Goal: Task Accomplishment & Management: Manage account settings

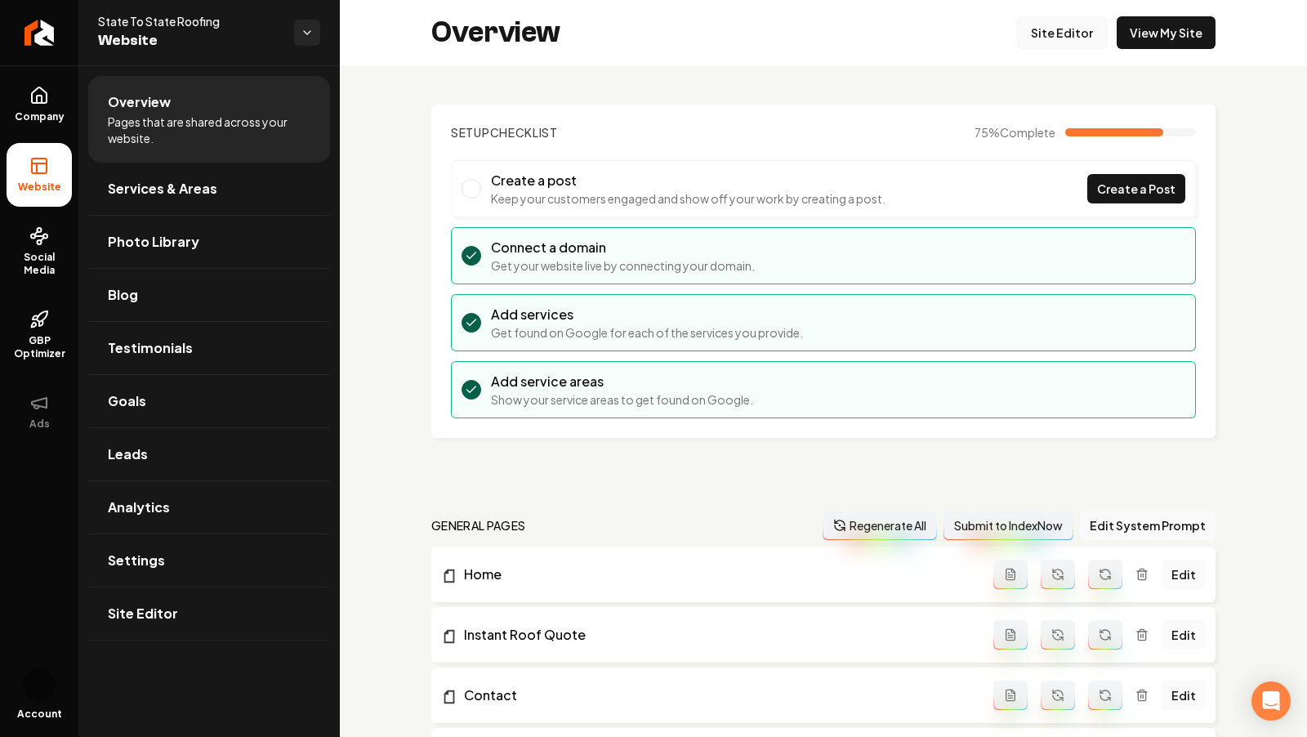
click at [1063, 42] on link "Site Editor" at bounding box center [1062, 32] width 90 height 33
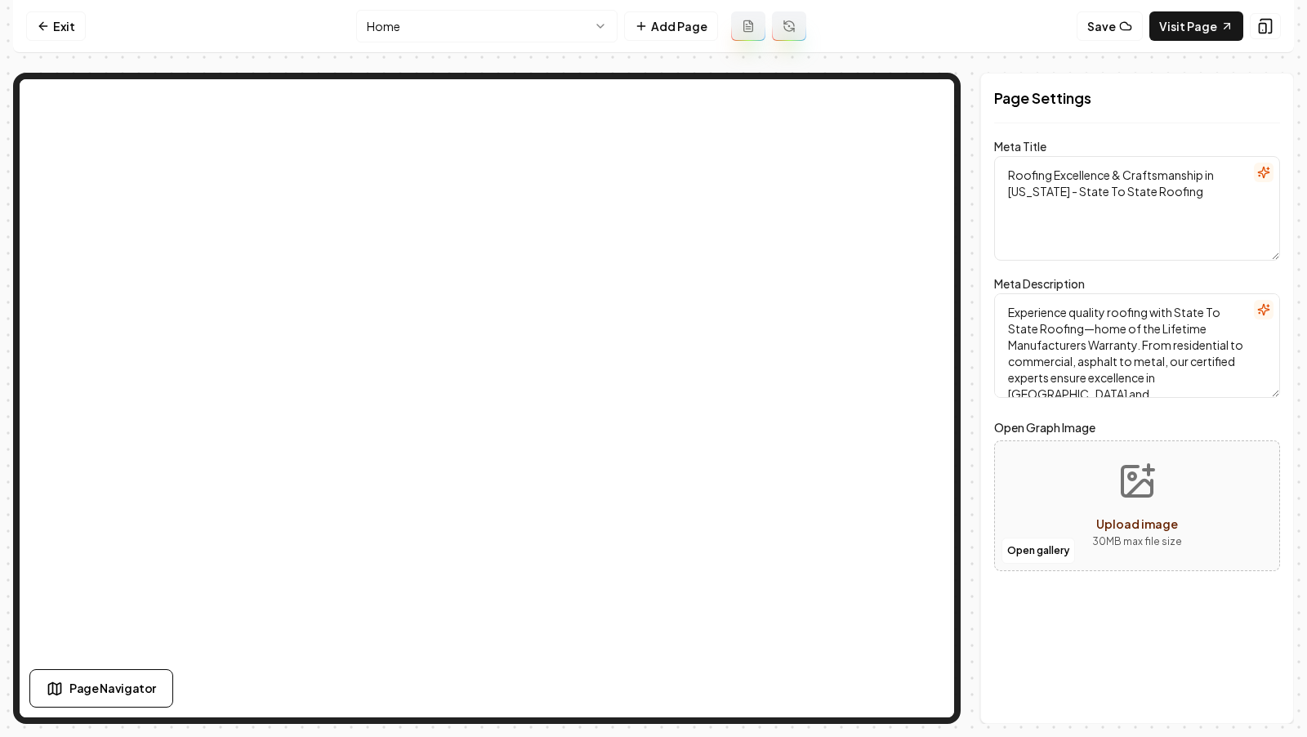
click at [494, 30] on html "Computer Required This feature is only available on a computer. Please switch t…" at bounding box center [653, 368] width 1307 height 737
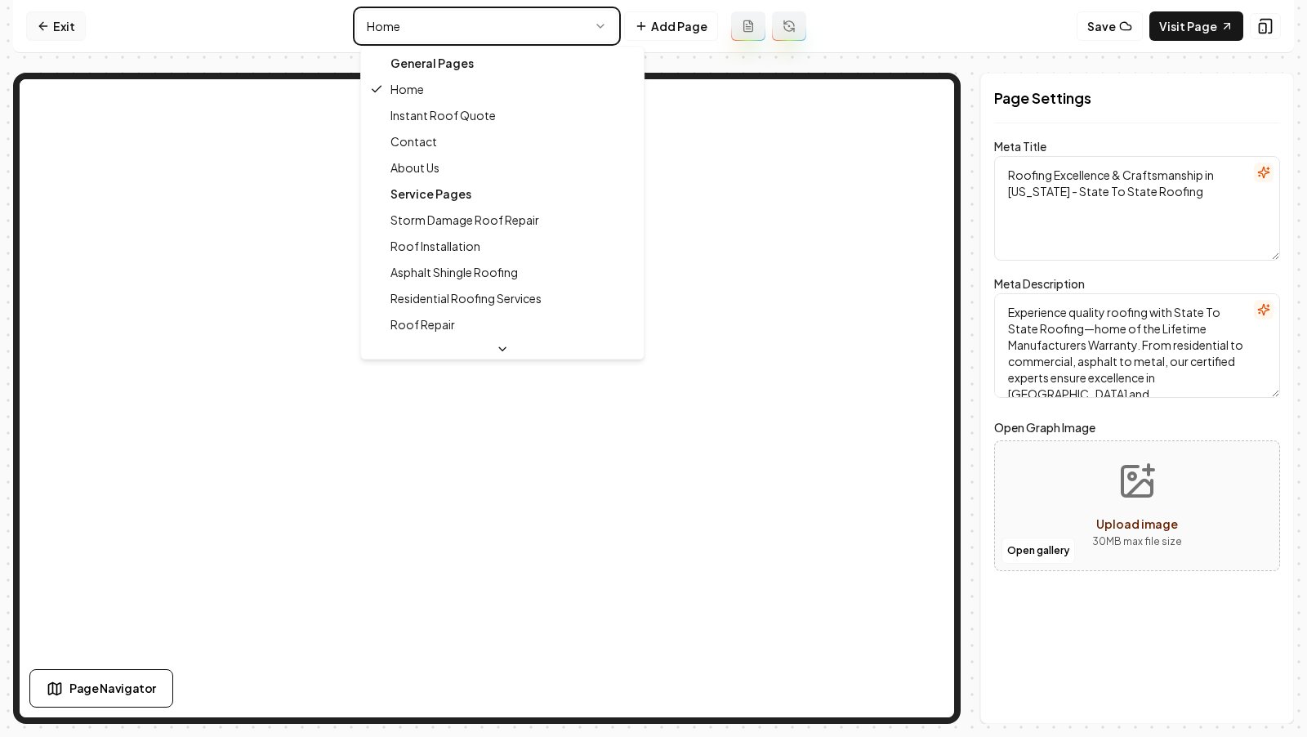
click at [56, 23] on html "Computer Required This feature is only available on a computer. Please switch t…" at bounding box center [653, 368] width 1307 height 737
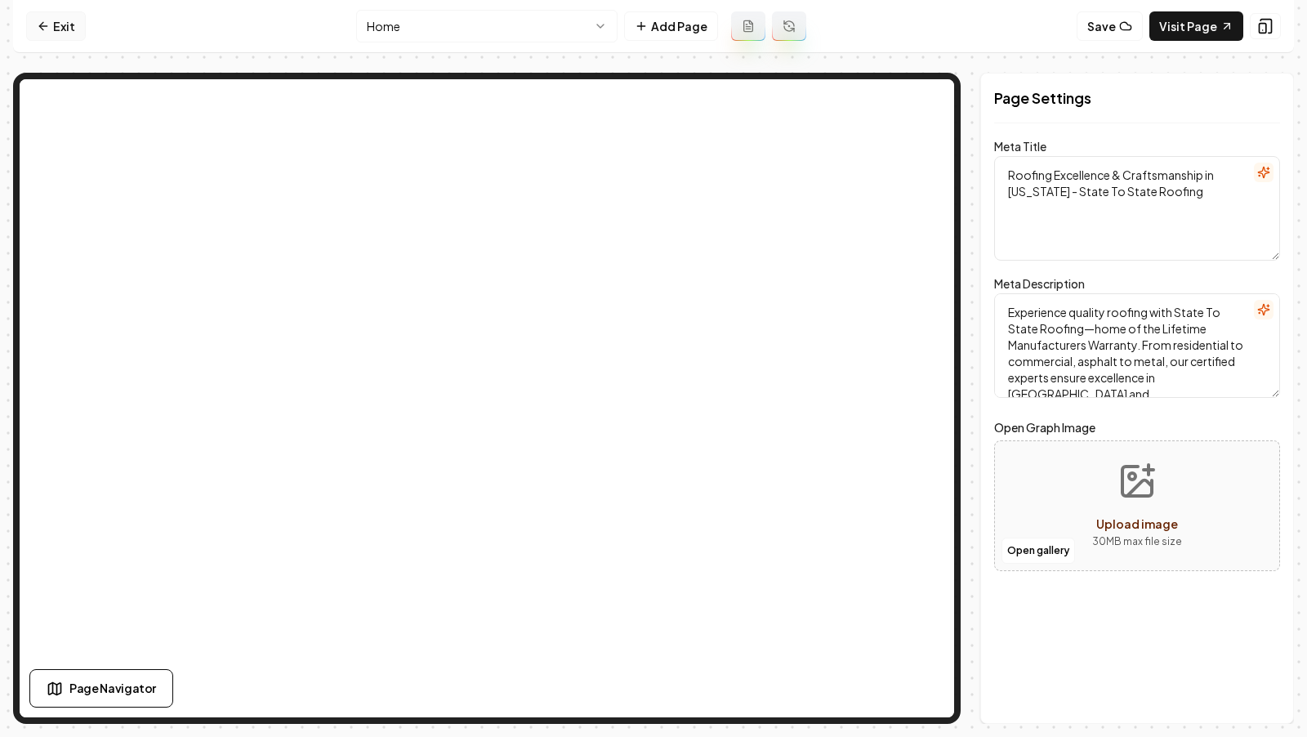
click at [56, 23] on link "Exit" at bounding box center [56, 25] width 60 height 29
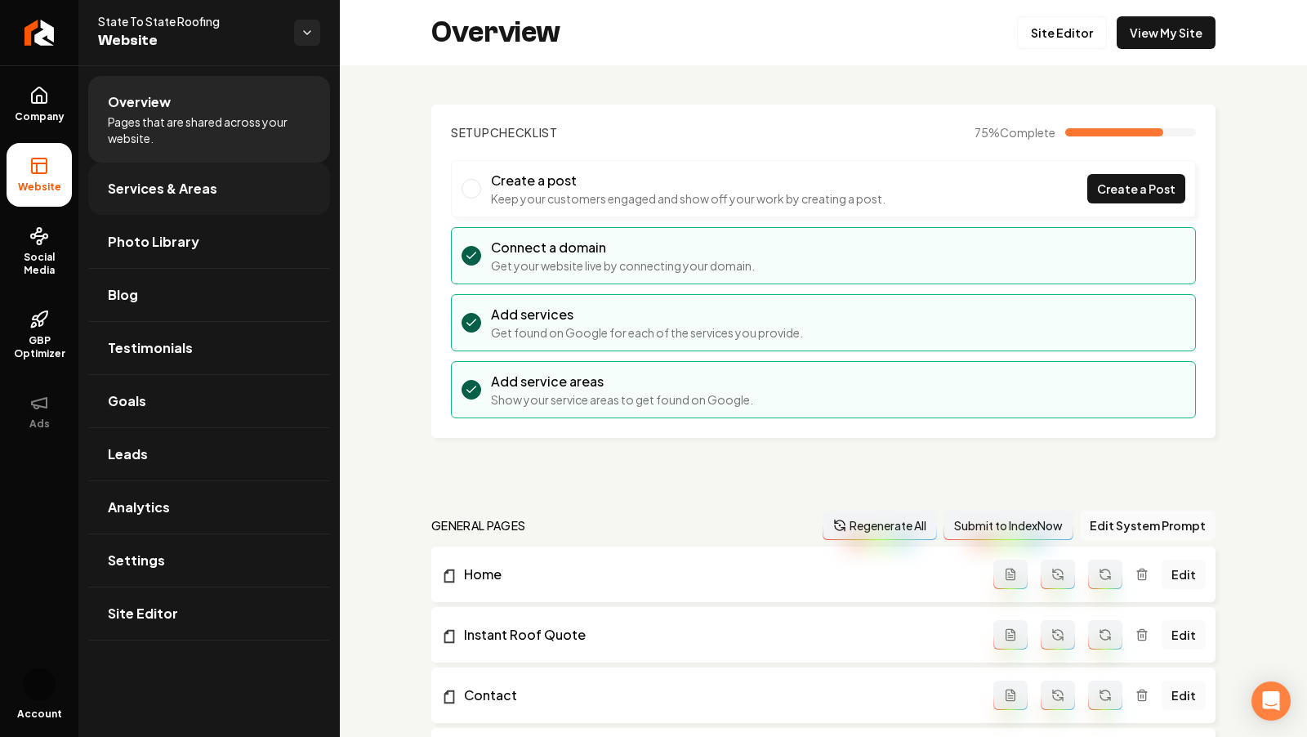
click at [190, 192] on span "Services & Areas" at bounding box center [162, 189] width 109 height 20
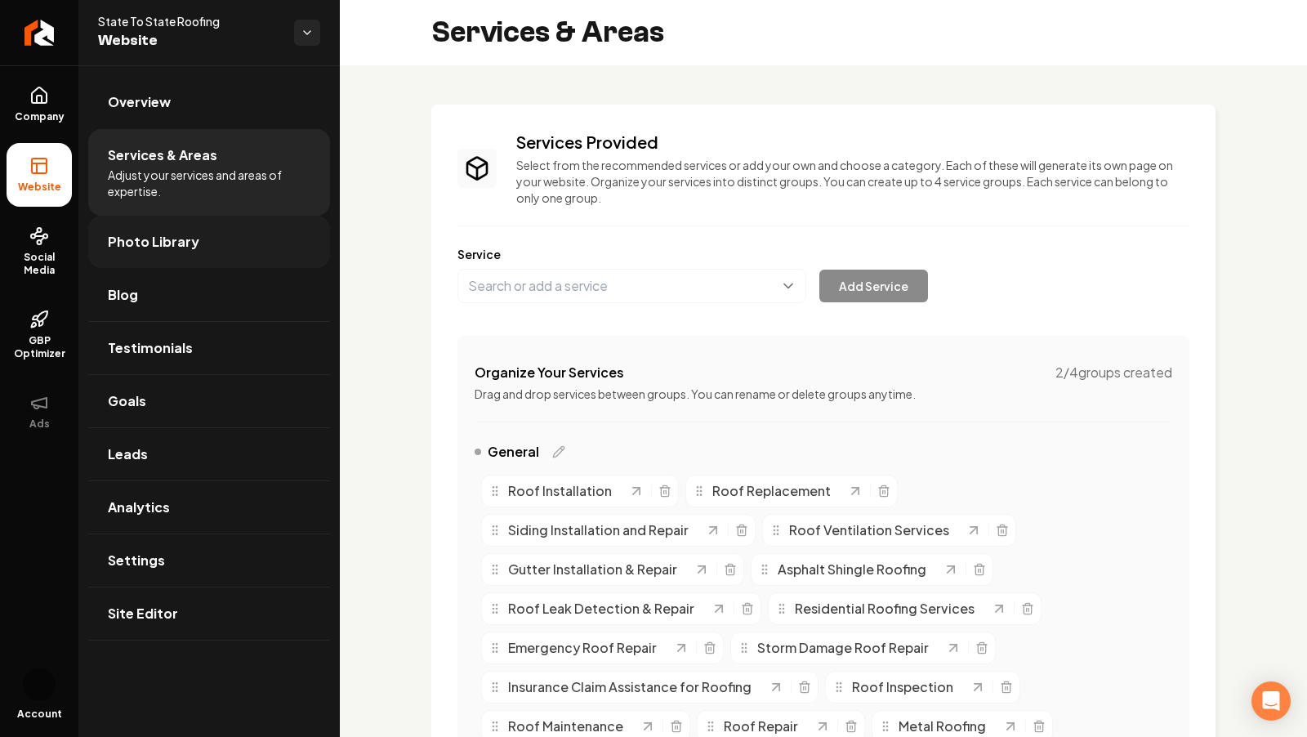
click at [207, 252] on link "Photo Library" at bounding box center [209, 242] width 242 height 52
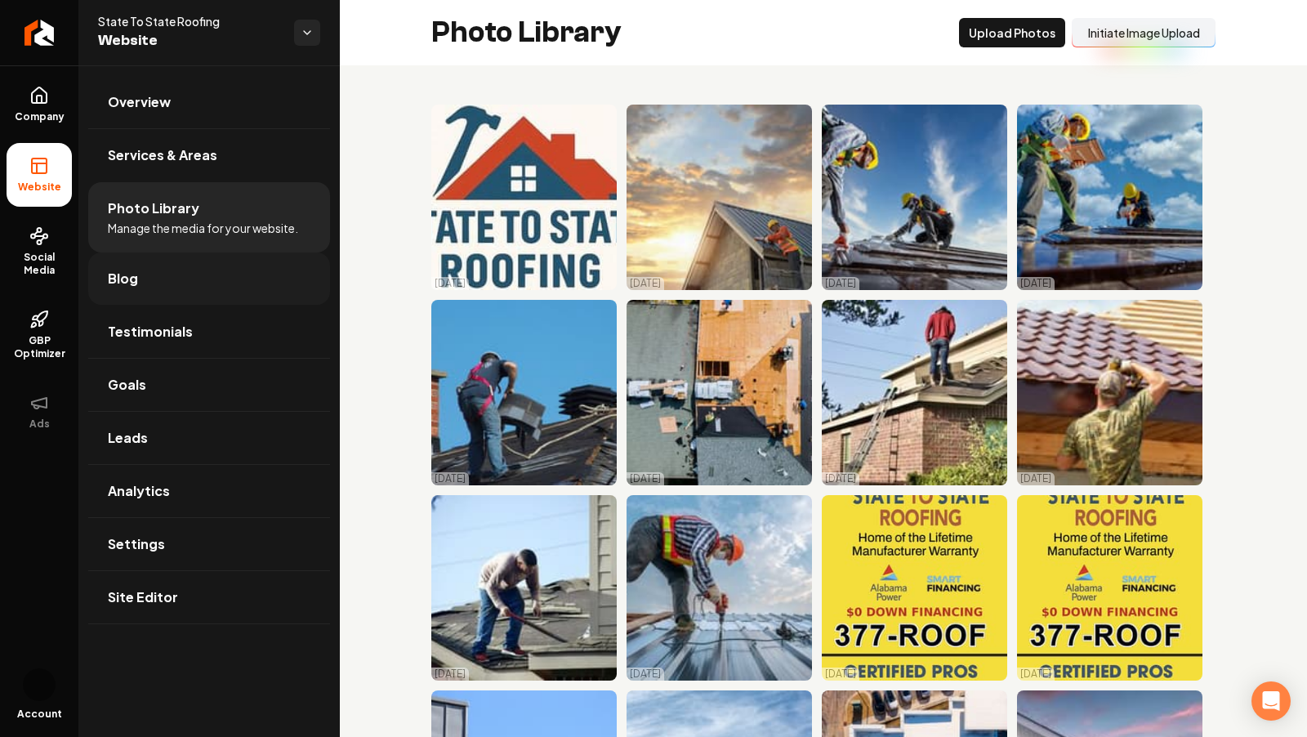
click at [141, 272] on link "Blog" at bounding box center [209, 278] width 242 height 52
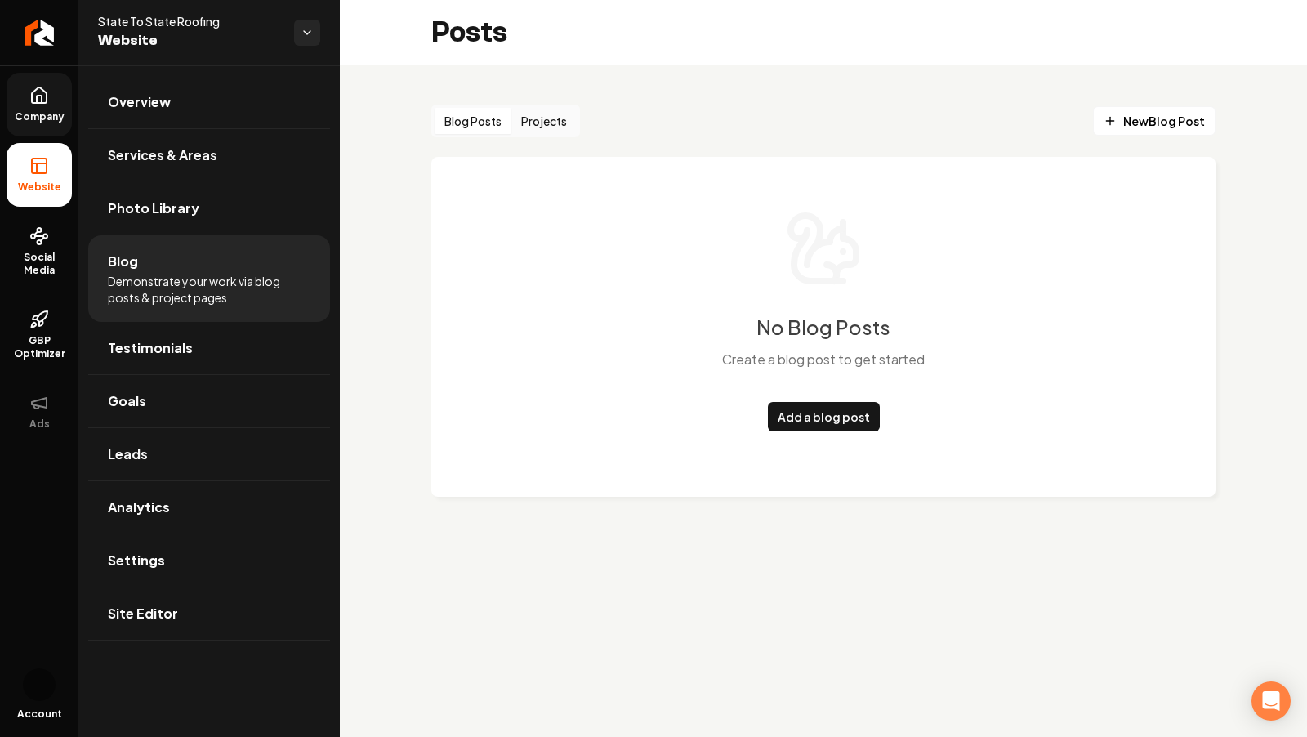
click at [28, 91] on link "Company" at bounding box center [39, 105] width 65 height 64
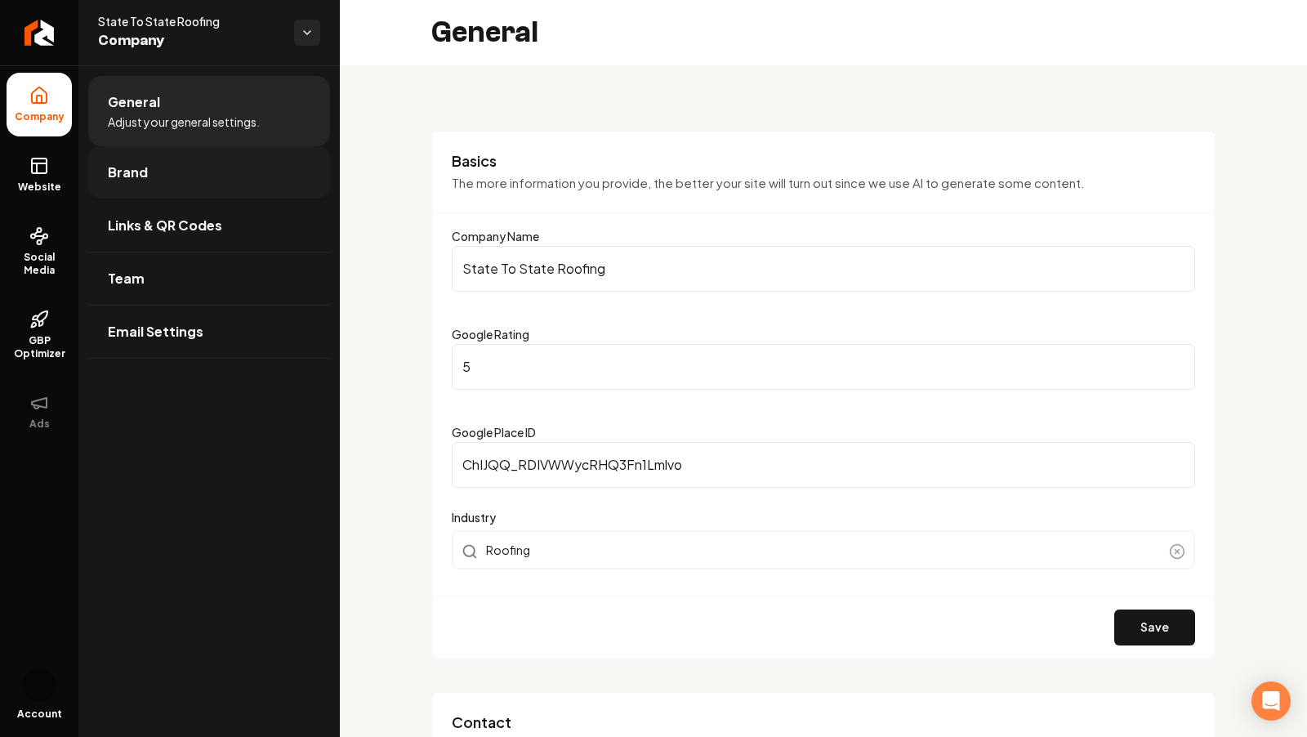
click at [138, 190] on link "Brand" at bounding box center [209, 172] width 242 height 52
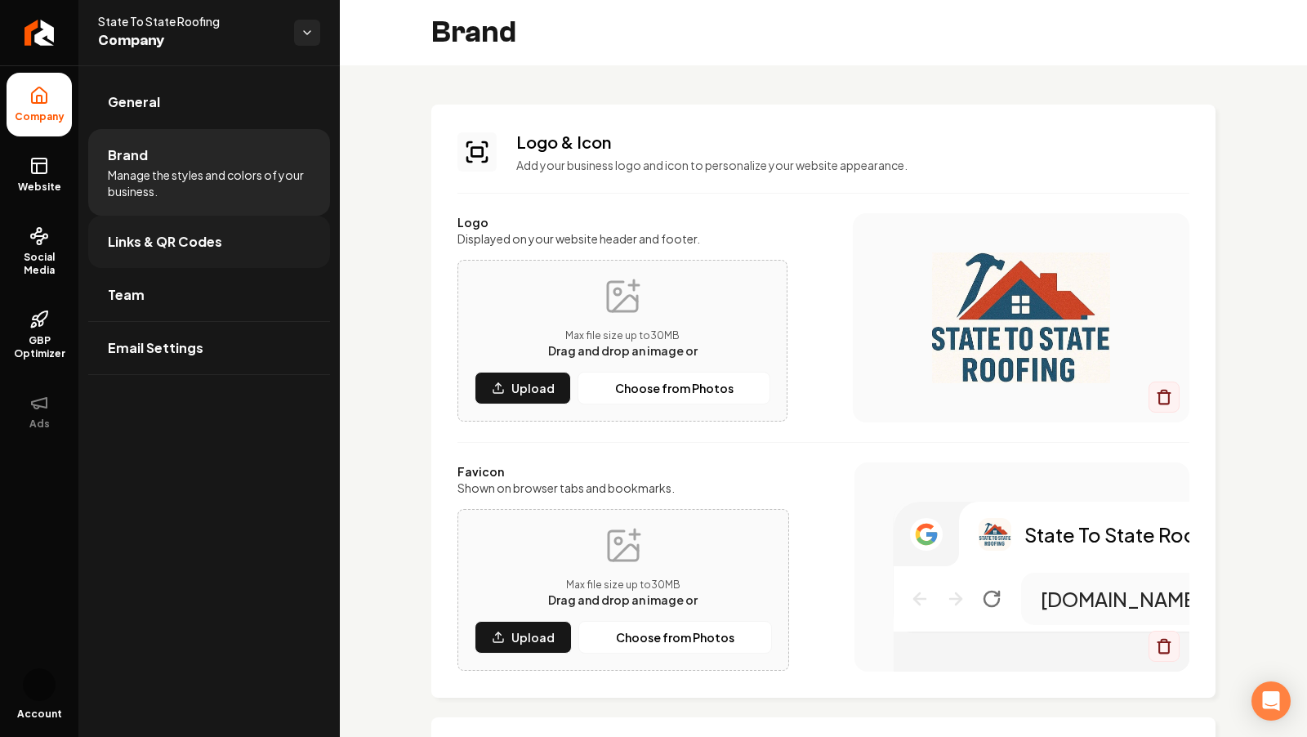
click at [176, 228] on link "Links & QR Codes" at bounding box center [209, 242] width 242 height 52
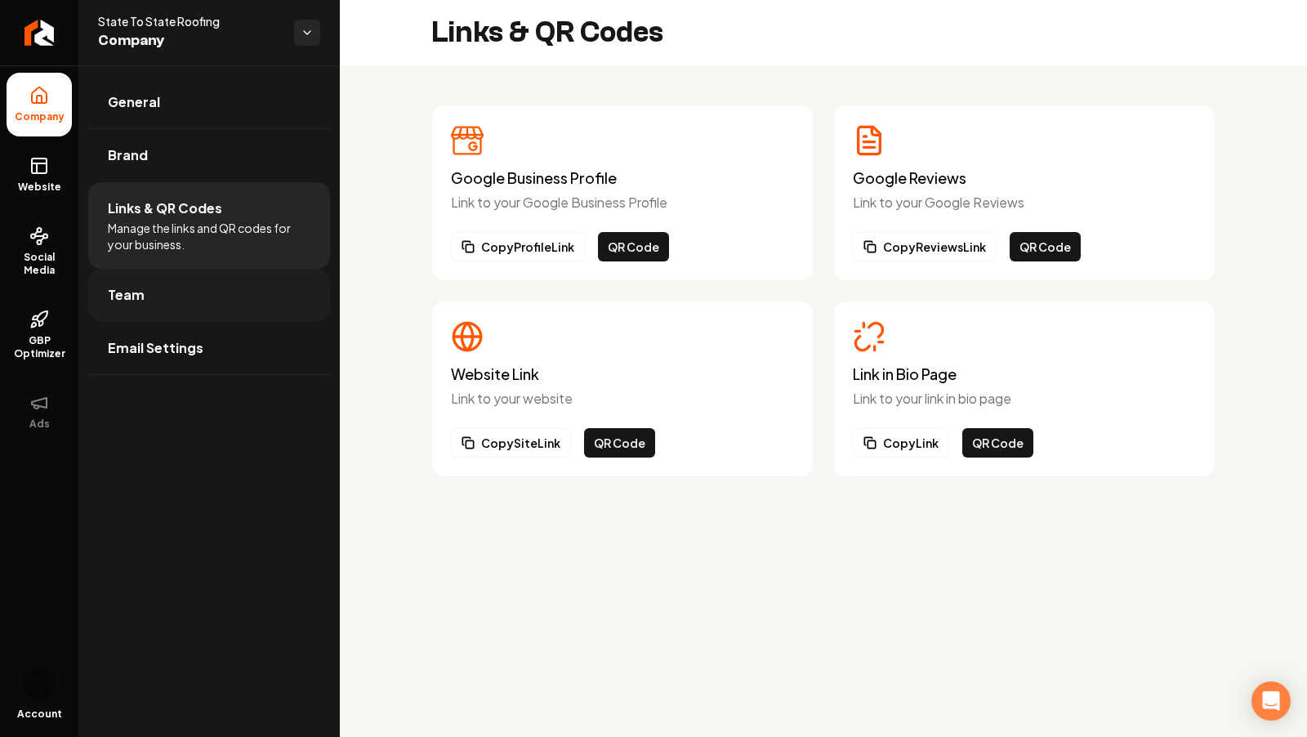
click at [128, 299] on span "Team" at bounding box center [126, 295] width 37 height 20
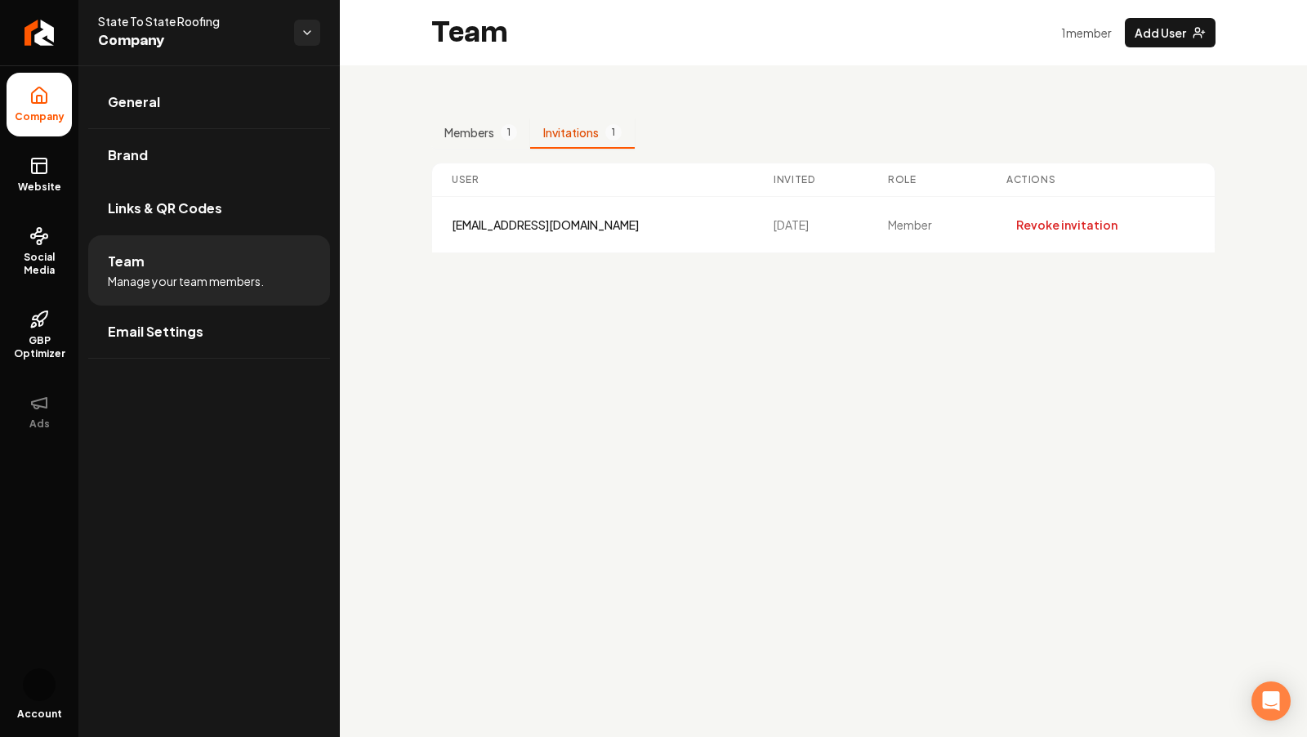
click at [561, 131] on button "Invitations 1" at bounding box center [582, 133] width 105 height 31
click at [758, 308] on main "Team 1 member Add User Members 1 Invitations 1 User Invited Role Actions leads@…" at bounding box center [823, 368] width 967 height 737
click at [169, 330] on span "Email Settings" at bounding box center [156, 332] width 96 height 20
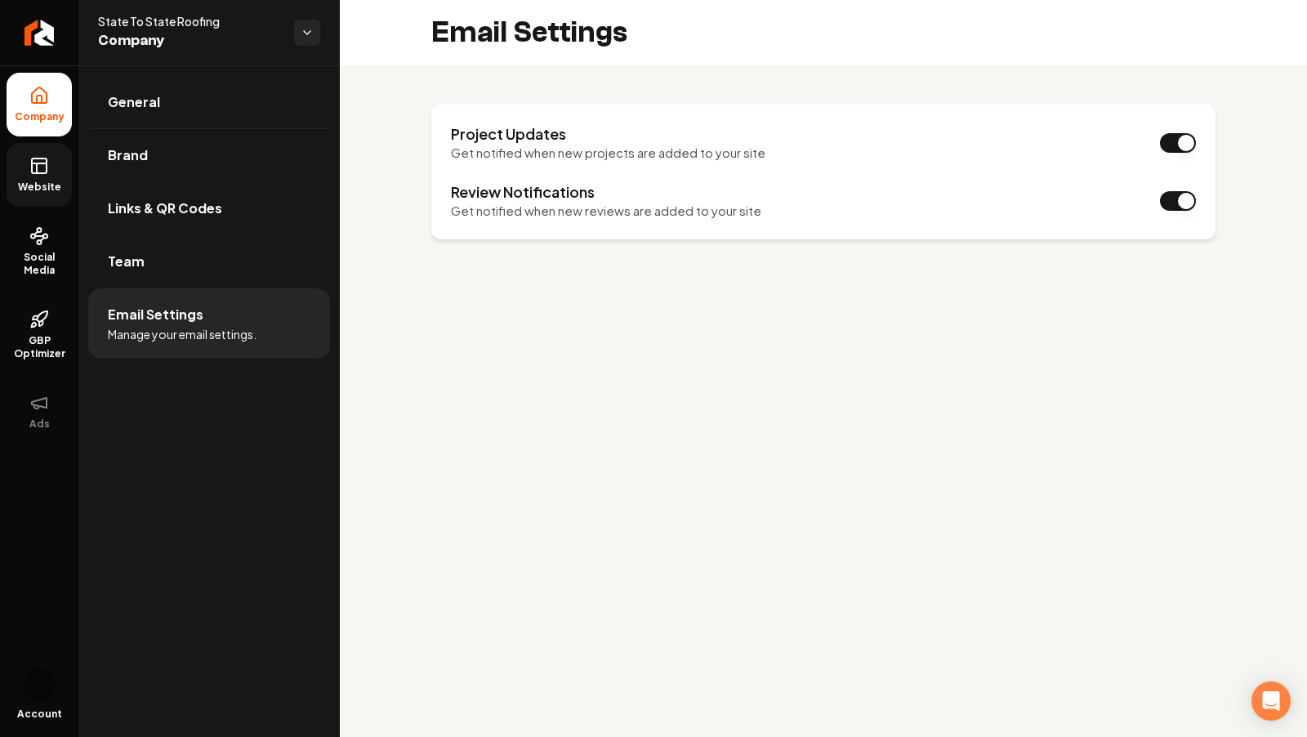
click at [42, 181] on span "Website" at bounding box center [39, 187] width 56 height 13
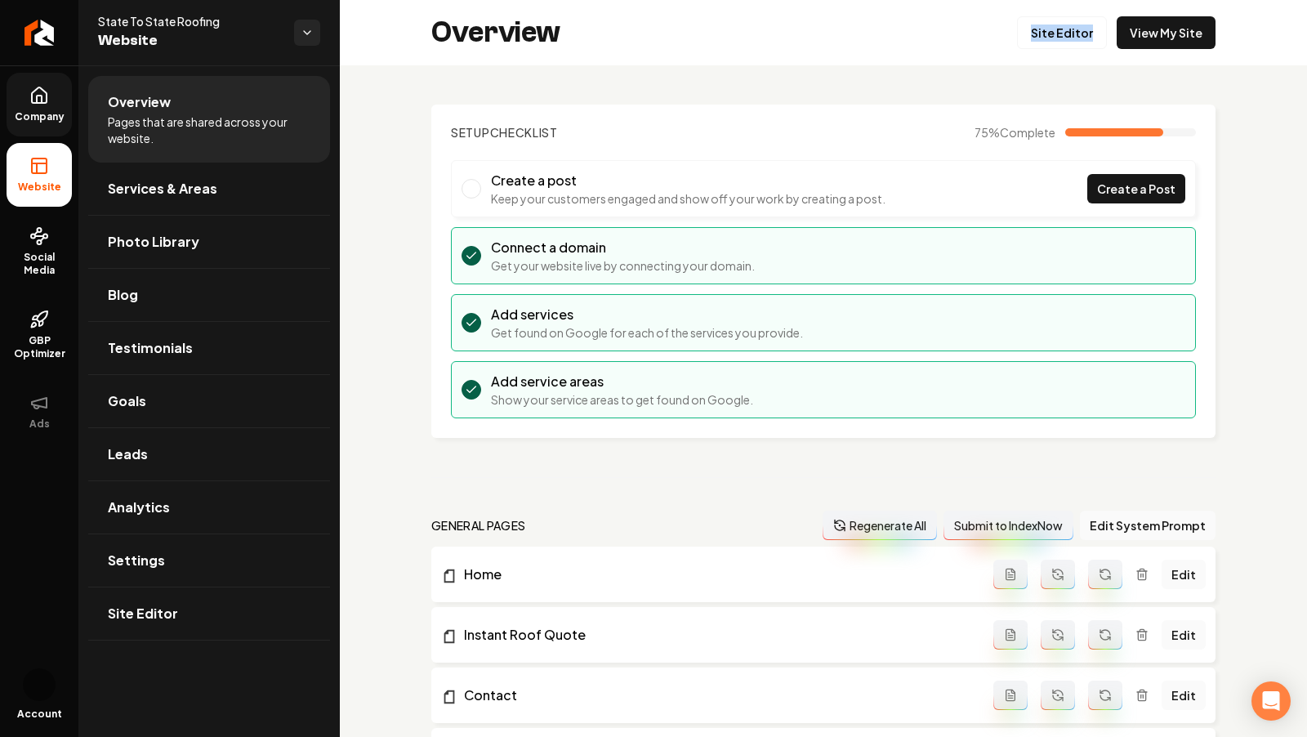
click at [40, 101] on icon at bounding box center [39, 95] width 15 height 16
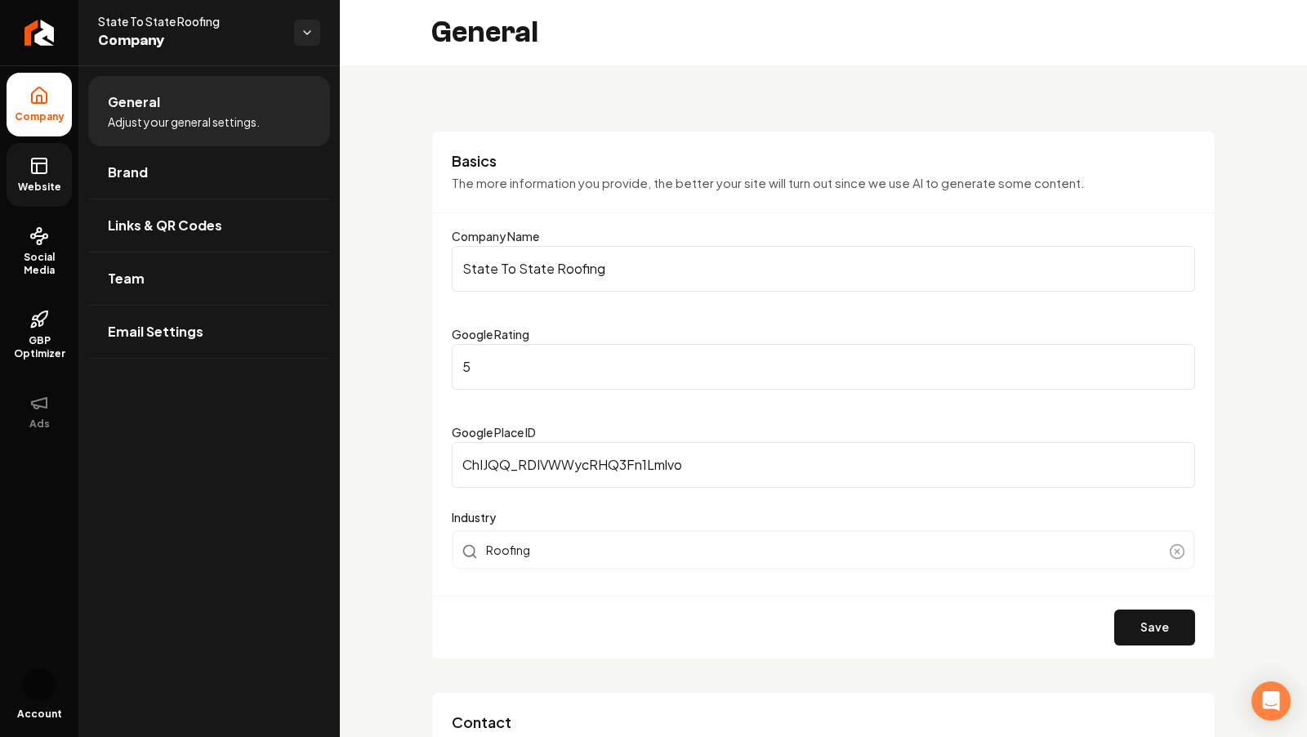
click at [28, 163] on link "Website" at bounding box center [39, 175] width 65 height 64
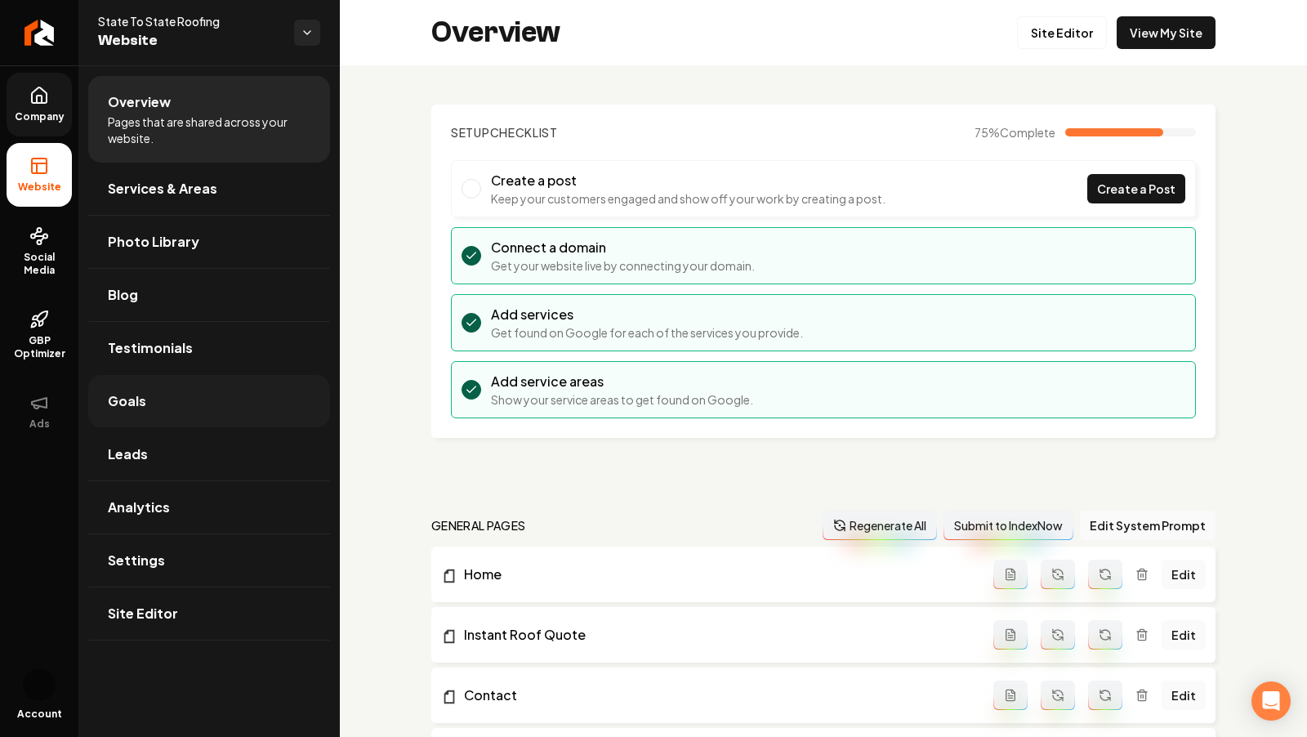
click at [185, 414] on link "Goals" at bounding box center [209, 401] width 242 height 52
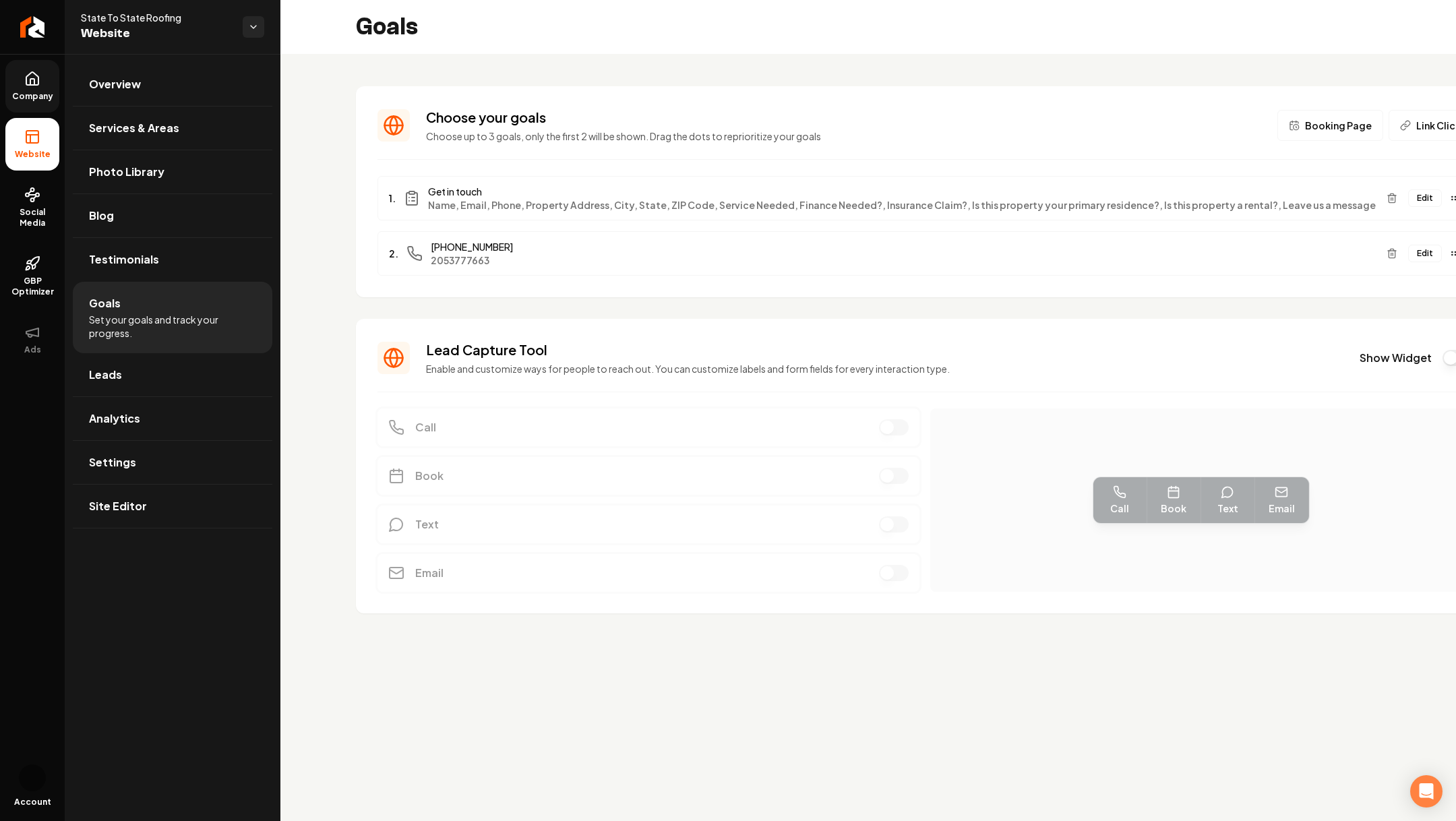
click at [1077, 203] on button "Edit" at bounding box center [1425, 198] width 34 height 17
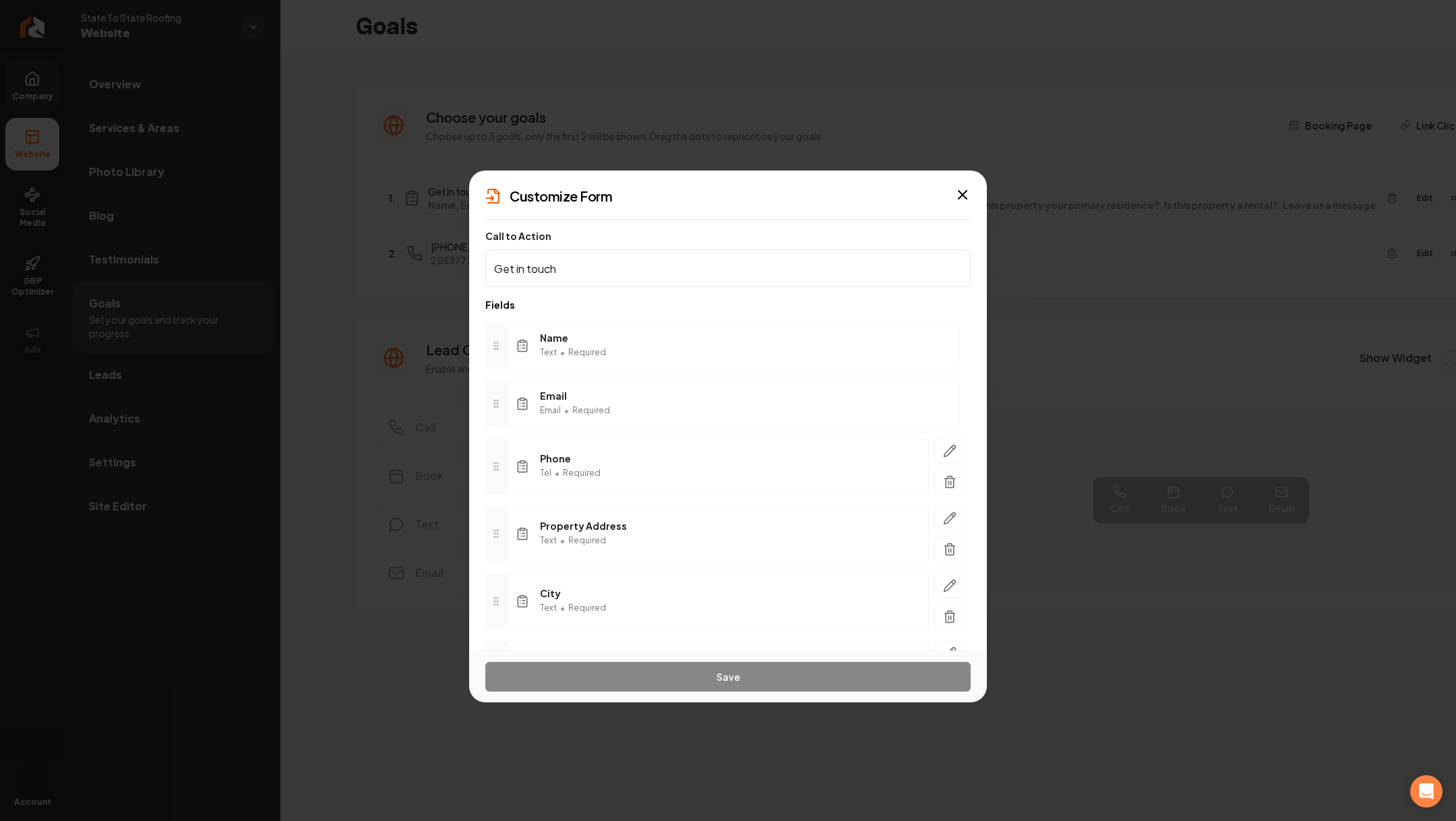
click at [691, 356] on div "Name Text • Required" at bounding box center [733, 346] width 453 height 47
click at [525, 344] on icon at bounding box center [522, 346] width 13 height 13
click at [559, 356] on span "•" at bounding box center [562, 353] width 6 height 17
click at [956, 444] on button "button" at bounding box center [949, 451] width 31 height 26
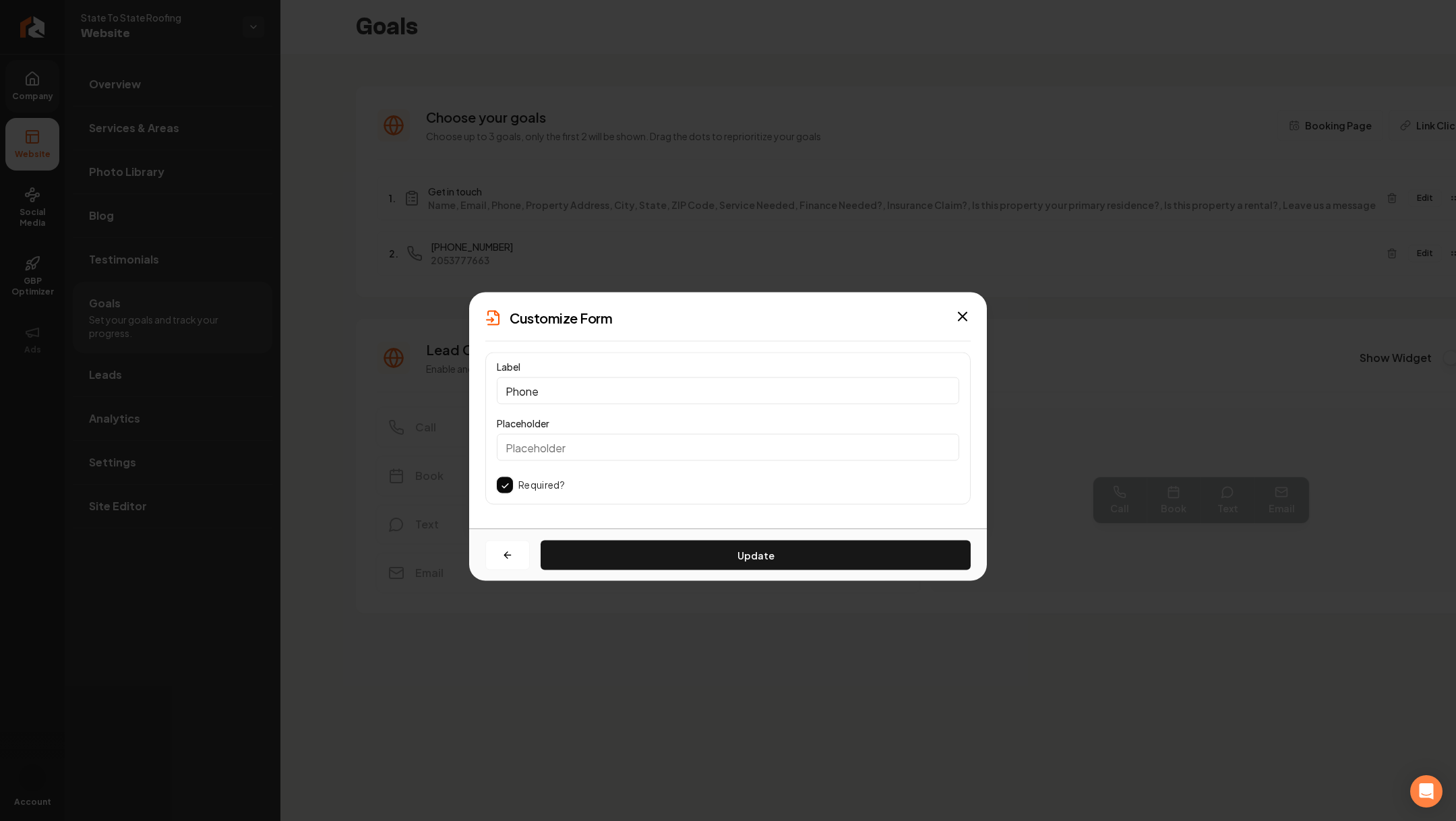
click at [504, 484] on button "button" at bounding box center [505, 485] width 16 height 17
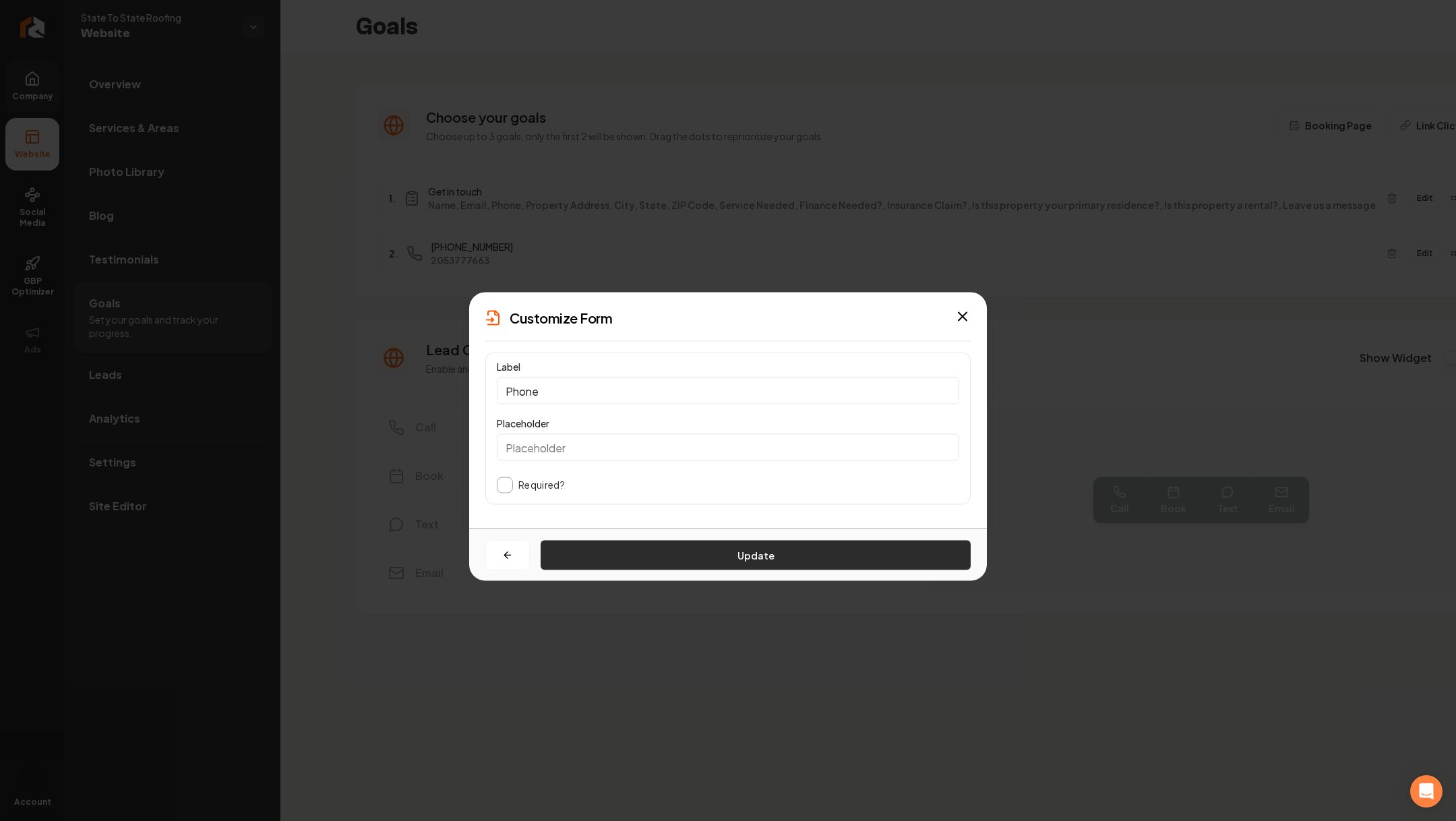
click at [724, 558] on button "Update" at bounding box center [755, 555] width 430 height 30
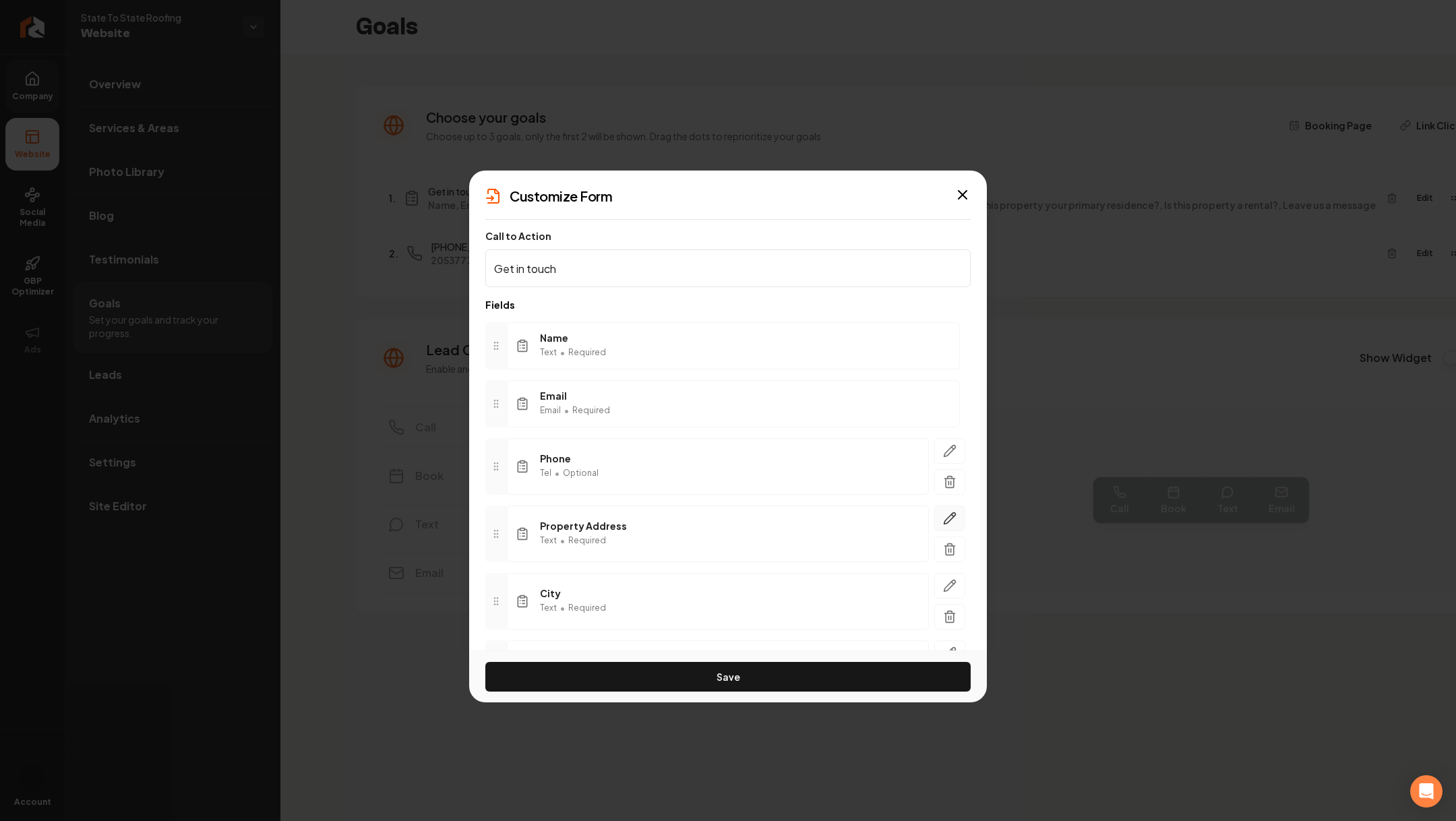
click at [949, 518] on icon "button" at bounding box center [949, 518] width 13 height 13
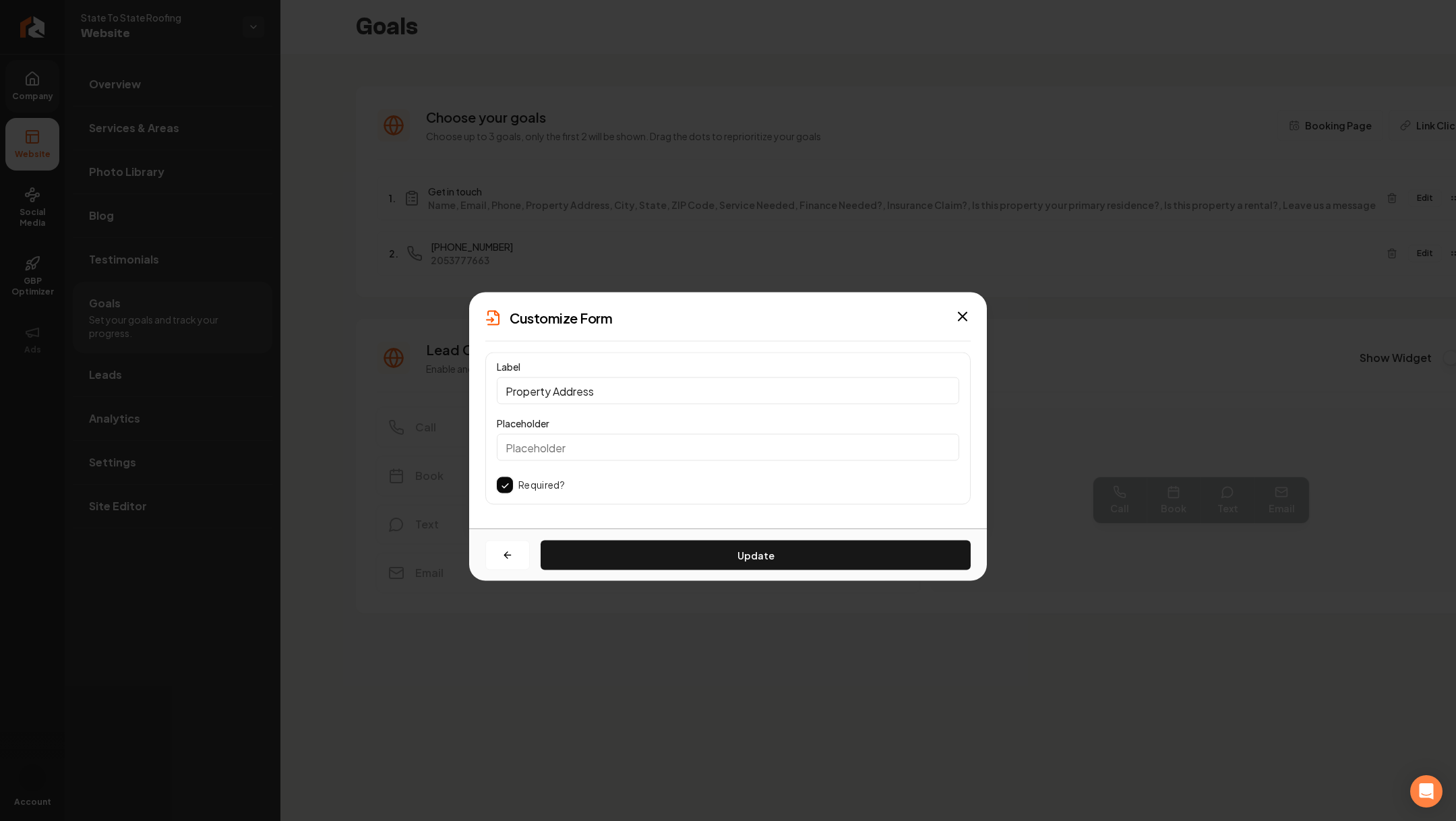
click at [500, 485] on button "button" at bounding box center [505, 485] width 16 height 17
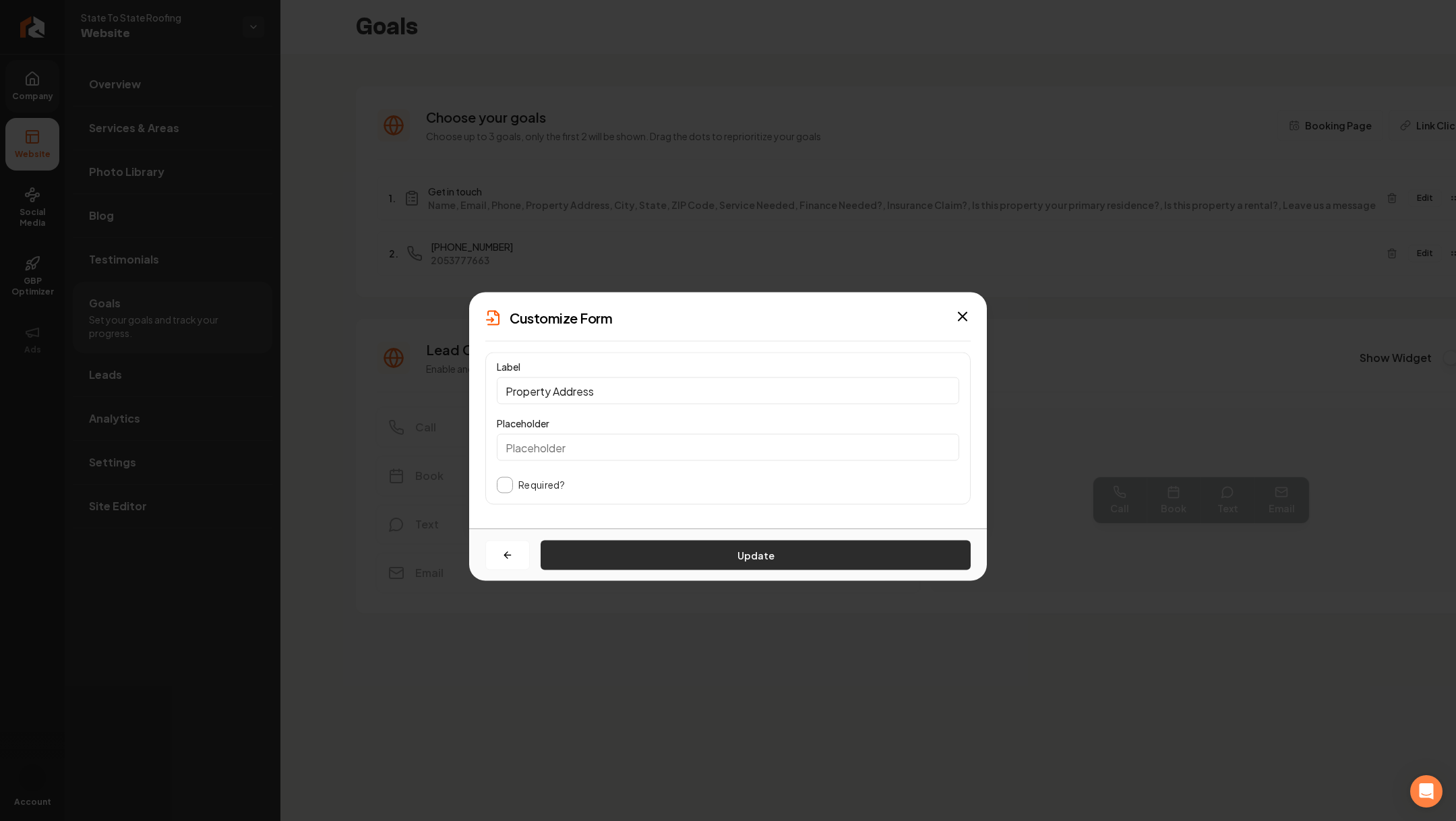
click at [689, 559] on button "Update" at bounding box center [755, 555] width 430 height 30
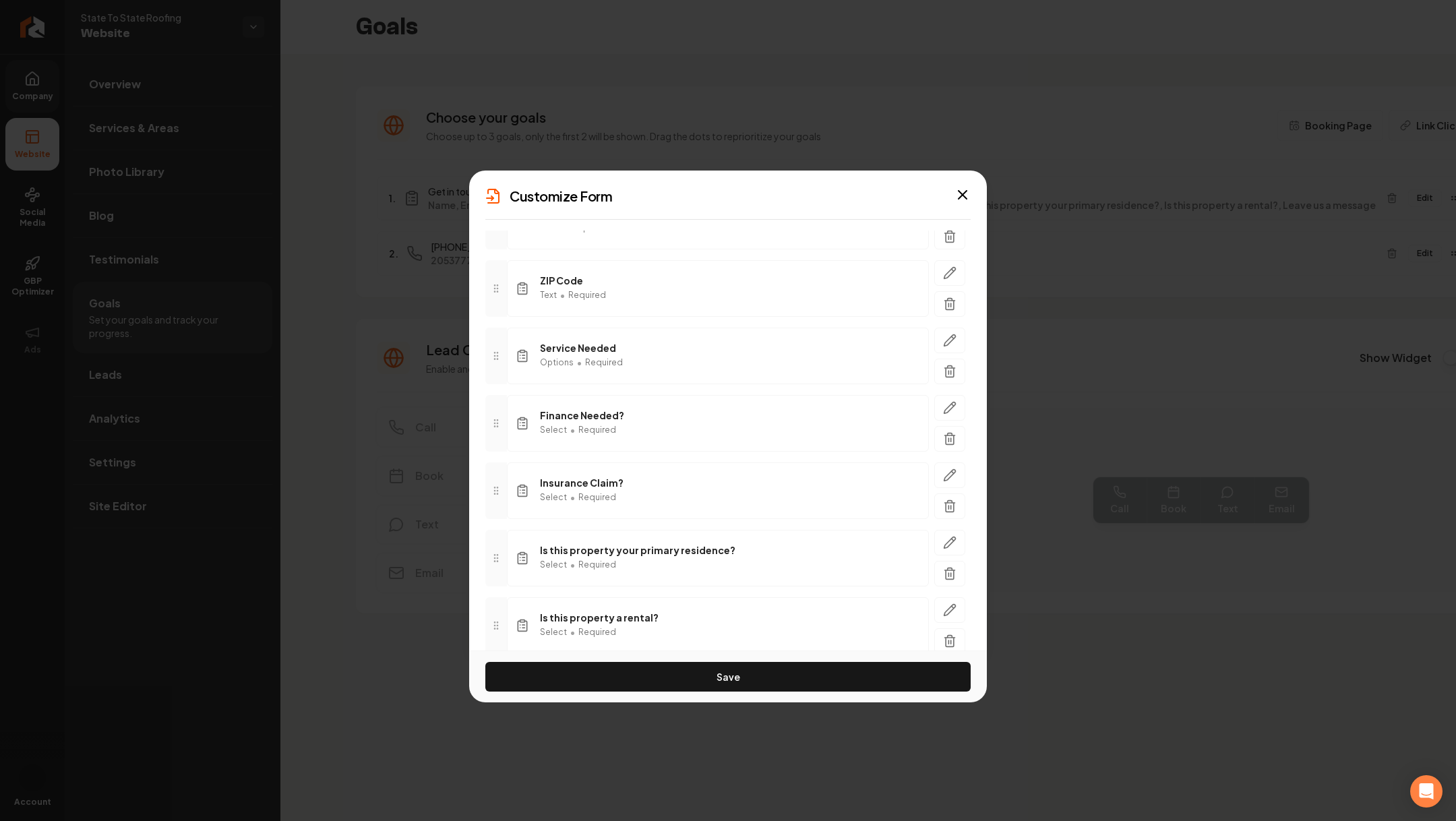
scroll to position [445, 0]
click at [944, 337] on icon "button" at bounding box center [949, 343] width 13 height 13
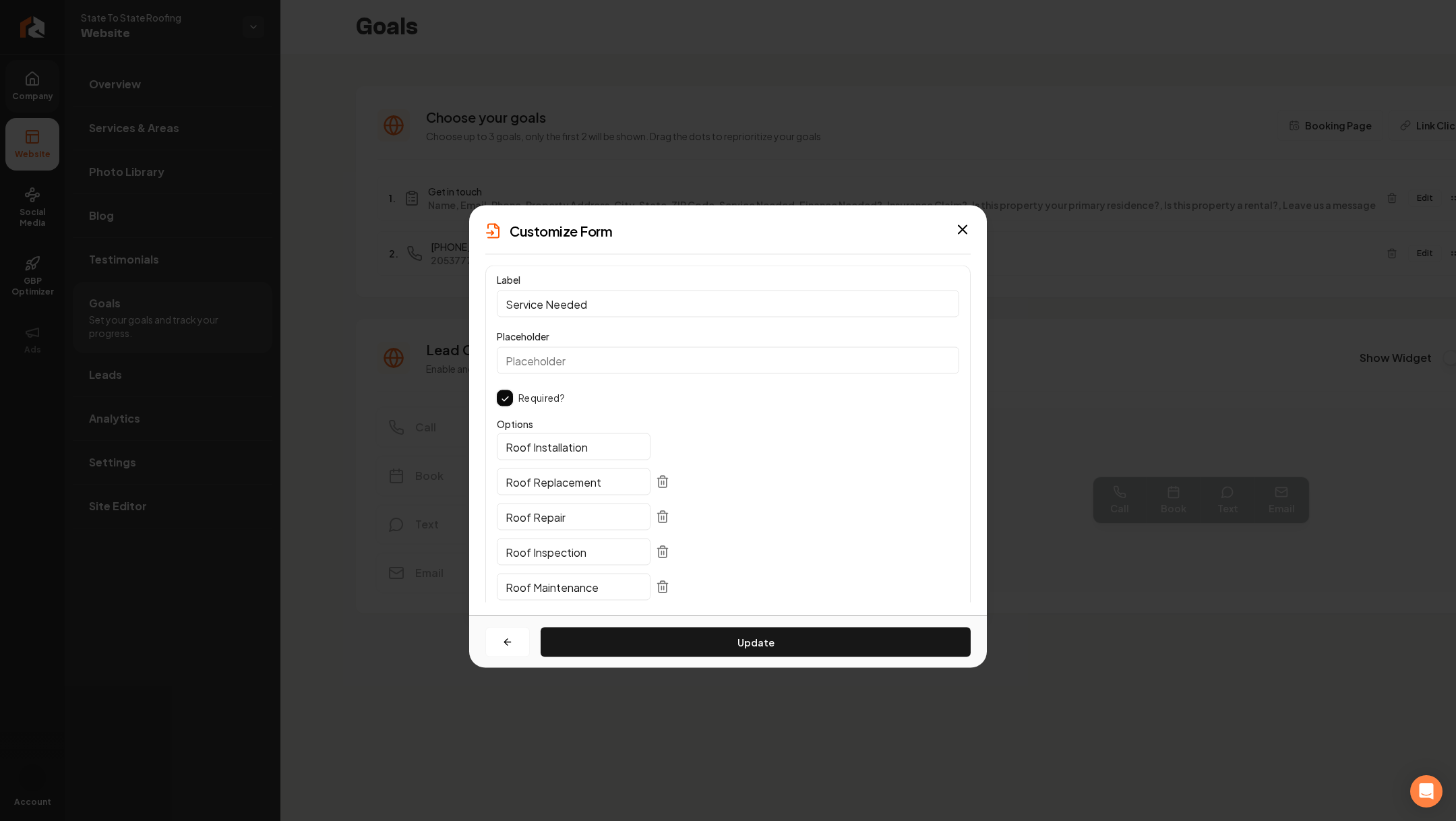
click at [509, 395] on button "button" at bounding box center [505, 399] width 16 height 17
click at [669, 607] on button "Update" at bounding box center [755, 643] width 430 height 30
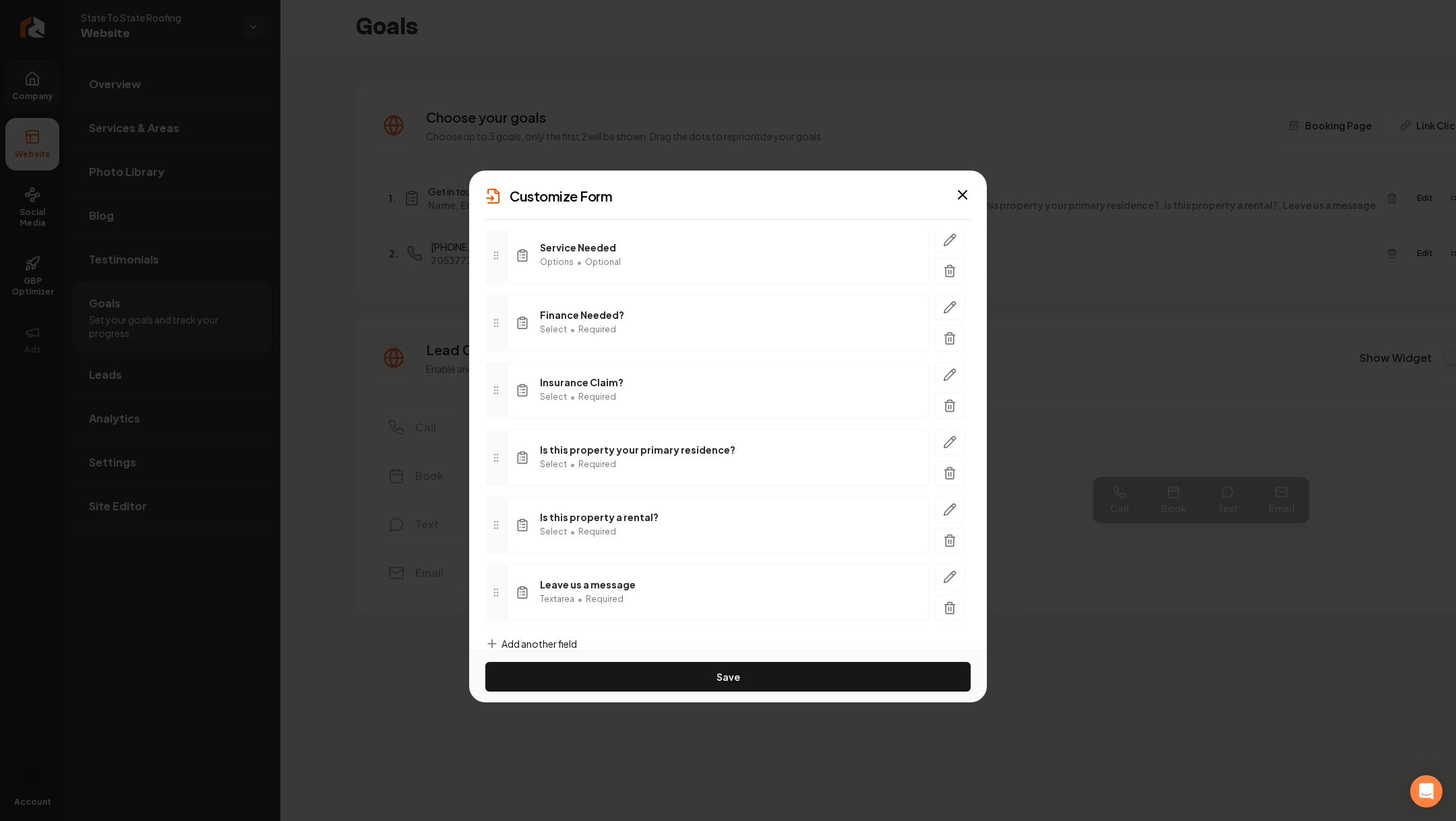
scroll to position [574, 0]
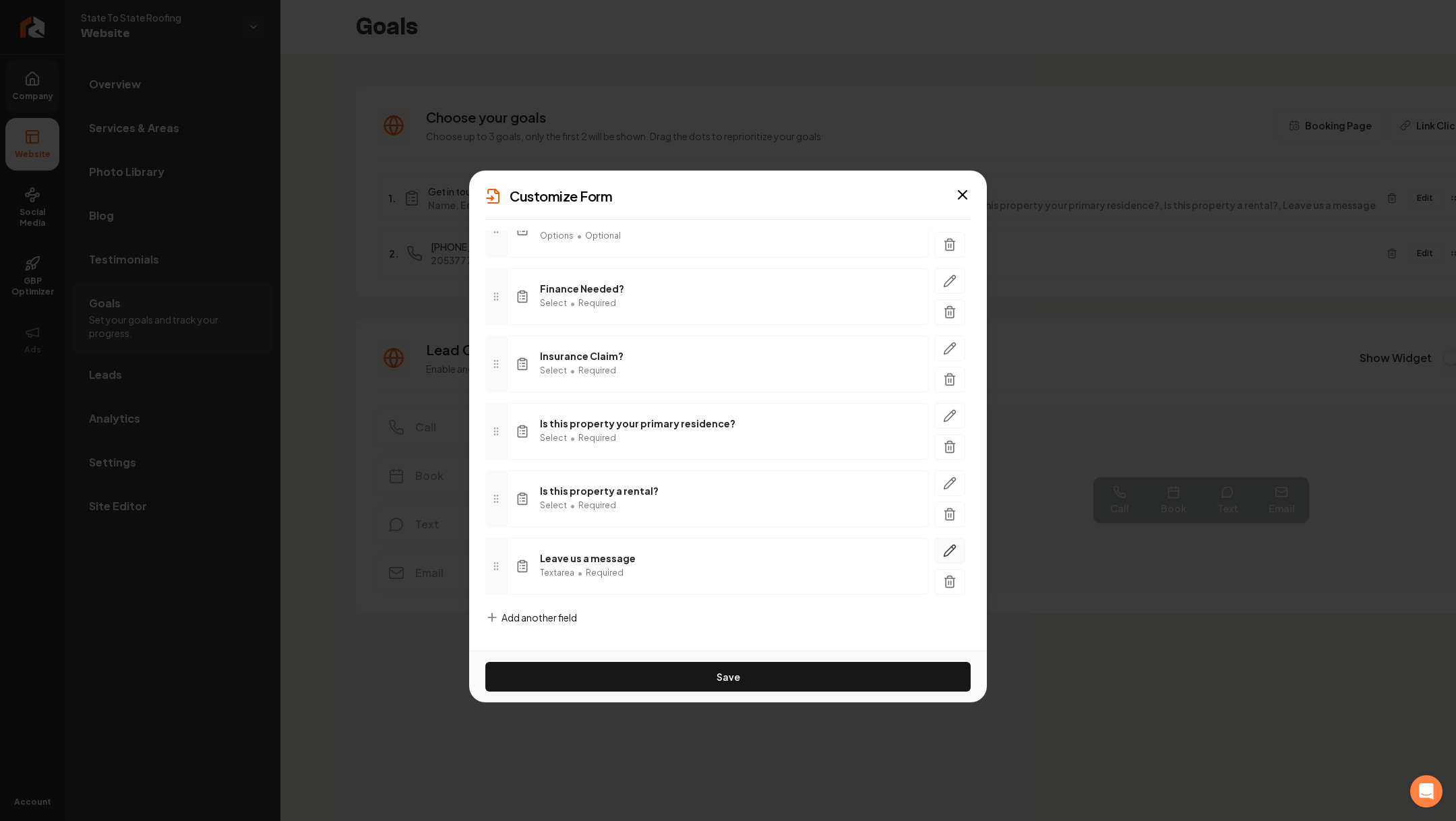
click at [940, 543] on button "button" at bounding box center [949, 550] width 31 height 26
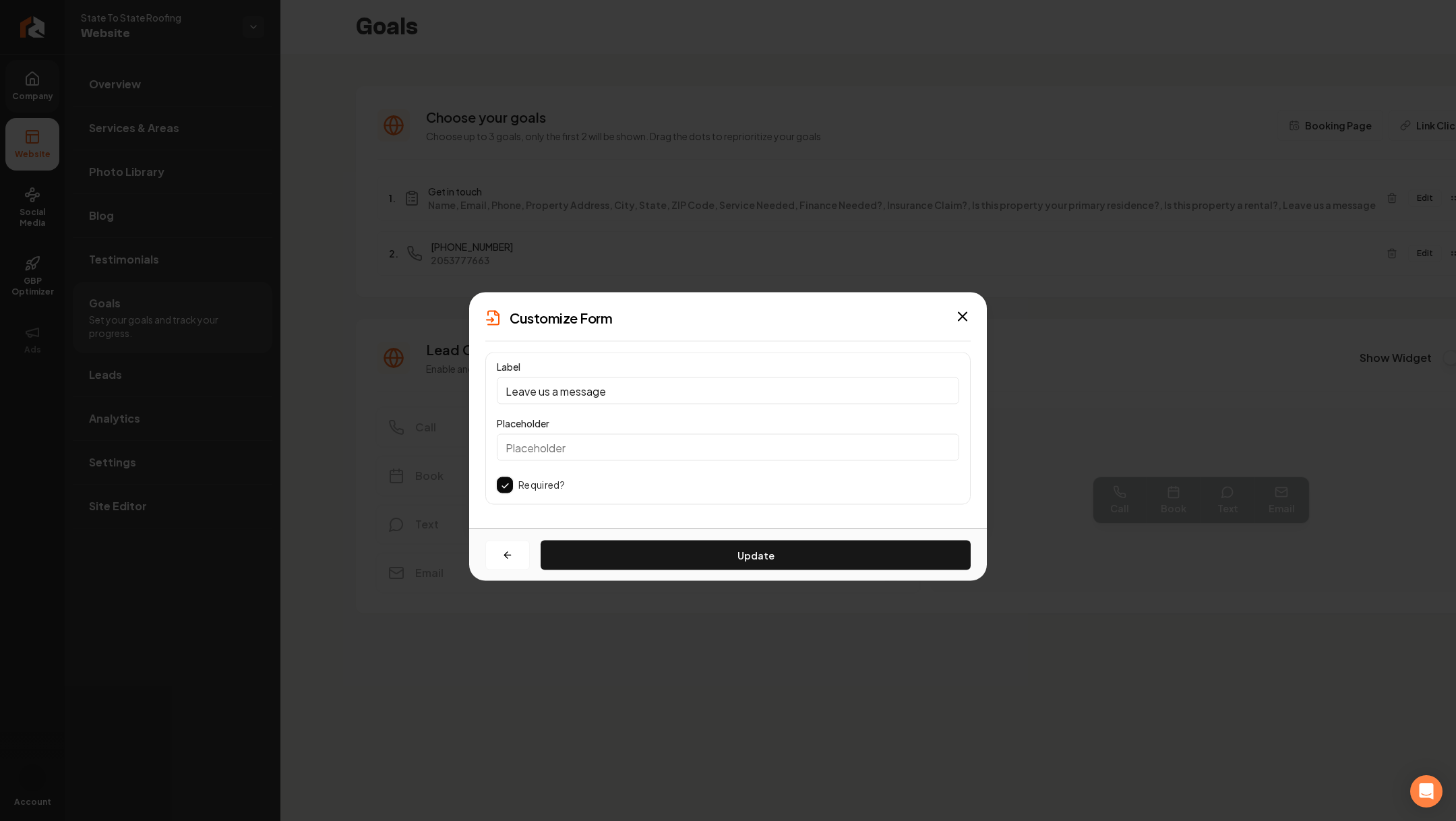
scroll to position [0, 0]
click at [512, 481] on div "Required?" at bounding box center [728, 485] width 463 height 17
click at [511, 481] on button "button" at bounding box center [505, 485] width 16 height 17
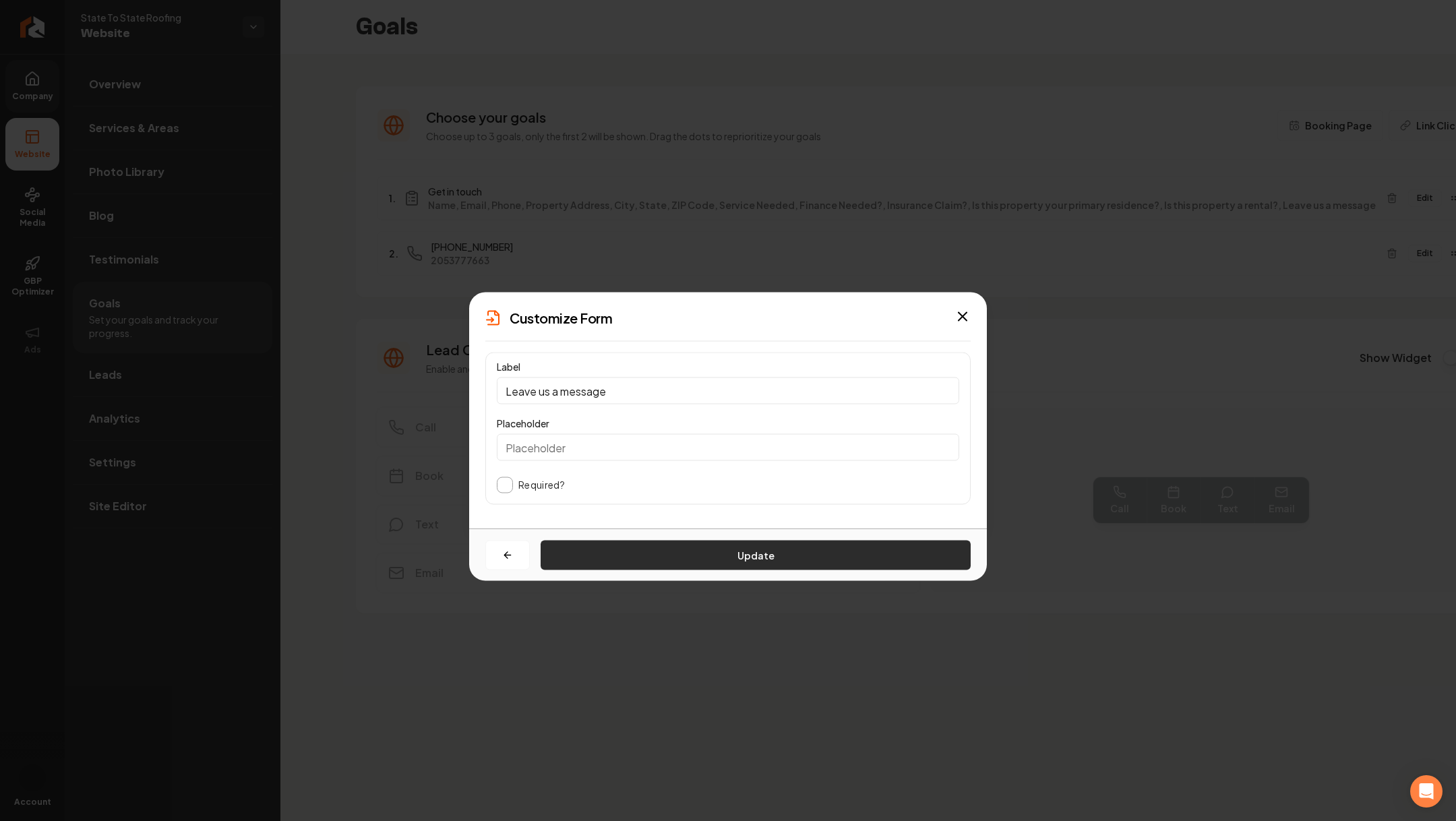
click at [676, 554] on button "Update" at bounding box center [755, 555] width 430 height 30
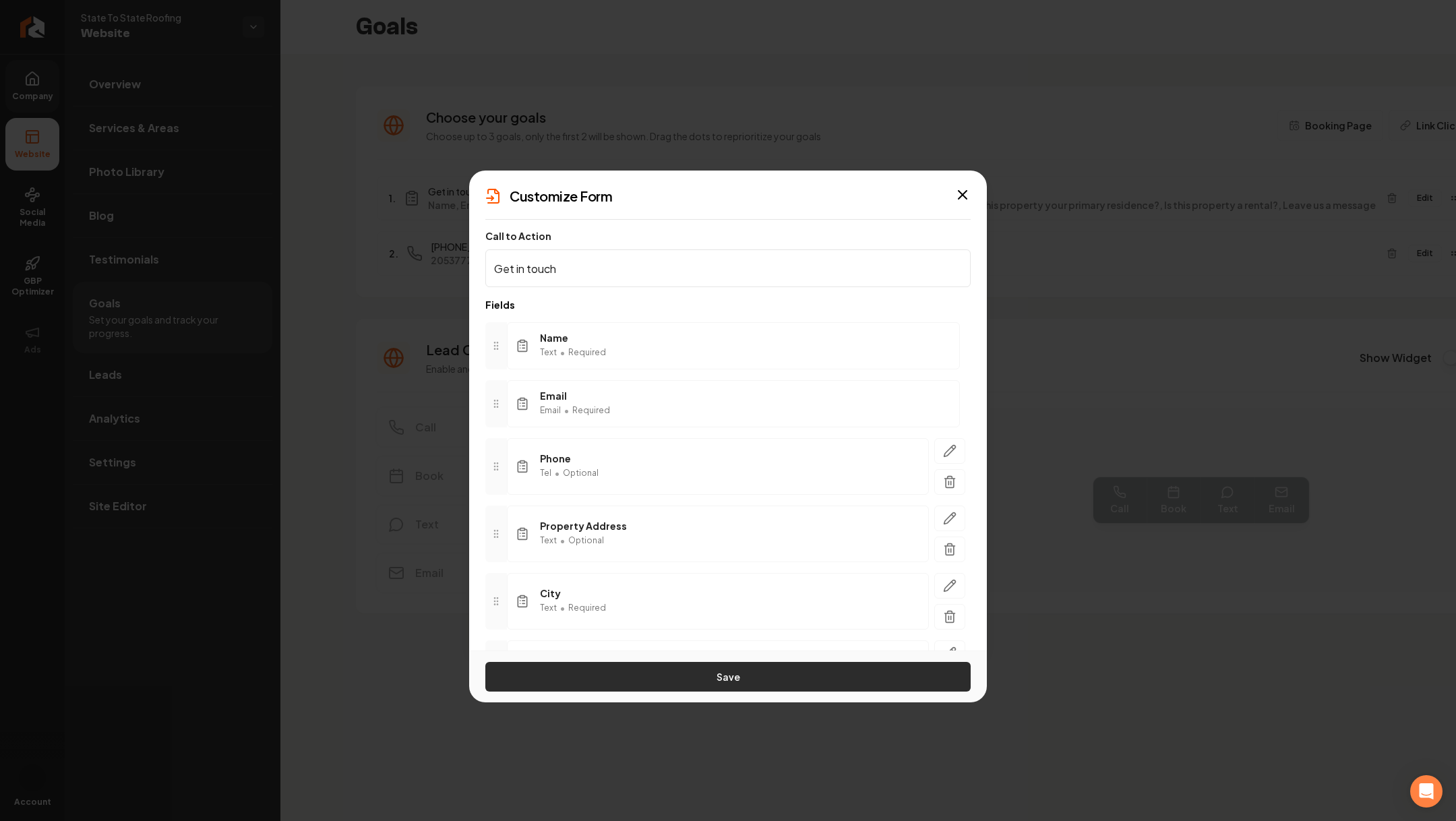
click at [636, 607] on button "Save" at bounding box center [728, 677] width 485 height 30
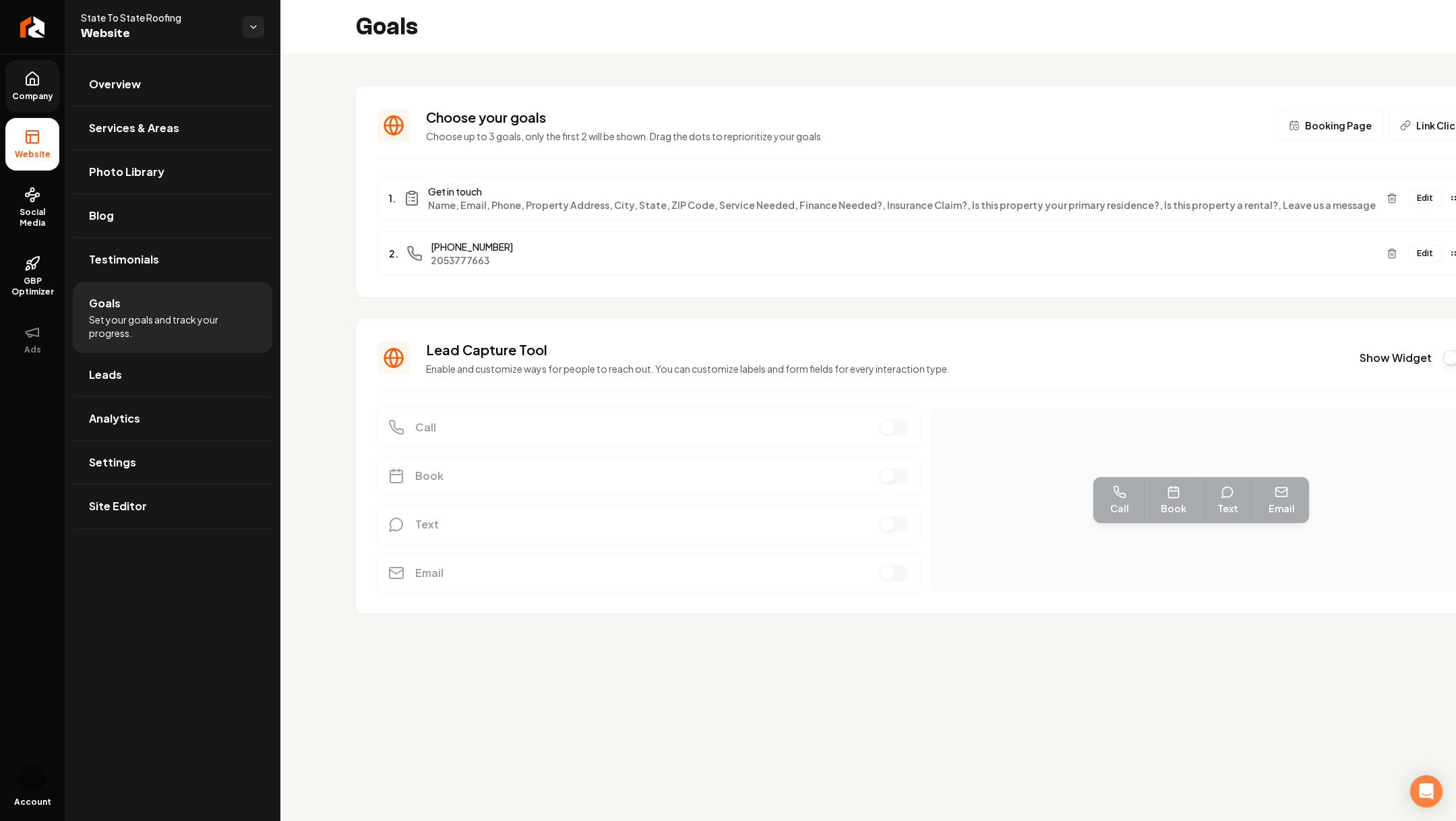
click at [1077, 201] on div "1. Get in touch Name, Email, Phone, Property Address, City, State, ZIP Code, Se…" at bounding box center [925, 198] width 1095 height 45
click at [1077, 201] on icon "Main content area" at bounding box center [1455, 198] width 11 height 11
click at [1077, 201] on button "Edit" at bounding box center [1425, 198] width 34 height 17
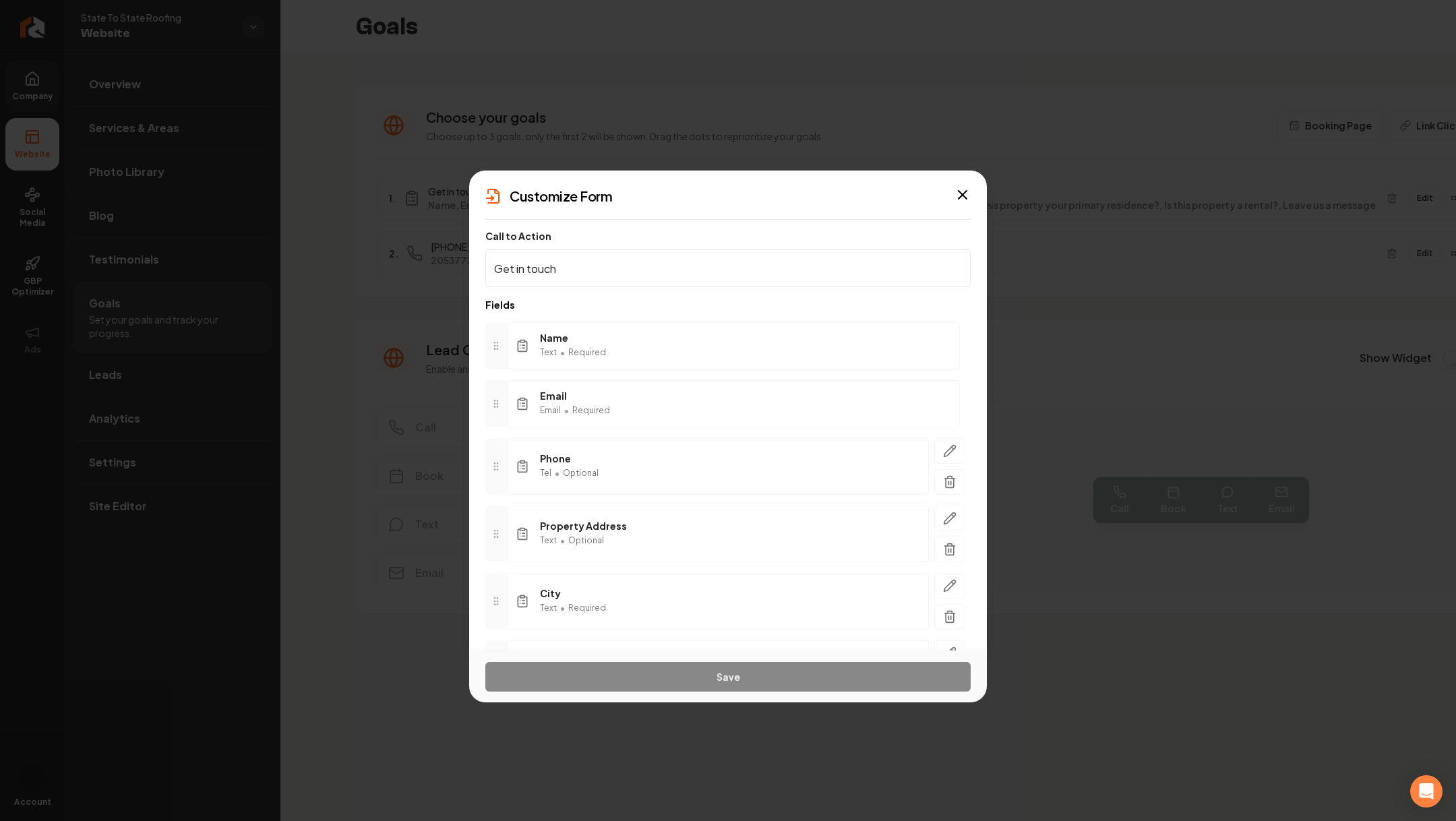
click at [559, 345] on span "•" at bounding box center [562, 353] width 6 height 17
click at [497, 345] on circle at bounding box center [497, 345] width 1 height 1
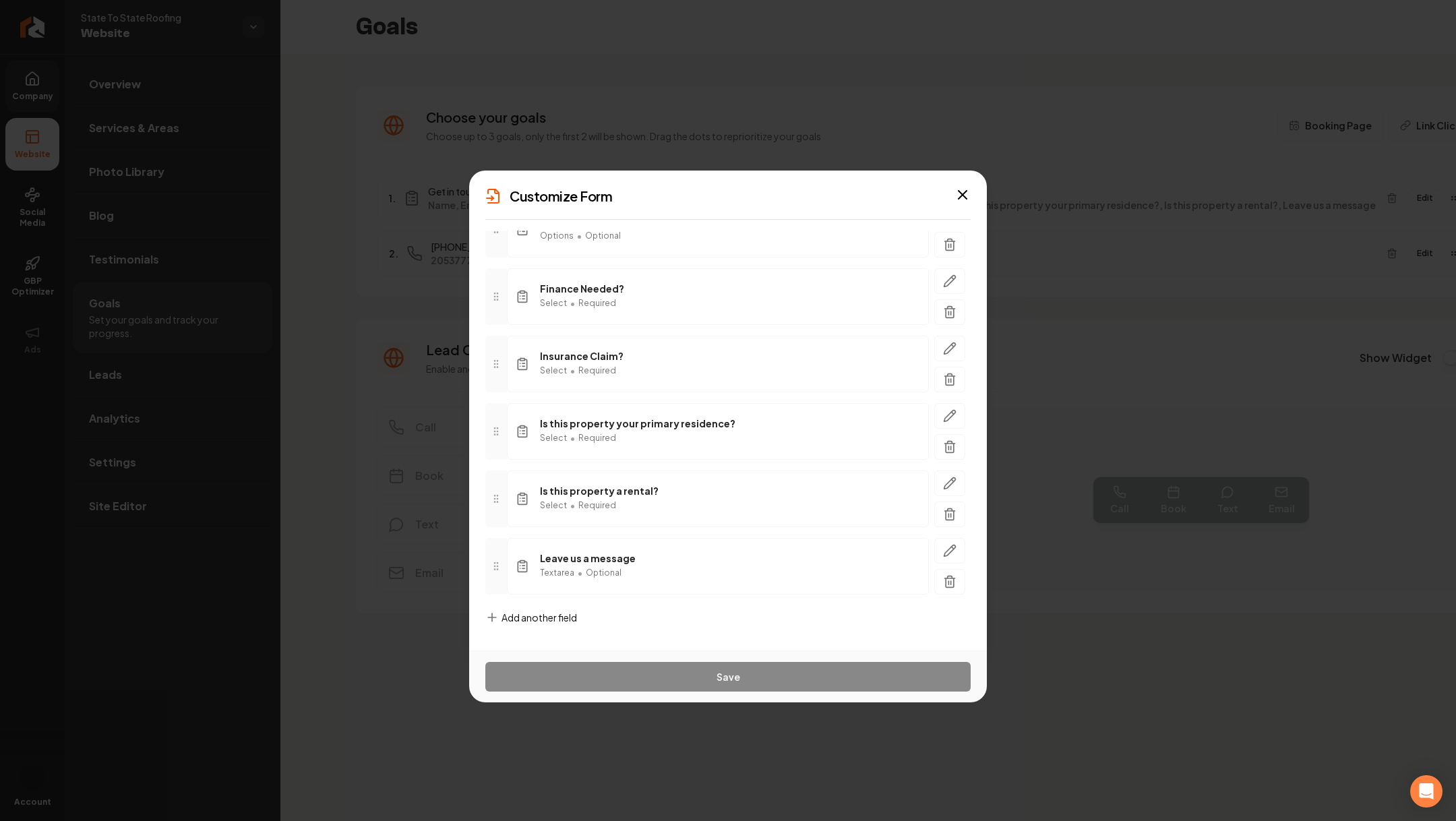
click at [509, 607] on span "Add another field" at bounding box center [540, 617] width 76 height 13
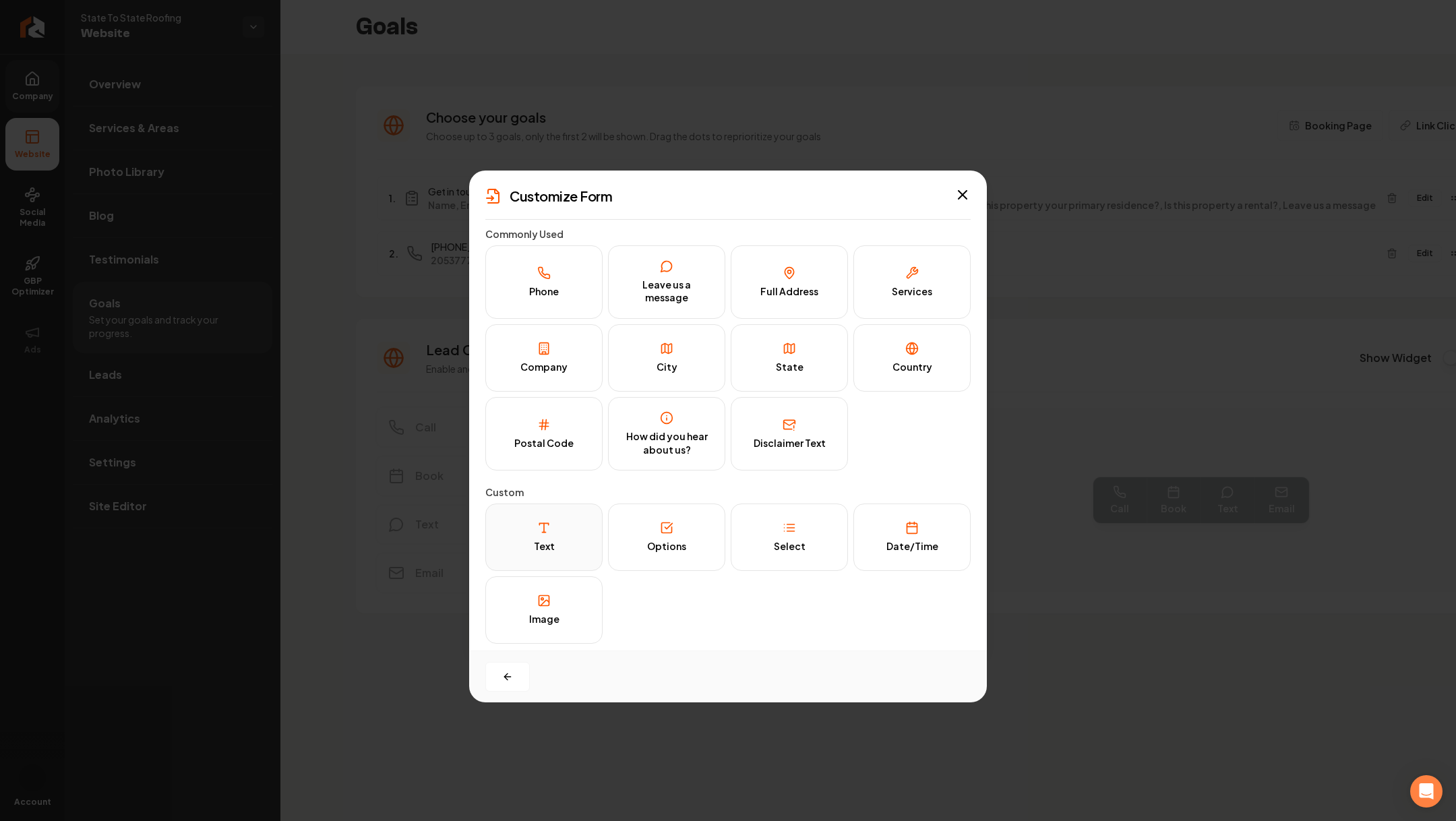
click at [509, 554] on button "Text" at bounding box center [544, 537] width 117 height 68
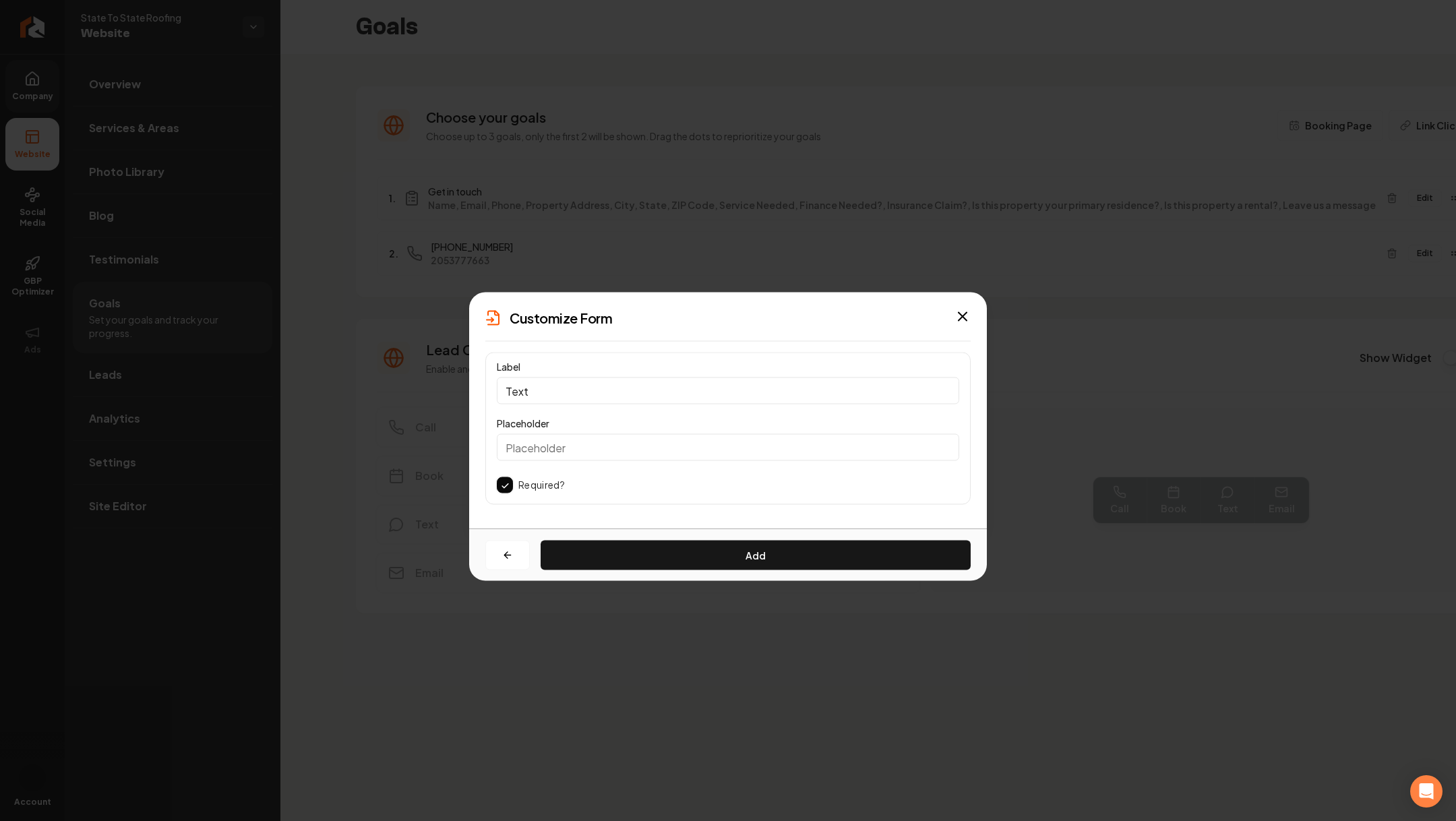
click at [542, 387] on input "Text" at bounding box center [728, 391] width 463 height 27
type input "Name"
click at [506, 488] on button "button" at bounding box center [505, 485] width 16 height 17
click at [609, 537] on div "Add" at bounding box center [728, 554] width 518 height 52
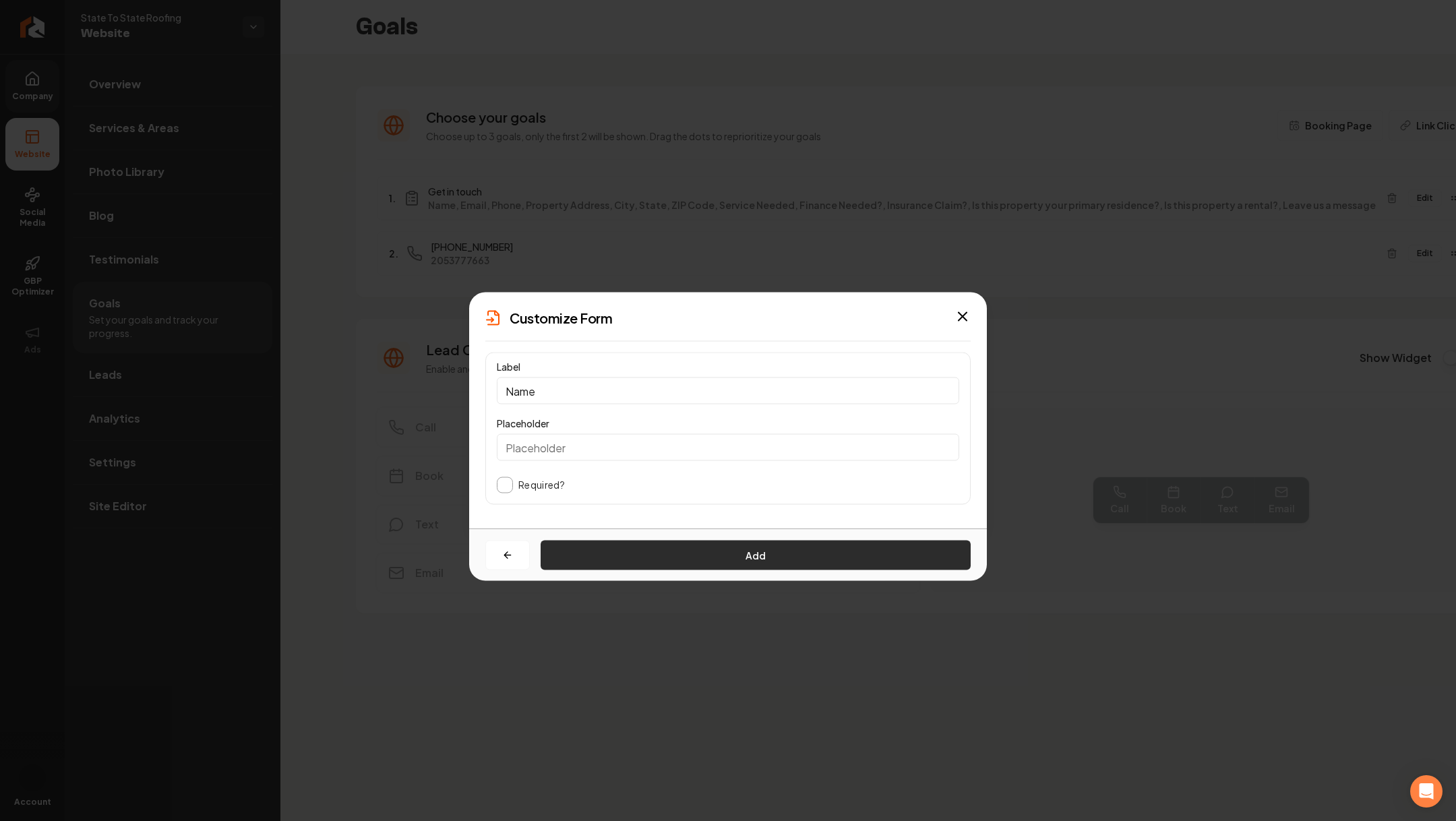
click at [609, 554] on button "Add" at bounding box center [755, 555] width 430 height 30
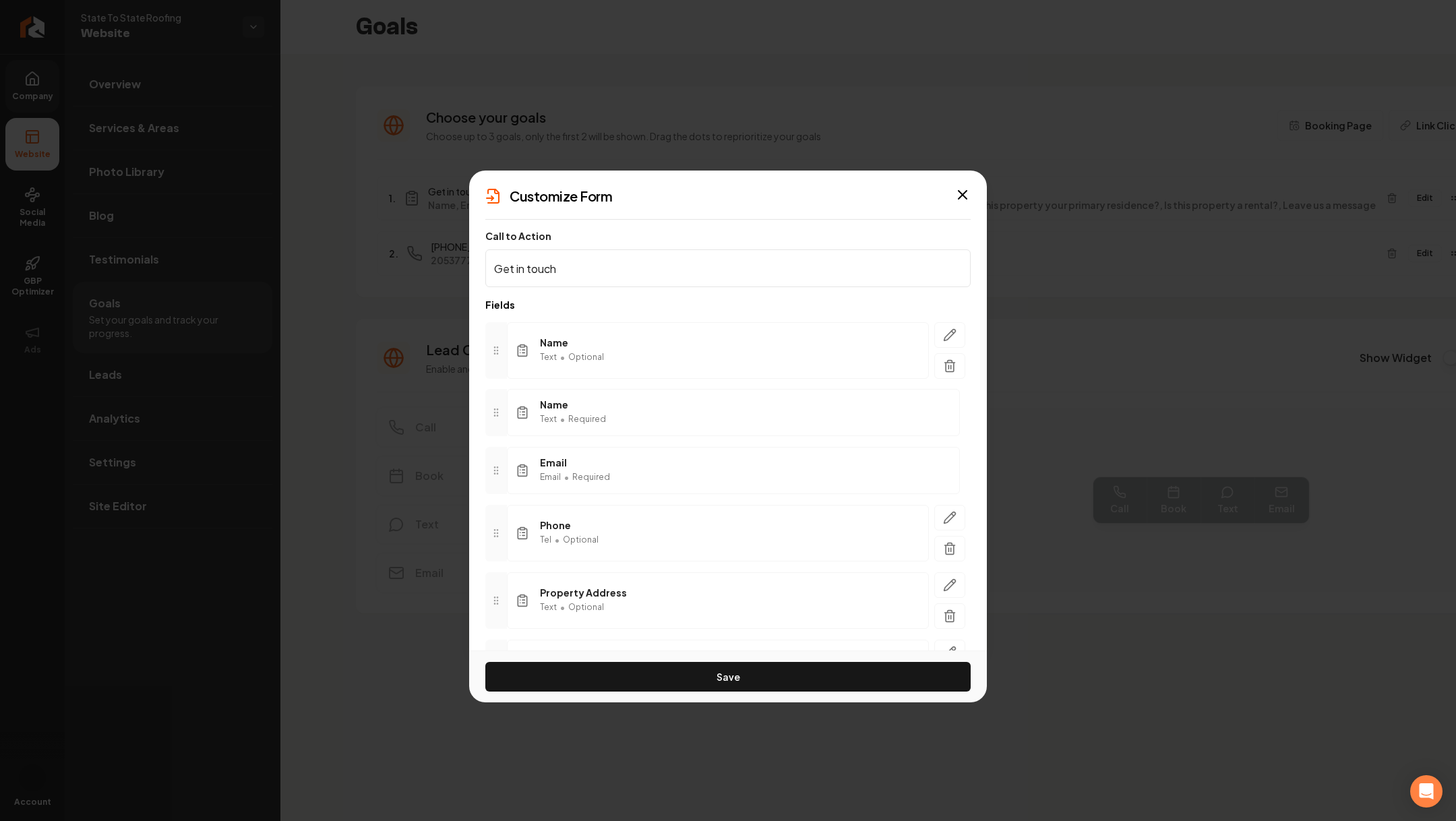
drag, startPoint x: 501, startPoint y: 558, endPoint x: 504, endPoint y: 344, distance: 214.0
click at [504, 342] on div at bounding box center [496, 351] width 21 height 57
click at [613, 418] on div "Name Text • Required" at bounding box center [733, 413] width 453 height 47
click at [492, 413] on icon at bounding box center [496, 413] width 11 height 11
click at [944, 421] on div "Name Text • Required" at bounding box center [733, 413] width 453 height 47
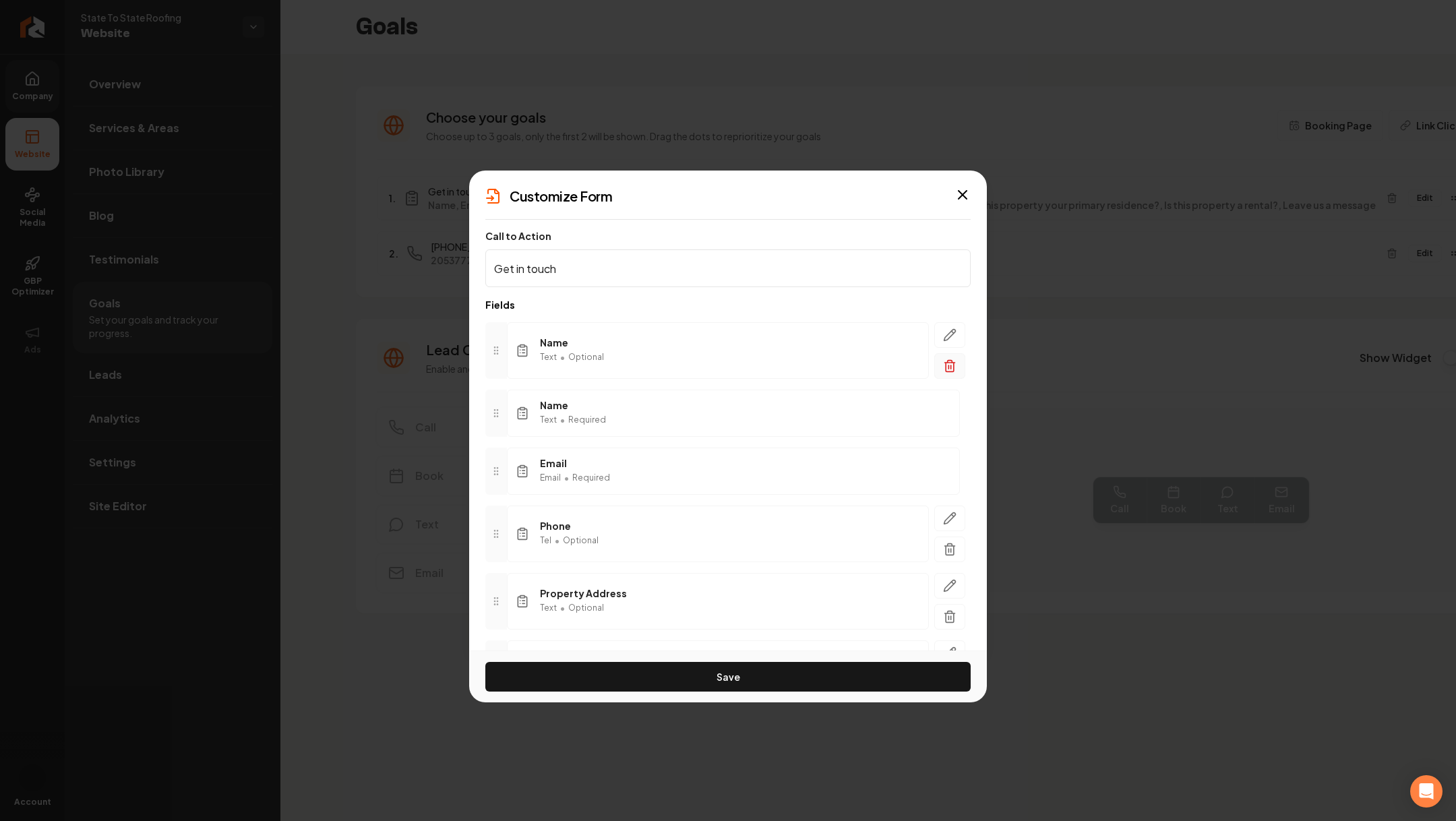
click at [949, 366] on line "button" at bounding box center [949, 367] width 0 height 3
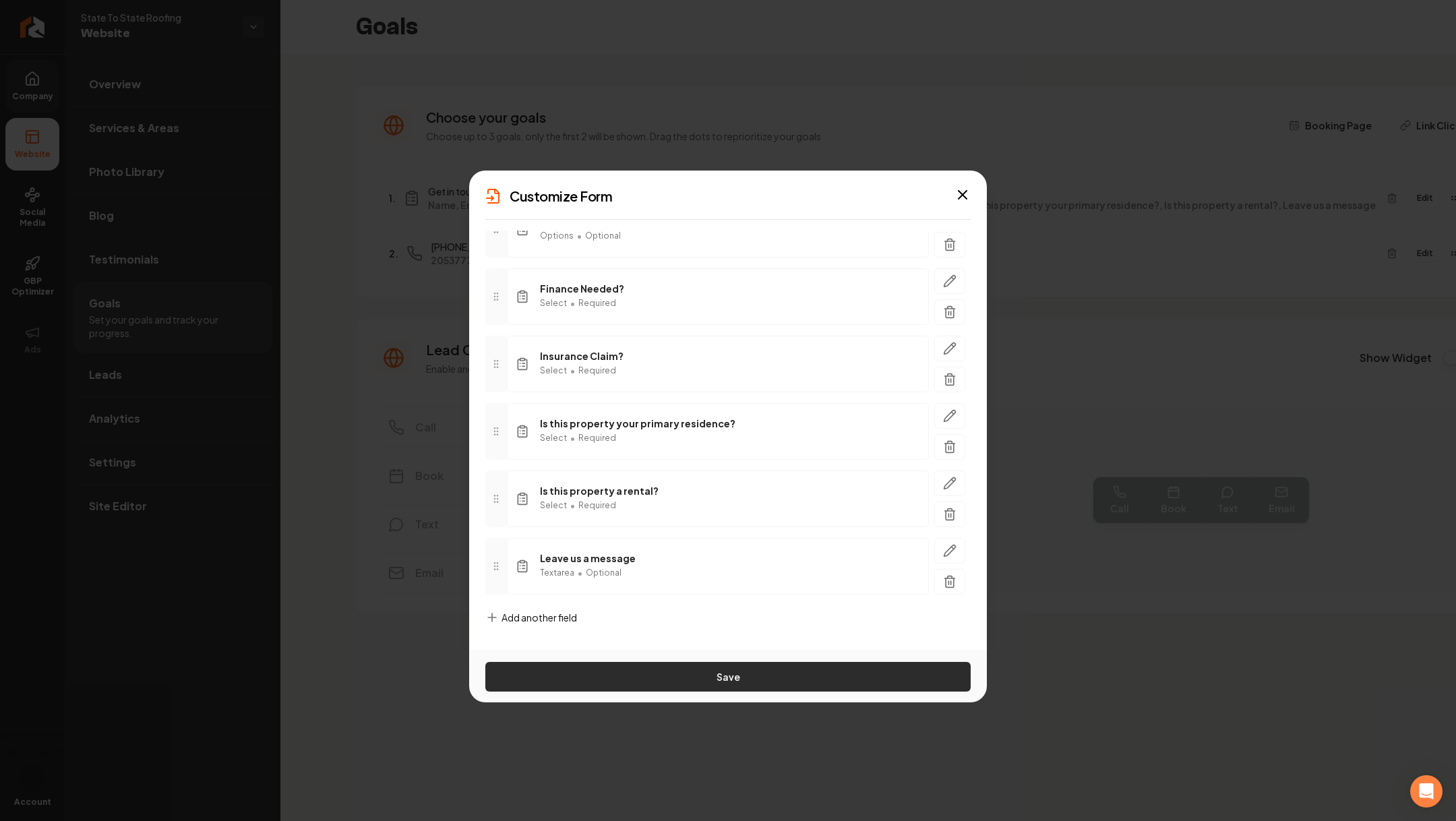
click at [709, 607] on button "Save" at bounding box center [728, 677] width 485 height 30
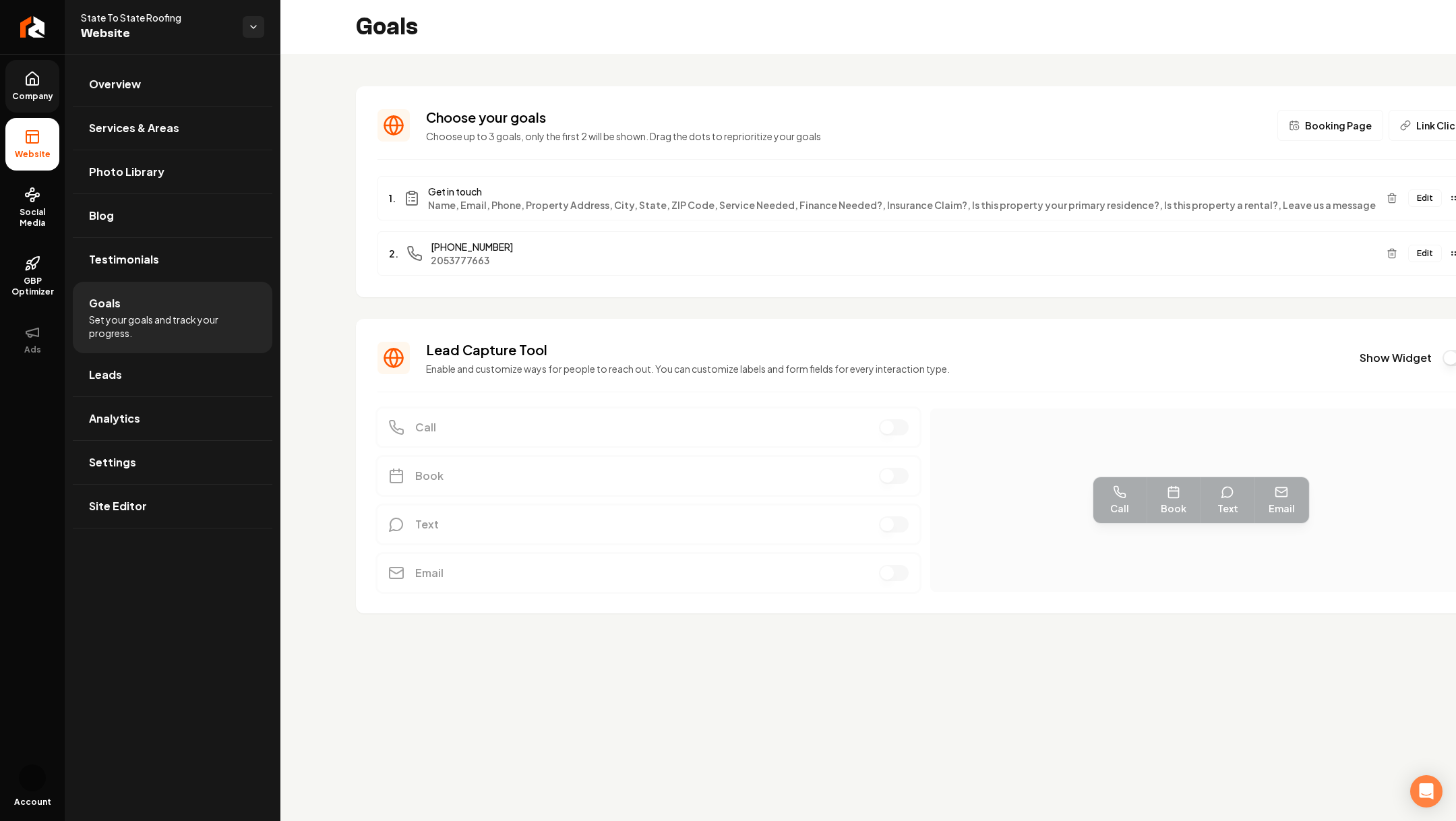
click at [1077, 203] on button "Edit" at bounding box center [1425, 198] width 34 height 17
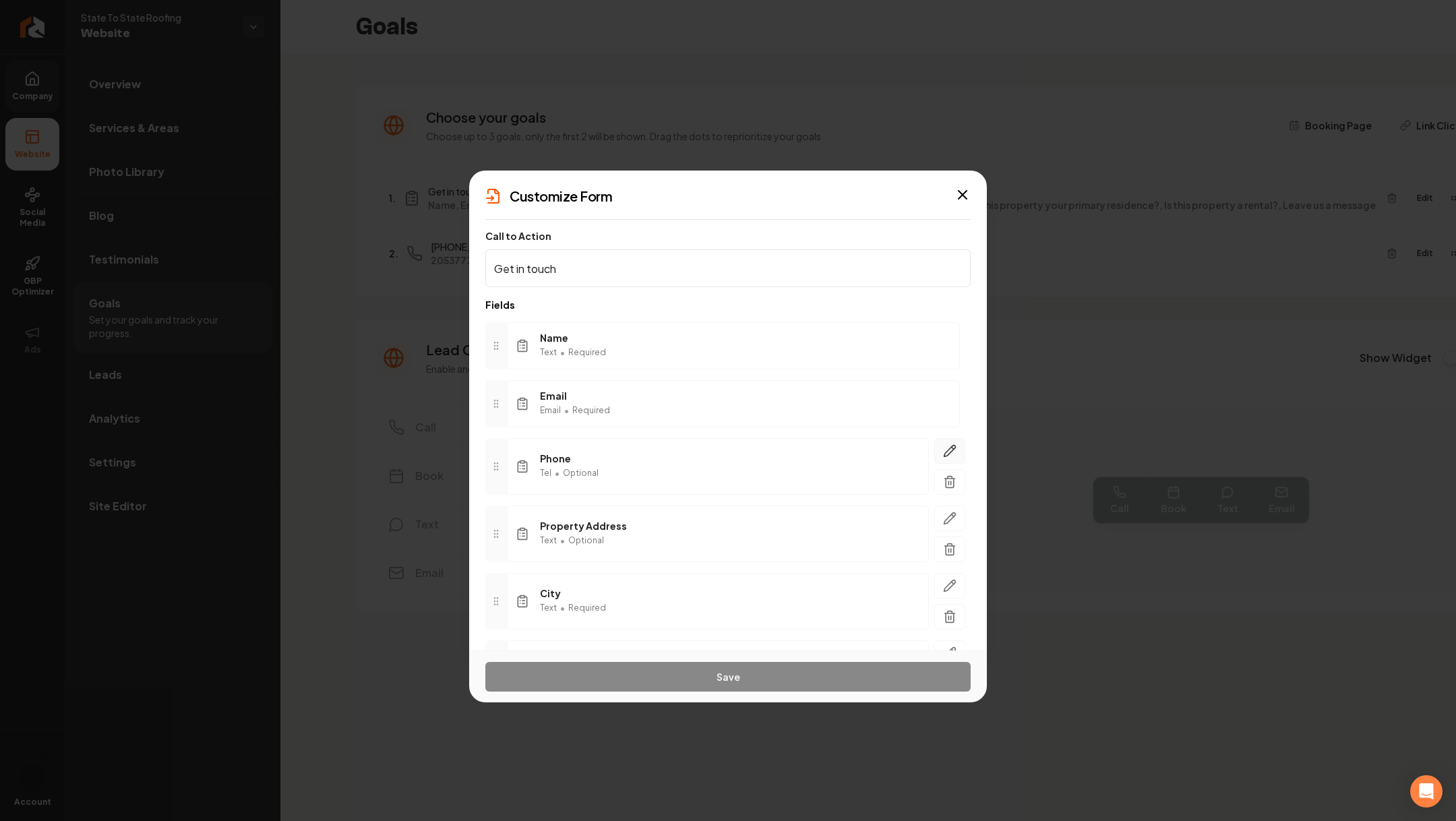
click at [947, 455] on icon "button" at bounding box center [950, 451] width 12 height 12
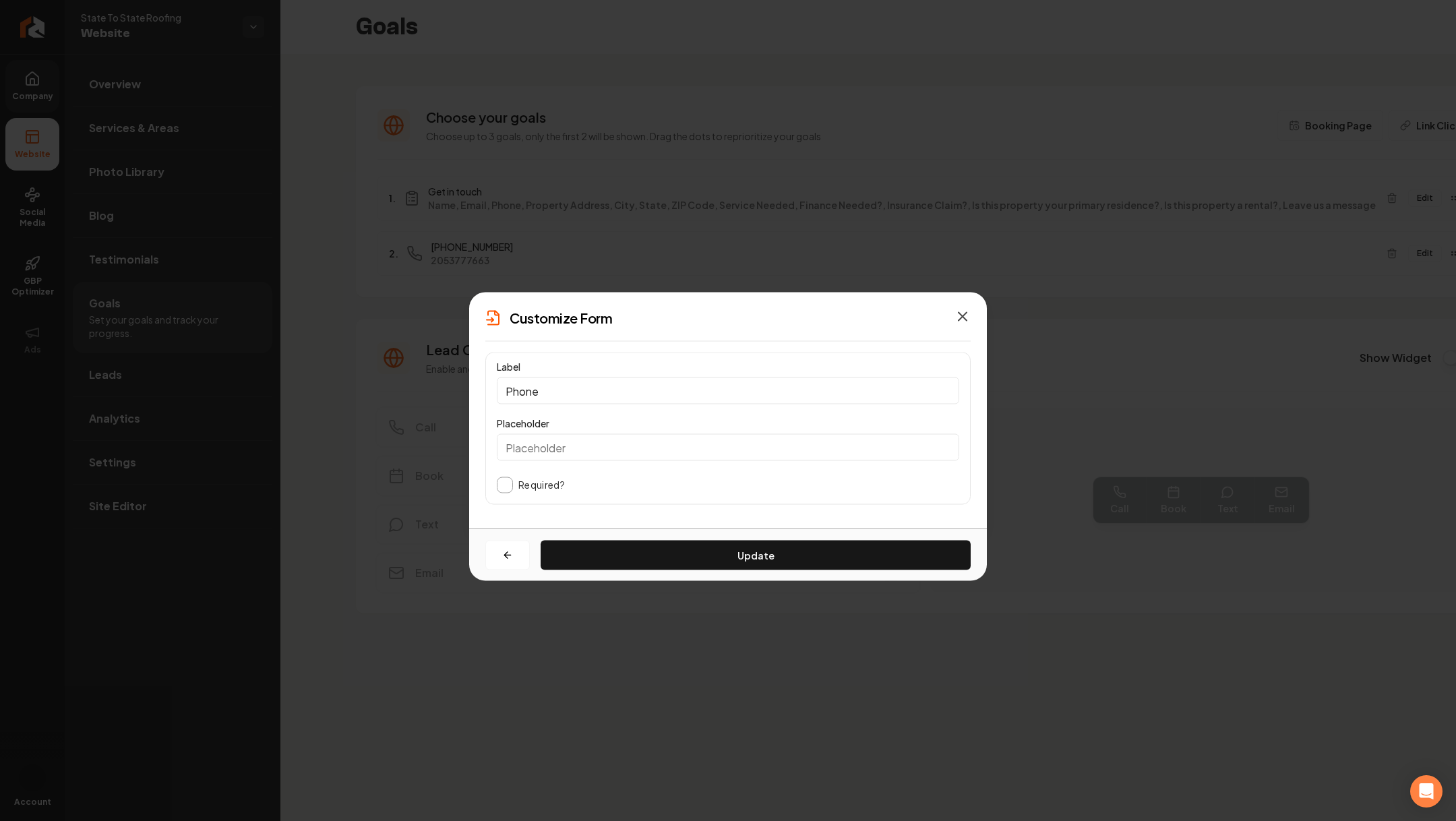
click at [959, 318] on icon "button" at bounding box center [963, 317] width 8 height 8
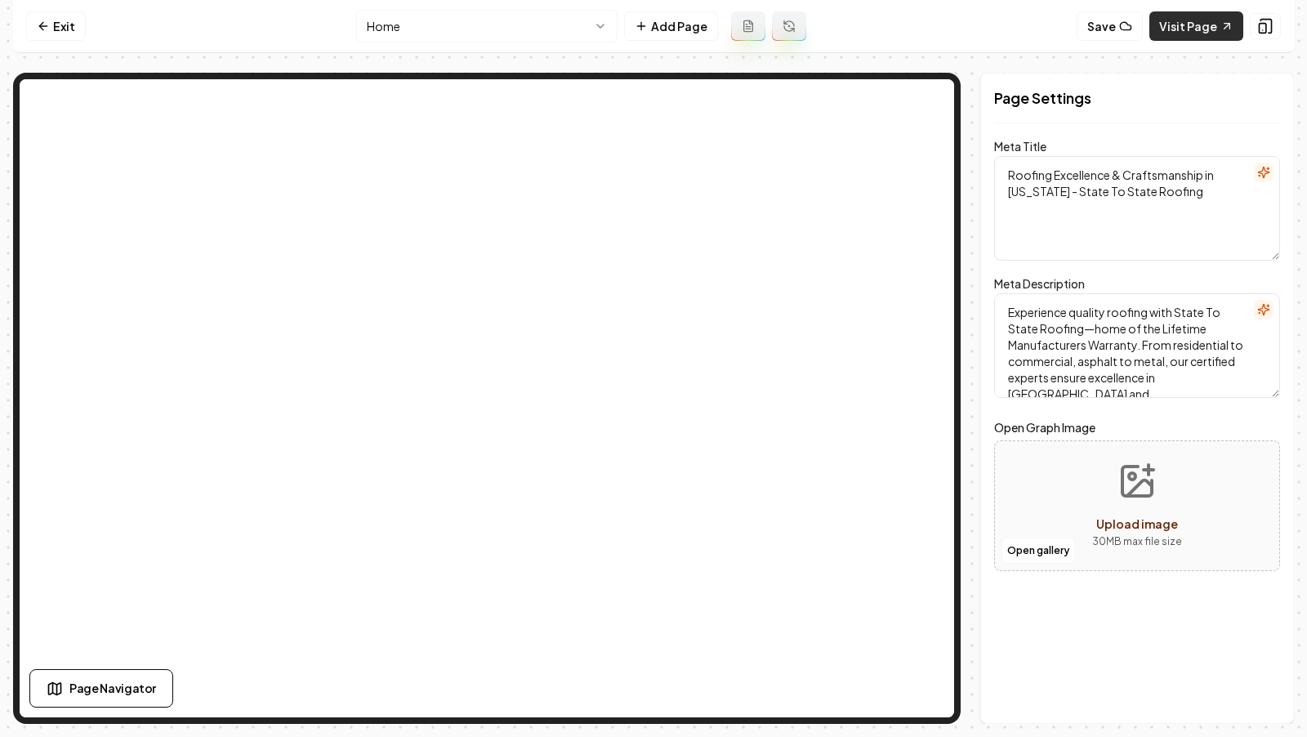
click at [1173, 32] on link "Visit Page" at bounding box center [1197, 25] width 94 height 29
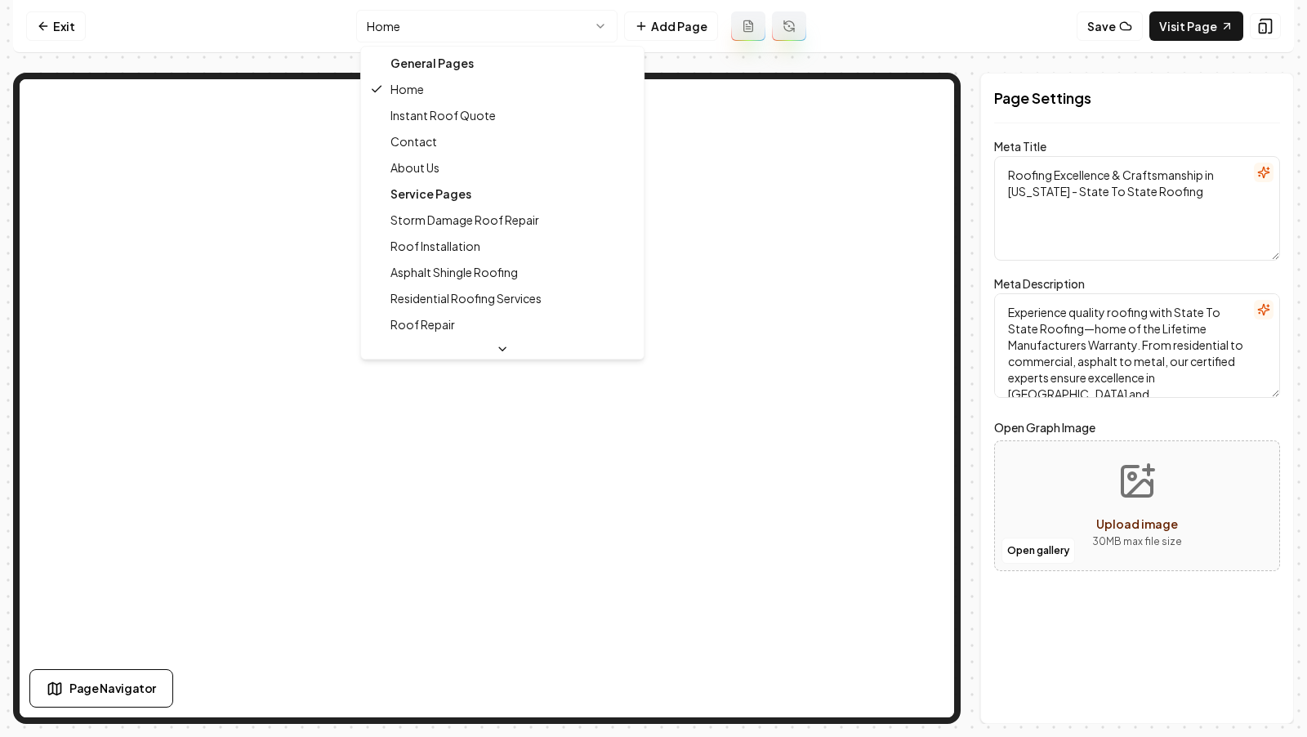
click at [469, 28] on html "Computer Required This feature is only available on a computer. Please switch t…" at bounding box center [653, 368] width 1307 height 737
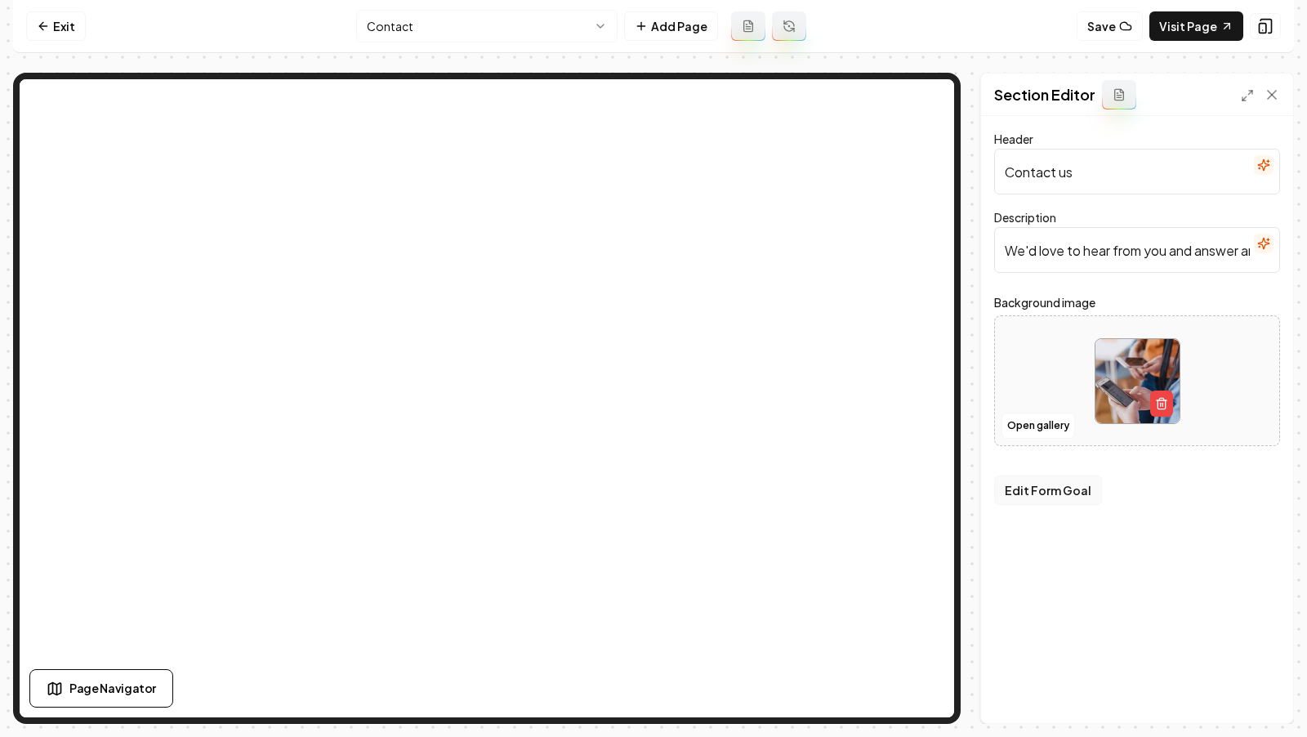
click at [1052, 485] on button "Edit Form Goal" at bounding box center [1048, 490] width 108 height 29
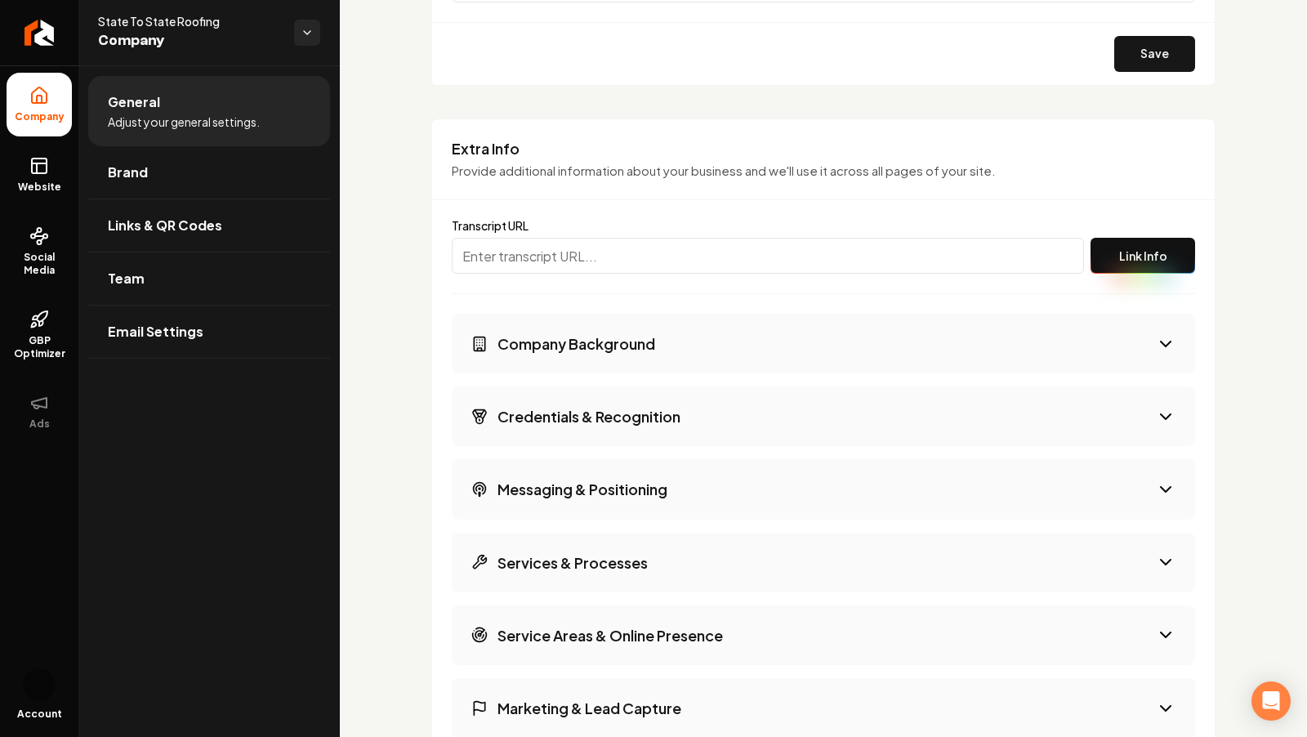
scroll to position [2534, 0]
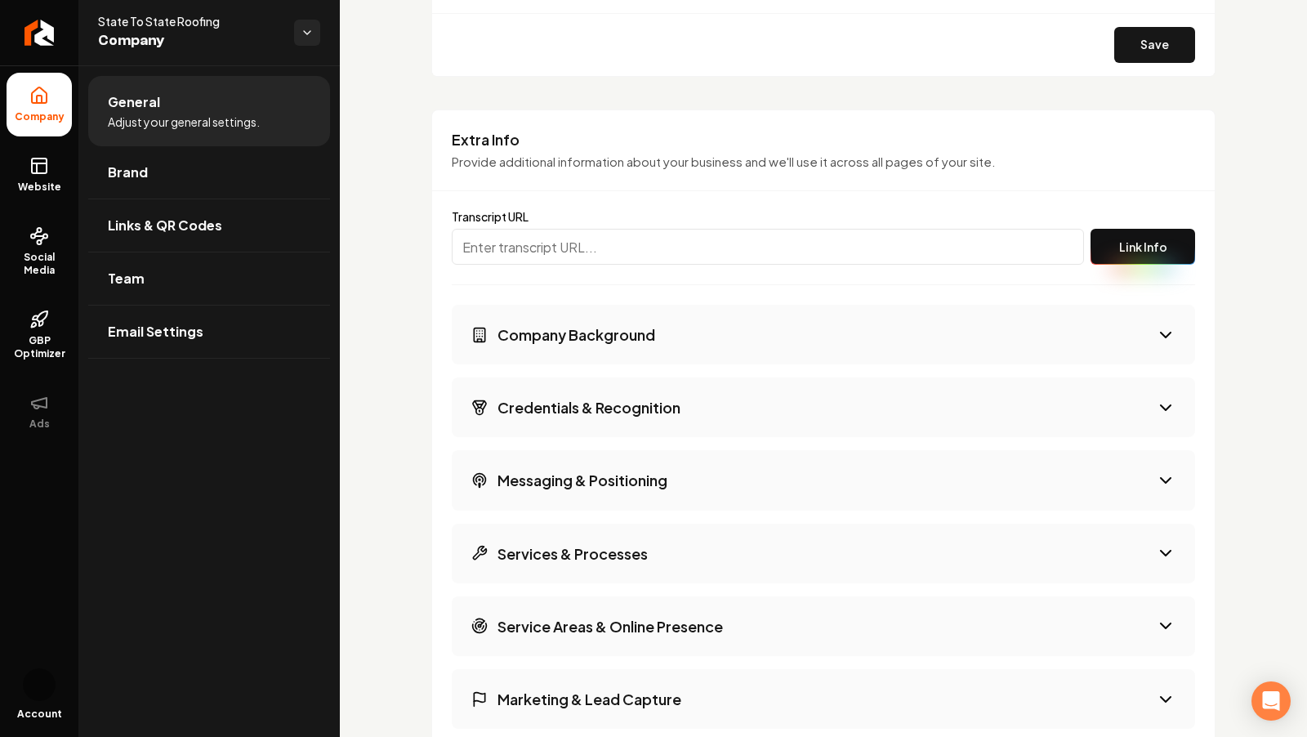
click at [547, 344] on button "Company Background" at bounding box center [824, 335] width 744 height 60
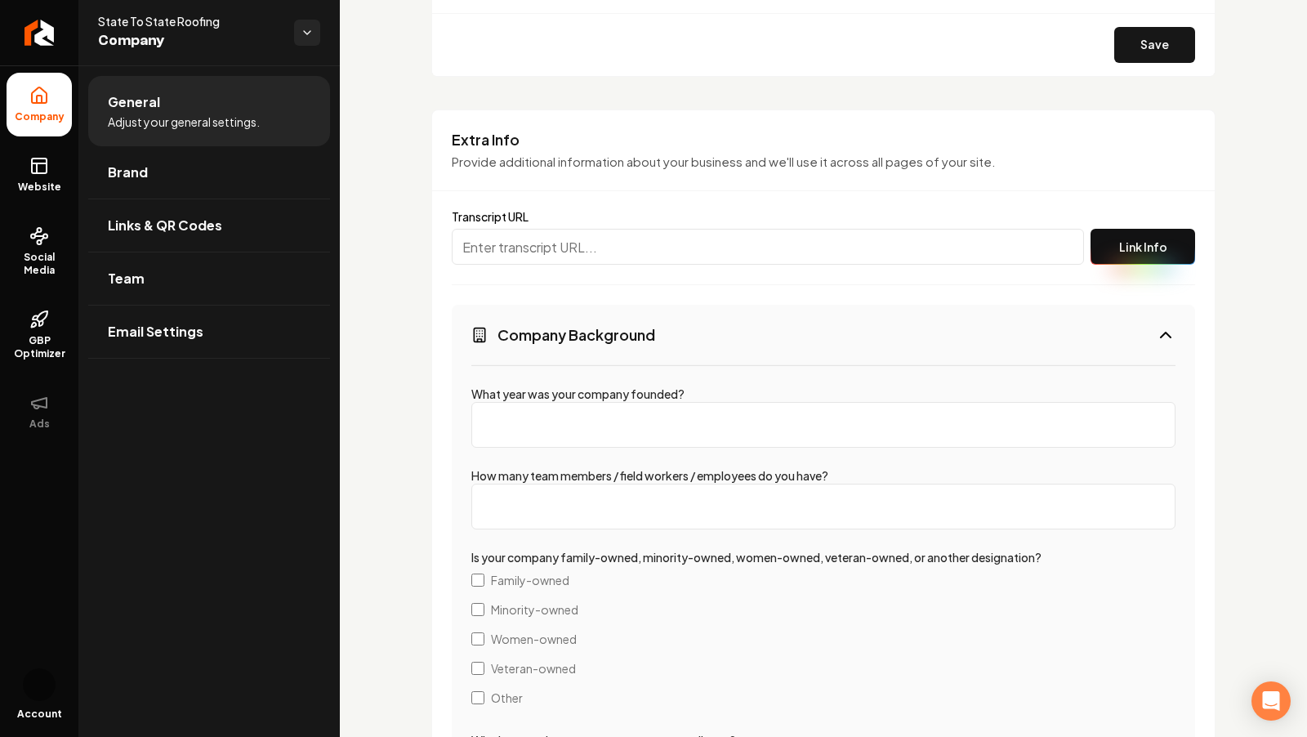
click at [547, 344] on button "Company Background" at bounding box center [824, 335] width 744 height 60
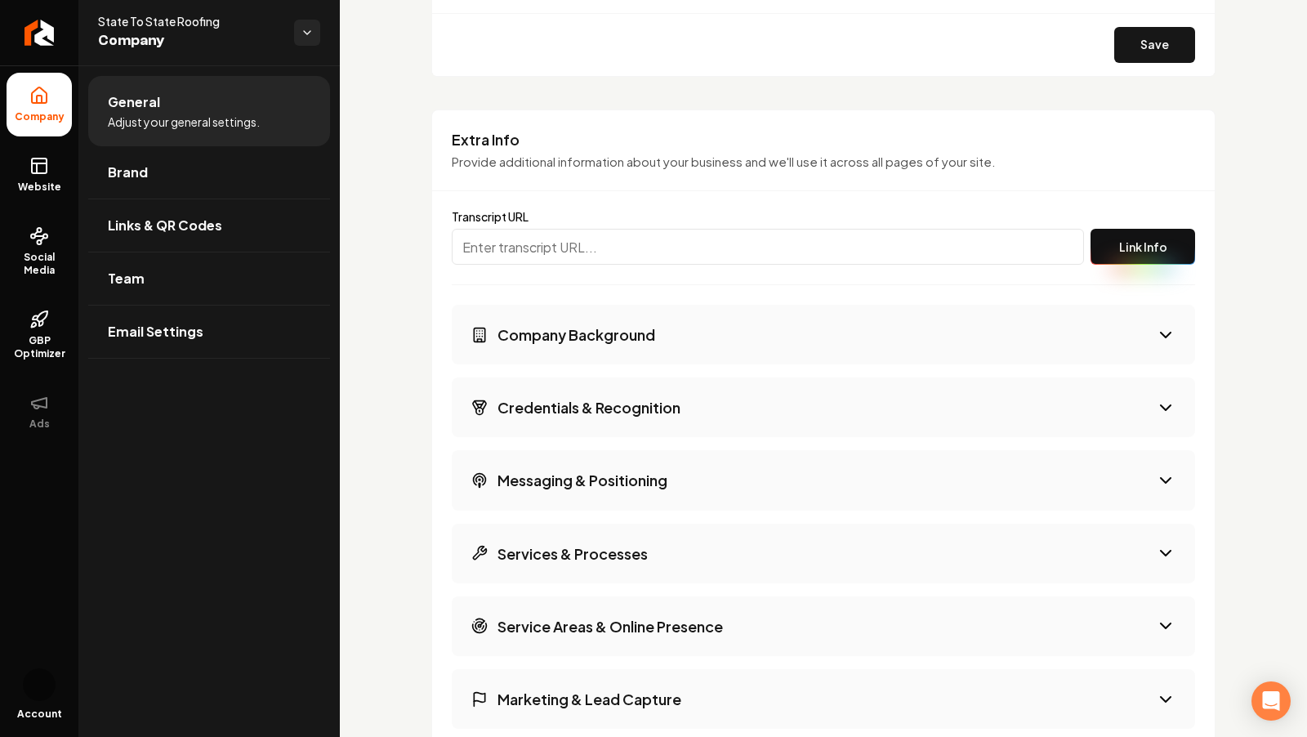
click at [525, 443] on div "Company Background Credentials & Recognition Messaging & Positioning Services &…" at bounding box center [824, 626] width 744 height 643
click at [523, 427] on button "Credentials & Recognition" at bounding box center [824, 407] width 744 height 60
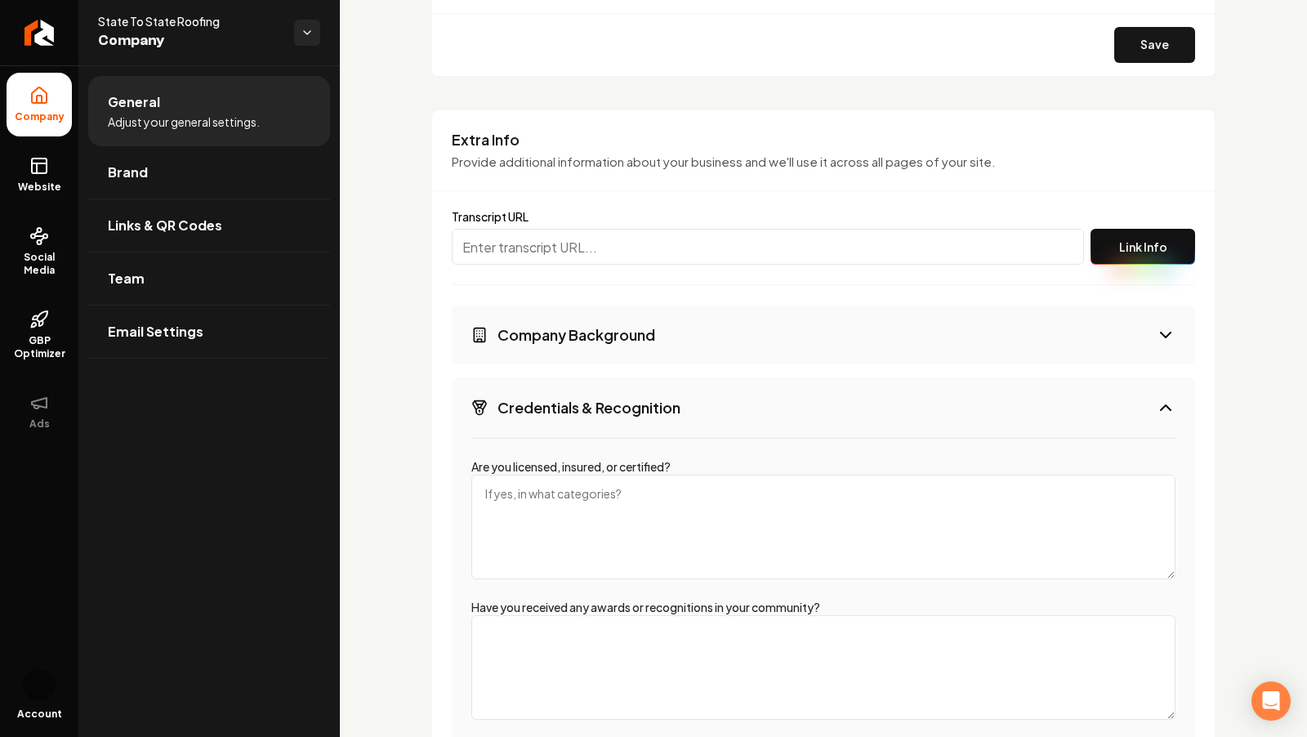
click at [523, 426] on button "Credentials & Recognition" at bounding box center [824, 407] width 744 height 60
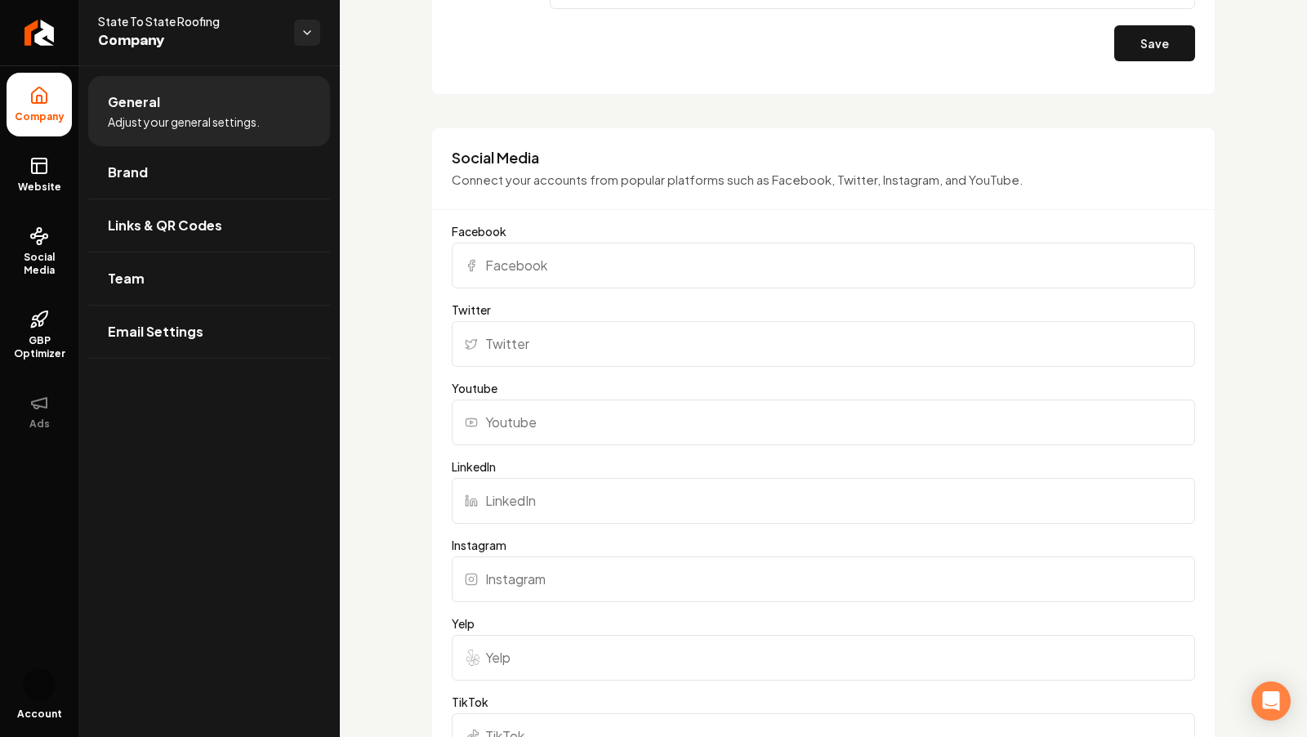
scroll to position [2911, 0]
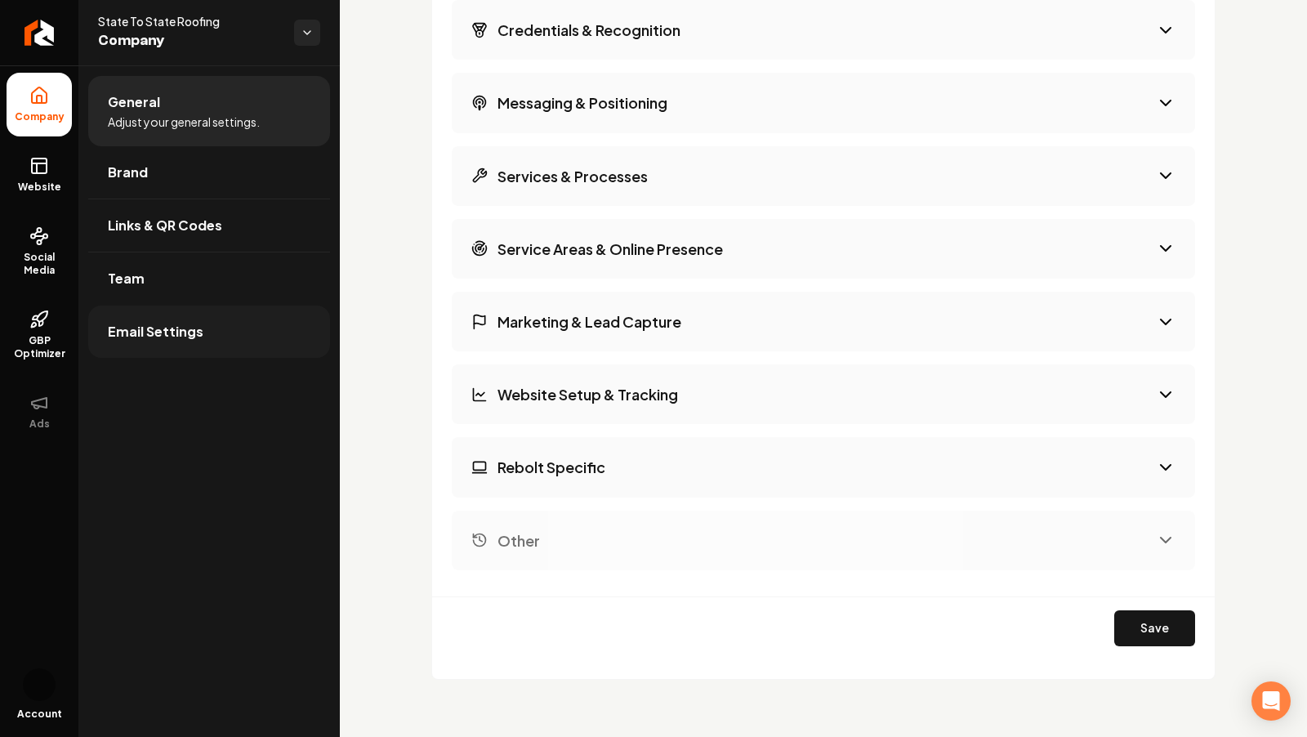
click at [193, 326] on span "Email Settings" at bounding box center [156, 332] width 96 height 20
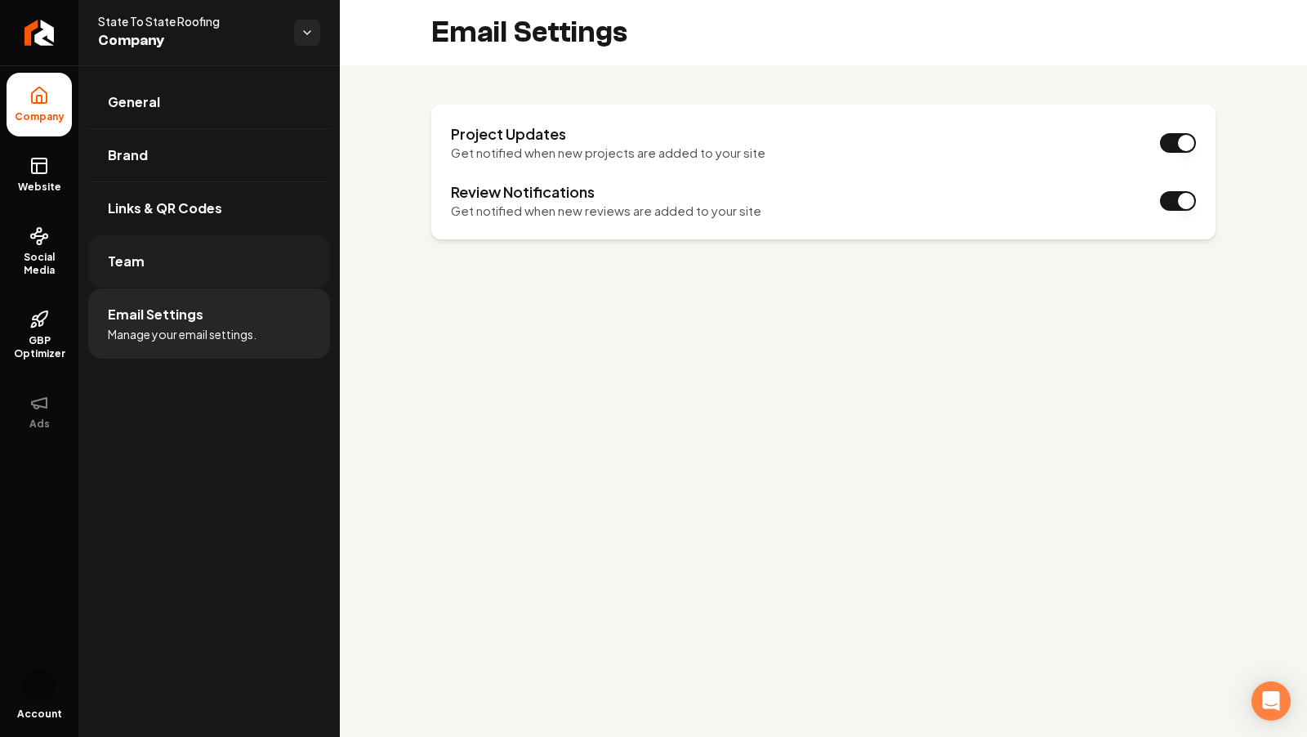
click at [168, 272] on link "Team" at bounding box center [209, 261] width 242 height 52
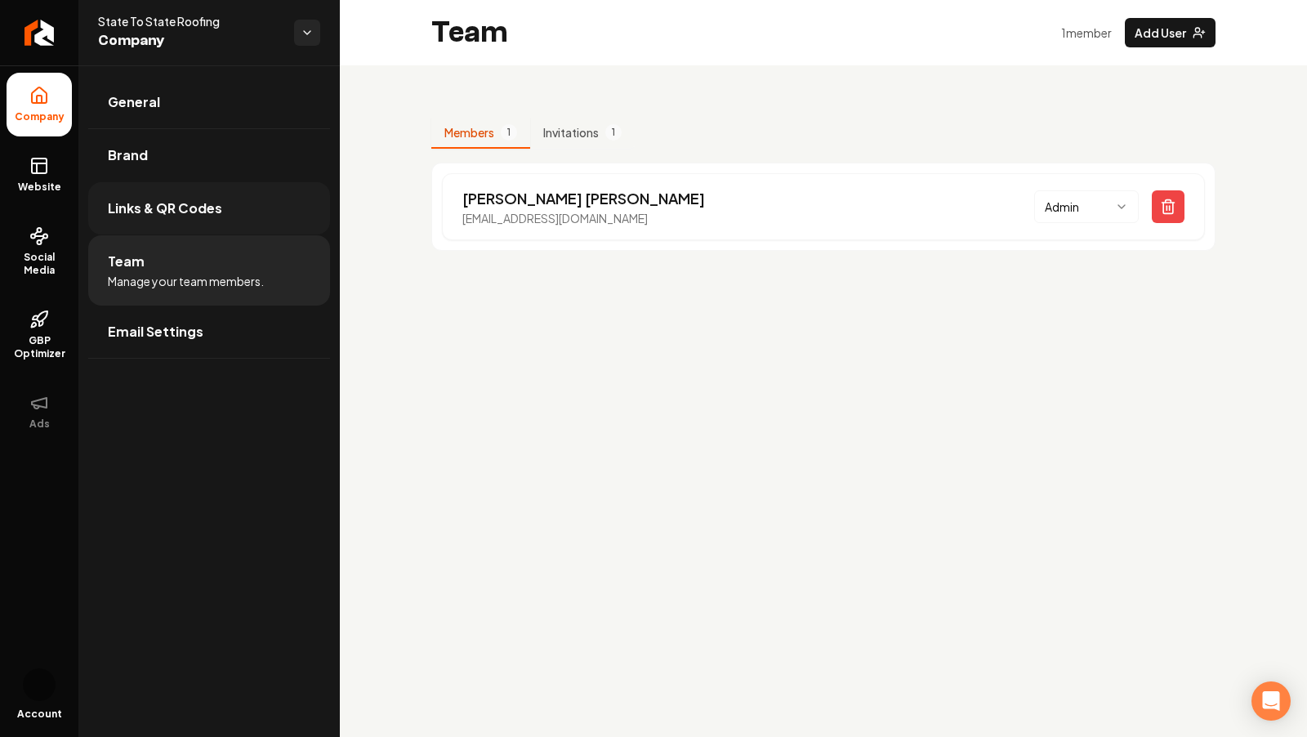
click at [147, 219] on link "Links & QR Codes" at bounding box center [209, 208] width 242 height 52
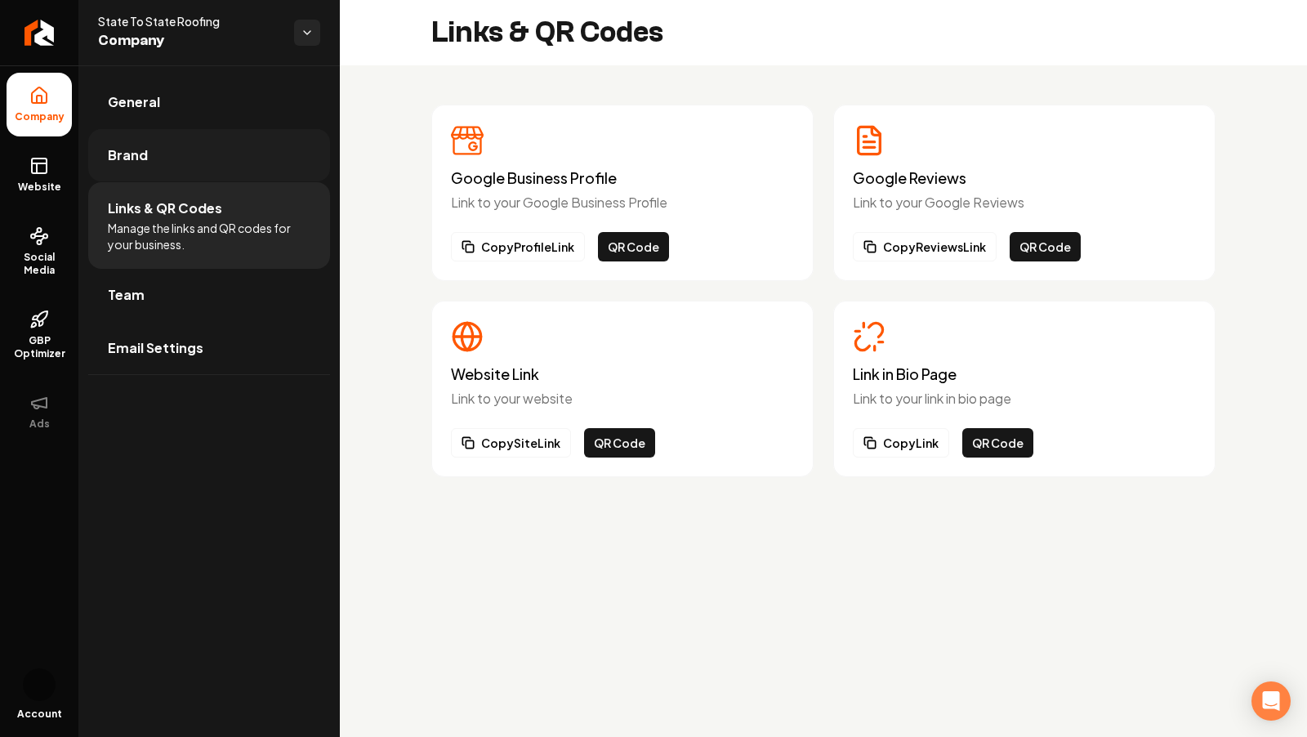
click at [168, 159] on link "Brand" at bounding box center [209, 155] width 242 height 52
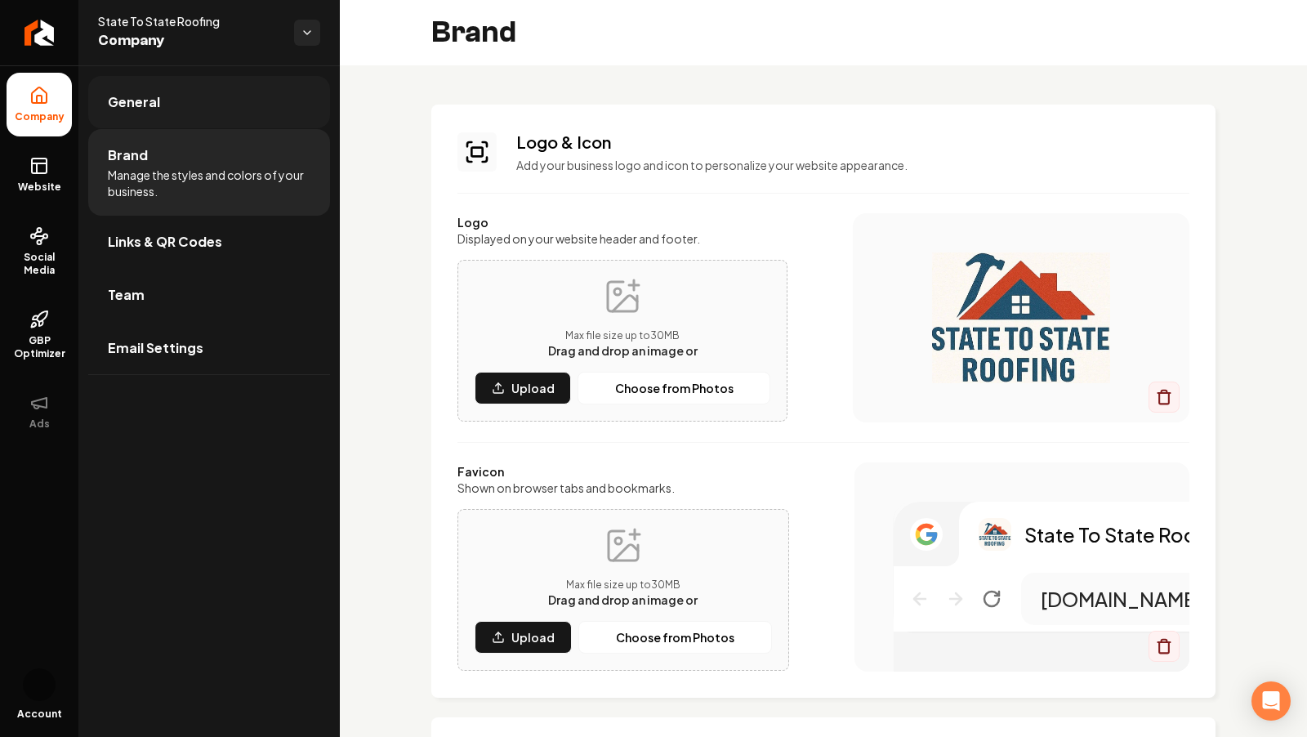
click at [144, 118] on link "General" at bounding box center [209, 102] width 242 height 52
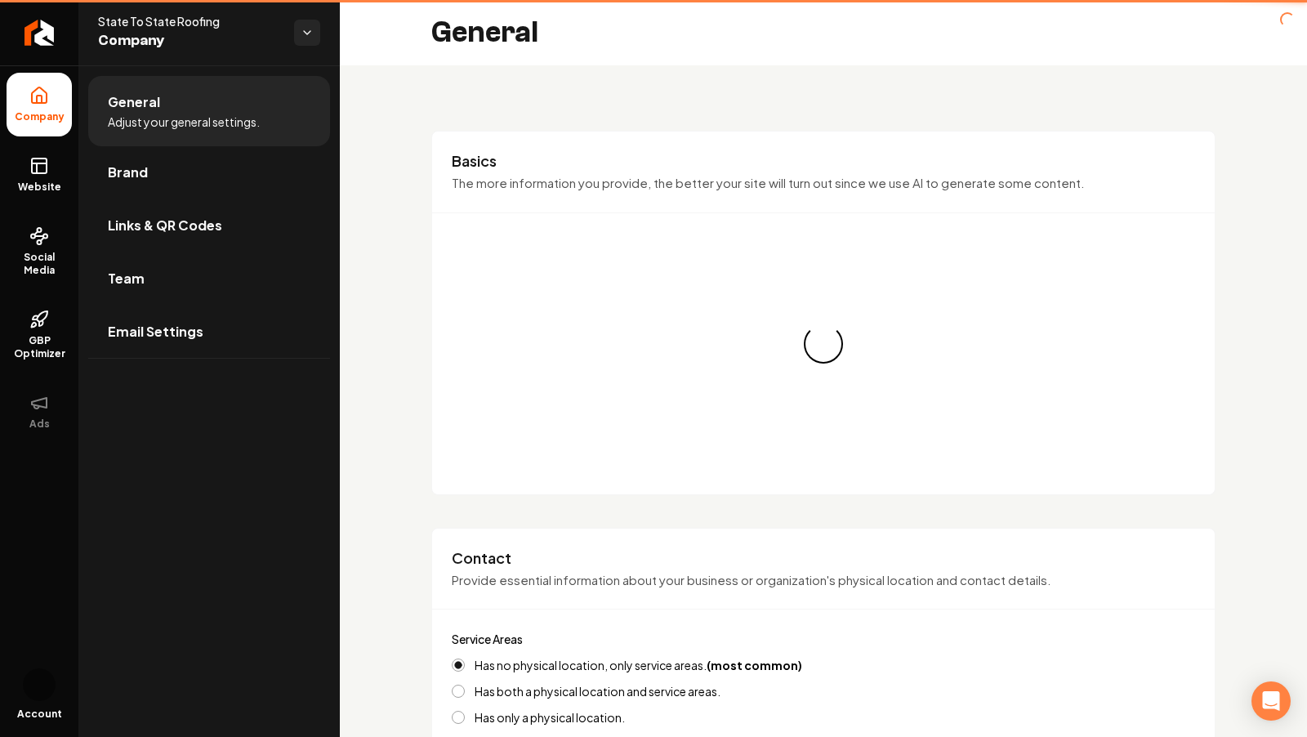
type input "(205) 377-7663"
type input "info@statetostateroofing.com"
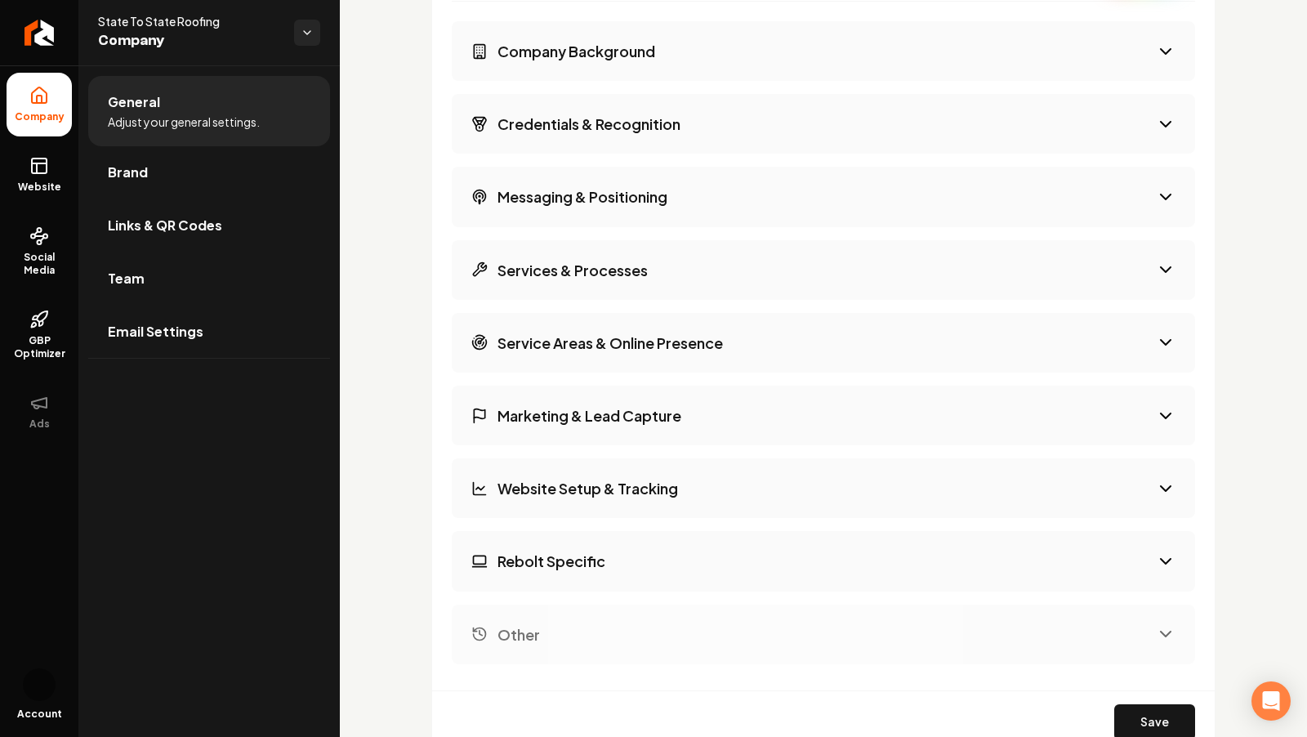
scroll to position [2821, 0]
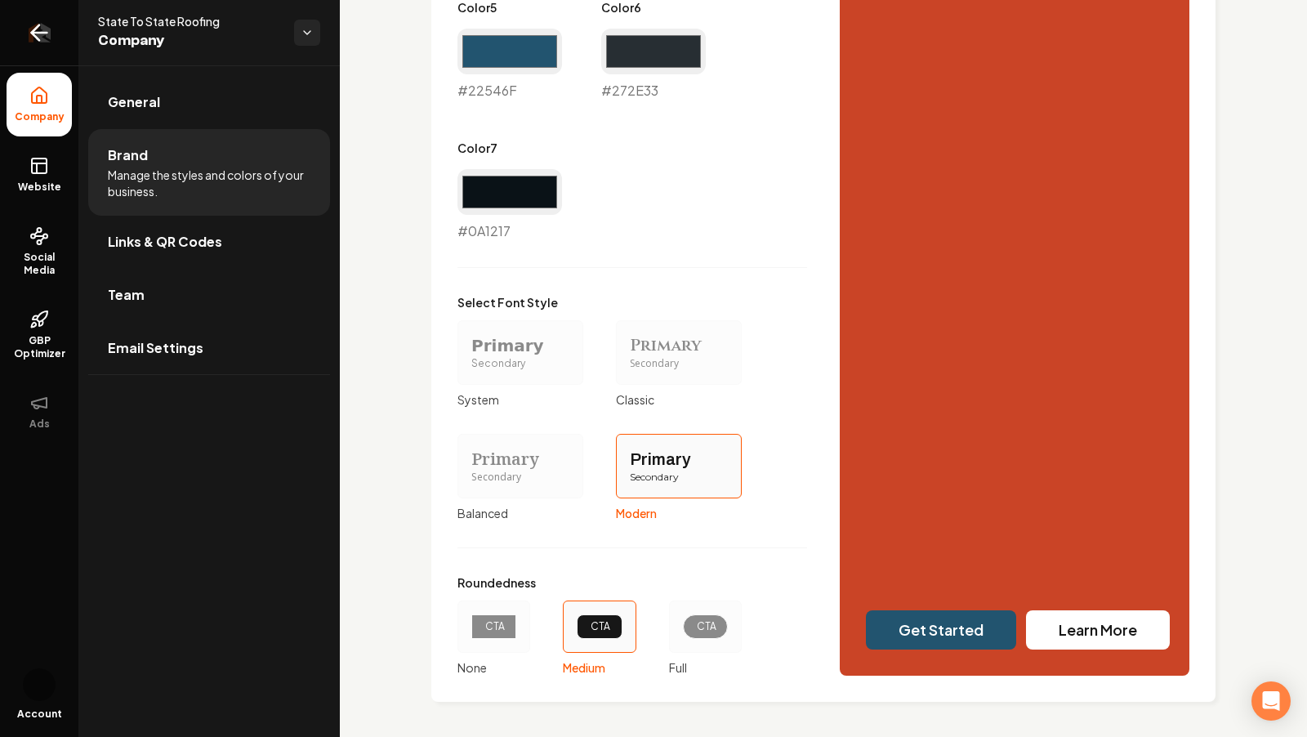
scroll to position [1289, 0]
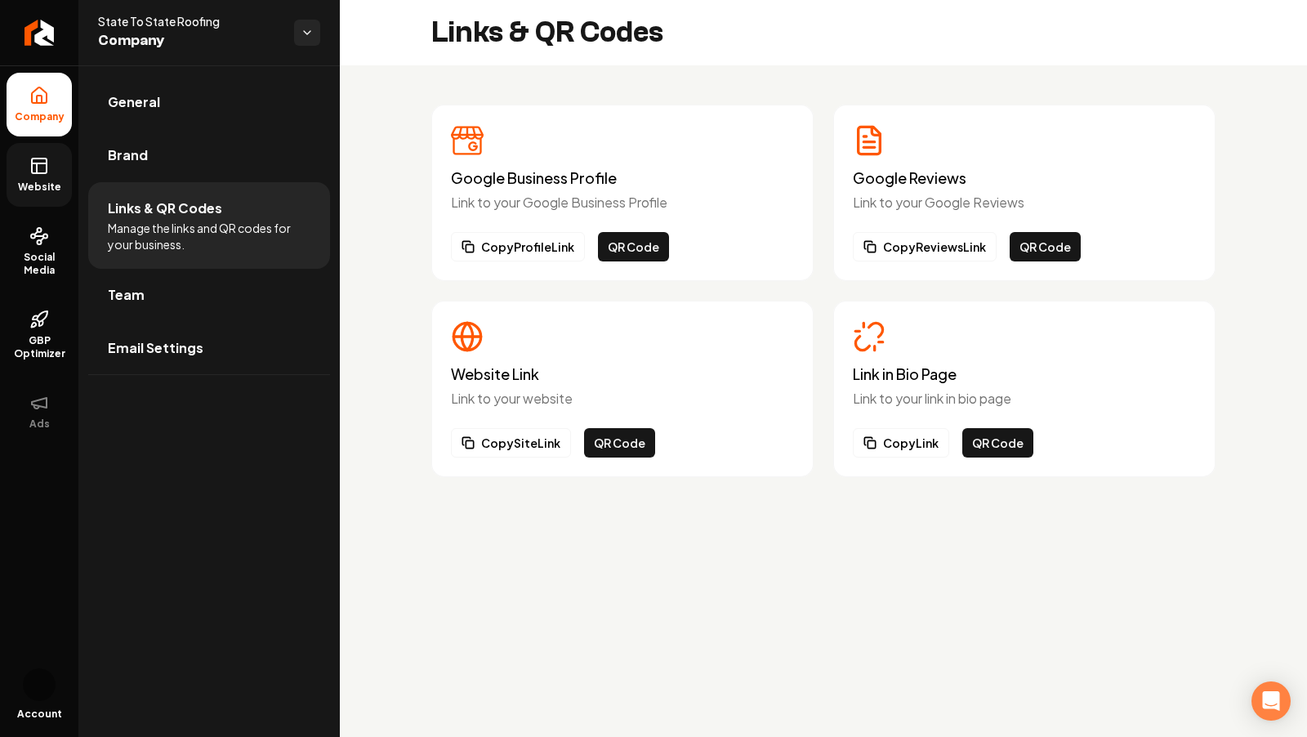
click at [54, 159] on link "Website" at bounding box center [39, 175] width 65 height 64
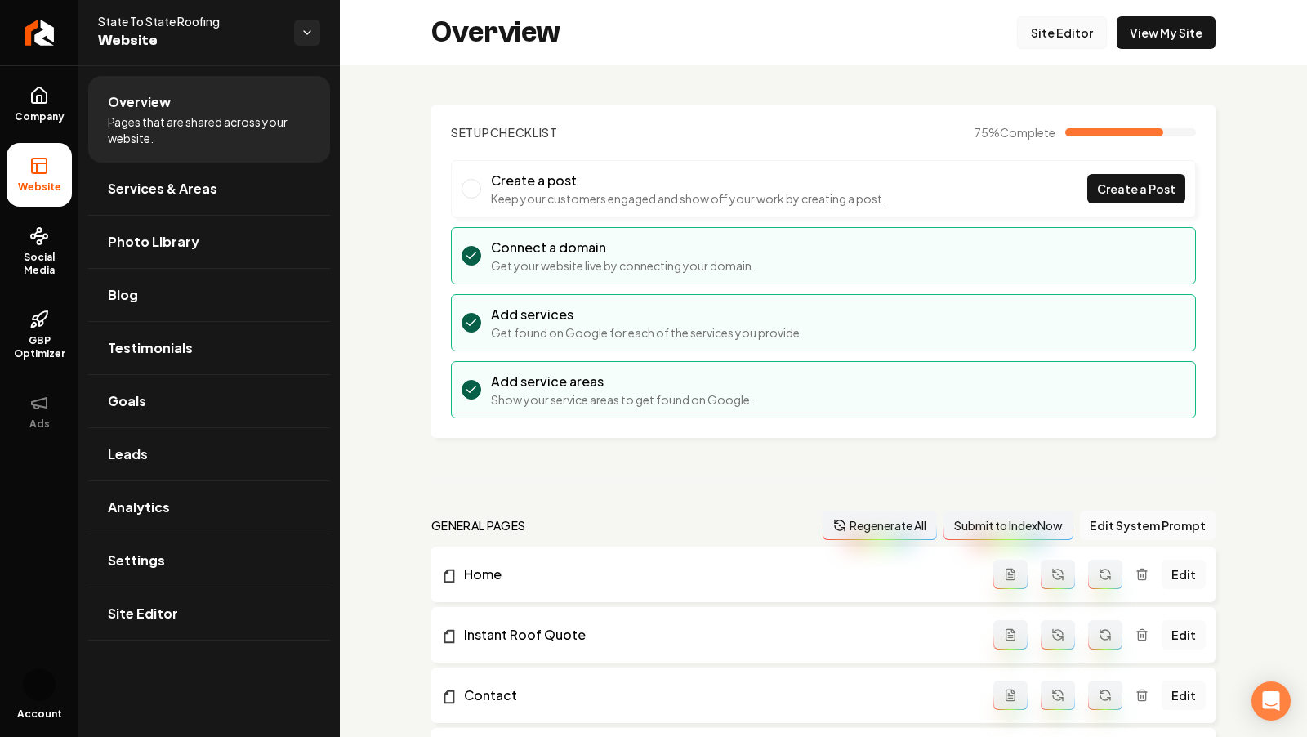
click at [1047, 31] on link "Site Editor" at bounding box center [1062, 32] width 90 height 33
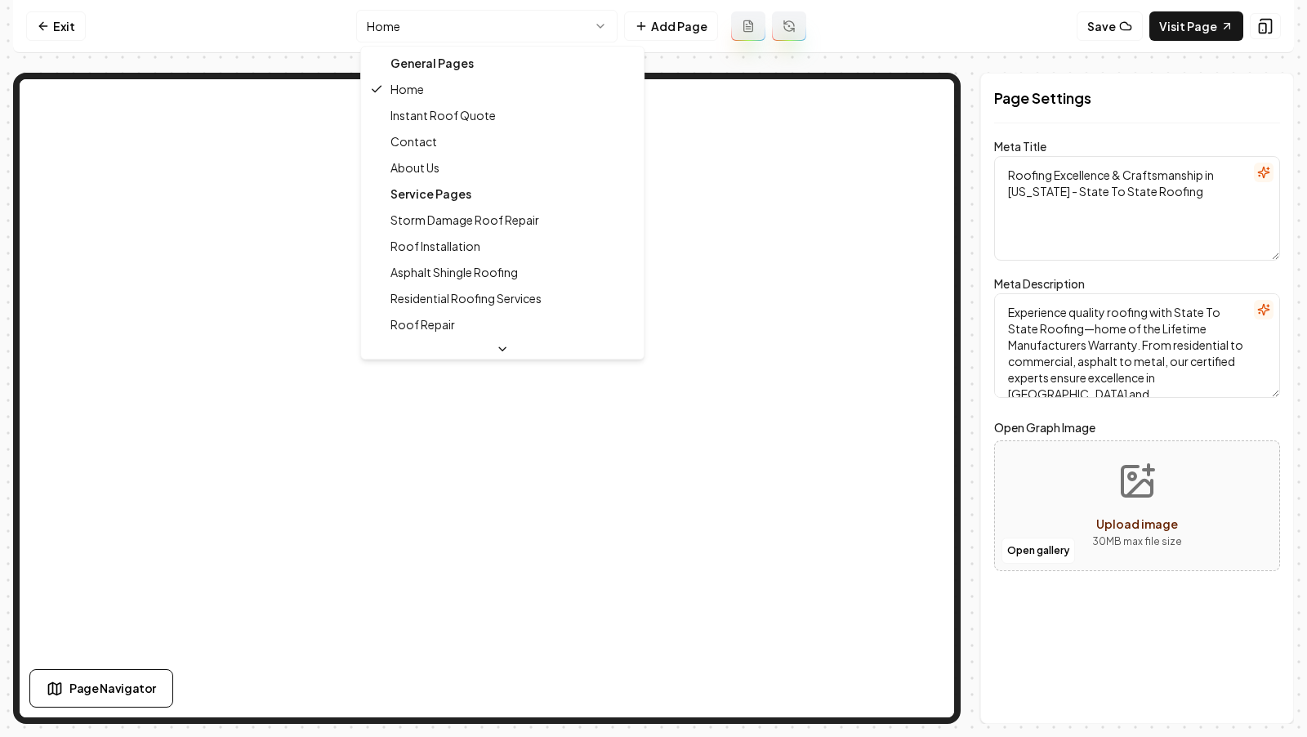
click at [521, 33] on html "Computer Required This feature is only available on a computer. Please switch t…" at bounding box center [653, 368] width 1307 height 737
type textarea "Contact State To State Property Roofing – Reach Us Today"
type textarea "Contact State To State Property for top-notch roofing services. We're here to h…"
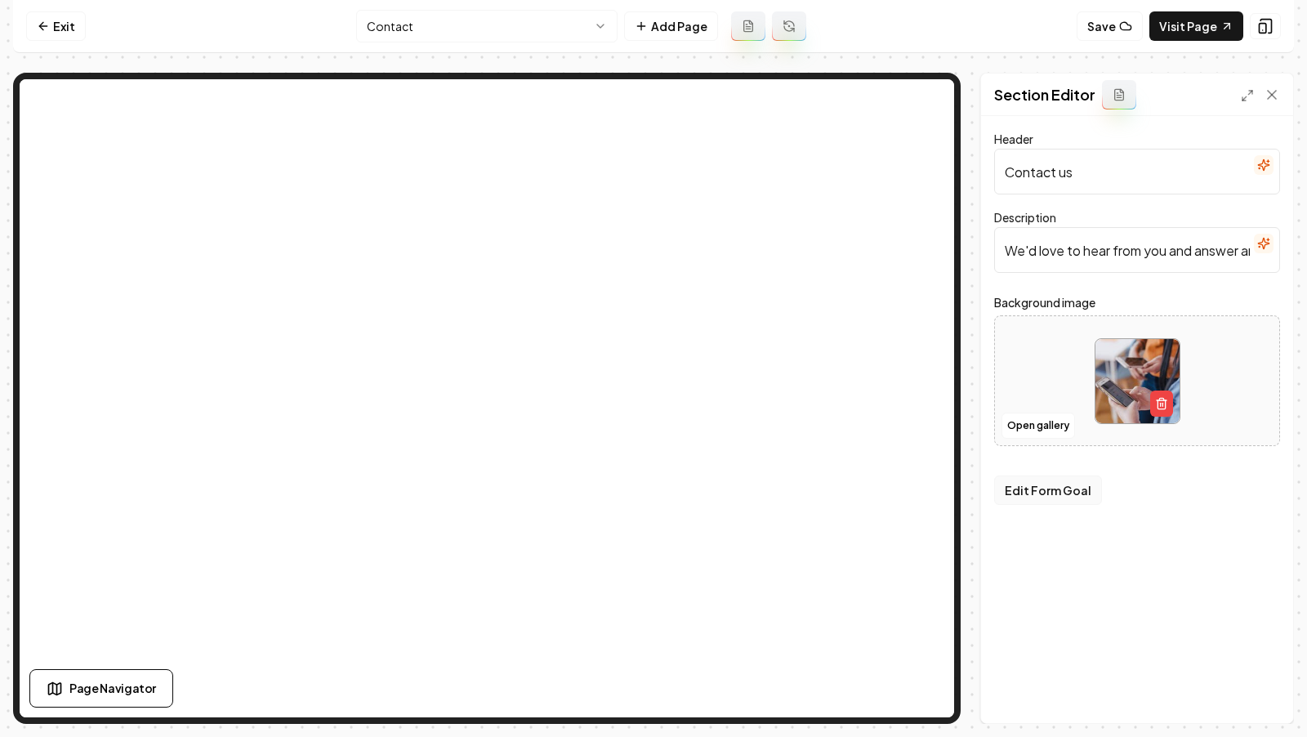
click at [1047, 485] on button "Edit Form Goal" at bounding box center [1048, 490] width 108 height 29
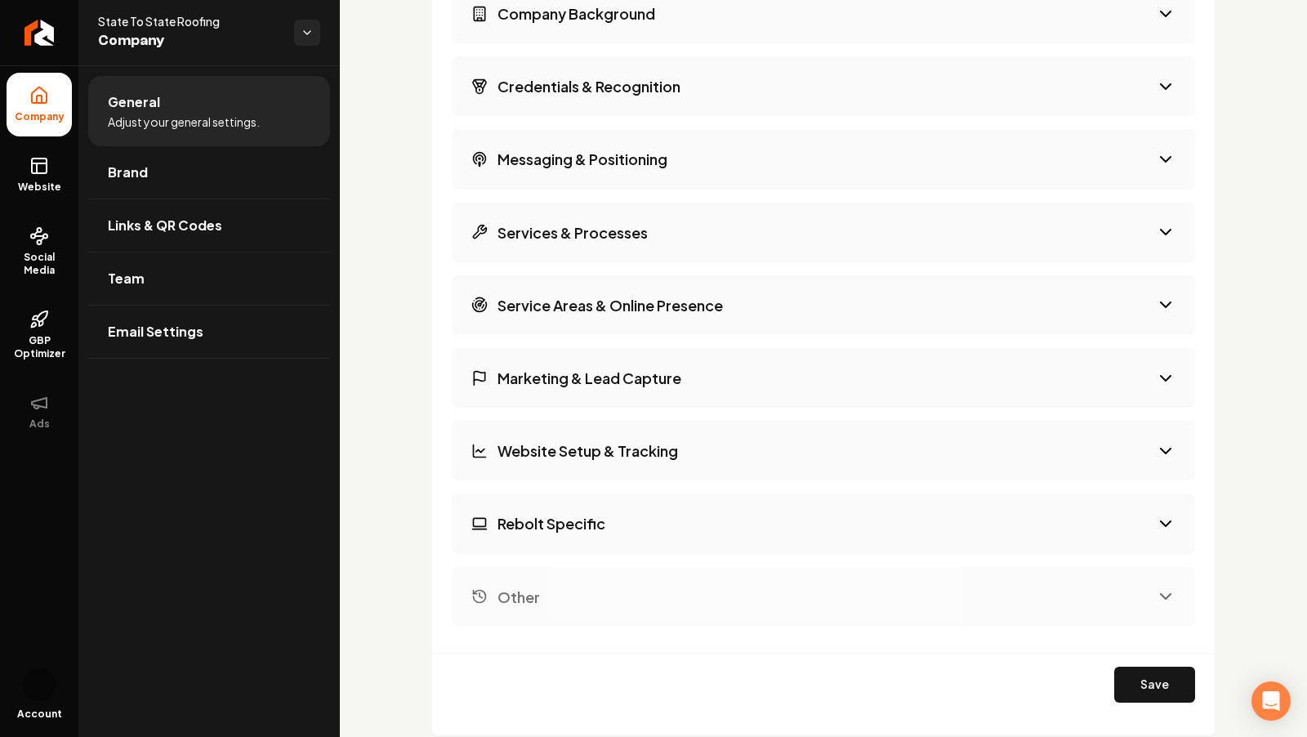
scroll to position [2855, 0]
click at [565, 534] on button "Rebolt Specific" at bounding box center [824, 524] width 744 height 60
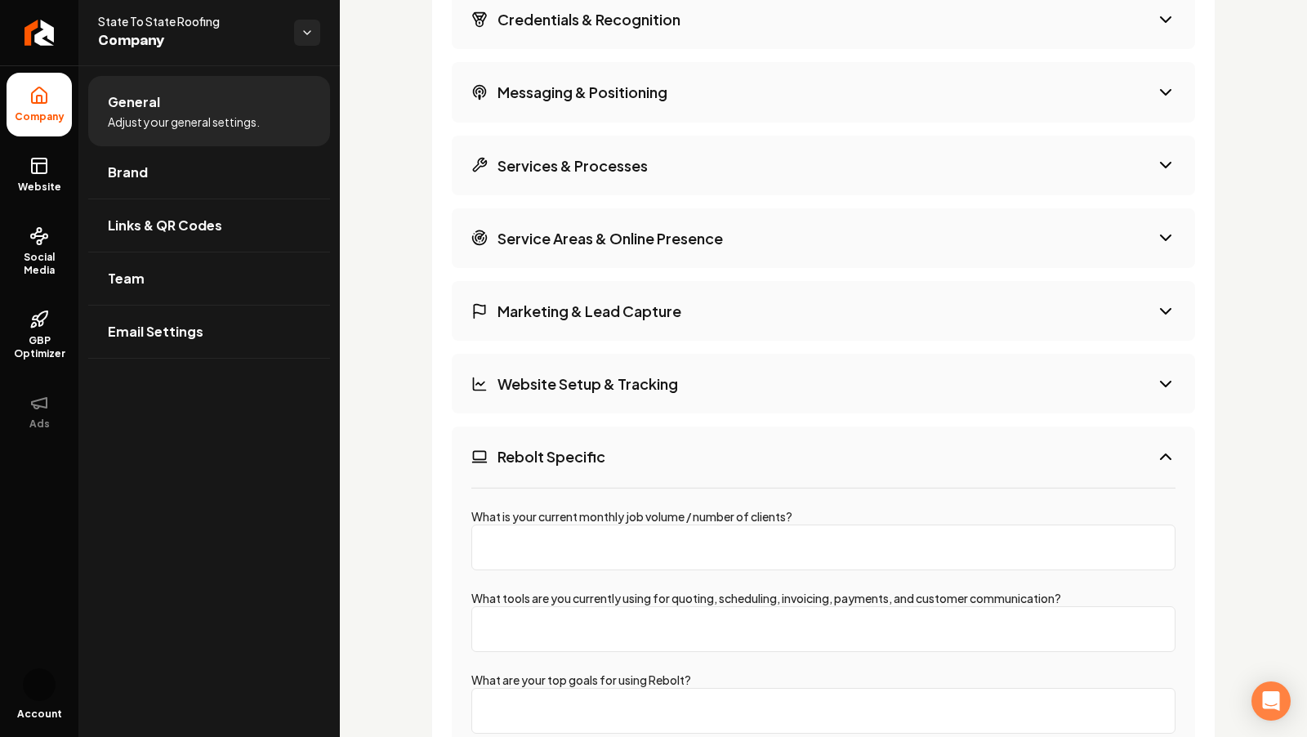
click at [547, 457] on h3 "Rebolt Specific" at bounding box center [552, 456] width 108 height 20
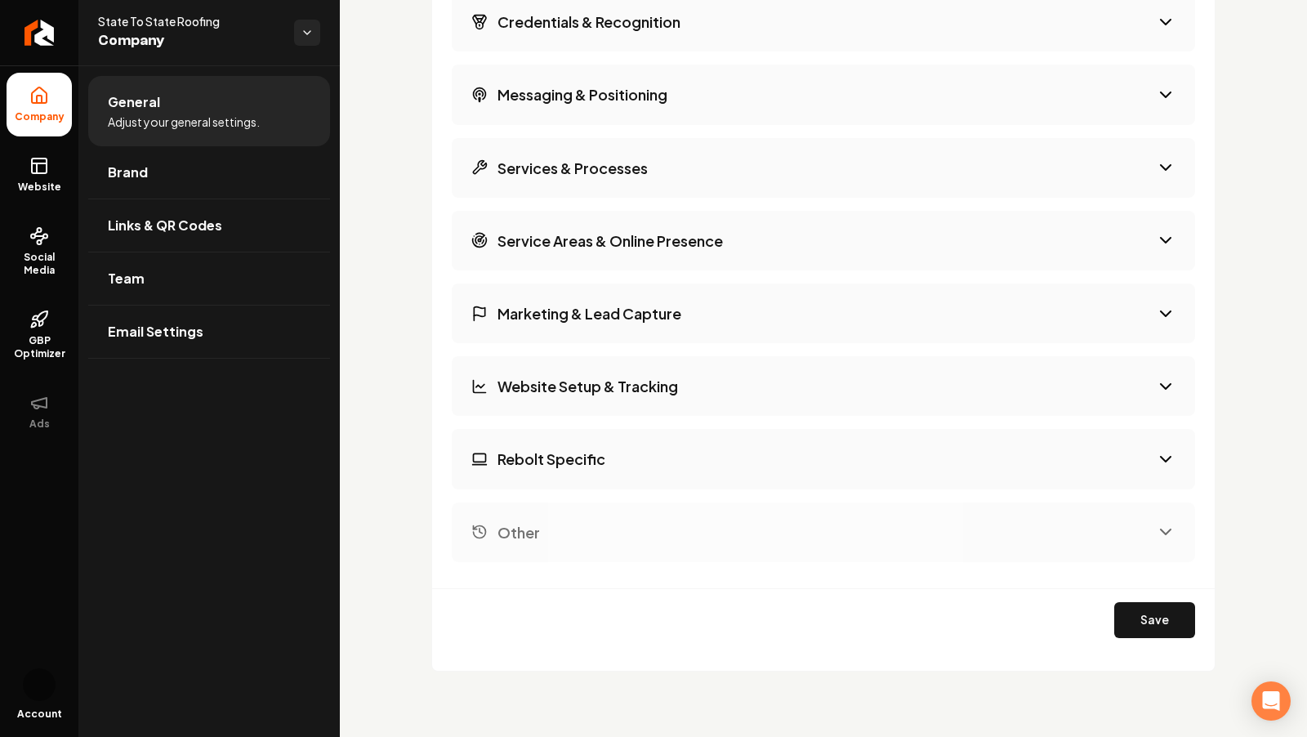
scroll to position [2911, 0]
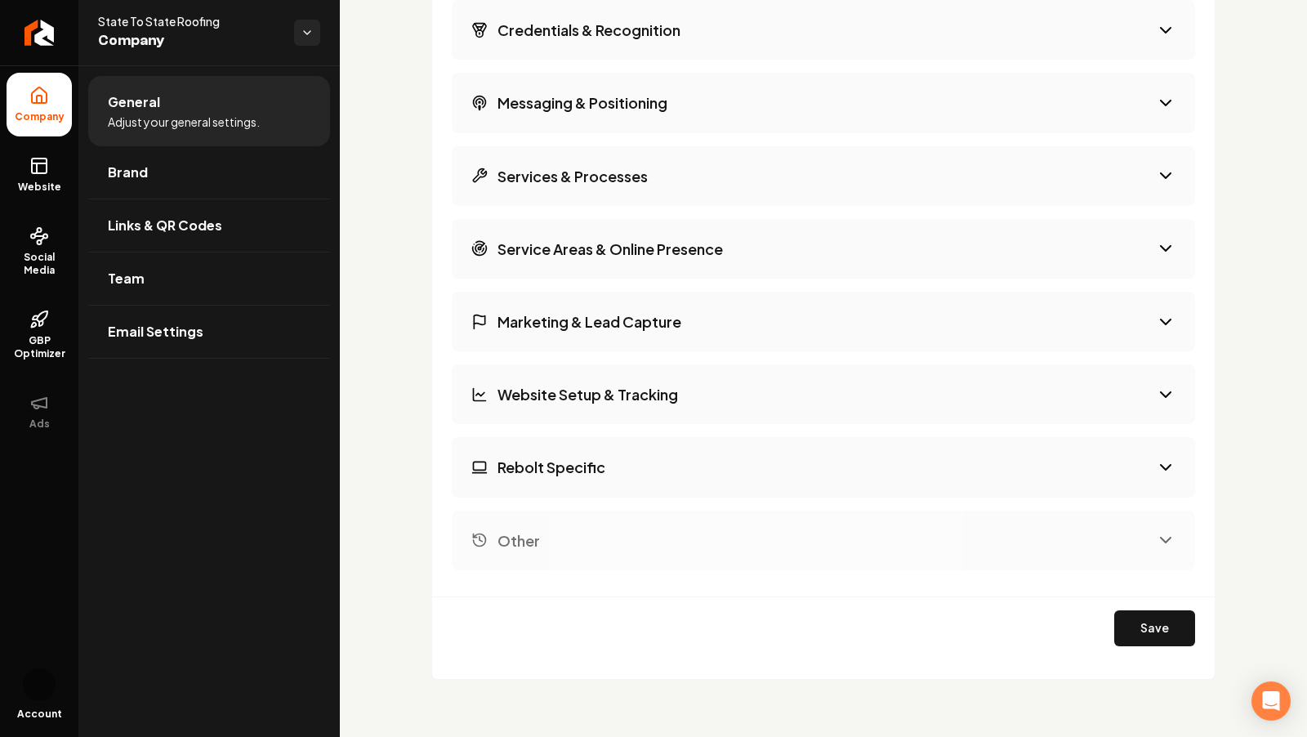
click at [532, 370] on button "Website Setup & Tracking" at bounding box center [824, 394] width 744 height 60
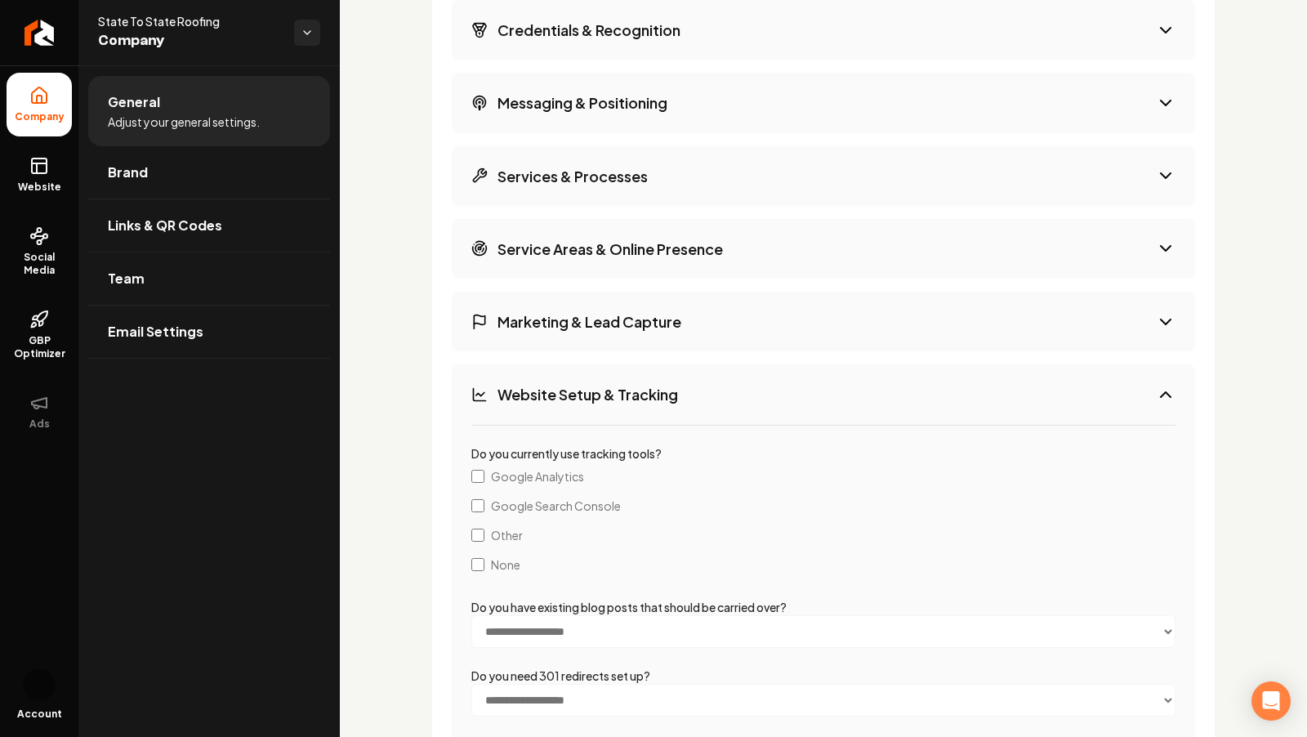
click at [534, 400] on button "Website Setup & Tracking" at bounding box center [824, 394] width 744 height 60
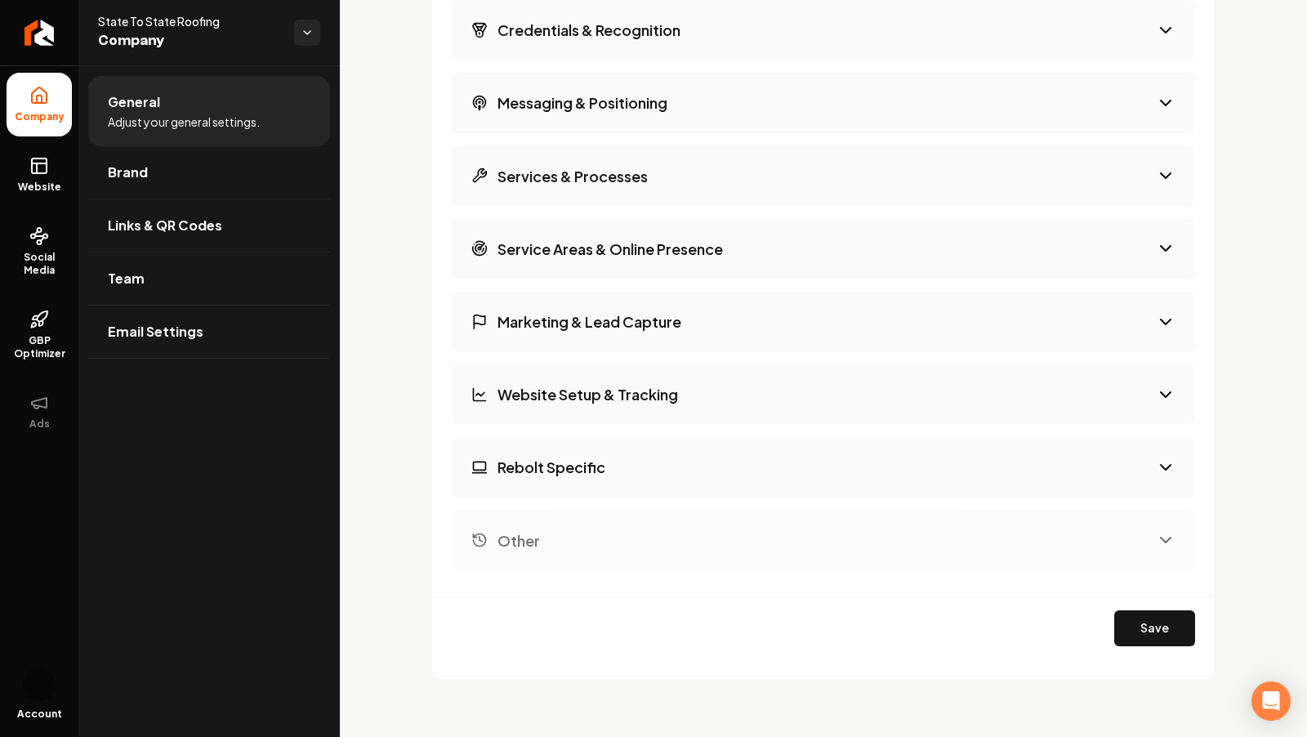
click at [534, 400] on button "Website Setup & Tracking" at bounding box center [824, 394] width 744 height 60
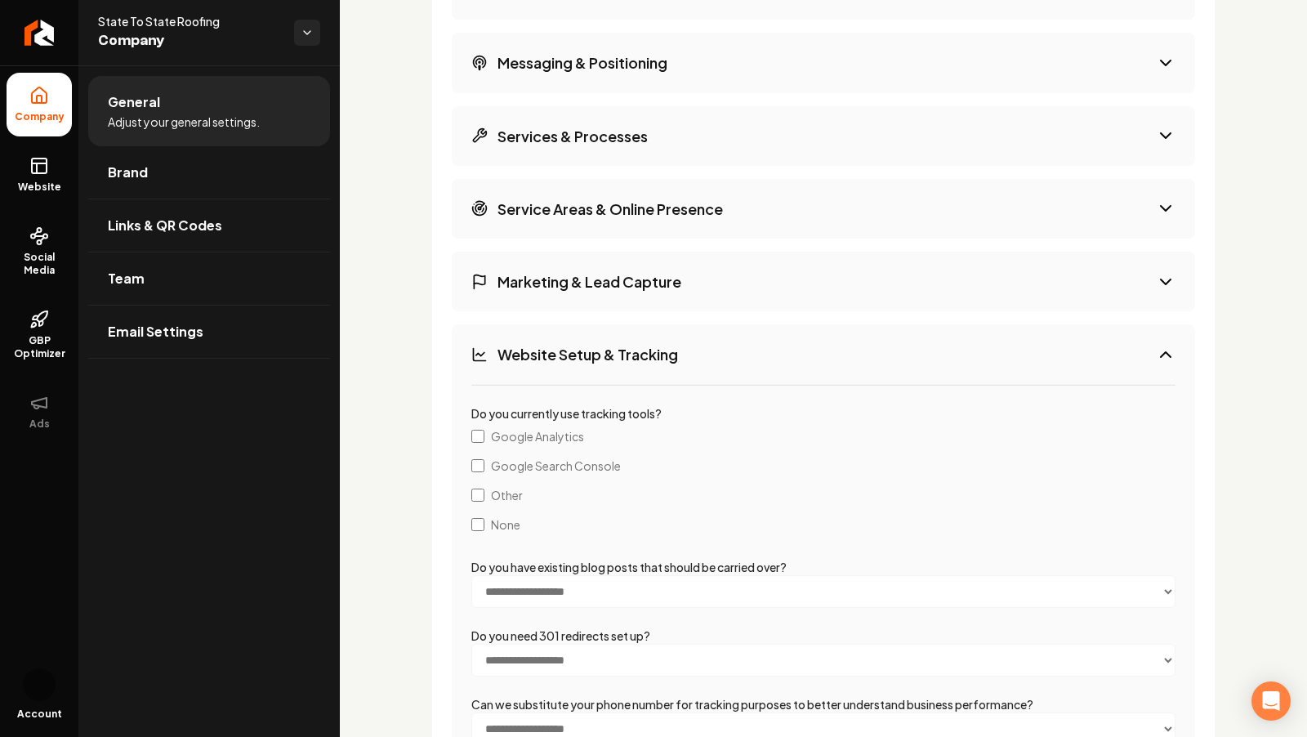
scroll to position [2929, 0]
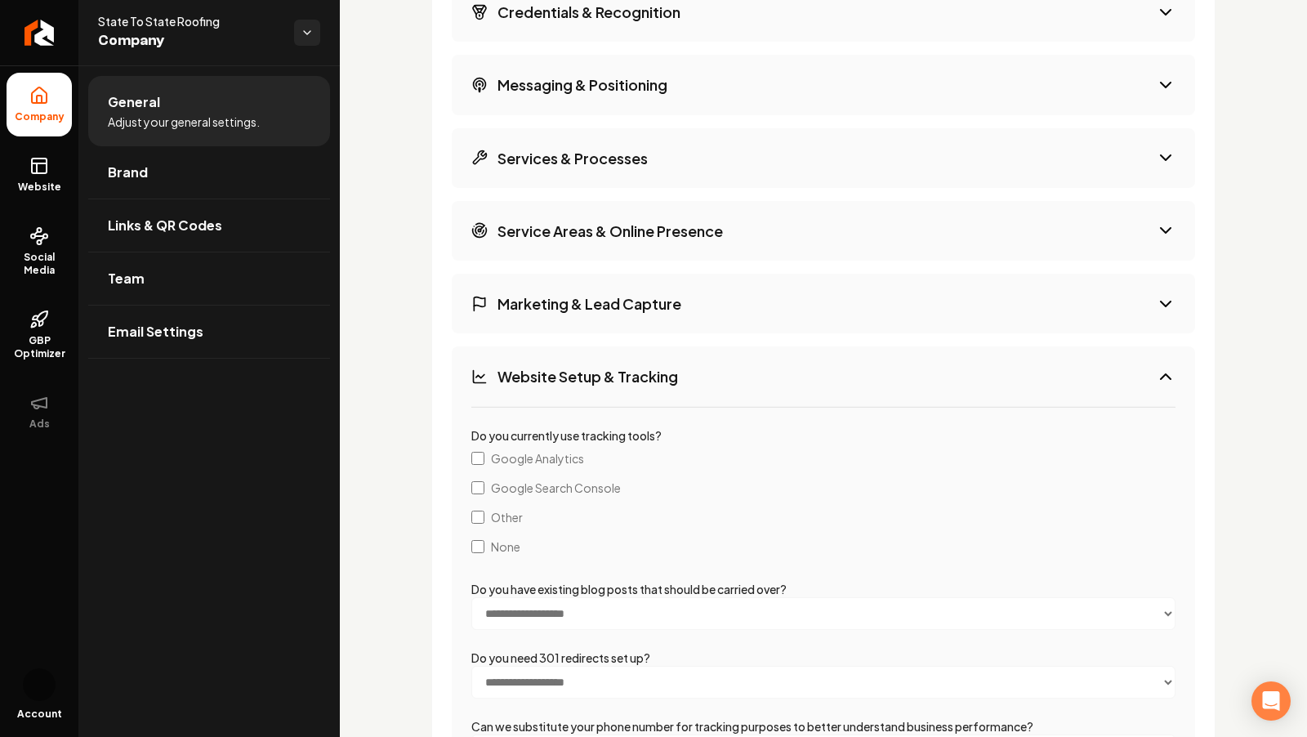
click at [507, 337] on div "**********" at bounding box center [824, 421] width 744 height 1024
click at [504, 274] on button "Marketing & Lead Capture" at bounding box center [824, 304] width 744 height 60
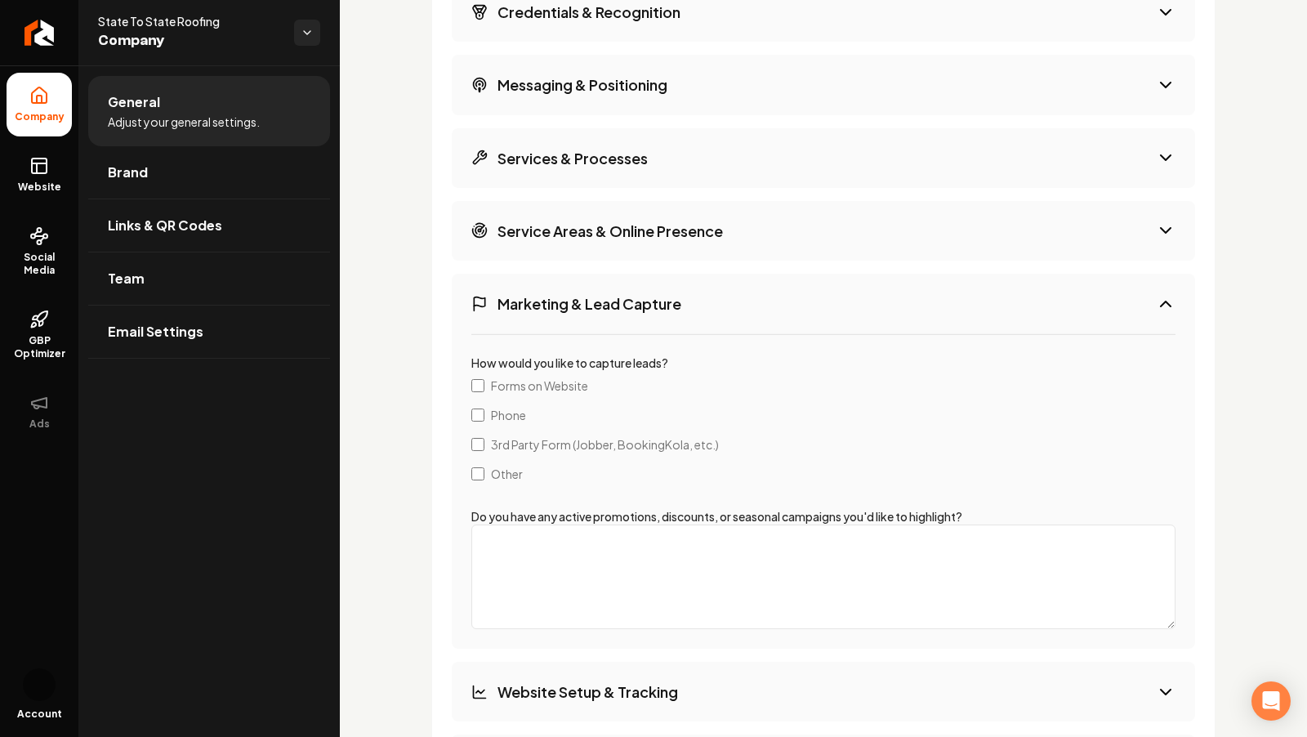
click at [505, 304] on h3 "Marketing & Lead Capture" at bounding box center [590, 303] width 184 height 20
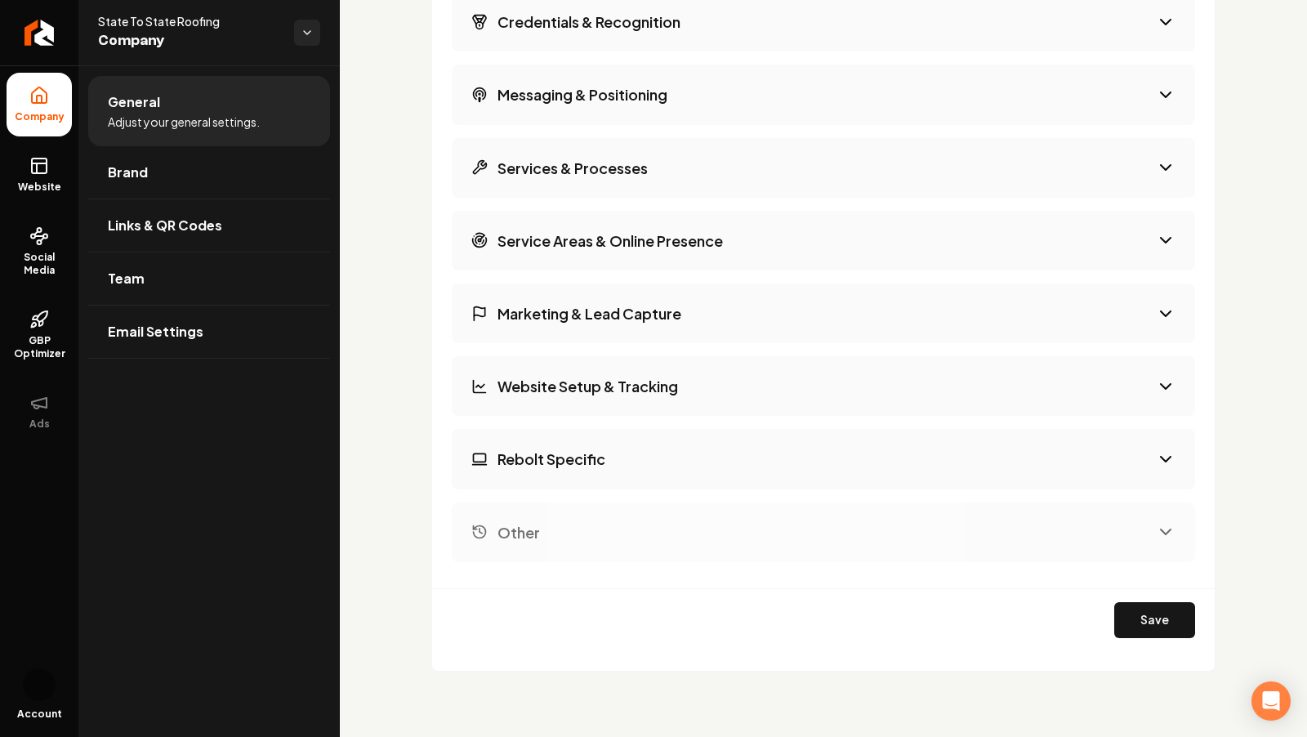
scroll to position [2911, 0]
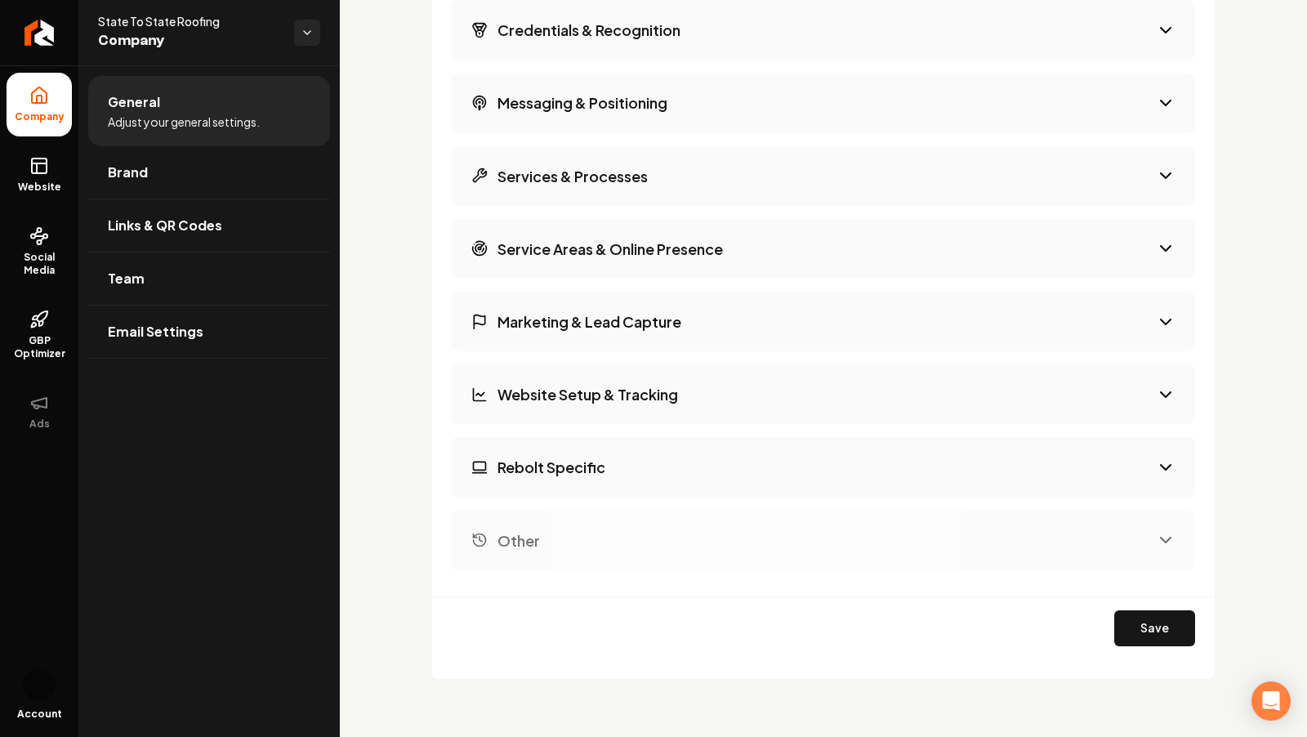
click at [505, 239] on h3 "Service Areas & Online Presence" at bounding box center [611, 249] width 226 height 20
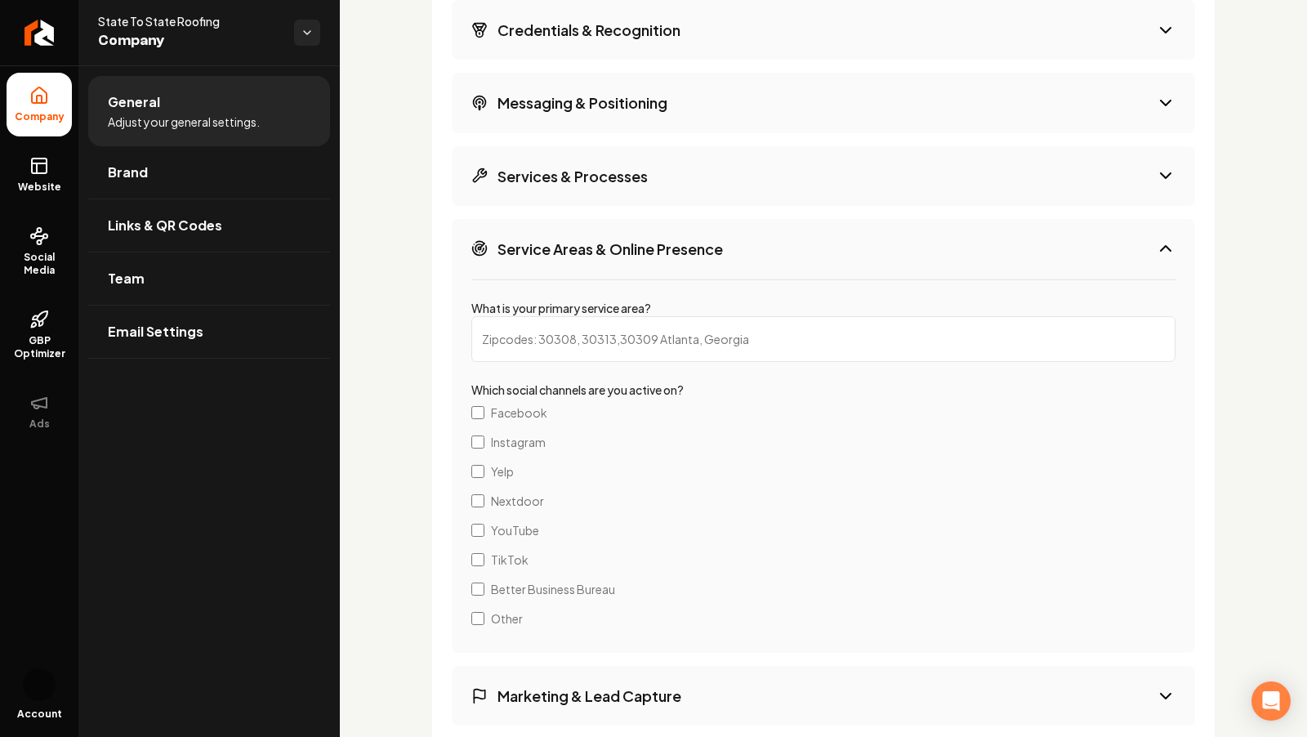
click at [505, 239] on h3 "Service Areas & Online Presence" at bounding box center [611, 249] width 226 height 20
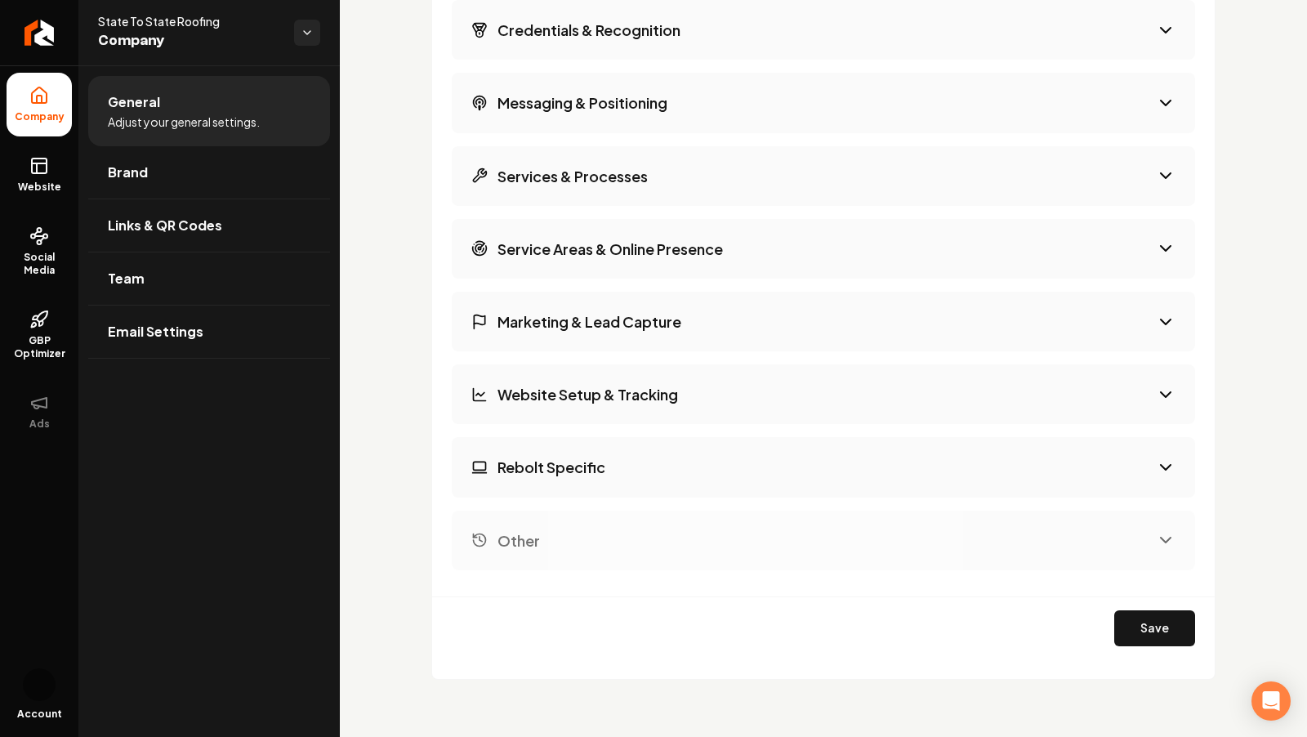
click at [510, 202] on div "Company Background Credentials & Recognition Messaging & Positioning Services &…" at bounding box center [824, 248] width 744 height 643
click at [504, 167] on h3 "Services & Processes" at bounding box center [573, 176] width 150 height 20
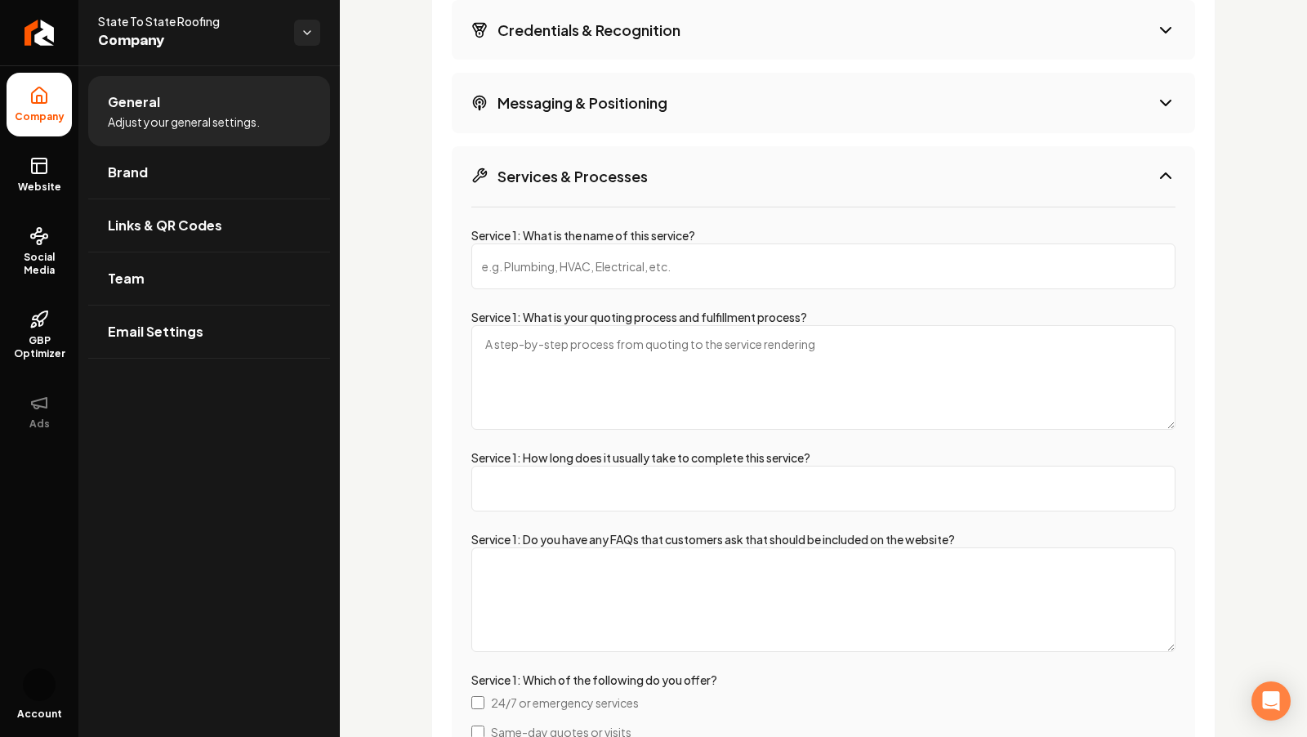
click at [504, 167] on h3 "Services & Processes" at bounding box center [573, 176] width 150 height 20
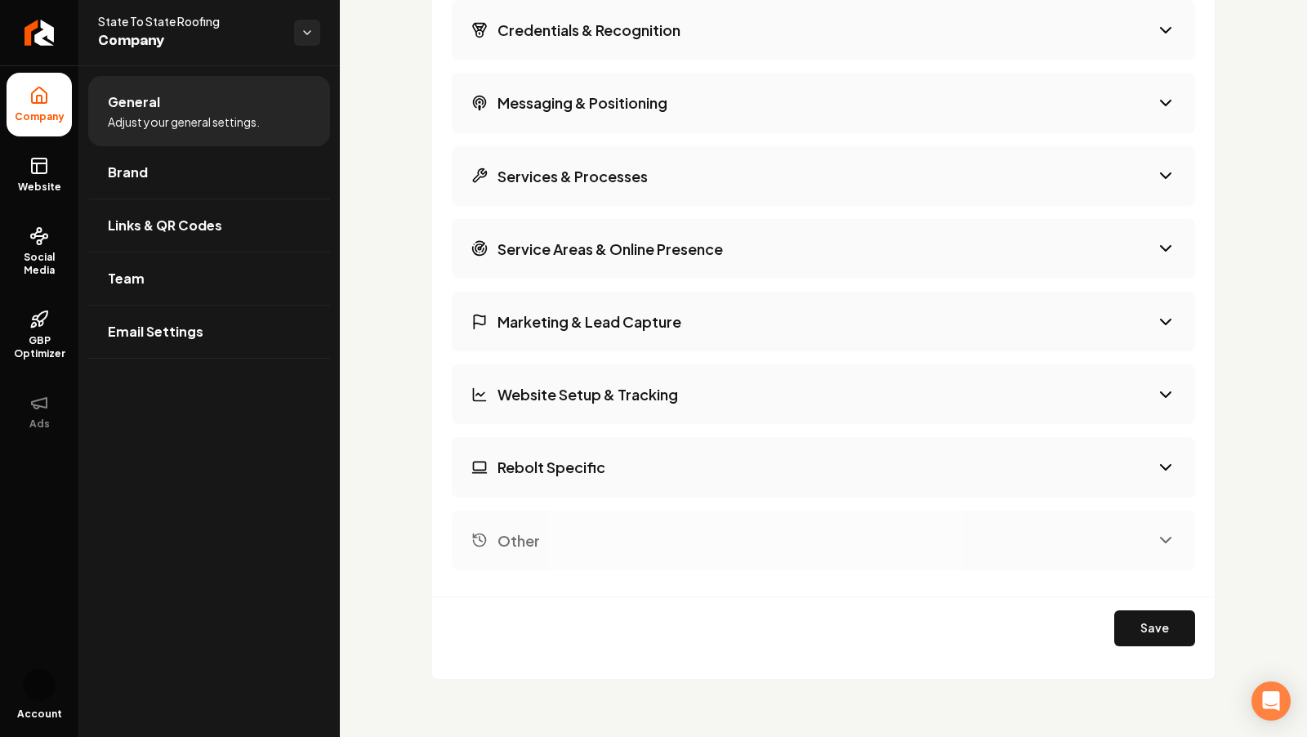
click at [520, 77] on button "Messaging & Positioning" at bounding box center [824, 103] width 744 height 60
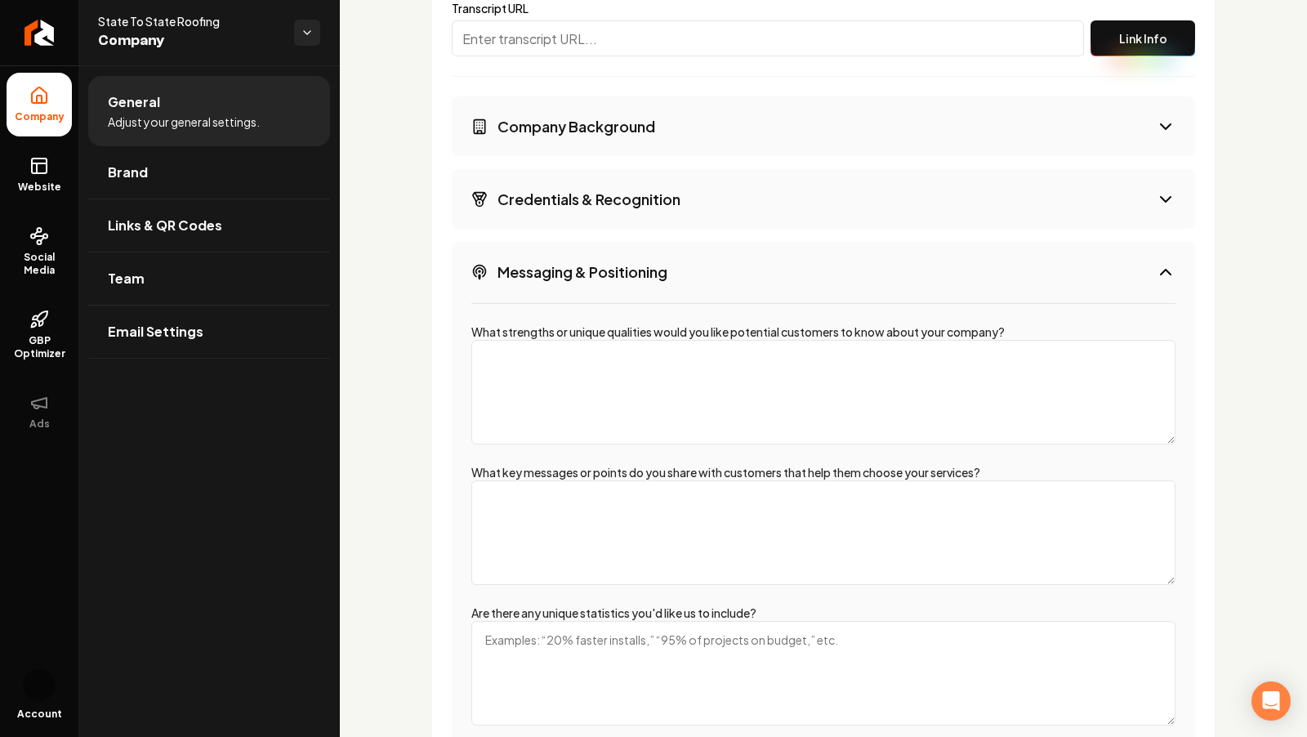
scroll to position [2741, 0]
click at [509, 234] on div "Company Background Credentials & Recognition Messaging & Positioning What stren…" at bounding box center [824, 640] width 744 height 1086
click at [516, 254] on button "Messaging & Positioning" at bounding box center [824, 273] width 744 height 60
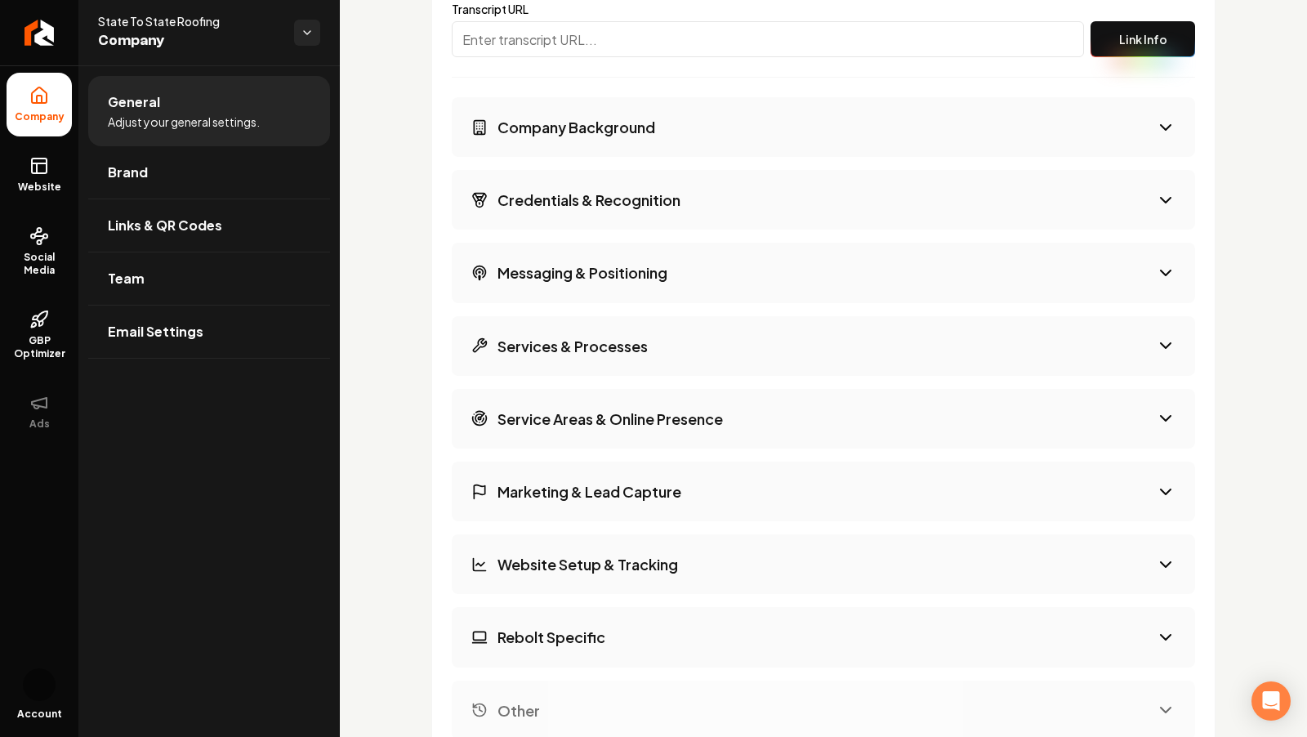
click at [528, 201] on h3 "Credentials & Recognition" at bounding box center [589, 200] width 183 height 20
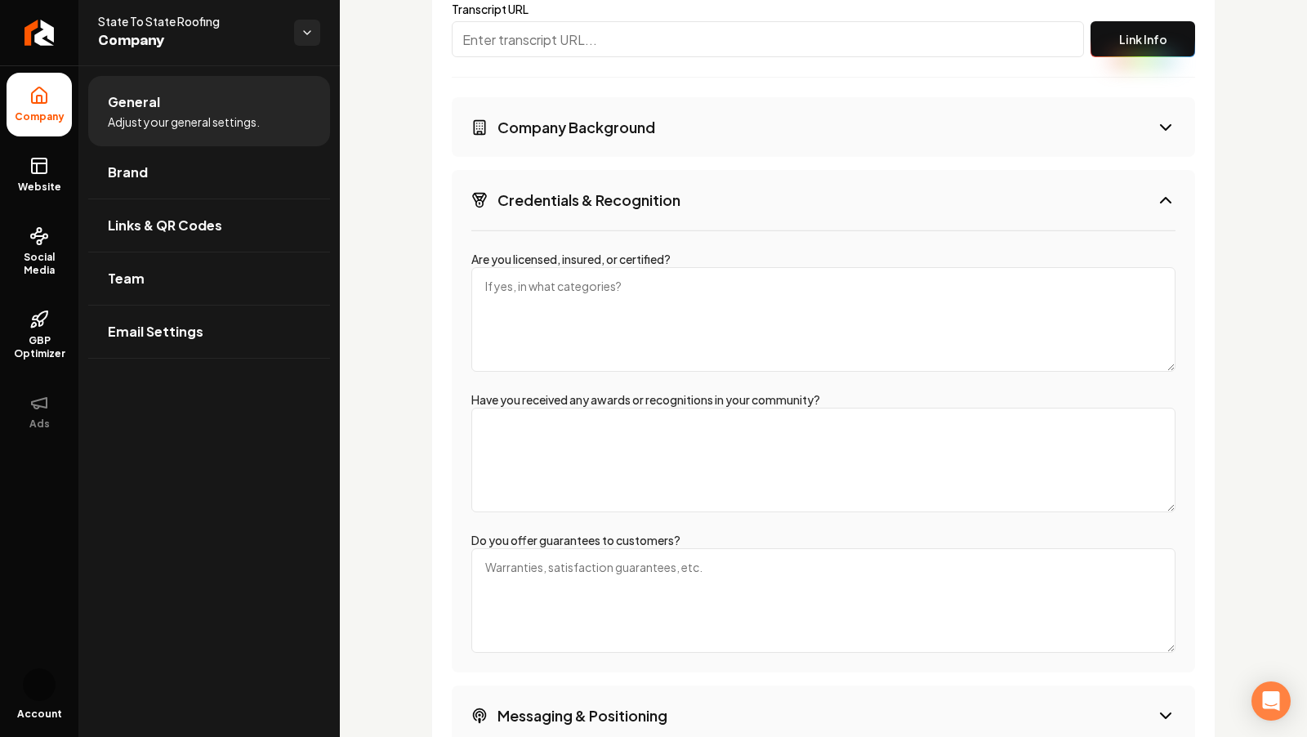
click at [528, 201] on h3 "Credentials & Recognition" at bounding box center [589, 200] width 183 height 20
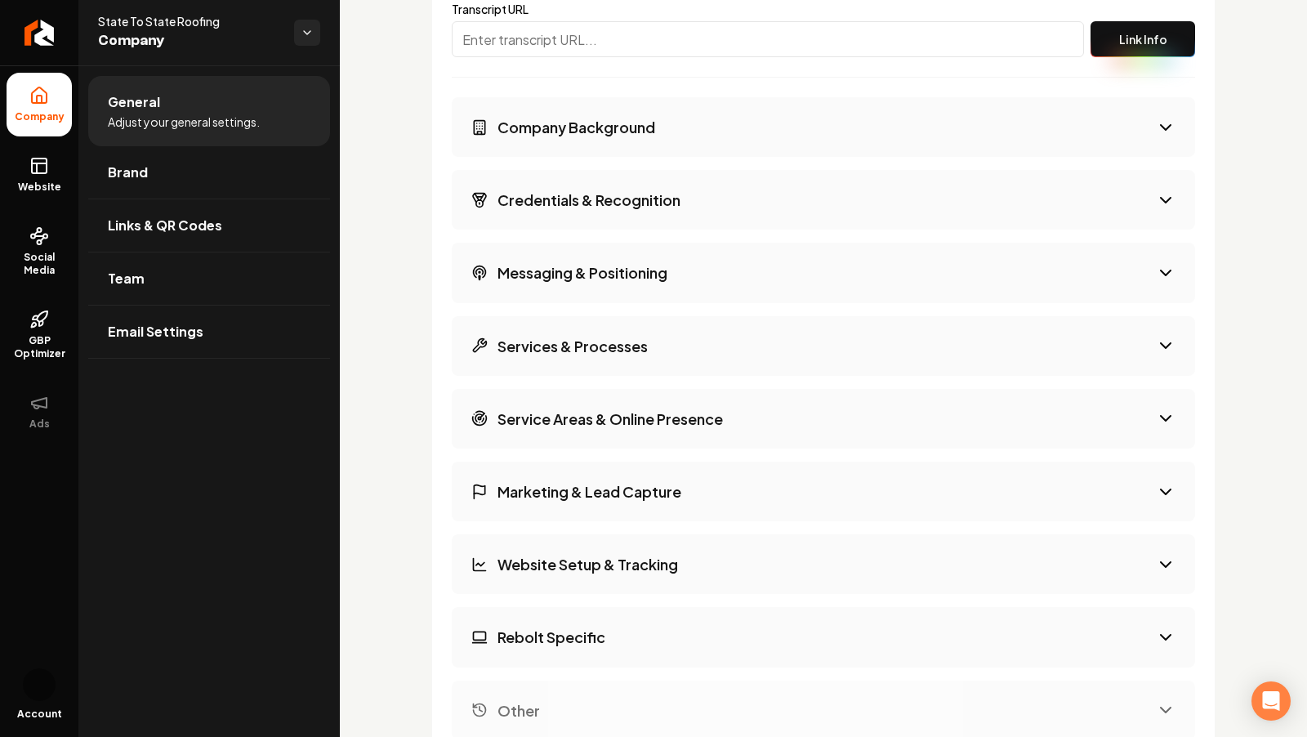
click at [527, 134] on button "Company Background" at bounding box center [824, 127] width 744 height 60
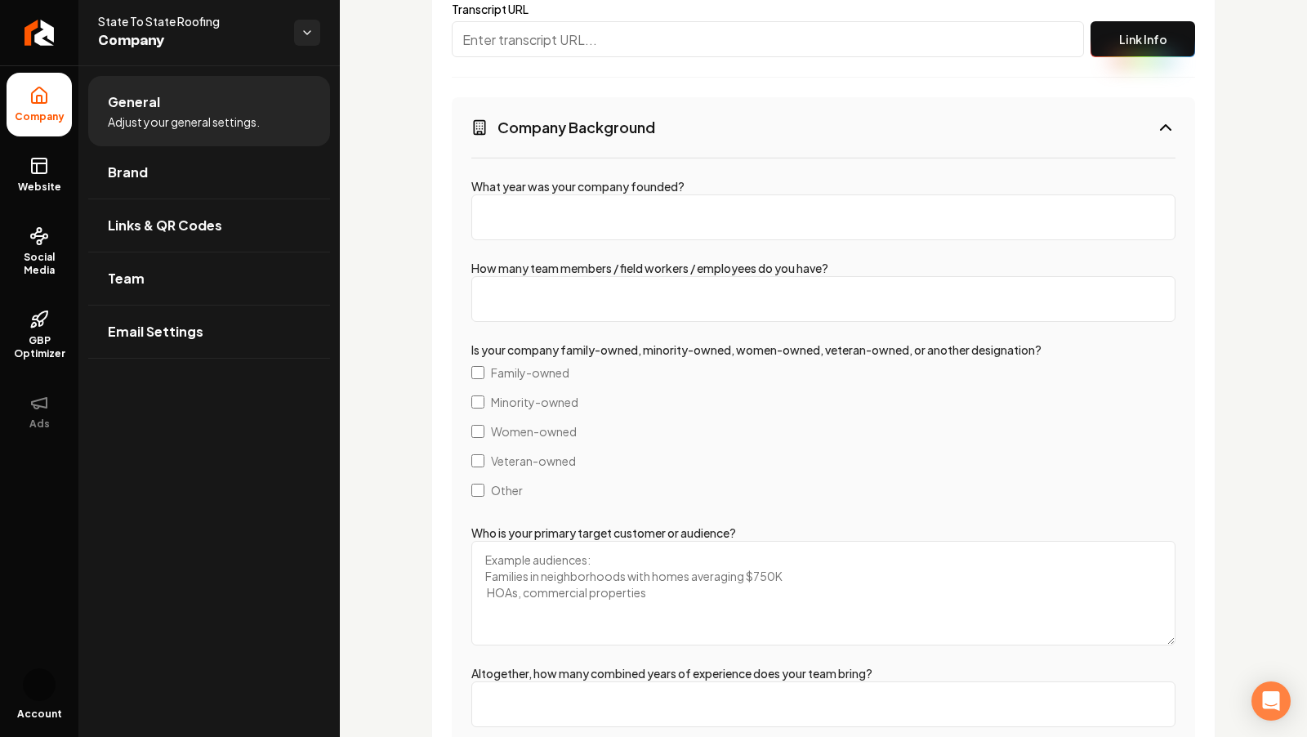
click at [527, 134] on button "Company Background" at bounding box center [824, 127] width 744 height 60
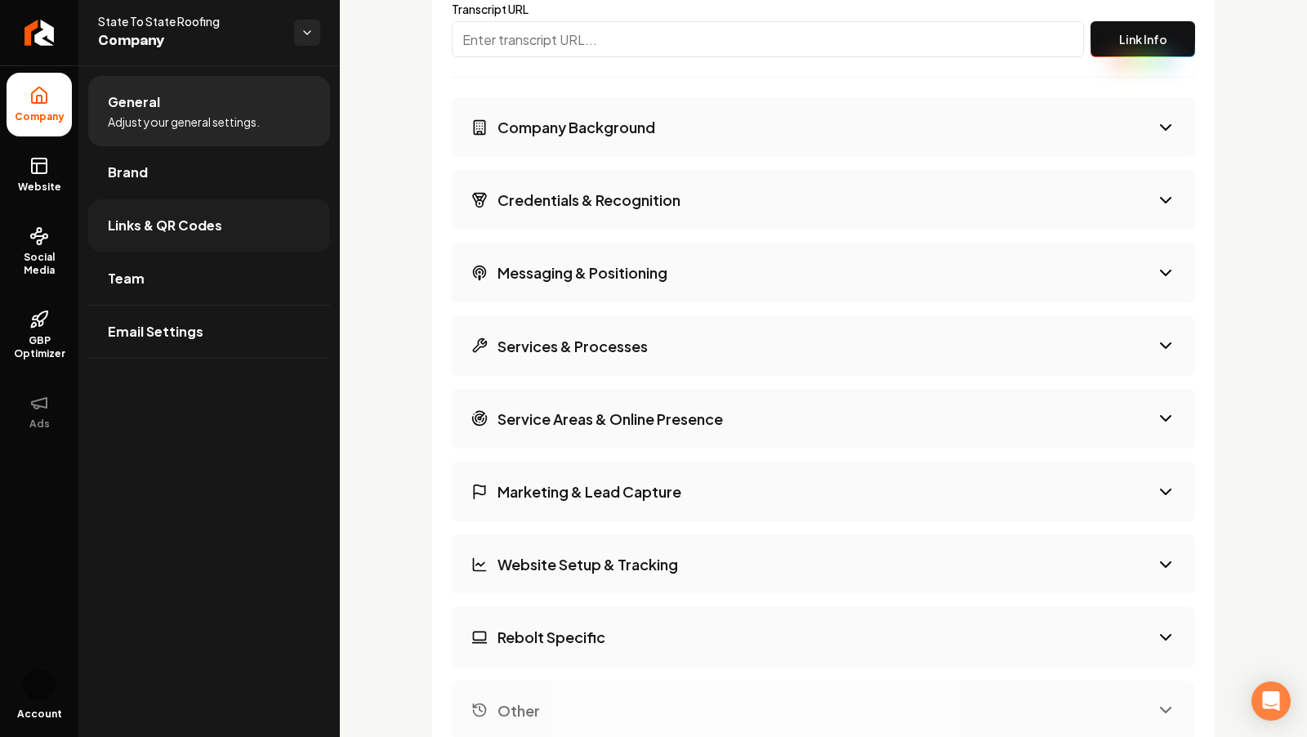
click at [185, 203] on link "Links & QR Codes" at bounding box center [209, 225] width 242 height 52
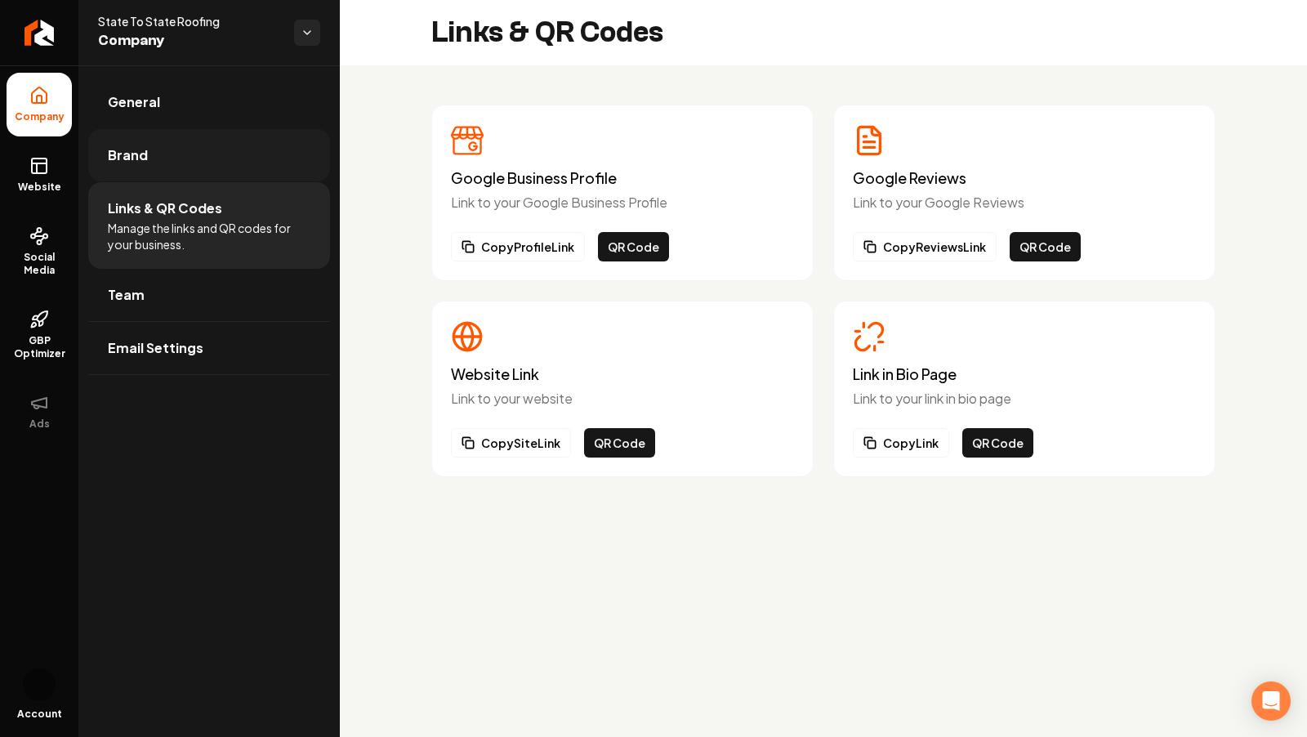
click at [136, 142] on link "Brand" at bounding box center [209, 155] width 242 height 52
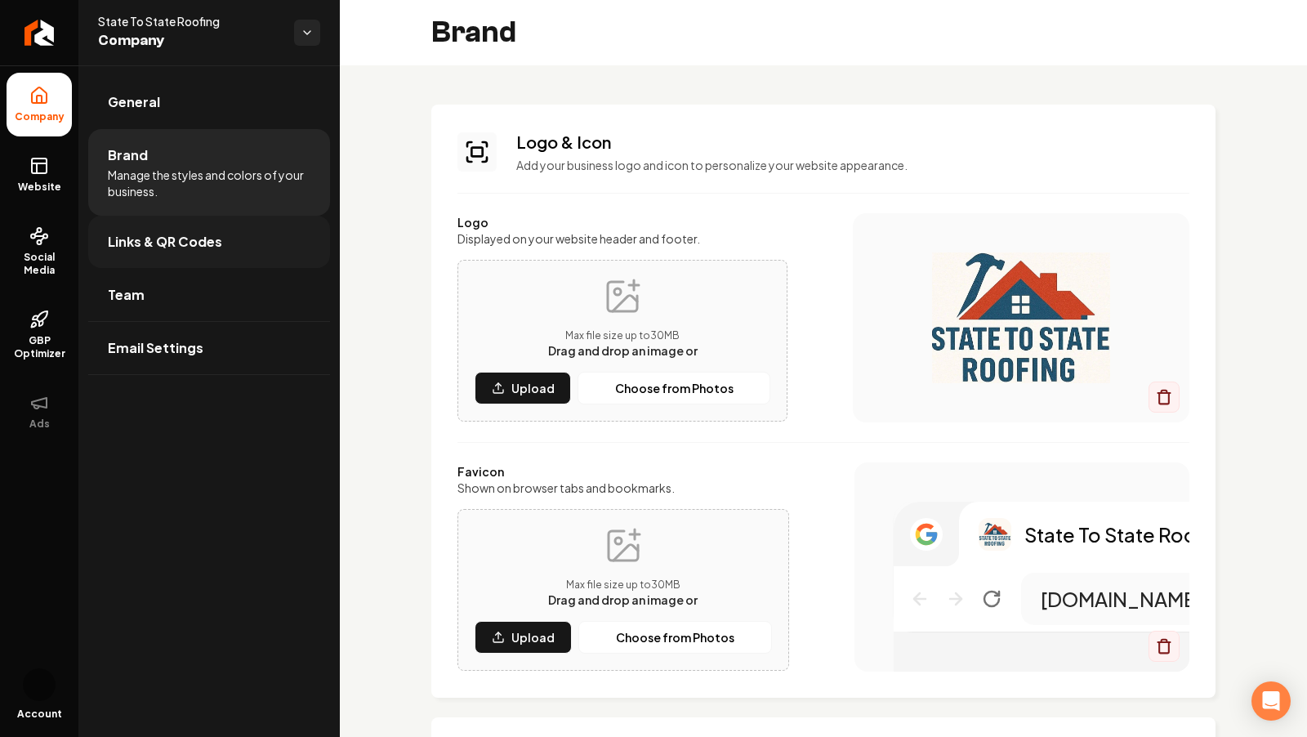
click at [142, 250] on span "Links & QR Codes" at bounding box center [165, 242] width 114 height 20
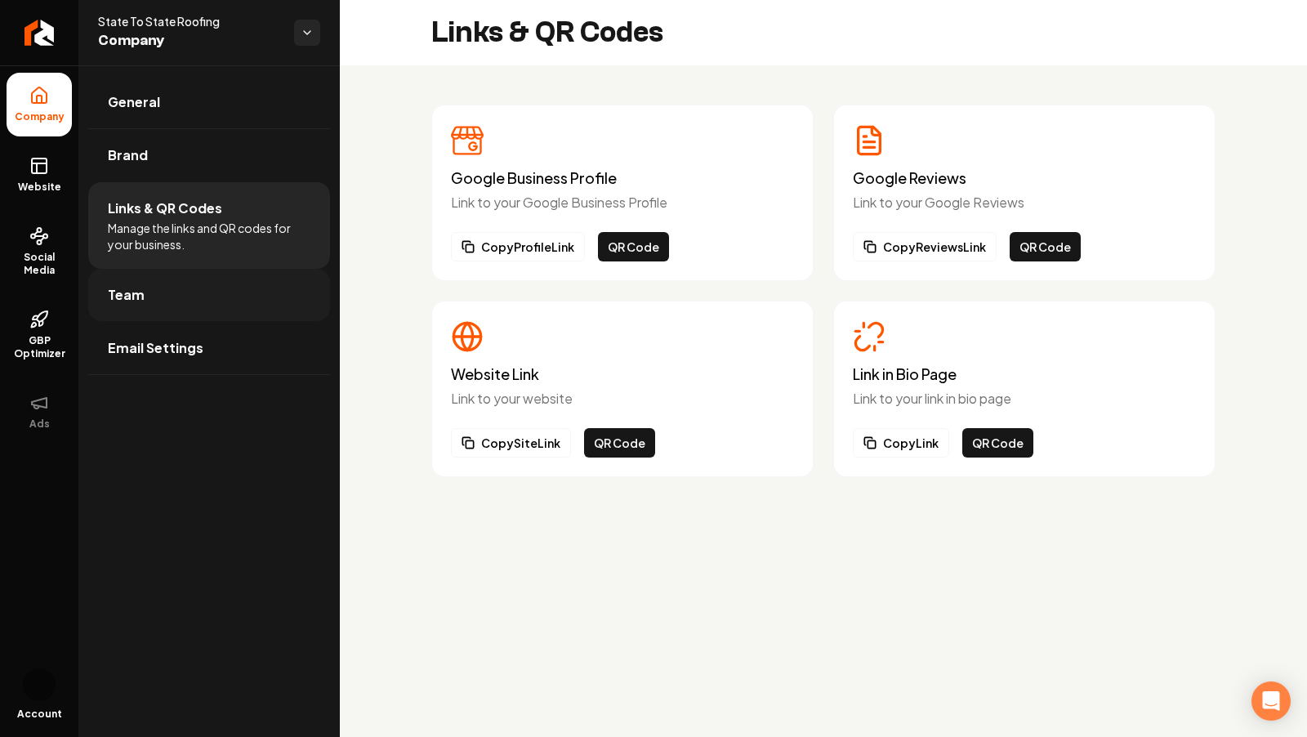
click at [122, 301] on span "Team" at bounding box center [126, 295] width 37 height 20
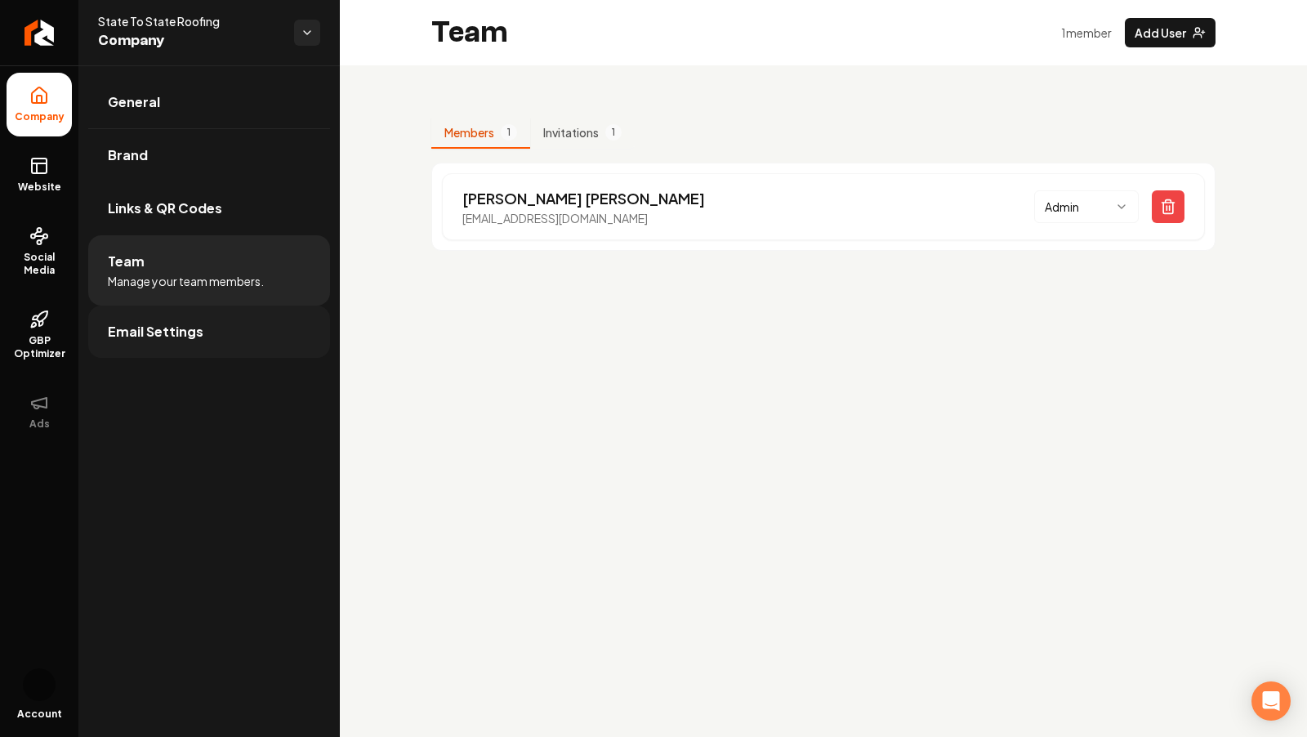
click at [231, 344] on link "Email Settings" at bounding box center [209, 332] width 242 height 52
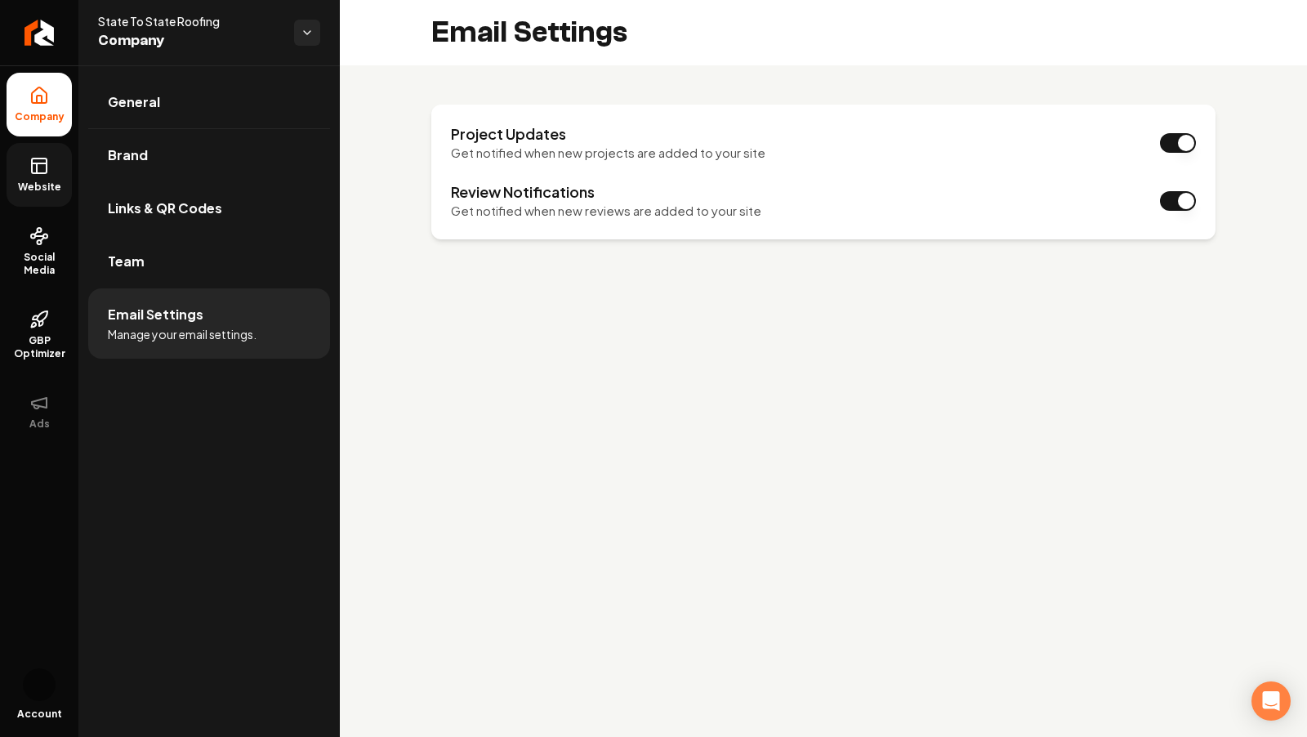
click at [46, 181] on span "Website" at bounding box center [39, 187] width 56 height 13
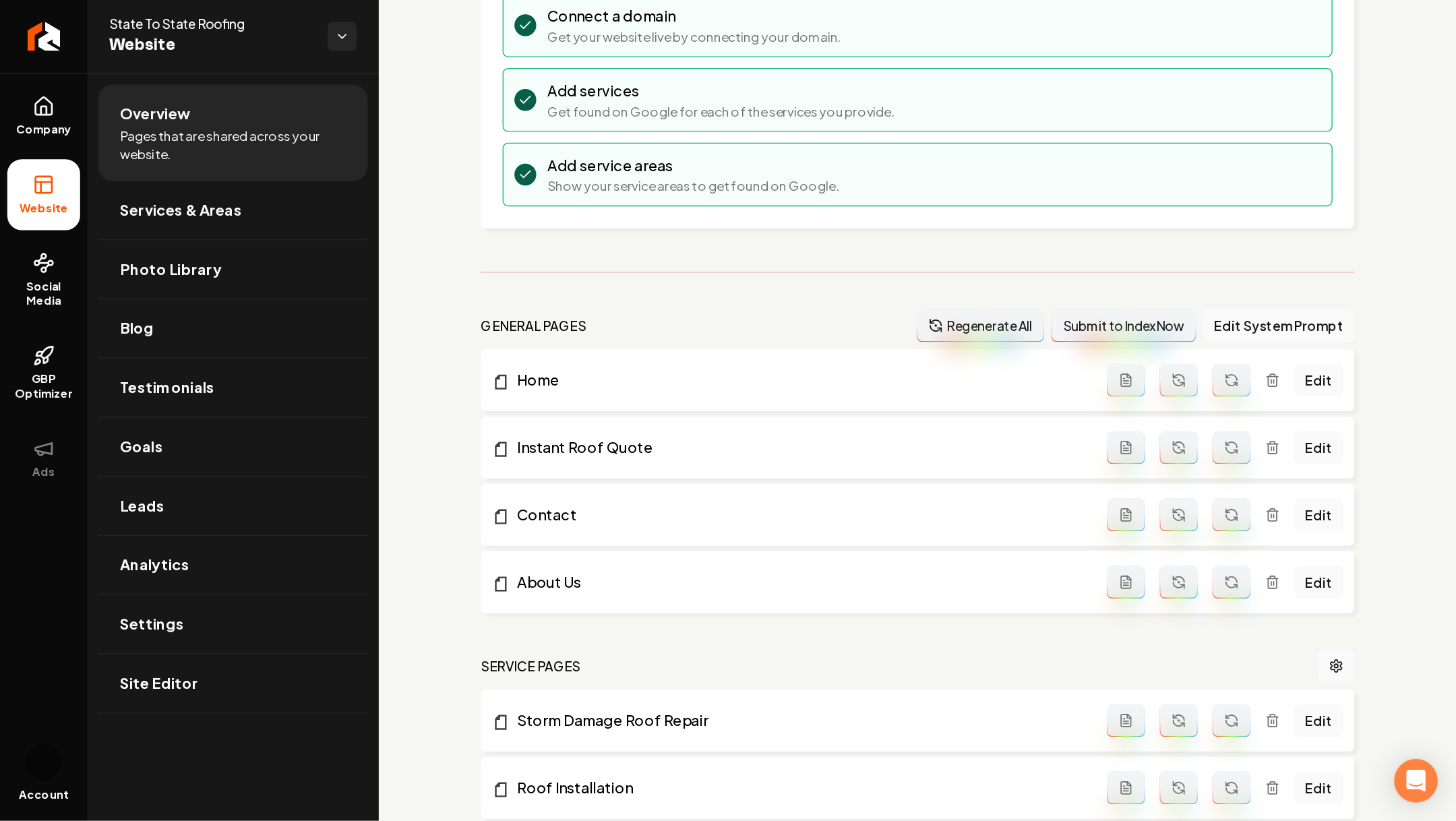
scroll to position [191, 0]
click at [982, 377] on link "Edit" at bounding box center [977, 382] width 36 height 24
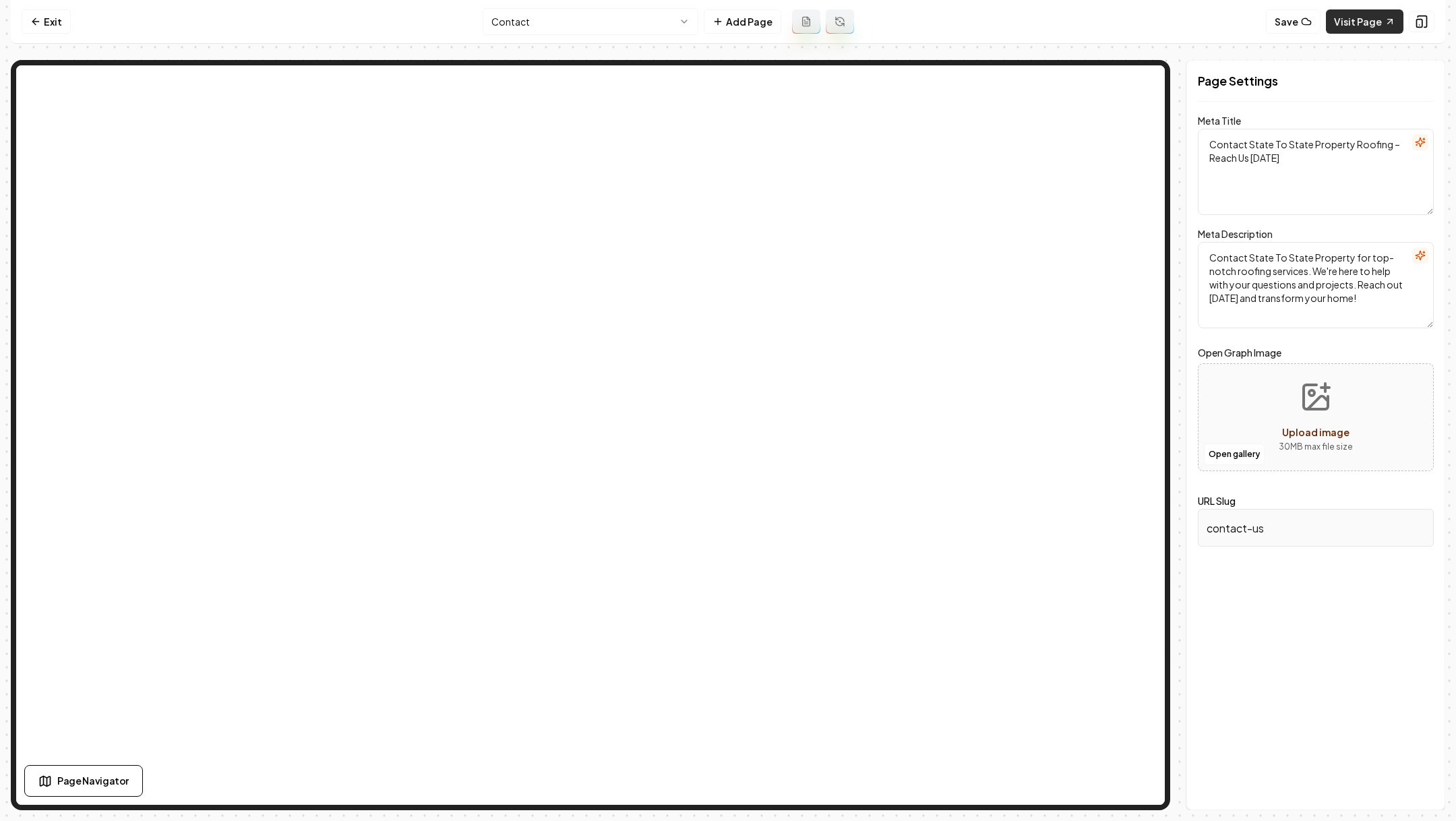
click at [1352, 24] on link "Visit Page" at bounding box center [1364, 21] width 78 height 24
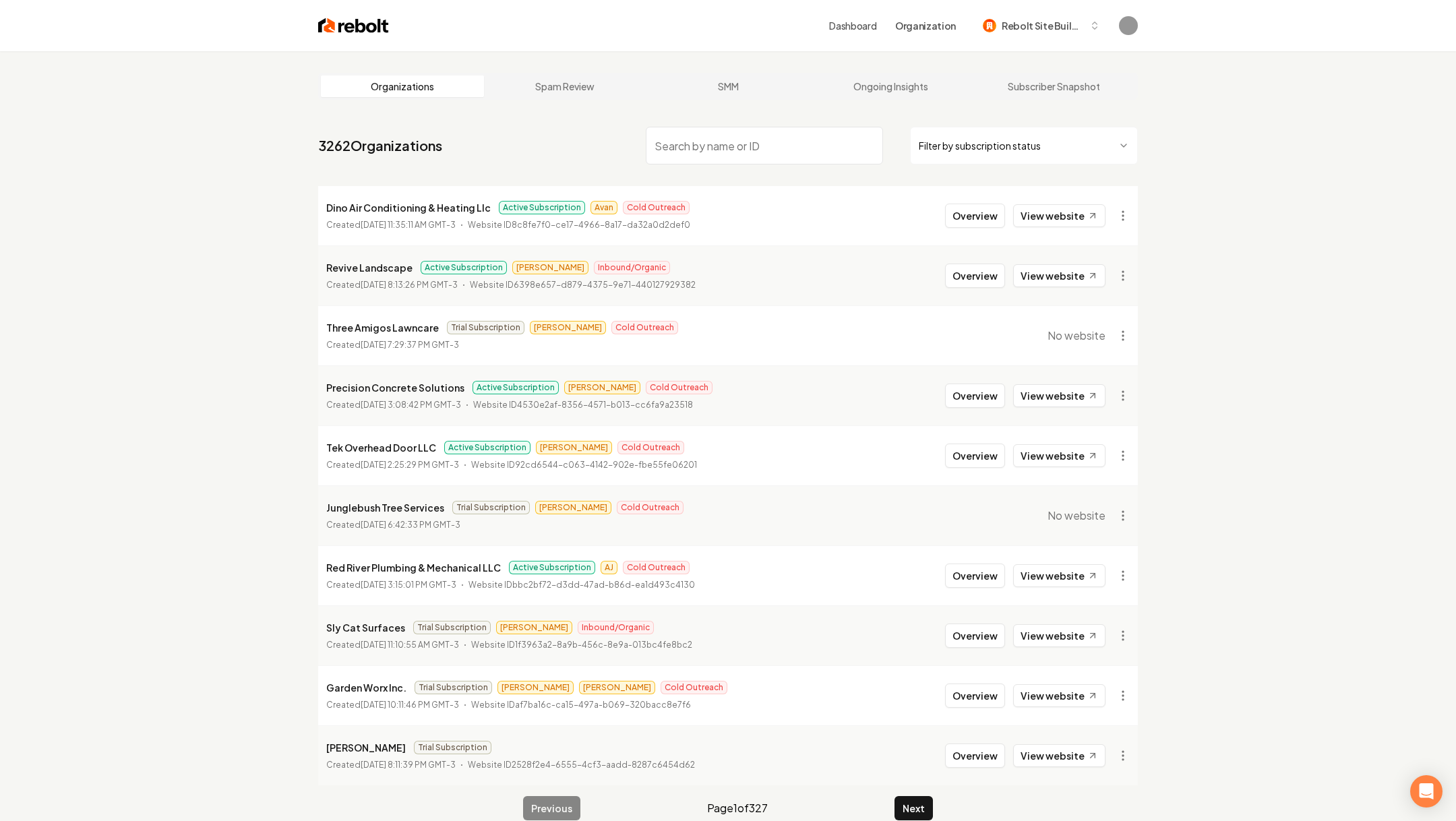
click at [697, 144] on input "search" at bounding box center [765, 146] width 238 height 38
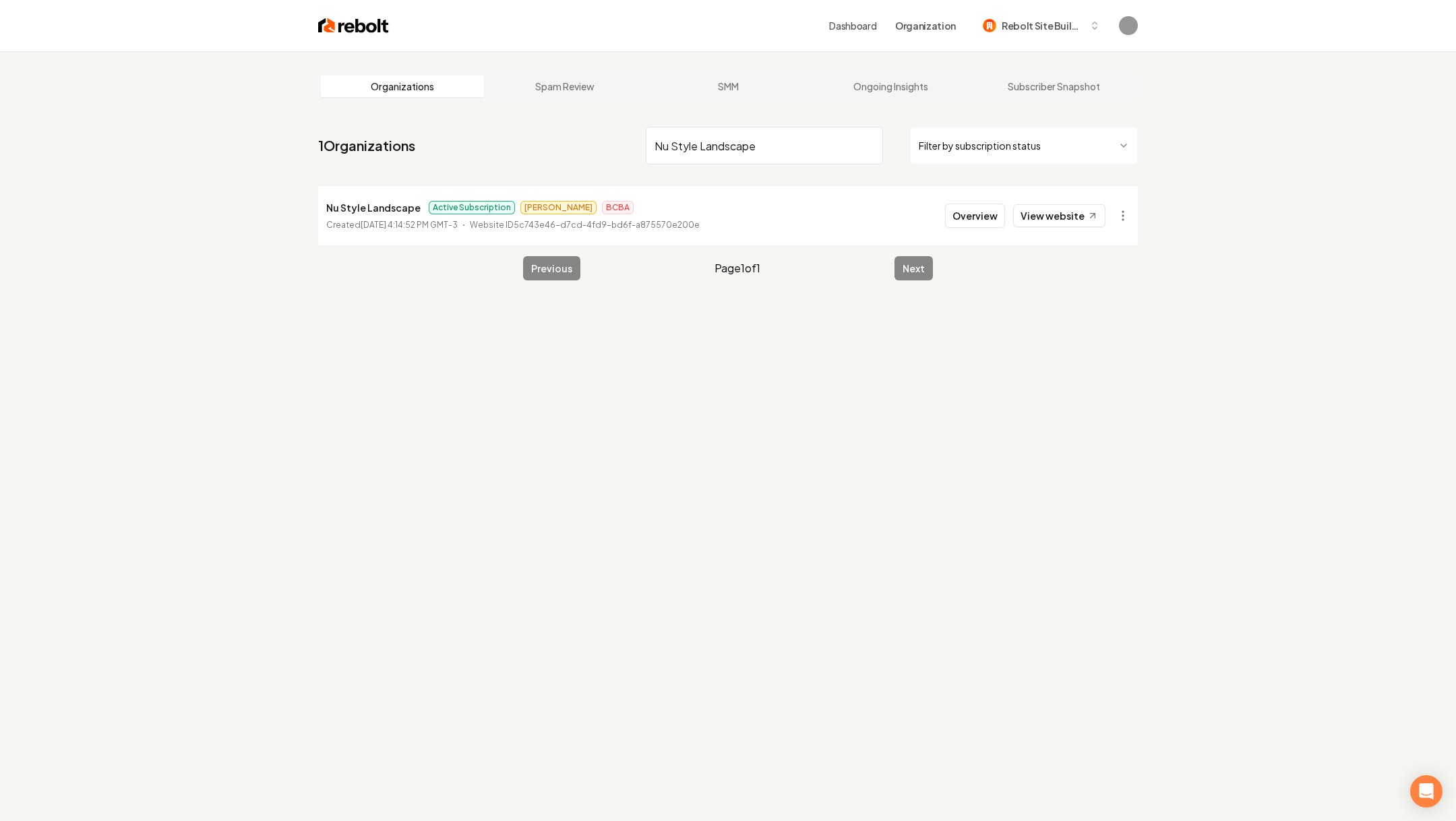
type input "Nu Style Landscape"
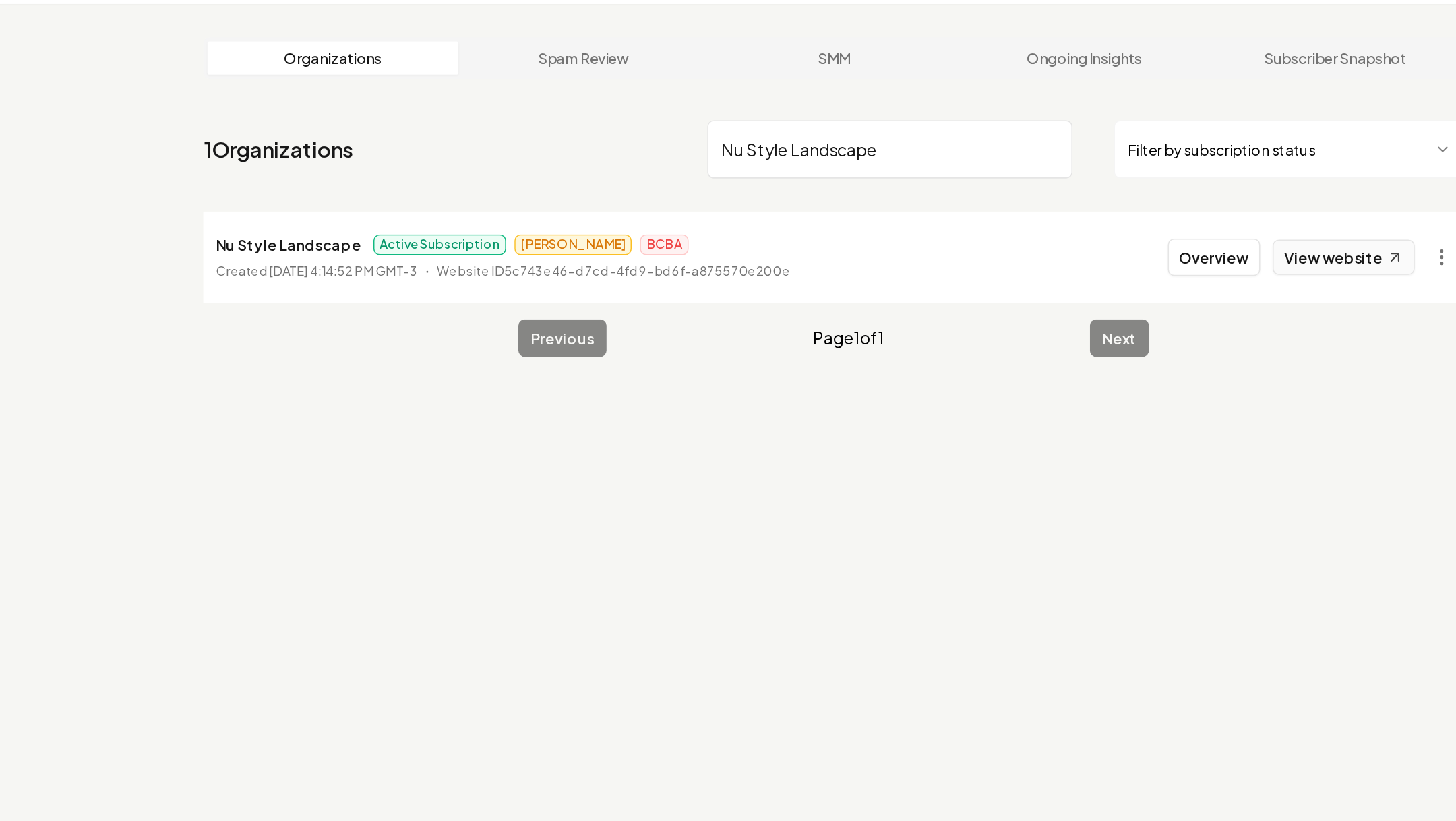
click at [1044, 220] on link "View website" at bounding box center [1059, 216] width 92 height 23
click at [978, 214] on button "Overview" at bounding box center [975, 215] width 60 height 24
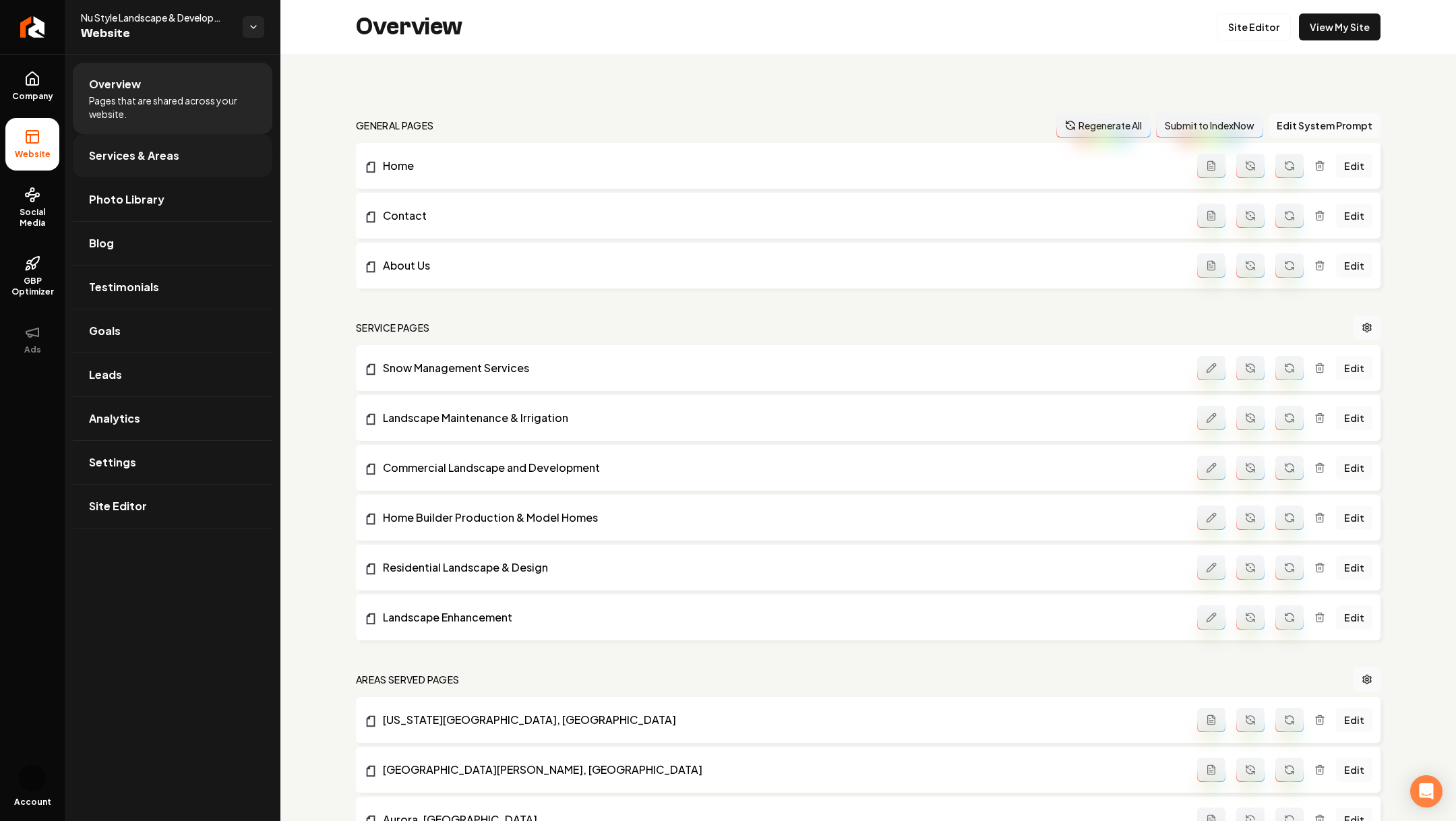
click at [128, 159] on span "Services & Areas" at bounding box center [134, 156] width 90 height 17
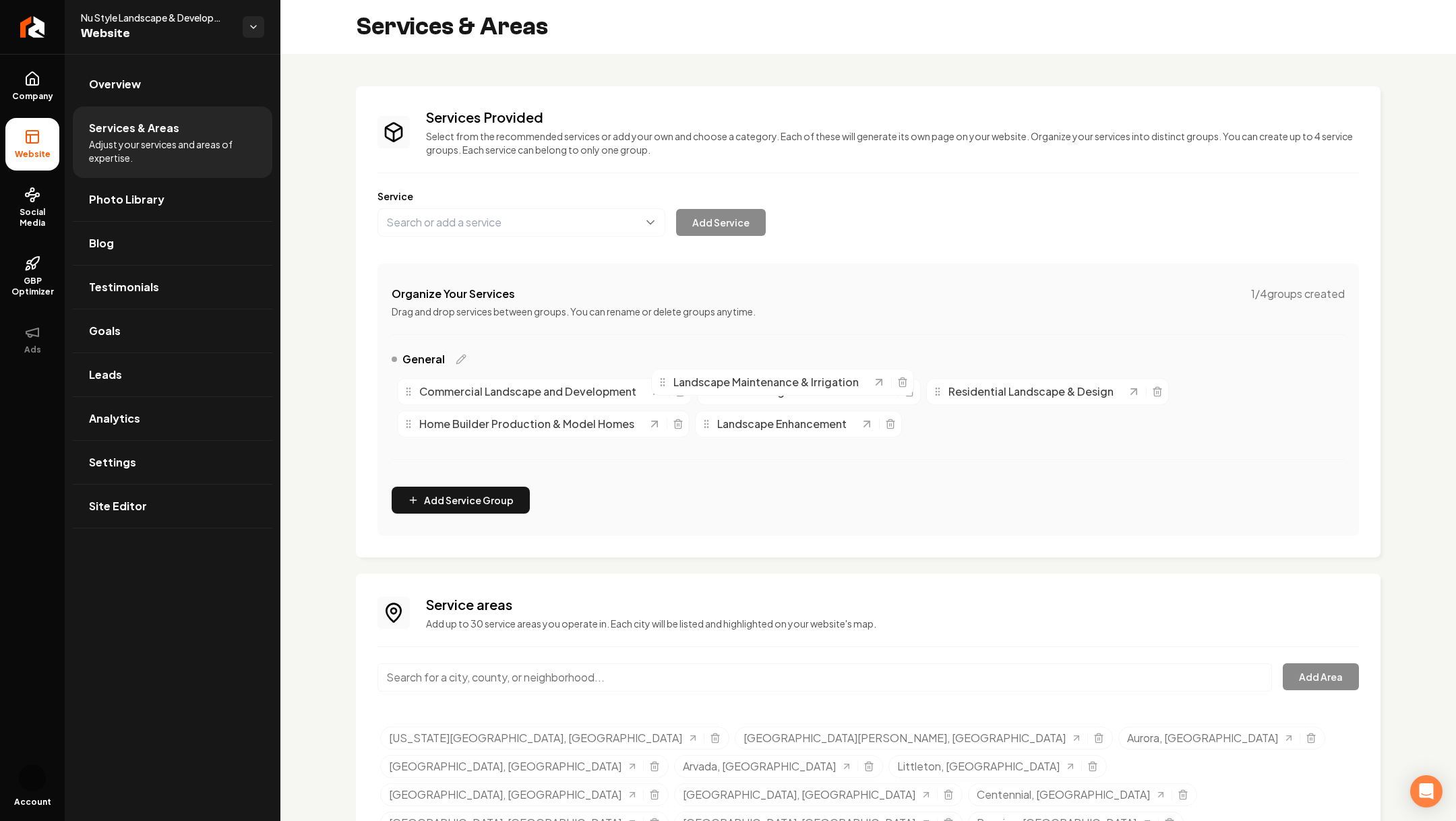
drag, startPoint x: 954, startPoint y: 423, endPoint x: 695, endPoint y: 389, distance: 261.2
click at [695, 389] on span "Landscape Maintenance & Irrigation" at bounding box center [766, 382] width 186 height 17
drag, startPoint x: 1001, startPoint y: 429, endPoint x: 890, endPoint y: 430, distance: 111.0
click at [890, 430] on span "Landscape Maintenance & Irrigation" at bounding box center [908, 425] width 186 height 17
drag, startPoint x: 1032, startPoint y: 429, endPoint x: 707, endPoint y: 373, distance: 329.8
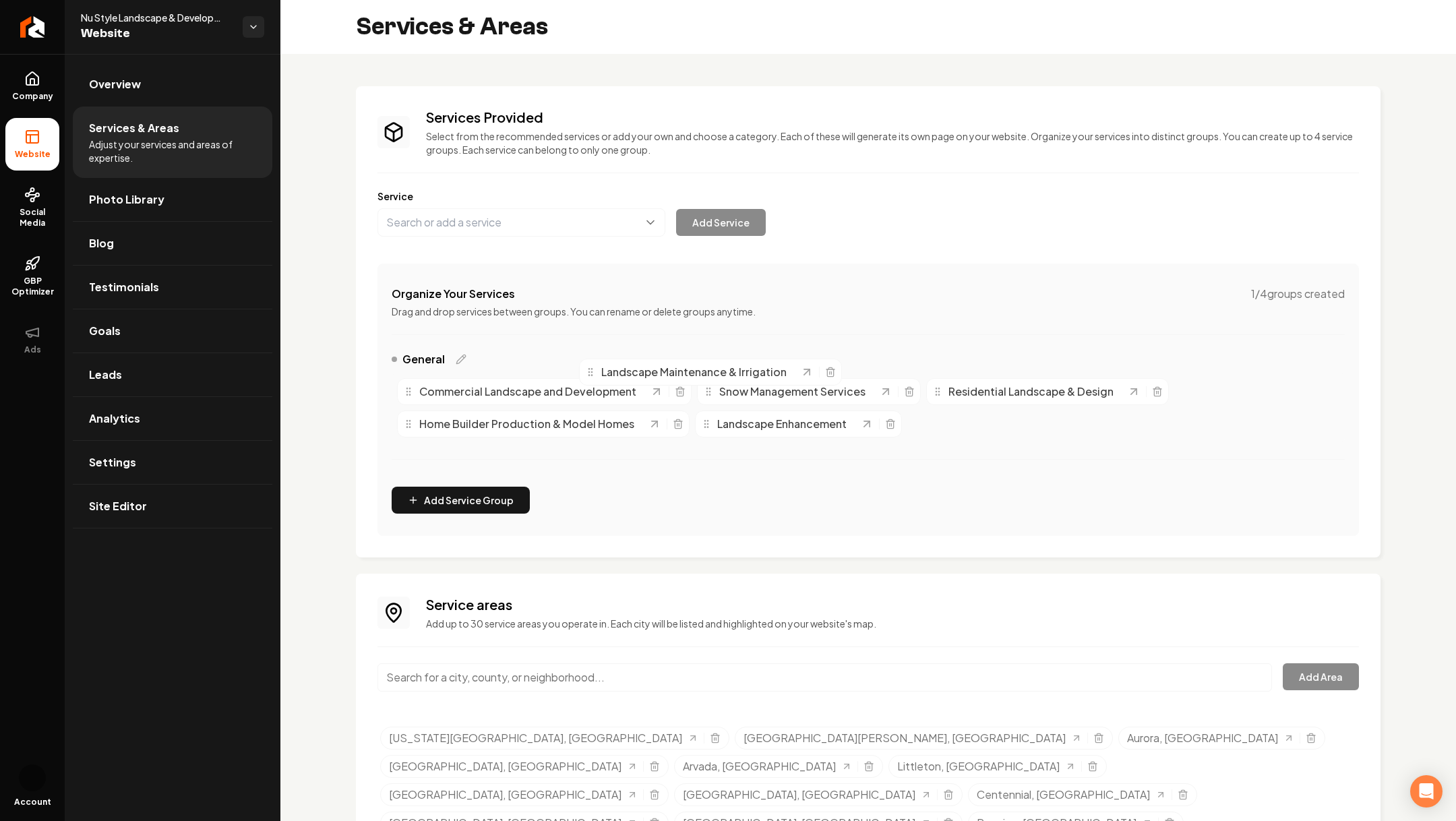
click at [707, 372] on span "Landscape Maintenance & Irrigation" at bounding box center [694, 372] width 186 height 17
drag, startPoint x: 753, startPoint y: 393, endPoint x: 758, endPoint y: 446, distance: 53.2
click at [778, 449] on span "Snow Management Services" at bounding box center [851, 457] width 146 height 17
click at [458, 363] on icon "Main content area" at bounding box center [460, 359] width 11 height 11
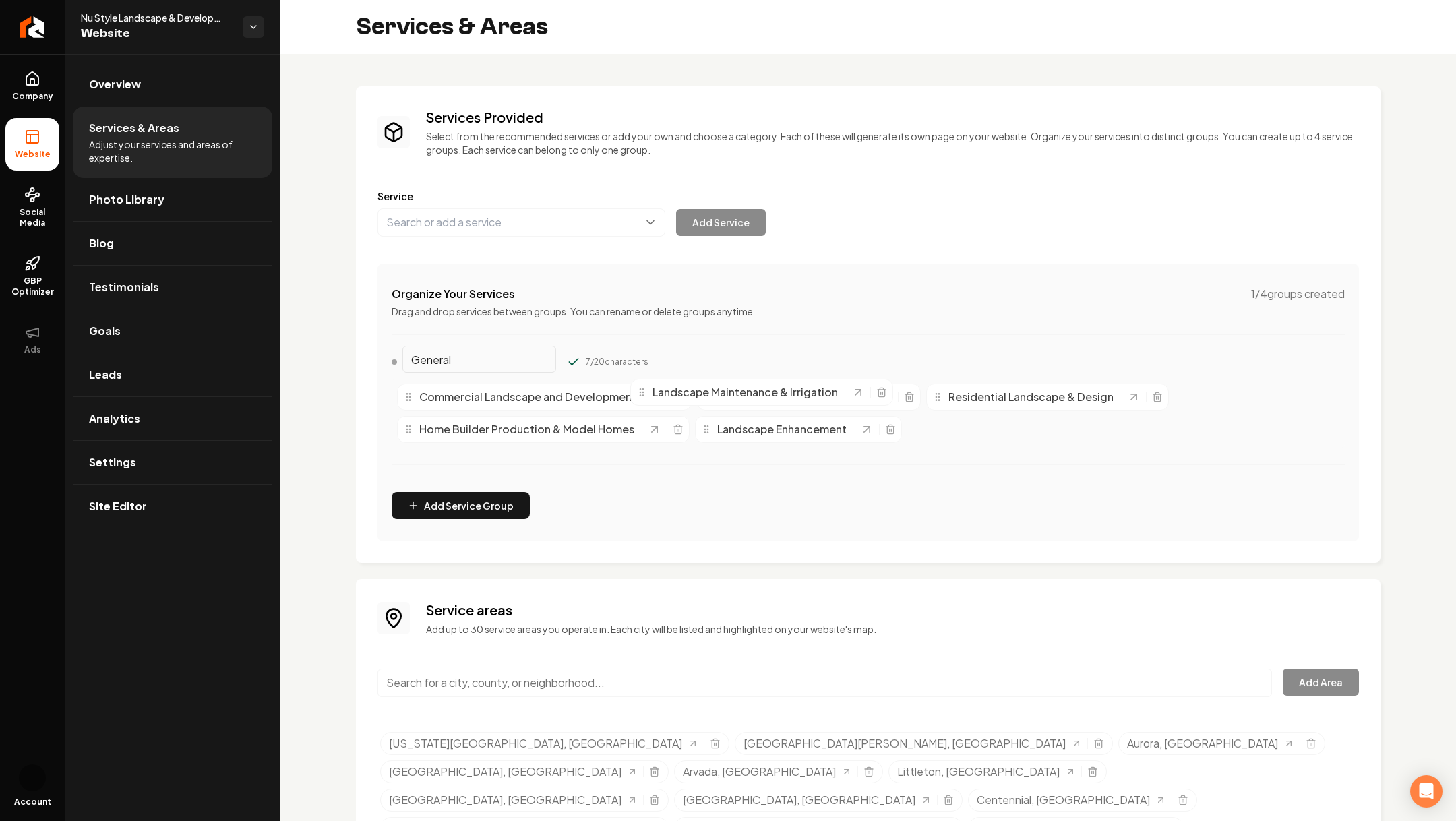
drag, startPoint x: 988, startPoint y: 429, endPoint x: 712, endPoint y: 396, distance: 278.0
click at [712, 396] on span "Landscape Maintenance & Irrigation" at bounding box center [745, 393] width 186 height 17
drag, startPoint x: 759, startPoint y: 401, endPoint x: 853, endPoint y: 462, distance: 112.1
click at [853, 462] on span "Snow Management Services" at bounding box center [888, 462] width 146 height 17
drag, startPoint x: 771, startPoint y: 400, endPoint x: 916, endPoint y: 434, distance: 148.9
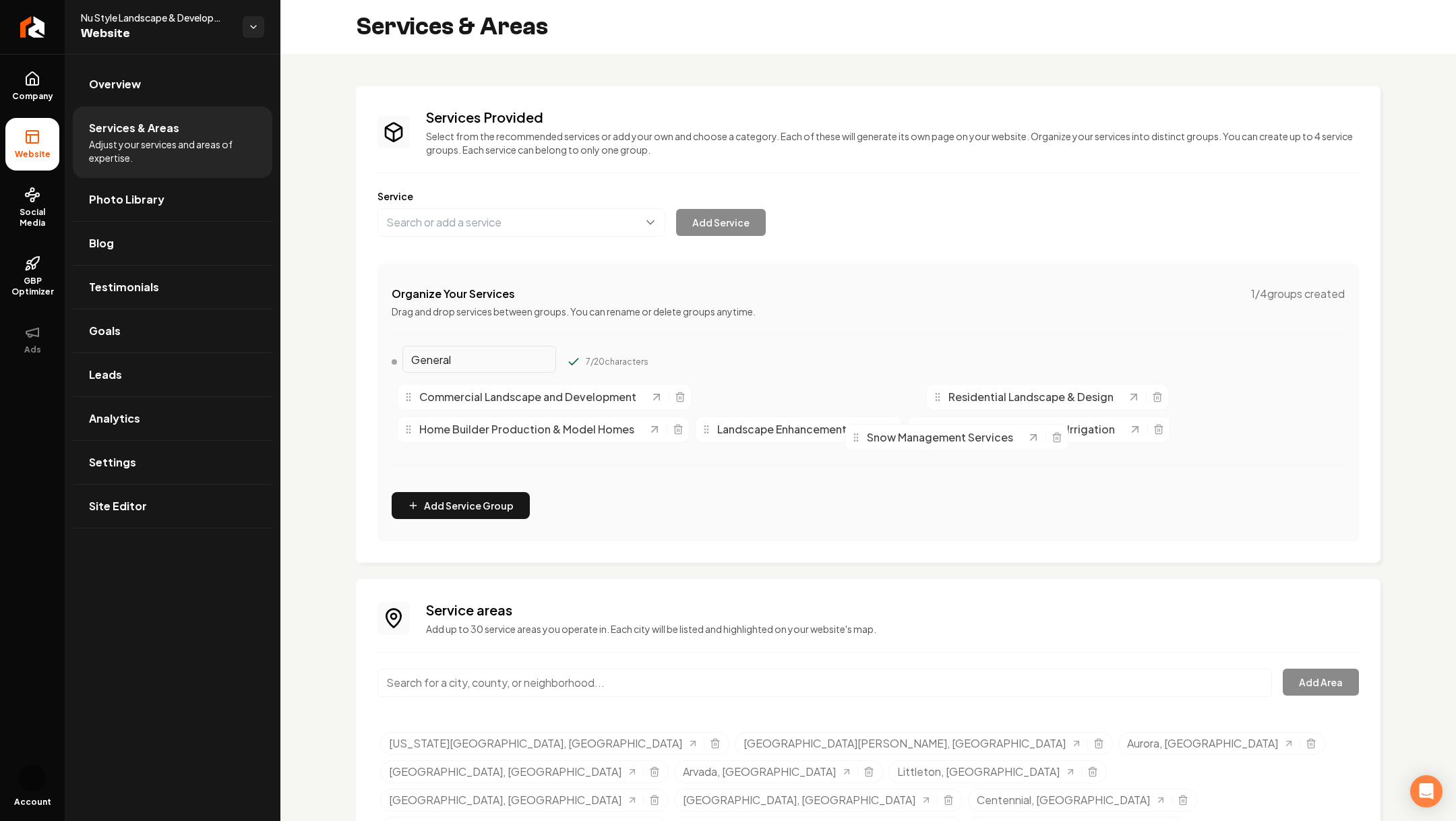
click at [916, 436] on span "Snow Management Services" at bounding box center [940, 437] width 146 height 17
click at [883, 399] on icon "Main content area" at bounding box center [885, 397] width 6 height 6
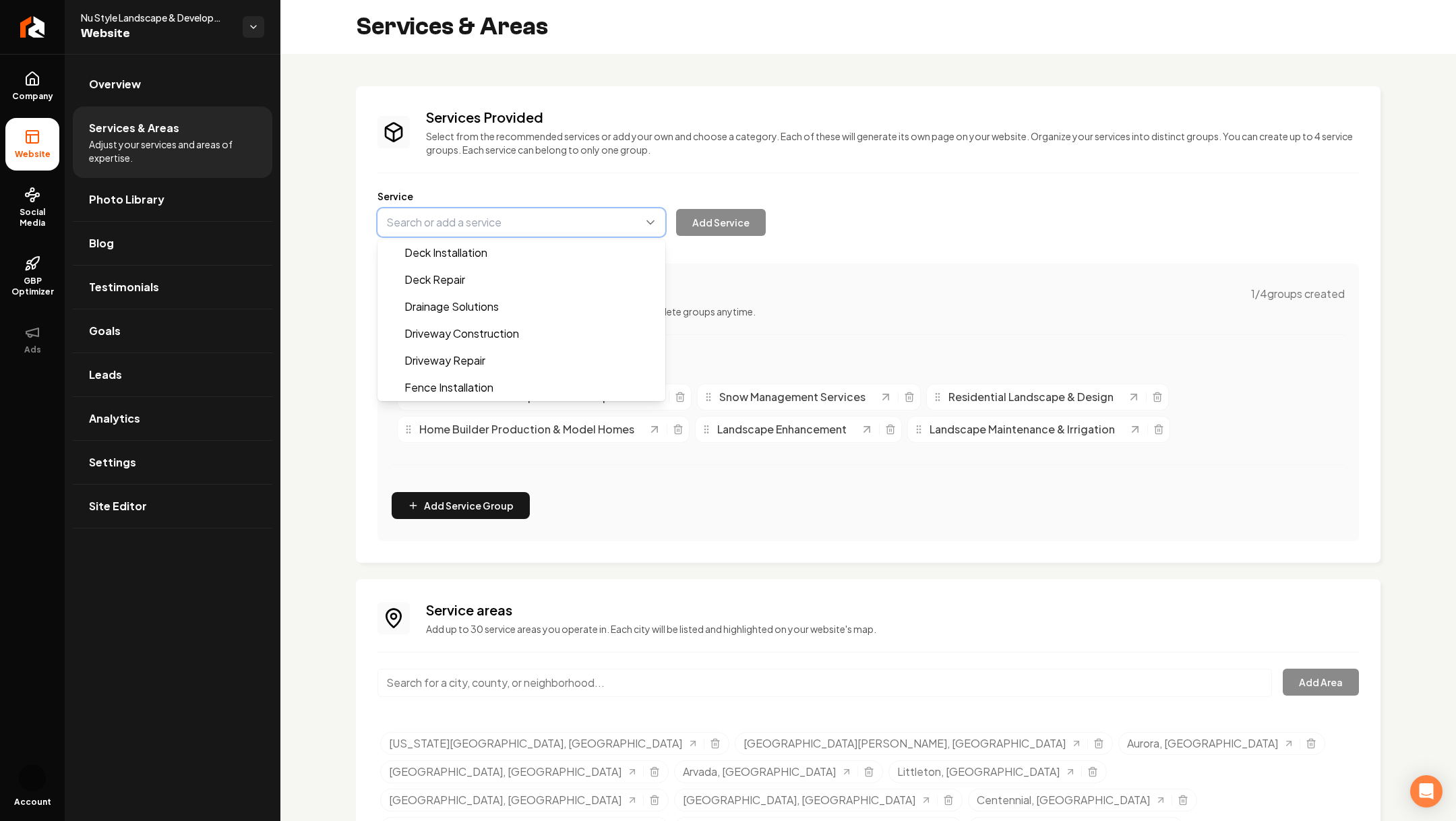
click at [468, 208] on button "Main content area" at bounding box center [521, 222] width 288 height 28
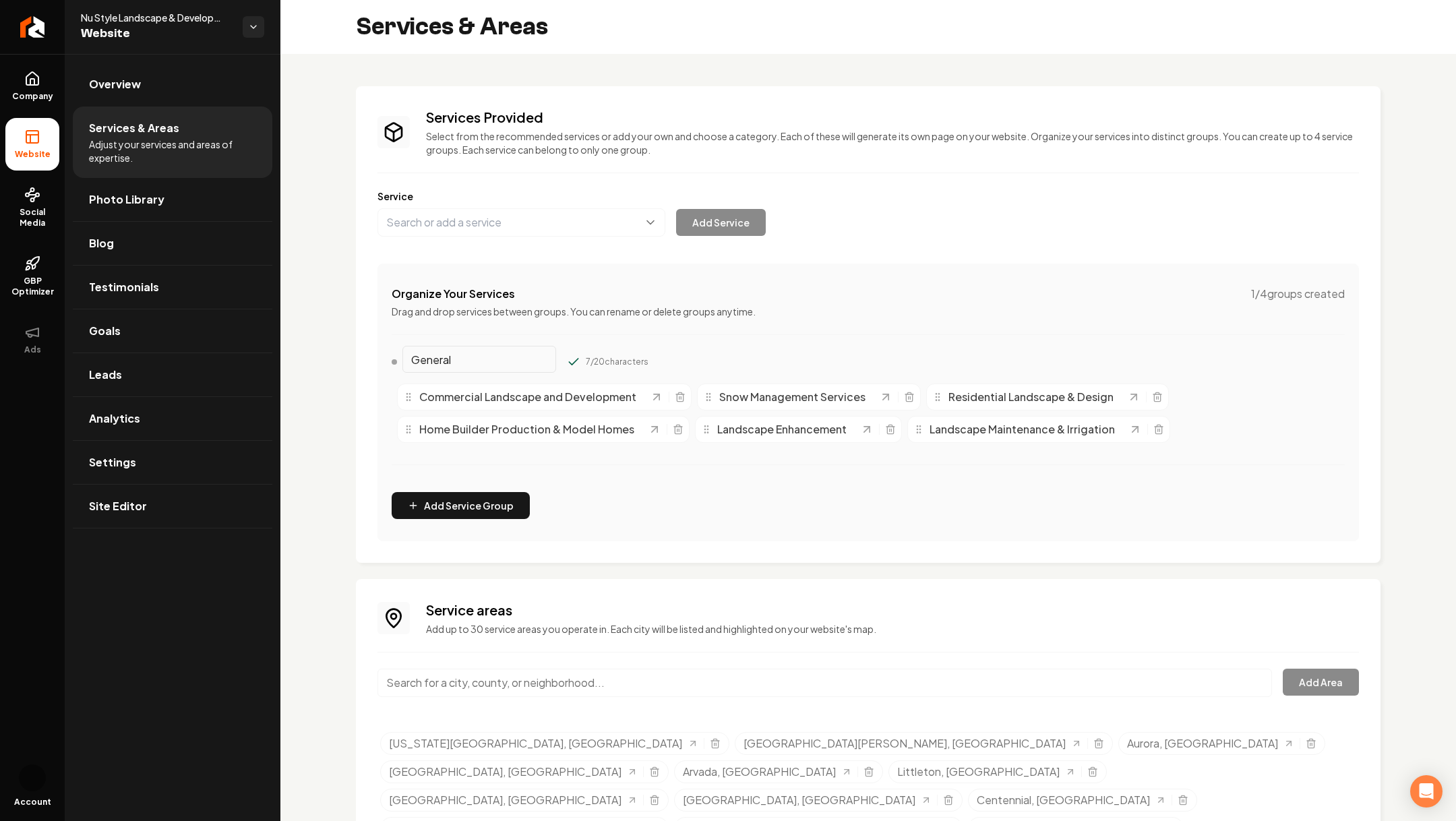
click at [861, 300] on div "Services Provided Select from the recommended services or add your own and choo…" at bounding box center [869, 324] width 982 height 433
drag, startPoint x: 1454, startPoint y: 364, endPoint x: 1321, endPoint y: 361, distance: 133.0
click at [1321, 361] on div "Services Provided Select from the recommended services or add your own and choo…" at bounding box center [868, 504] width 1176 height 902
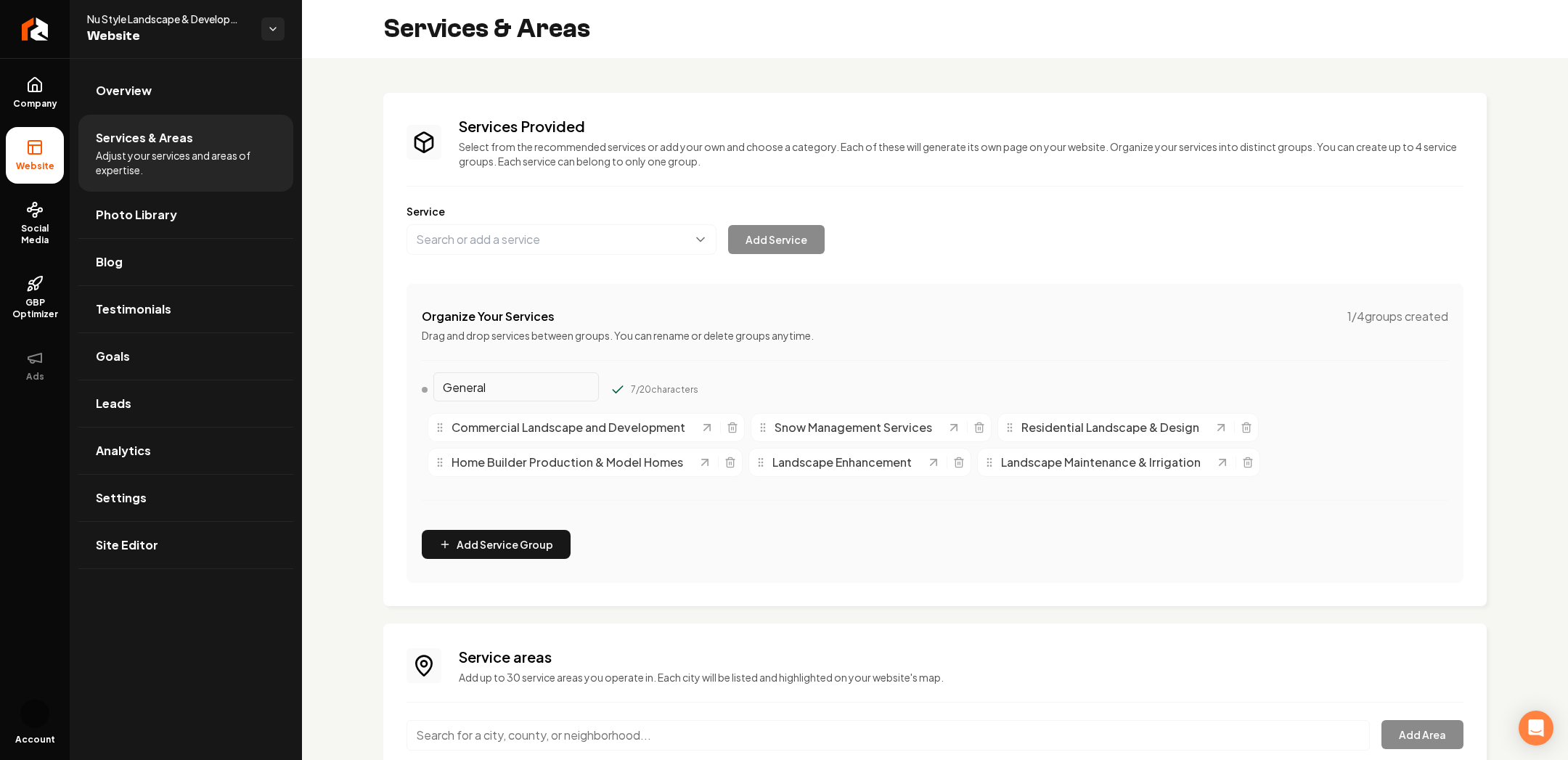
click at [1562, 240] on div "Services Provided Select from the recommended services or add your own and choo…" at bounding box center [935, 543] width 1266 height 972
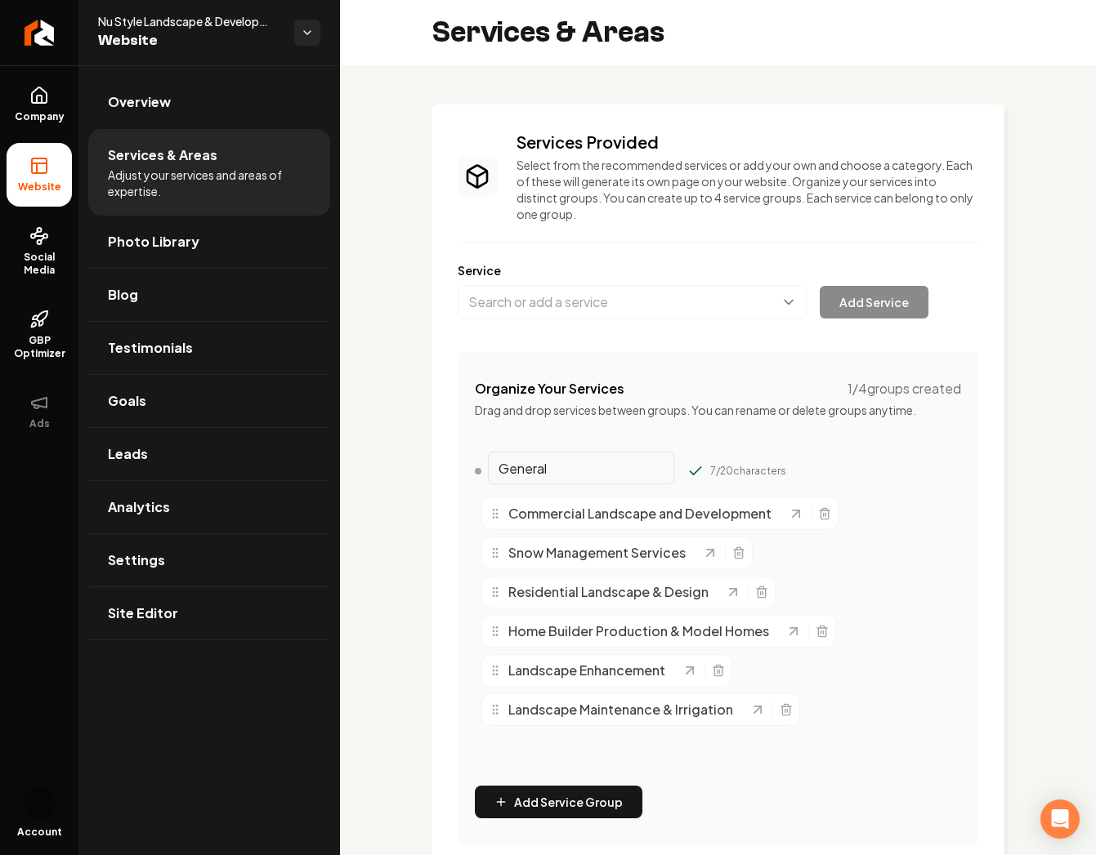
click at [940, 554] on div "Commercial Landscape and Development Snow Management Services Residential Lands…" at bounding box center [718, 612] width 486 height 242
click at [502, 704] on div "Landscape Maintenance & Irrigation" at bounding box center [619, 710] width 261 height 20
drag, startPoint x: 502, startPoint y: 704, endPoint x: 498, endPoint y: 638, distance: 66.3
click at [498, 638] on div "Landscape Maintenance & Irrigation" at bounding box center [617, 646] width 261 height 20
drag, startPoint x: 498, startPoint y: 701, endPoint x: 492, endPoint y: 503, distance: 197.8
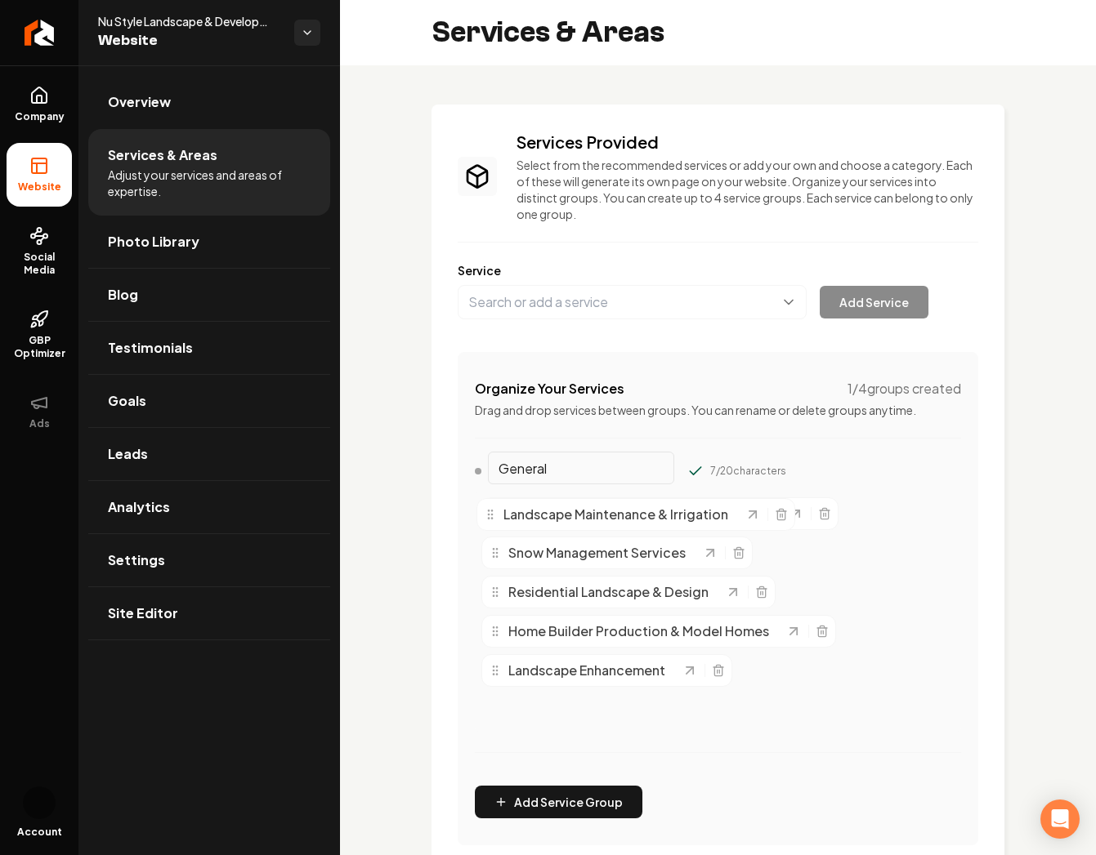
click at [492, 505] on div "Landscape Maintenance & Irrigation" at bounding box center [614, 515] width 261 height 20
click at [568, 462] on input "General" at bounding box center [581, 468] width 186 height 33
click at [784, 456] on div "Organize Your Services 1 / 4 groups created Drag and drop services between grou…" at bounding box center [718, 599] width 520 height 494
click at [781, 708] on icon "Main content area" at bounding box center [785, 709] width 13 height 13
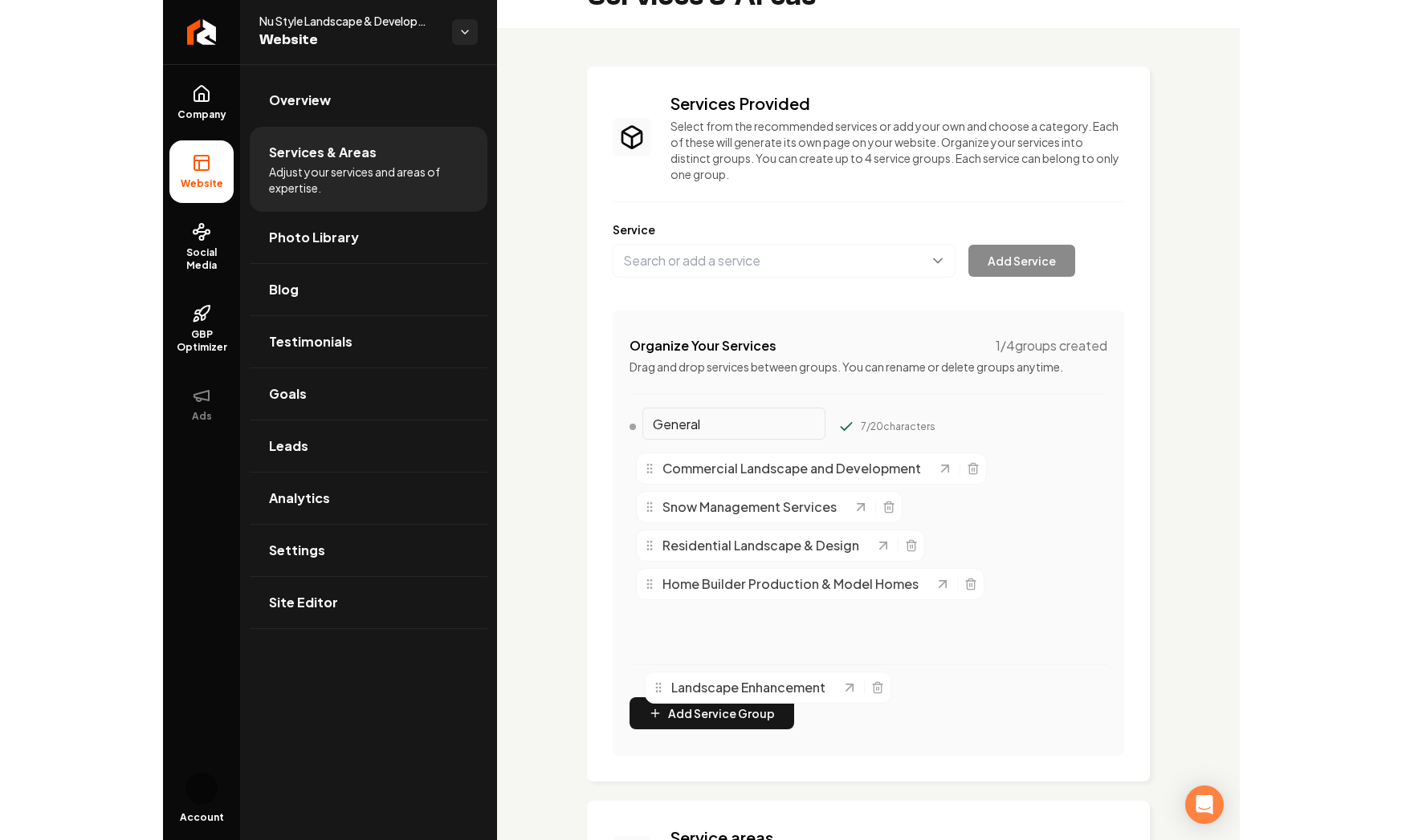
scroll to position [44, 0]
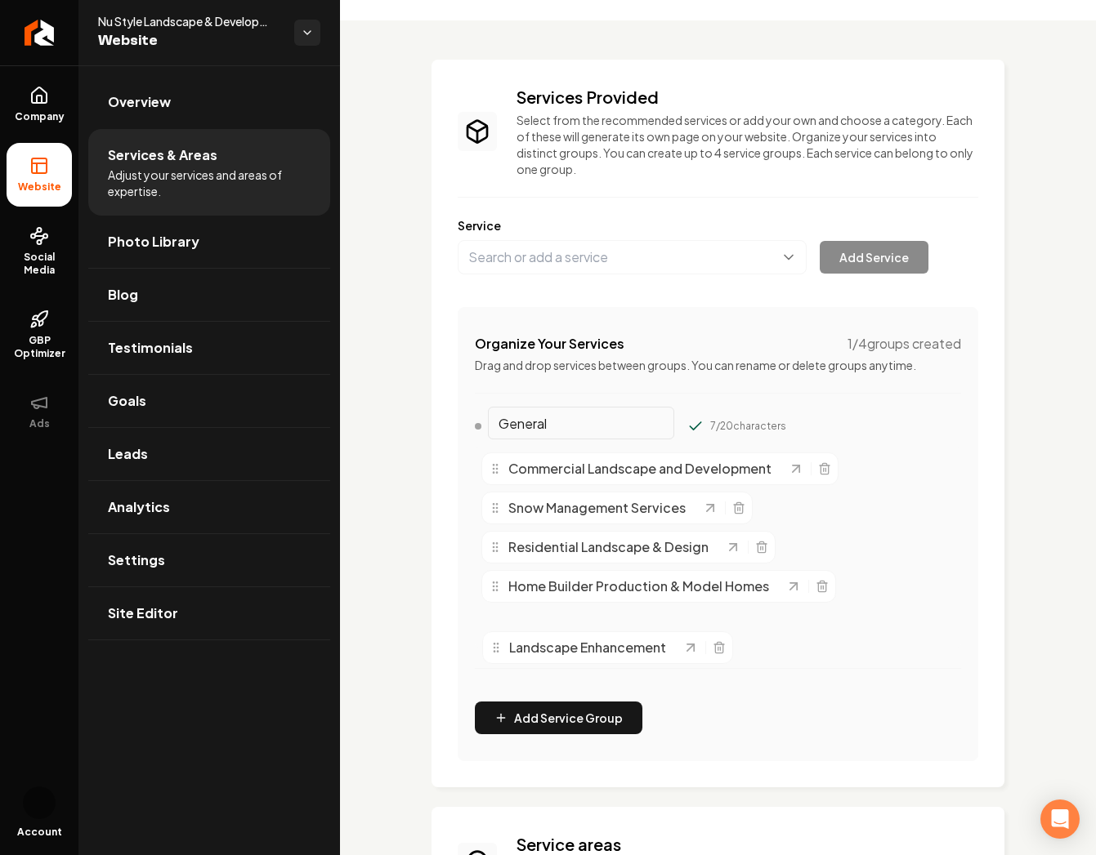
drag, startPoint x: 517, startPoint y: 667, endPoint x: 514, endPoint y: 635, distance: 32.0
click at [515, 638] on span "Landscape Enhancement" at bounding box center [587, 648] width 157 height 20
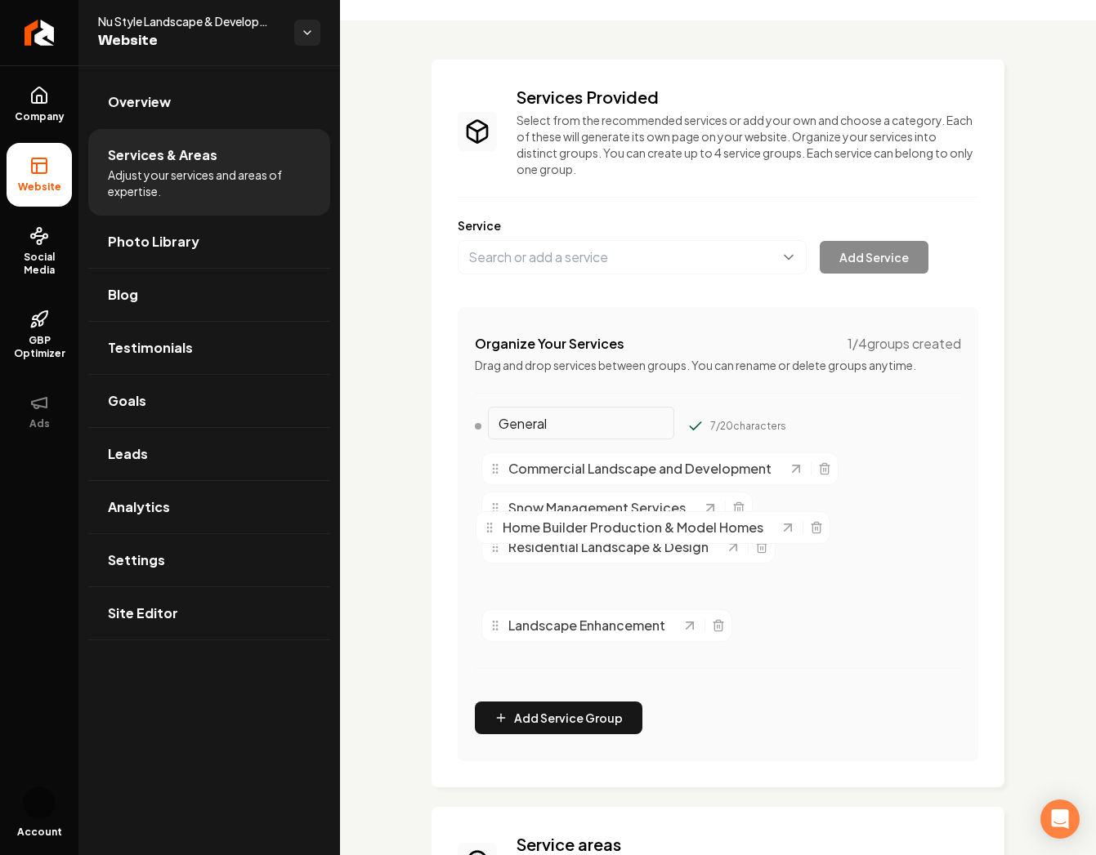
drag, startPoint x: 499, startPoint y: 592, endPoint x: 494, endPoint y: 533, distance: 59.9
click at [494, 533] on div "Home Builder Production & Model Homes" at bounding box center [631, 528] width 297 height 20
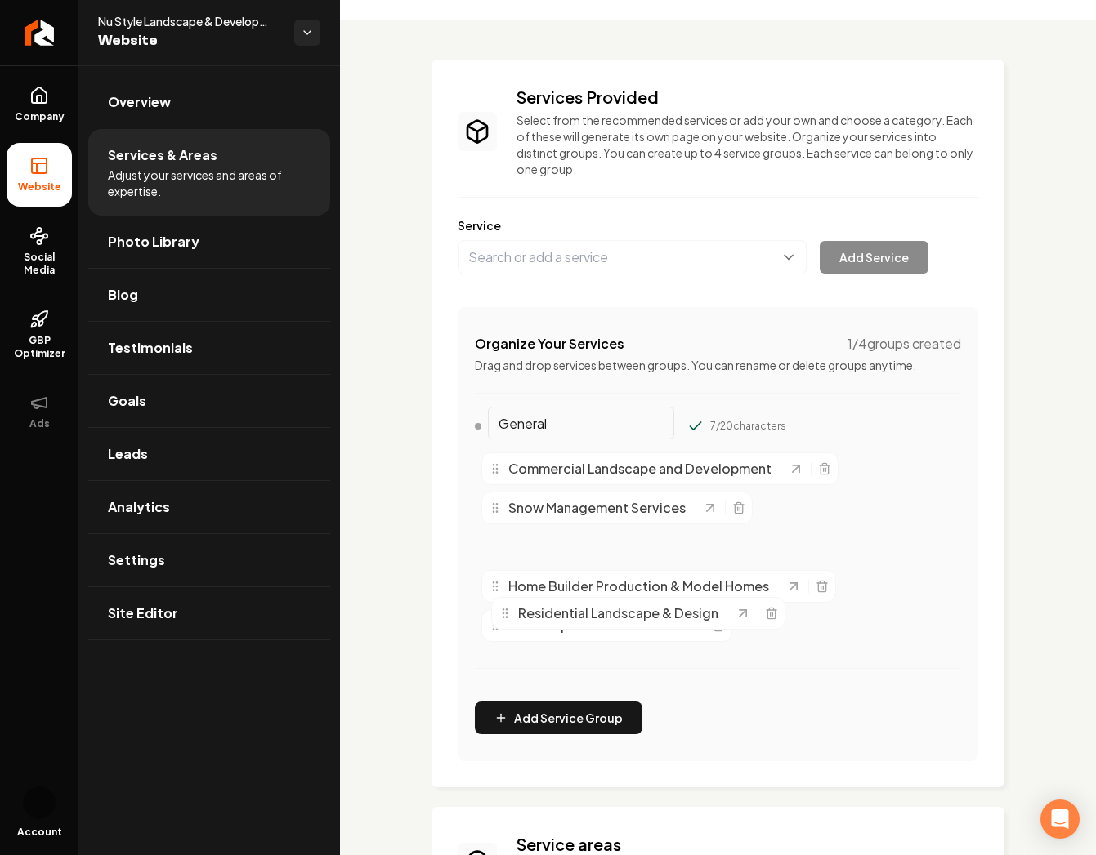
drag, startPoint x: 497, startPoint y: 543, endPoint x: 504, endPoint y: 601, distance: 59.3
click at [506, 607] on icon "Main content area" at bounding box center [504, 613] width 13 height 13
click at [586, 510] on span "Snow Management Services" at bounding box center [596, 508] width 177 height 20
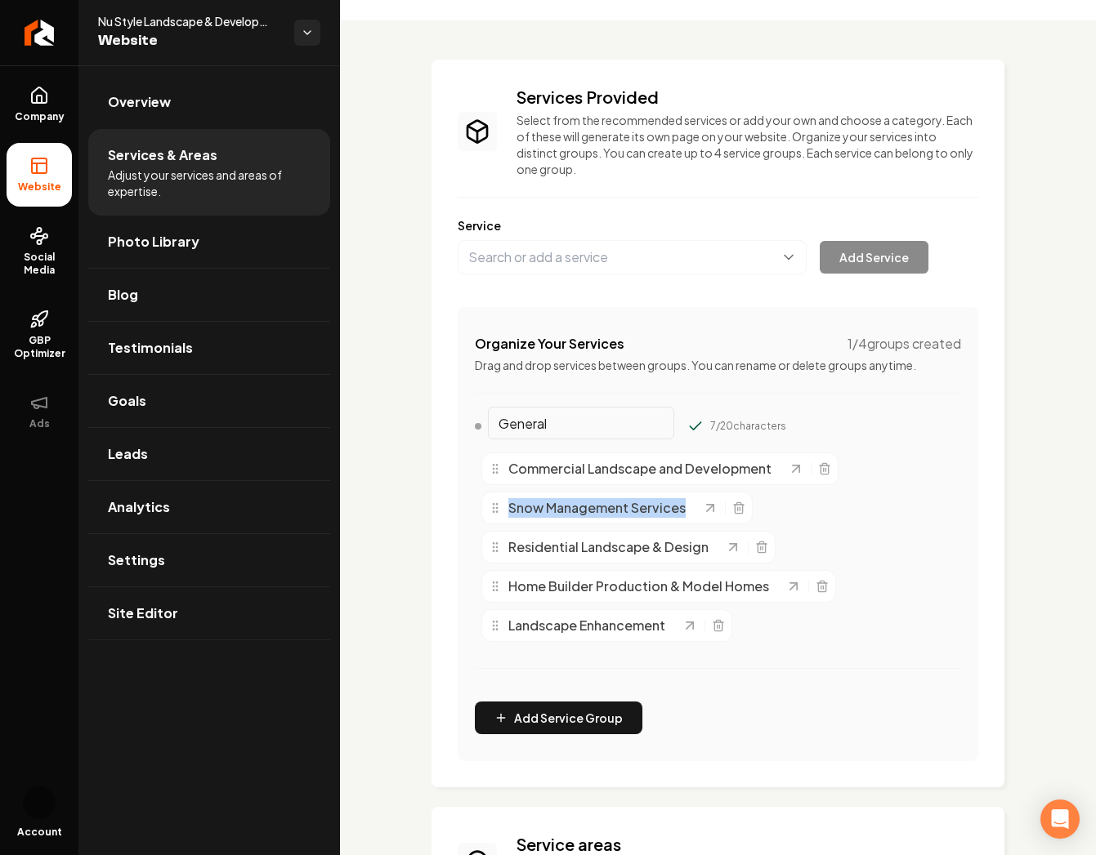
click at [586, 510] on span "Snow Management Services" at bounding box center [596, 508] width 177 height 20
click at [596, 510] on span "Snow Management Services" at bounding box center [596, 508] width 177 height 20
click at [717, 630] on icon "Main content area" at bounding box center [717, 627] width 7 height 9
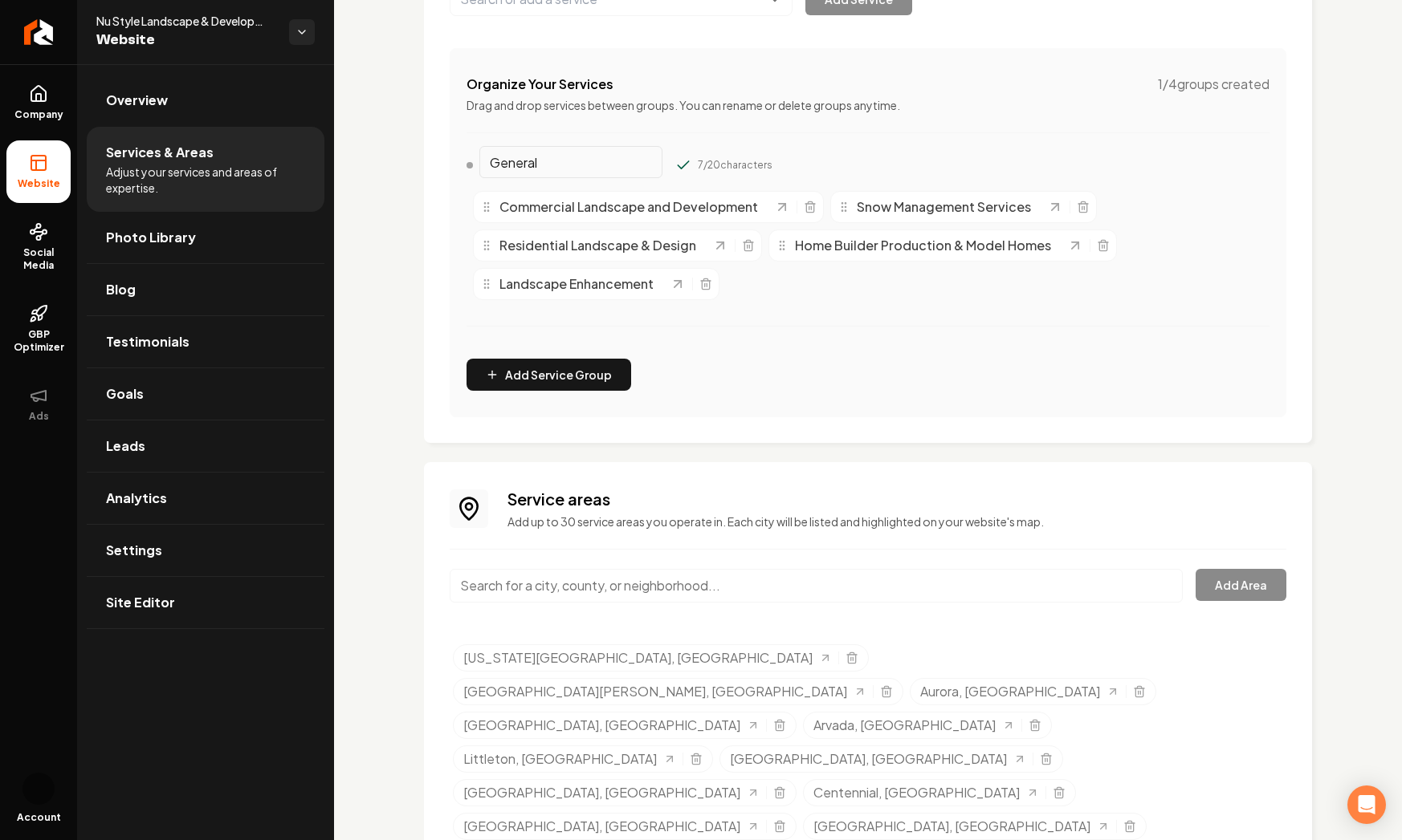
scroll to position [0, 0]
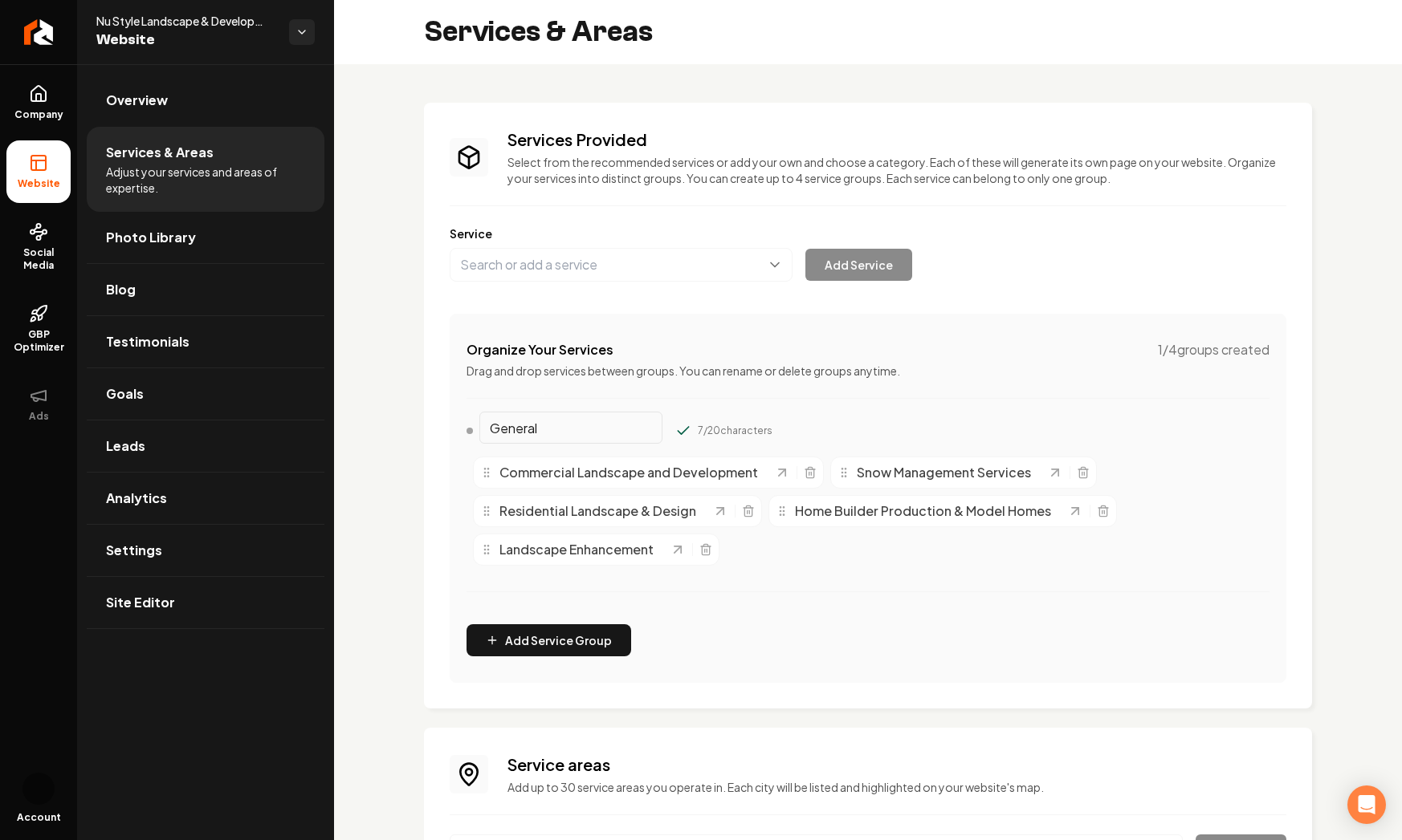
click at [1016, 610] on div "General 7 / 20 characters Commercial Landscape and Development Snow Management …" at bounding box center [868, 515] width 803 height 194
drag, startPoint x: 489, startPoint y: 472, endPoint x: 645, endPoint y: 481, distance: 156.3
click at [645, 487] on icon "Main content area" at bounding box center [648, 493] width 13 height 13
drag, startPoint x: 645, startPoint y: 480, endPoint x: 643, endPoint y: 520, distance: 40.0
click at [644, 525] on span "Commercial Landscape and Development" at bounding box center [631, 526] width 258 height 20
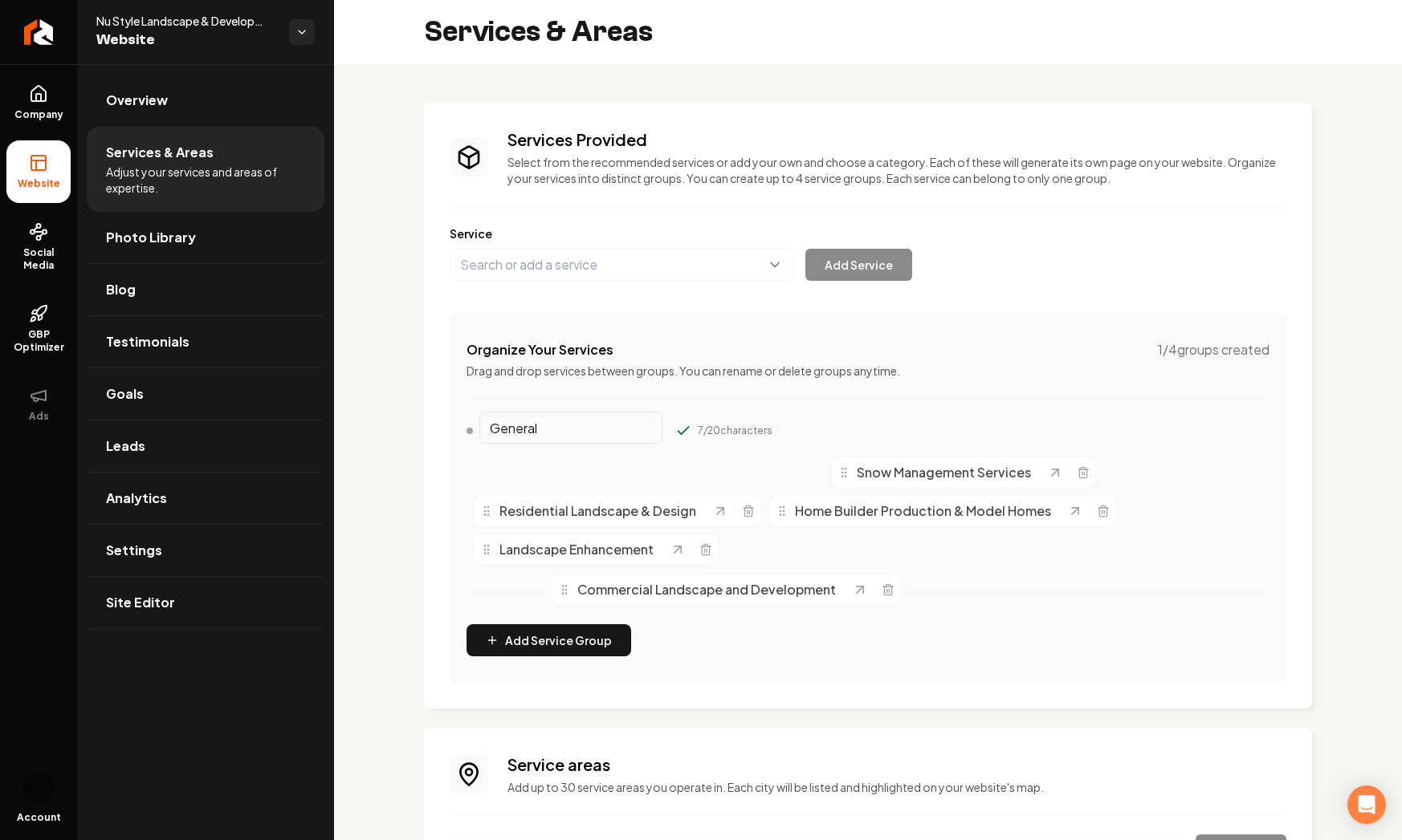
drag, startPoint x: 619, startPoint y: 479, endPoint x: 694, endPoint y: 588, distance: 132.3
click at [695, 590] on span "Commercial Landscape and Development" at bounding box center [705, 590] width 258 height 20
click at [634, 555] on span "Landscape Enhancement" at bounding box center [576, 550] width 154 height 20
drag, startPoint x: 617, startPoint y: 555, endPoint x: 604, endPoint y: 486, distance: 70.2
click at [604, 487] on span "Landscape Enhancement" at bounding box center [562, 479] width 154 height 20
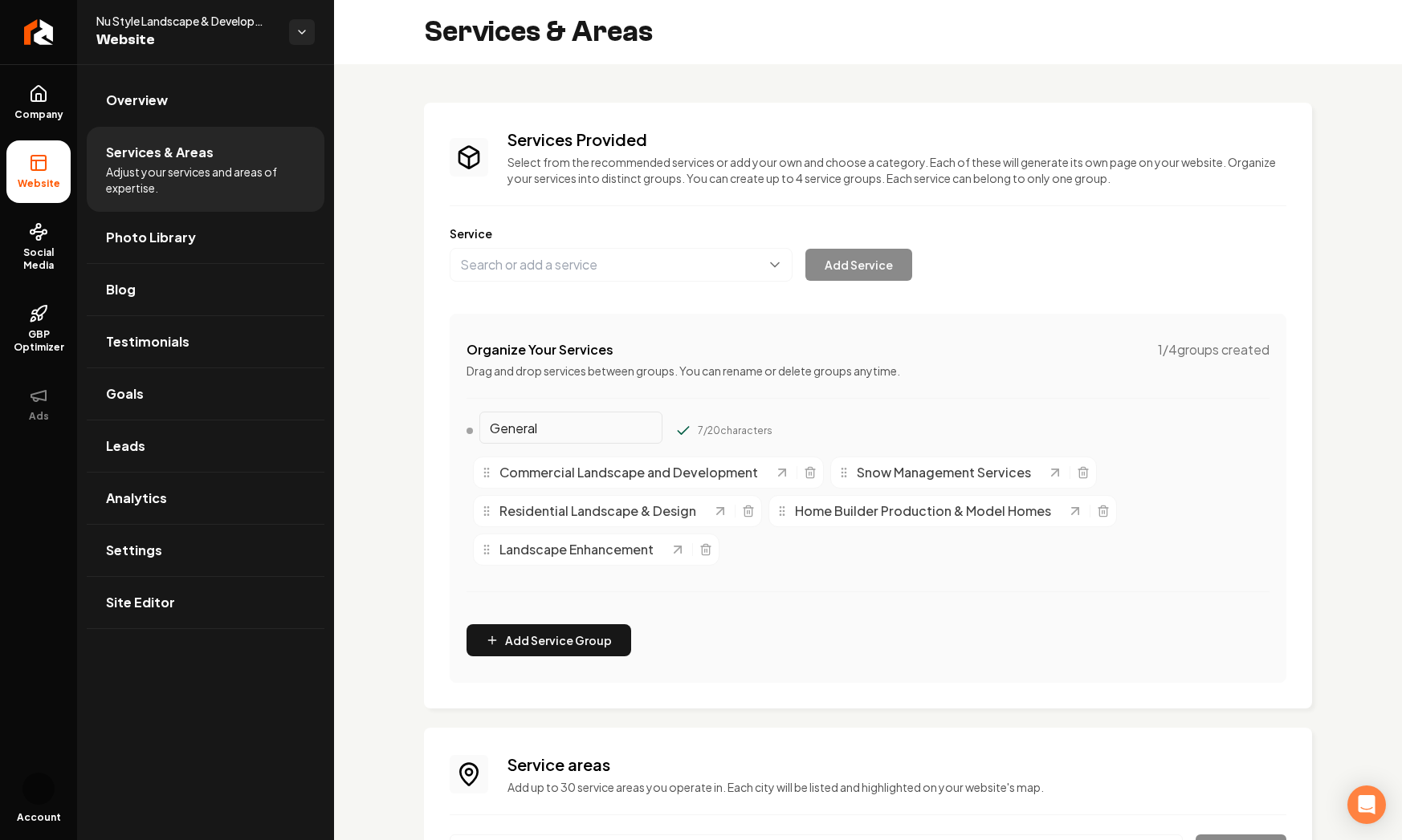
click at [548, 420] on input "General" at bounding box center [571, 427] width 183 height 32
click at [848, 590] on div "General 7 / 20 characters Commercial Landscape and Development Snow Management …" at bounding box center [868, 515] width 803 height 194
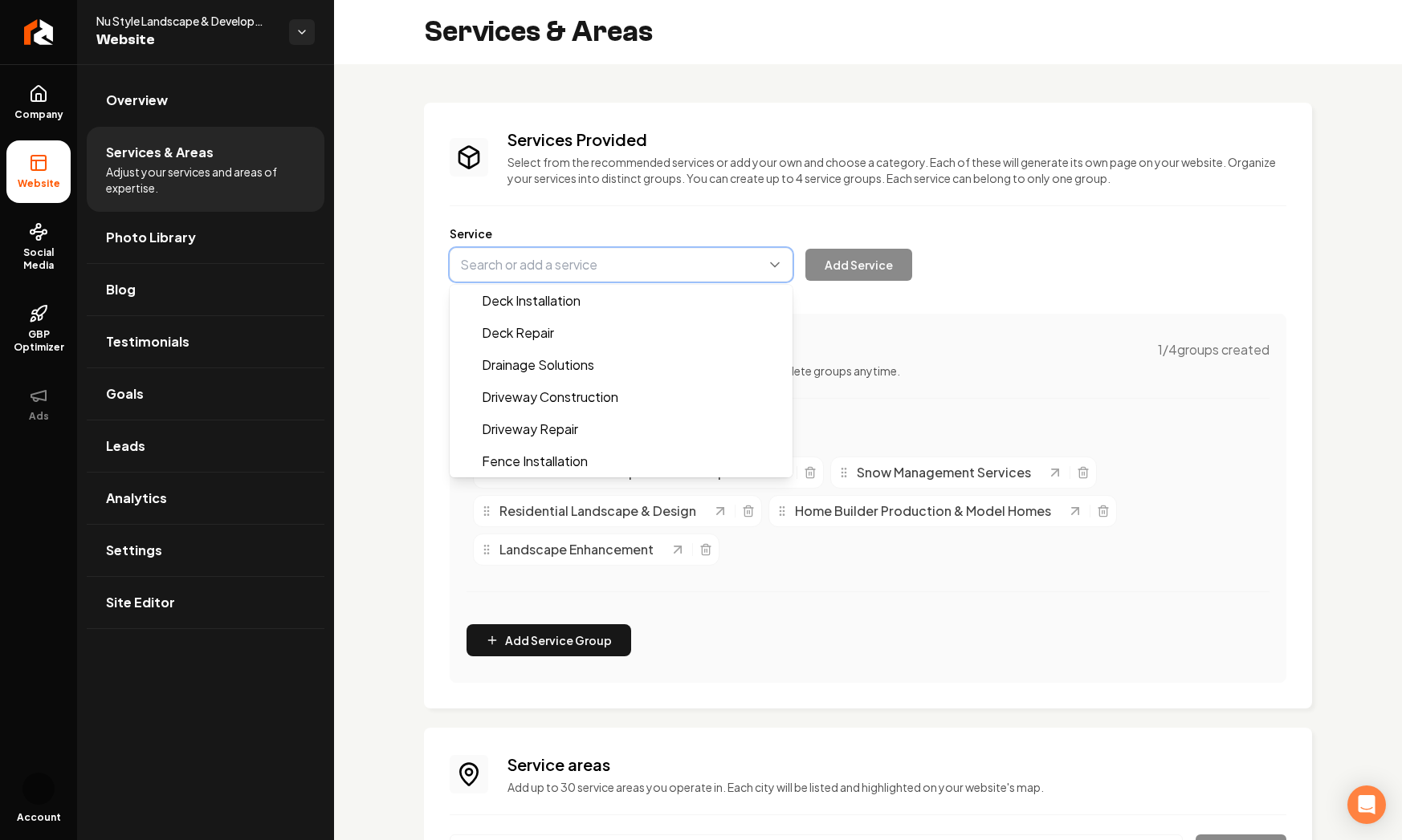
click at [472, 270] on button "Main content area" at bounding box center [621, 264] width 343 height 33
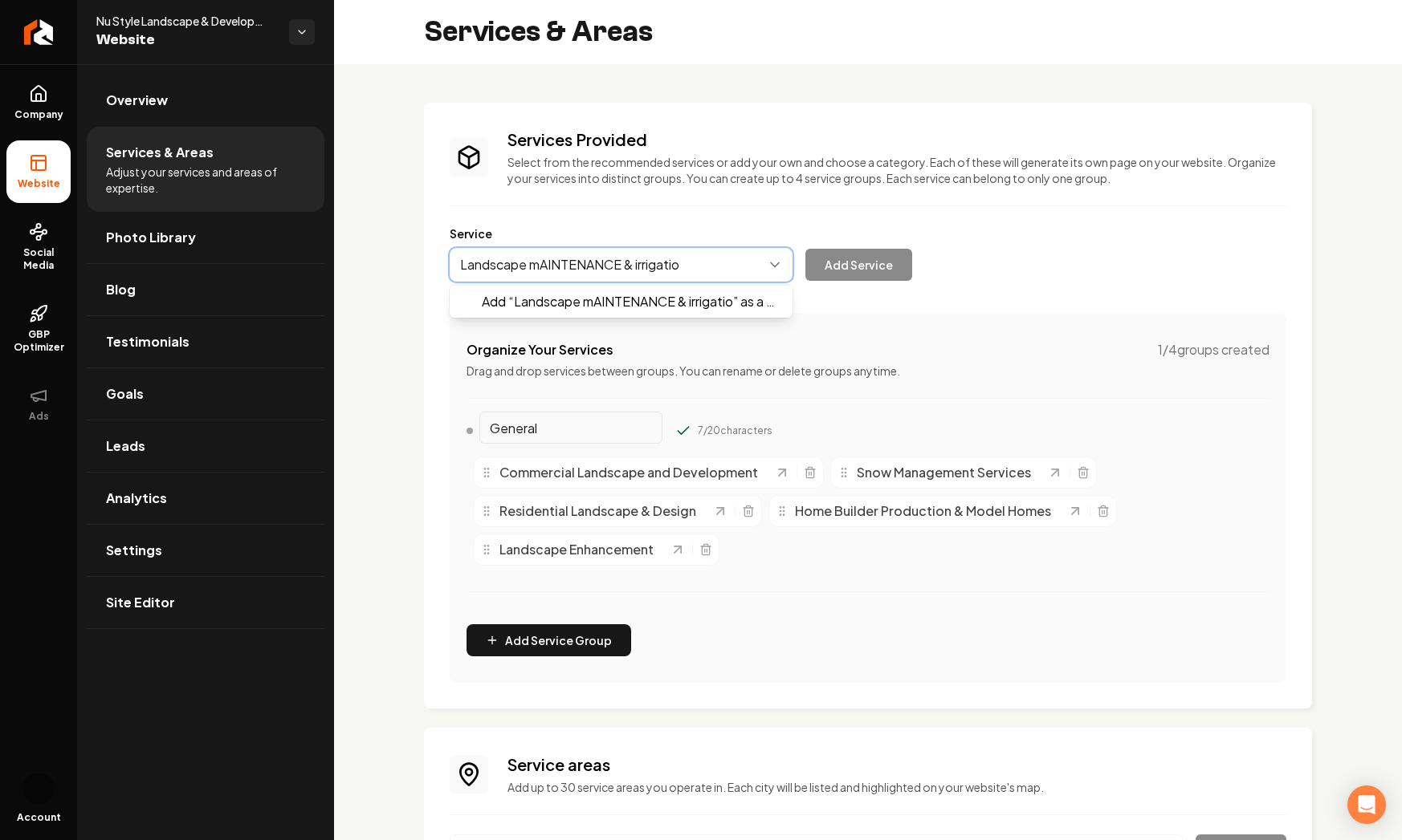
type input "Landscape mAINTENANCE & irrigation"
click at [625, 260] on button "Main content area" at bounding box center [621, 264] width 343 height 33
type input "l"
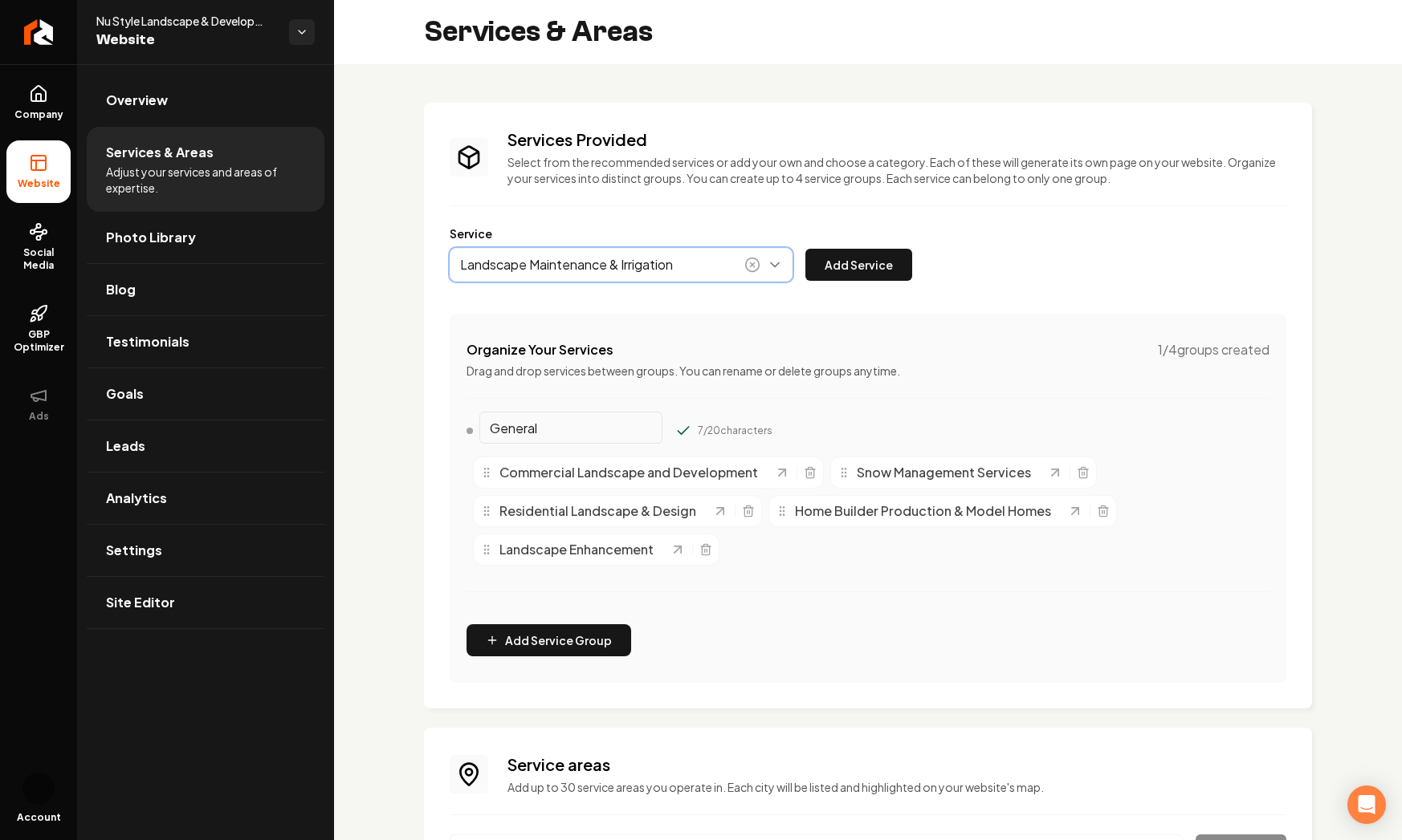
type input "Landscape Maintenance & Irrigation"
click at [862, 269] on button "Add Service" at bounding box center [859, 264] width 107 height 32
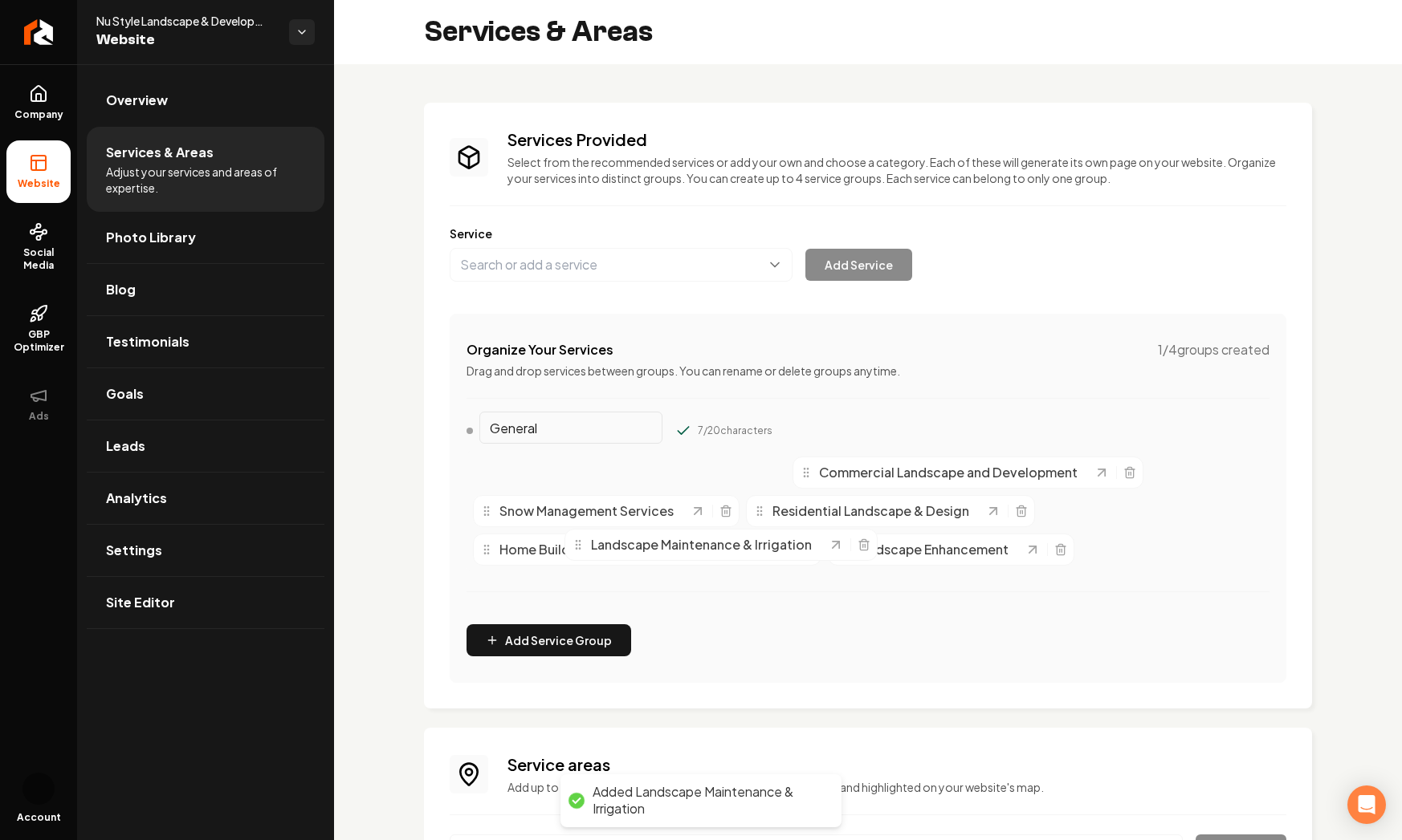
drag, startPoint x: 646, startPoint y: 477, endPoint x: 730, endPoint y: 543, distance: 106.8
click at [730, 543] on span "Landscape Maintenance & Irrigation" at bounding box center [701, 545] width 221 height 20
click at [135, 617] on link "Site Editor" at bounding box center [205, 602] width 238 height 51
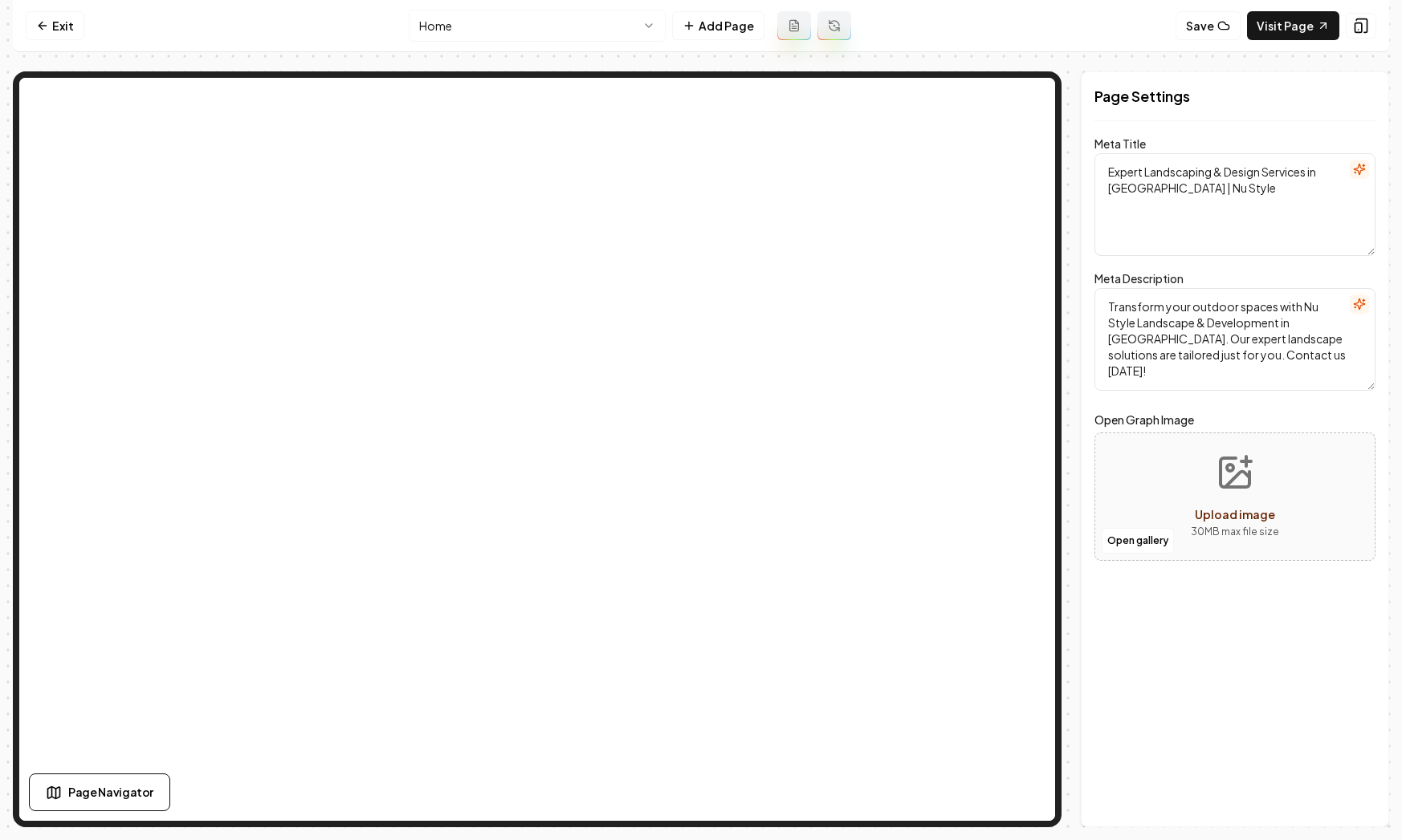
click at [551, 32] on html "Computer Required This feature is only available on a computer. Please switch t…" at bounding box center [701, 420] width 1402 height 840
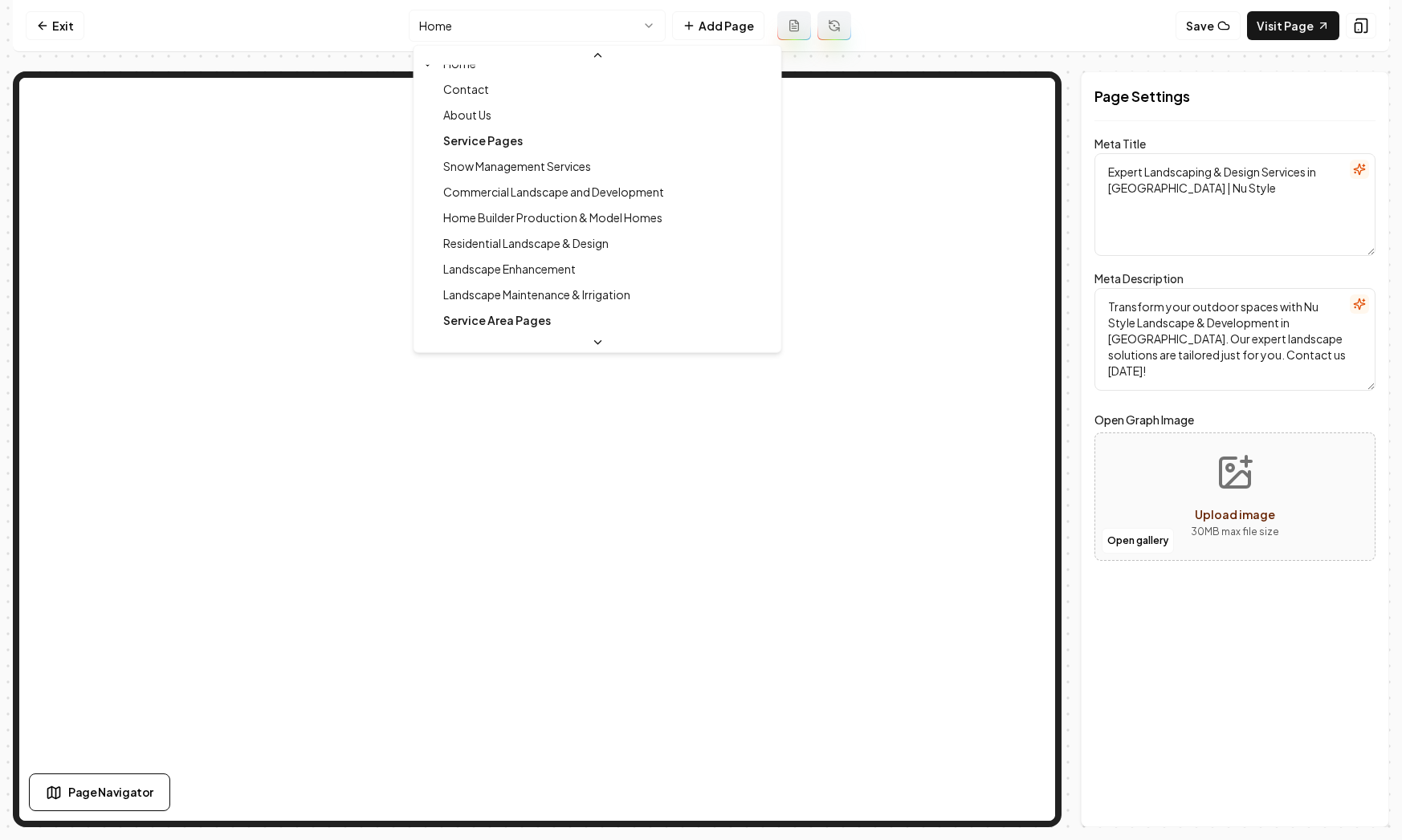
scroll to position [48, 0]
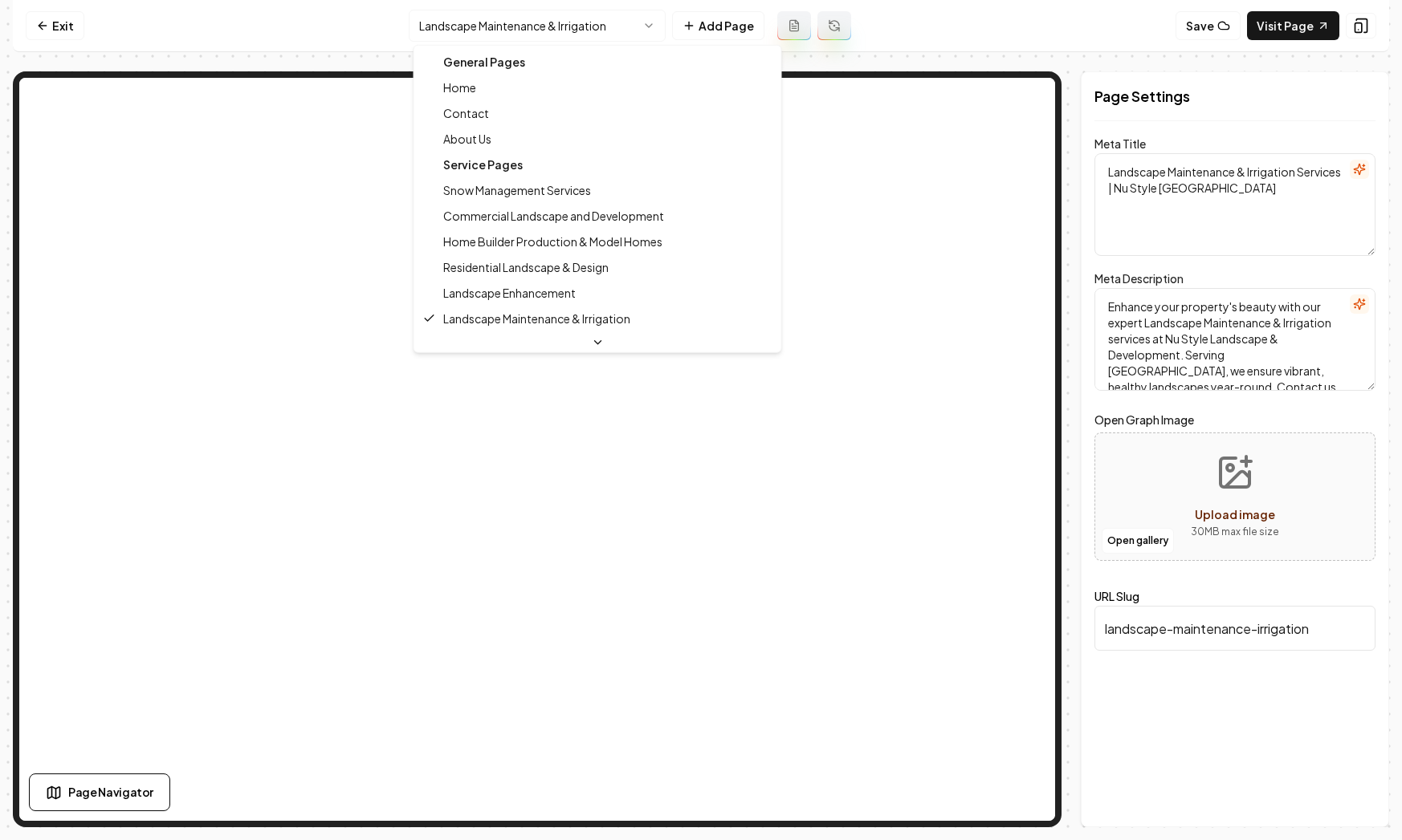
click at [542, 37] on html "Computer Required This feature is only available on a computer. Please switch t…" at bounding box center [701, 420] width 1402 height 840
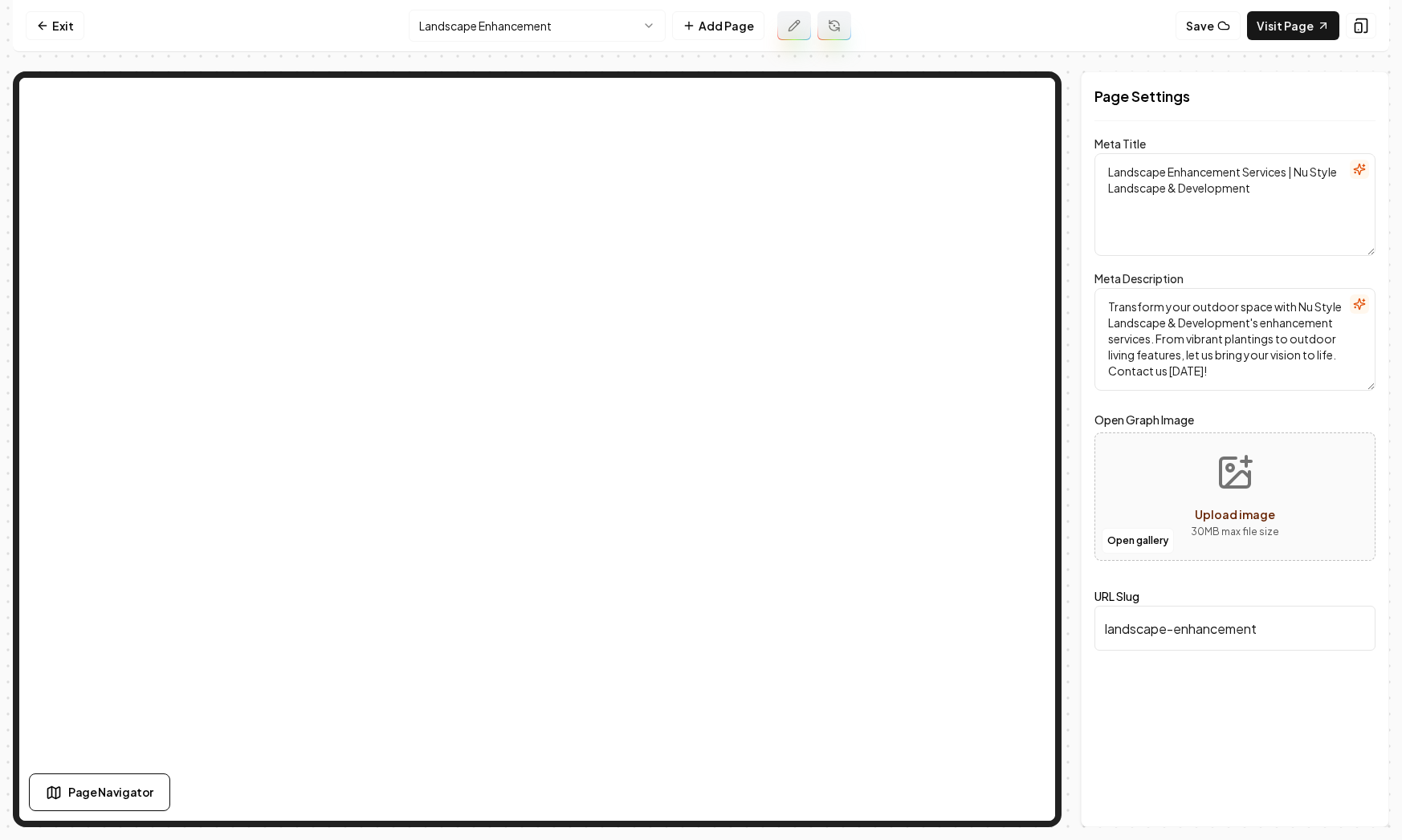
click at [489, 28] on html "Computer Required This feature is only available on a computer. Please switch t…" at bounding box center [701, 420] width 1402 height 840
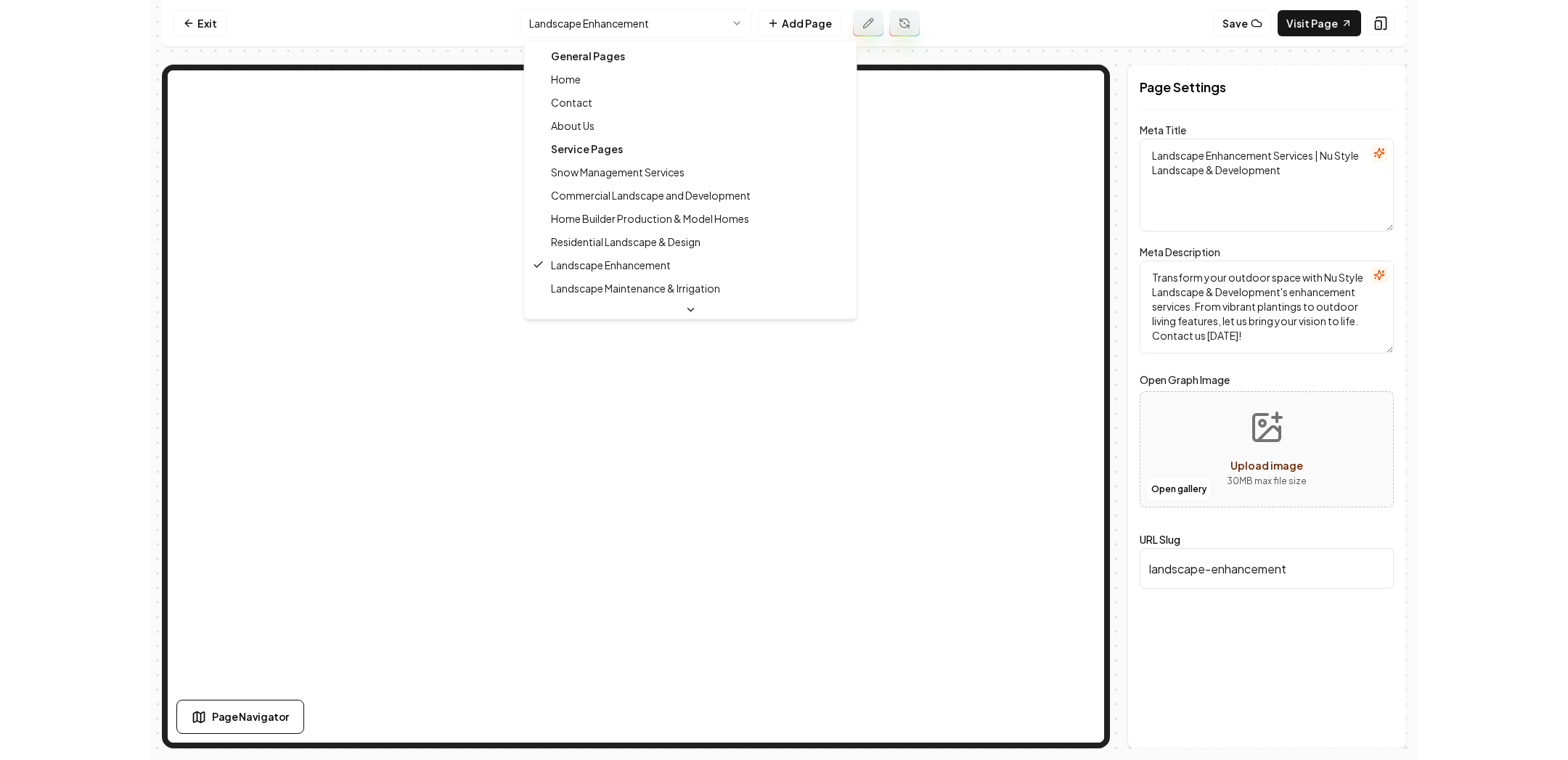
scroll to position [23, 0]
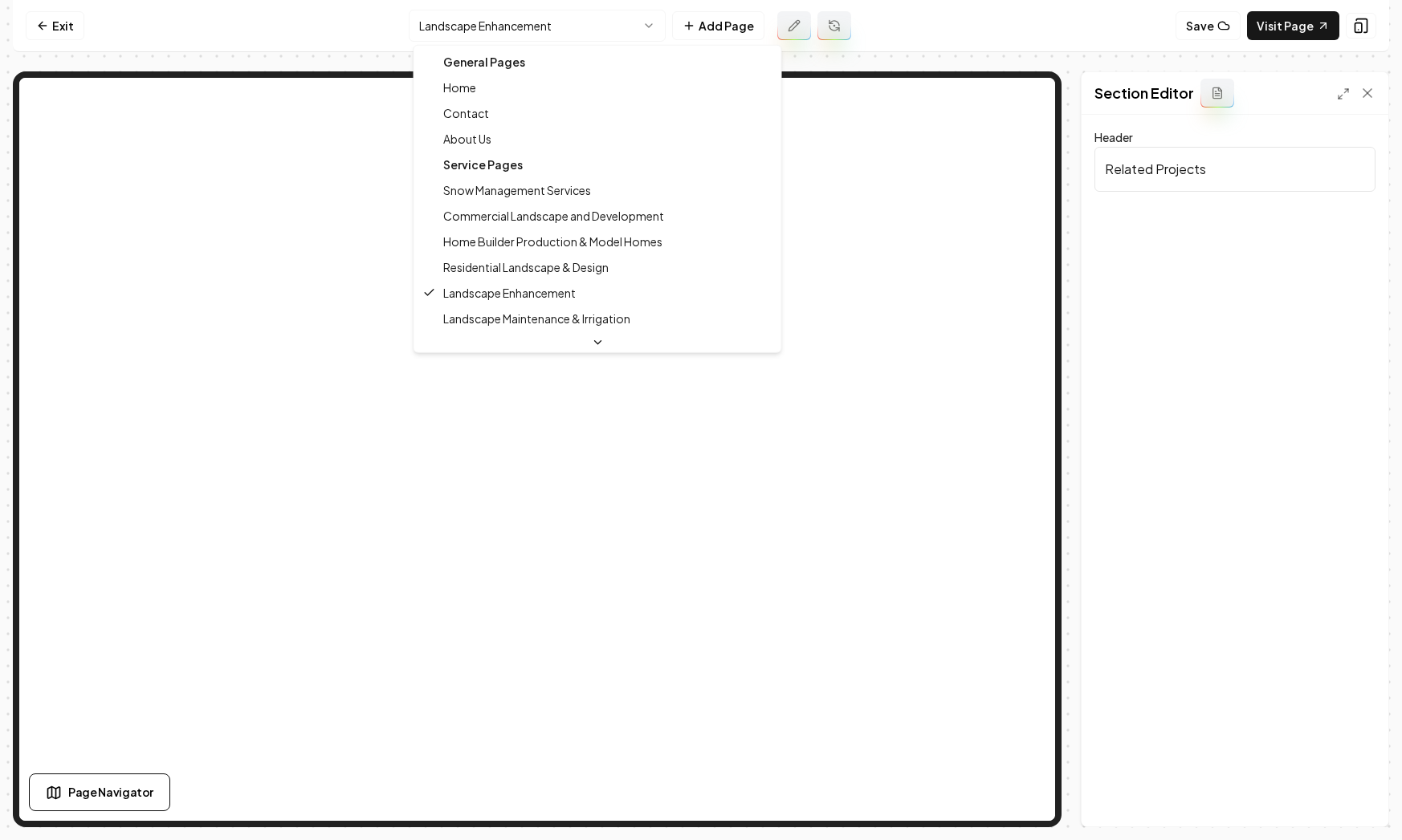
click at [506, 28] on html "Computer Required This feature is only available on a computer. Please switch t…" at bounding box center [701, 420] width 1402 height 840
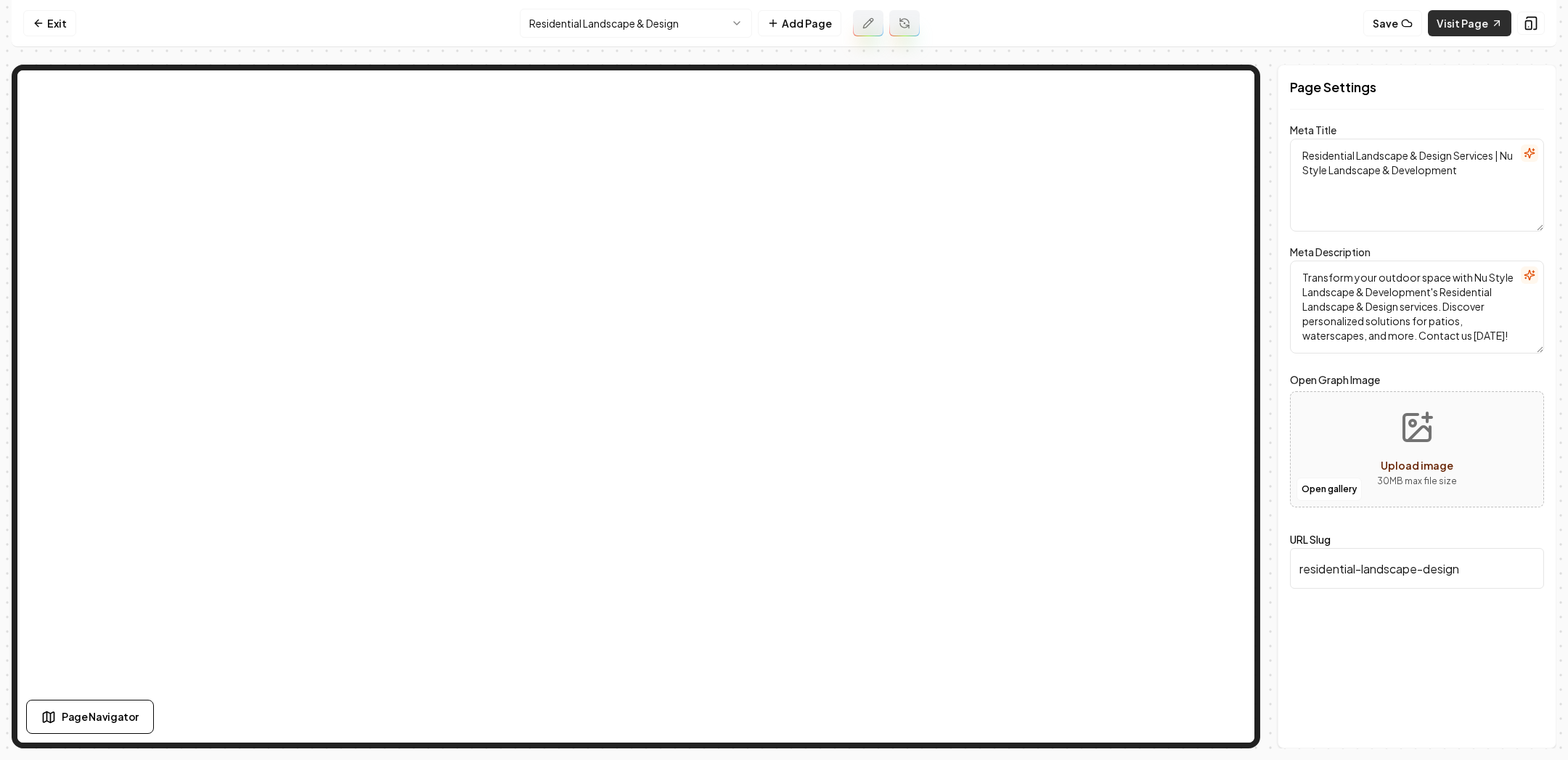
click at [1450, 23] on link "Visit Page" at bounding box center [1469, 22] width 84 height 26
click at [28, 18] on link "Exit" at bounding box center [50, 22] width 53 height 26
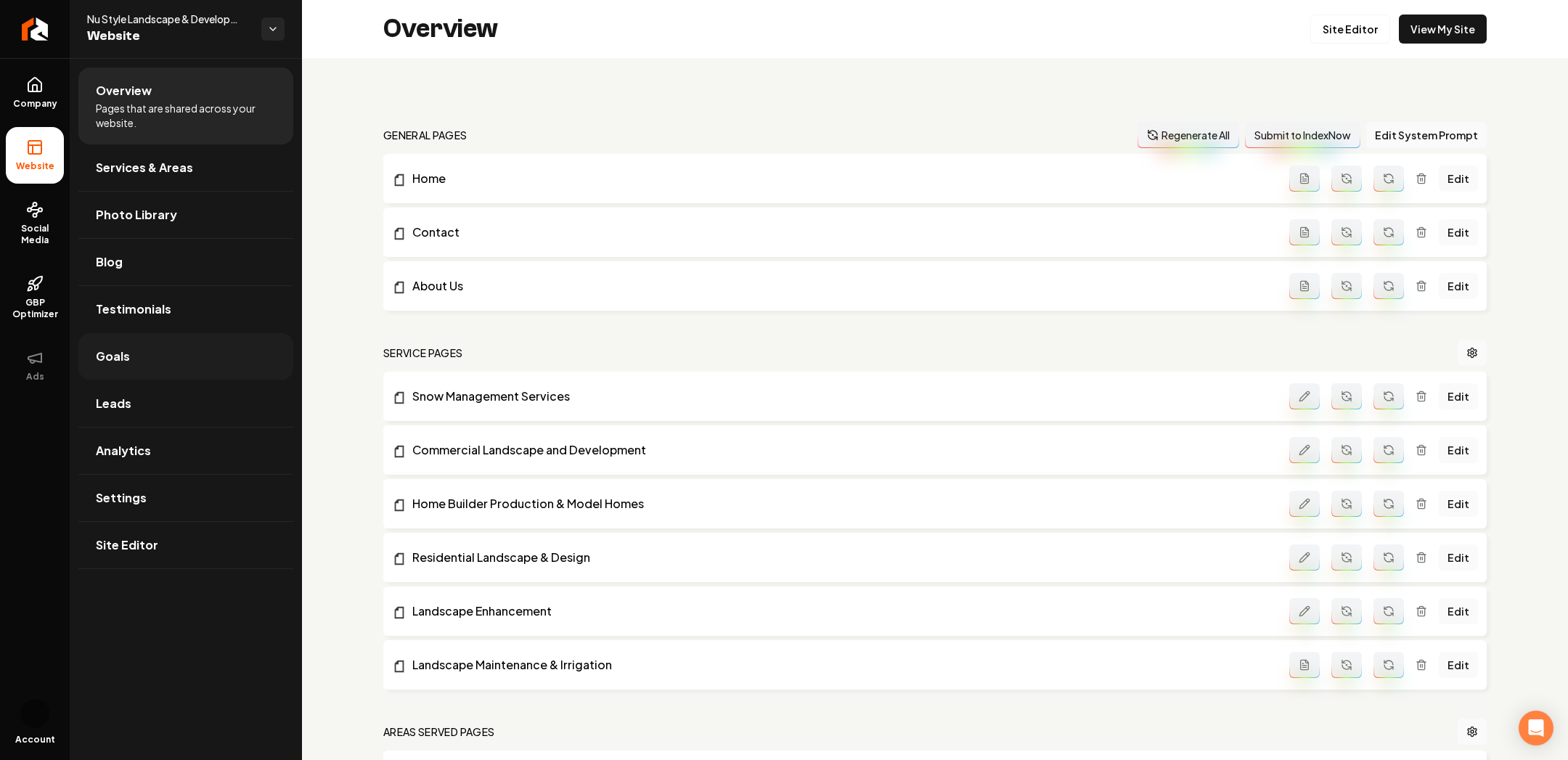
click at [133, 361] on link "Goals" at bounding box center [186, 356] width 215 height 46
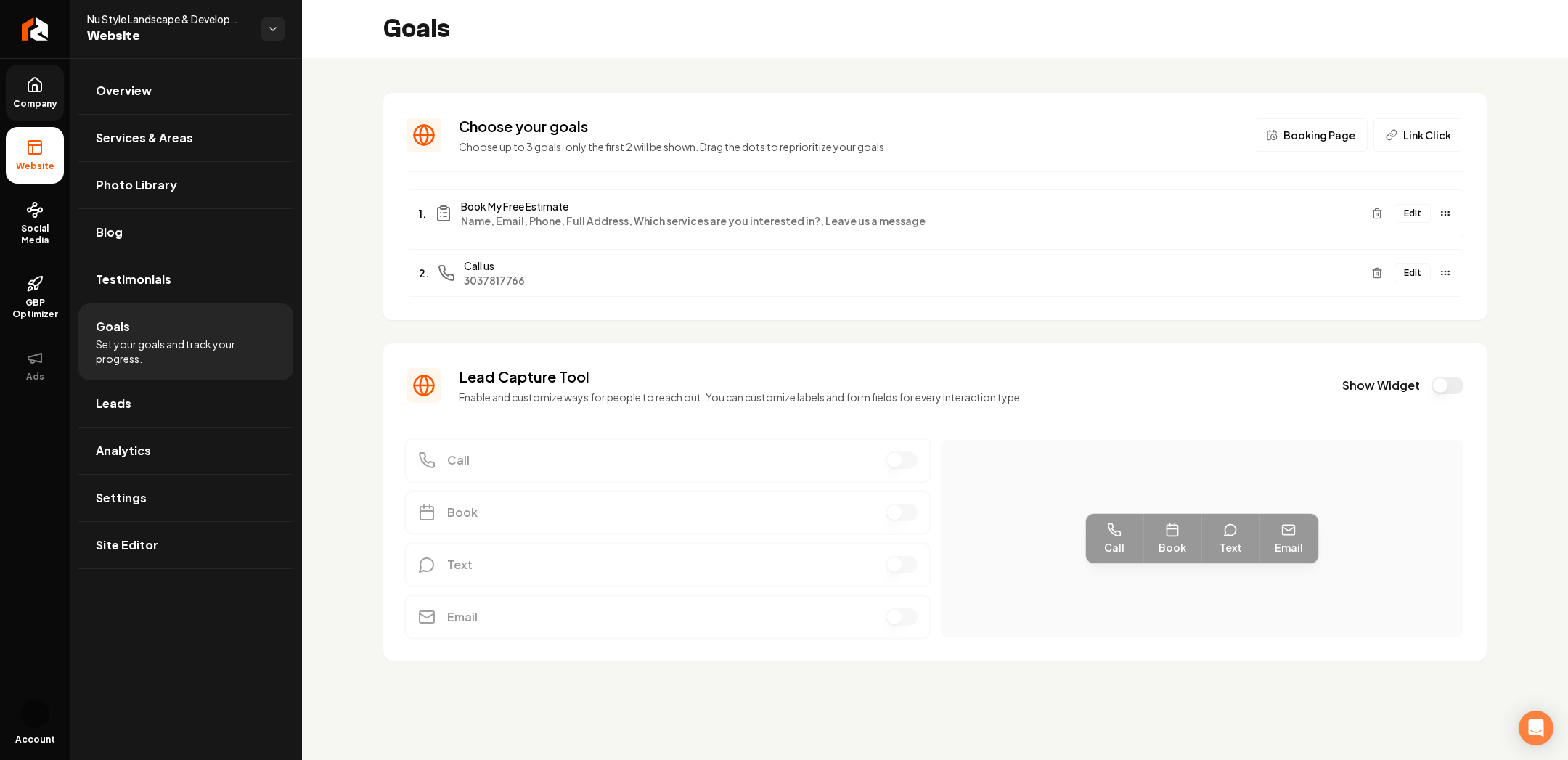
click at [44, 85] on link "Company" at bounding box center [35, 93] width 58 height 57
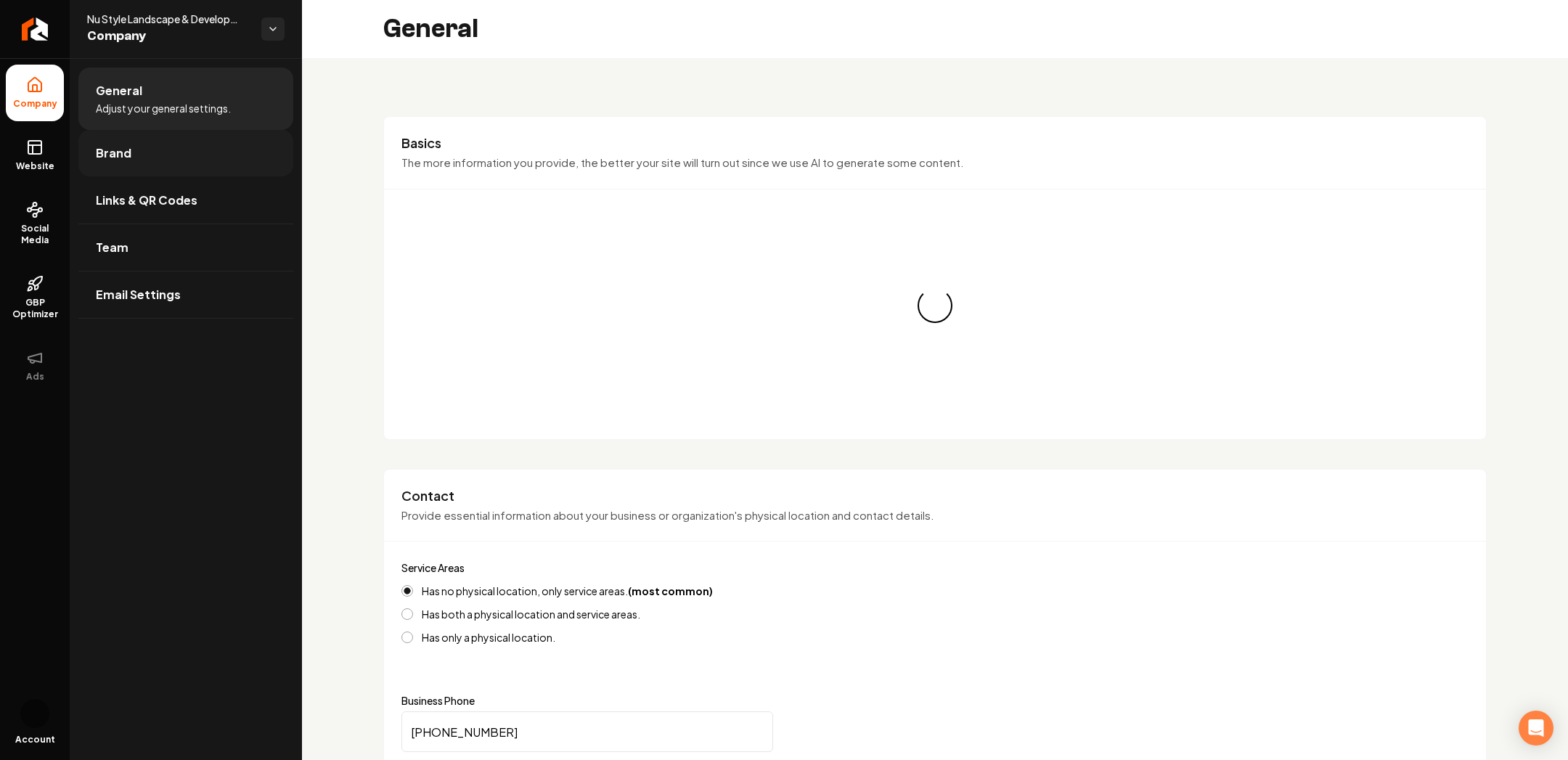
click at [137, 151] on link "Brand" at bounding box center [186, 153] width 215 height 46
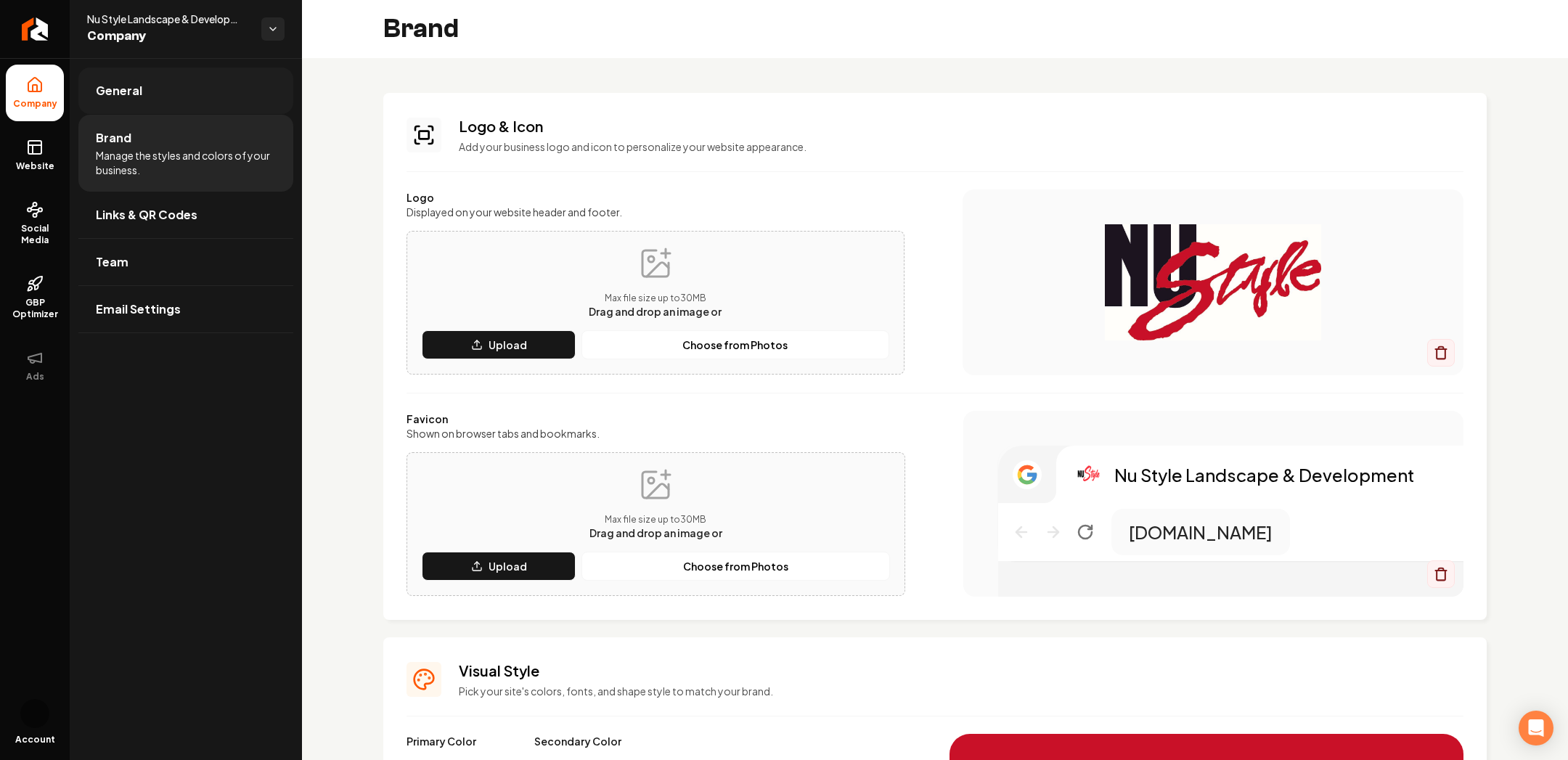
click at [145, 95] on link "General" at bounding box center [186, 91] width 215 height 46
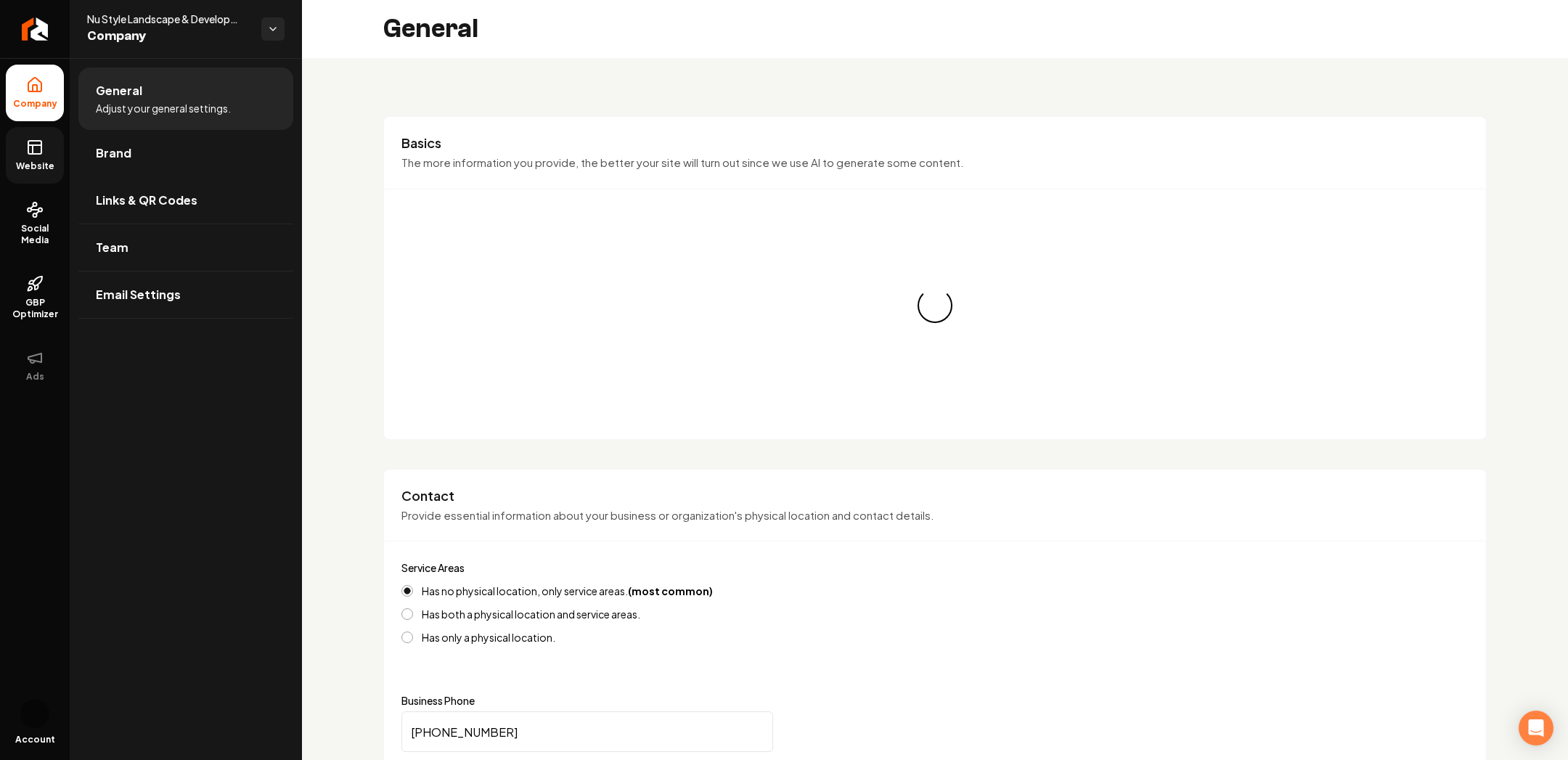
click at [21, 172] on link "Website" at bounding box center [35, 156] width 58 height 57
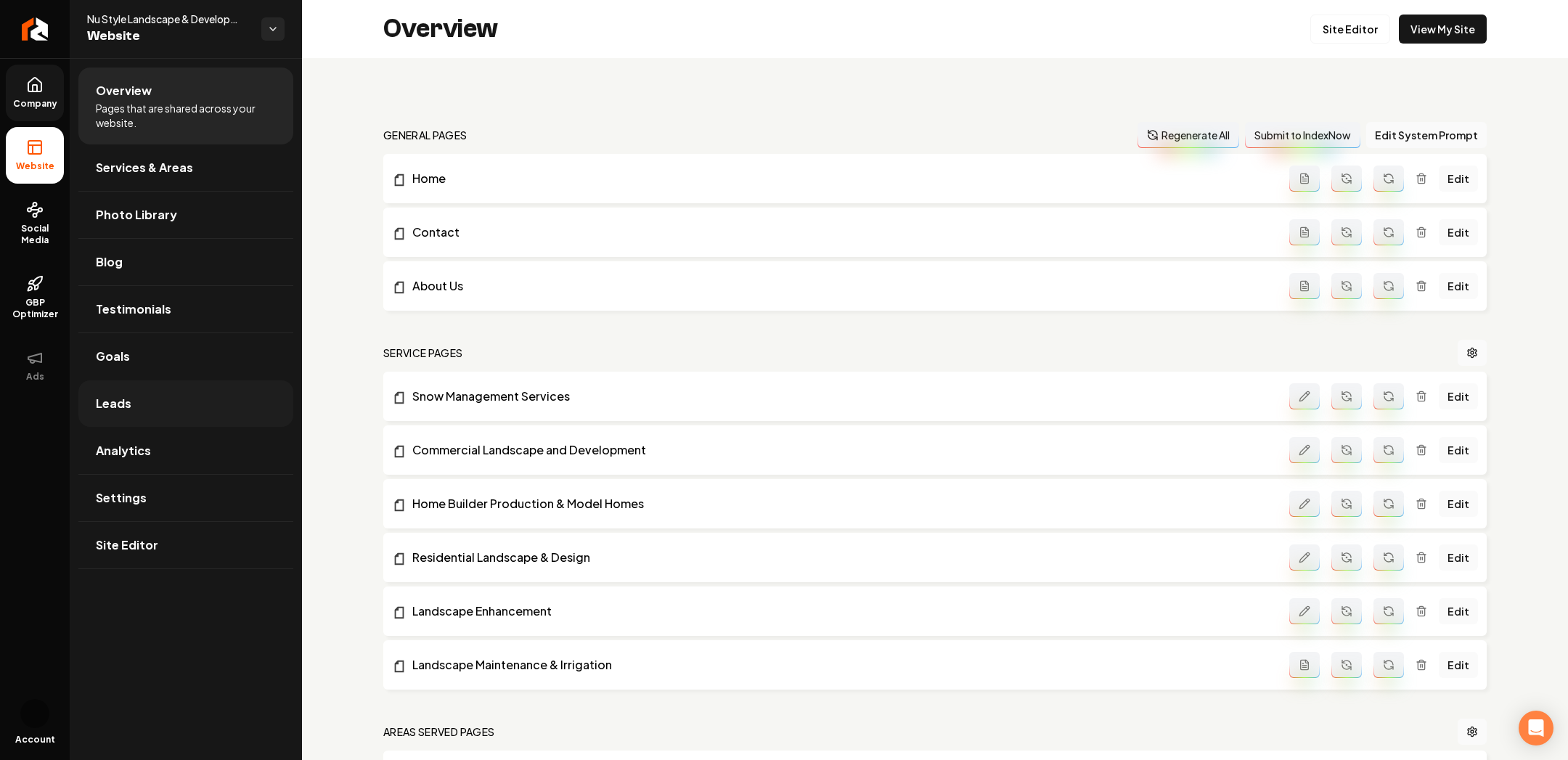
click at [130, 395] on link "Leads" at bounding box center [186, 404] width 215 height 46
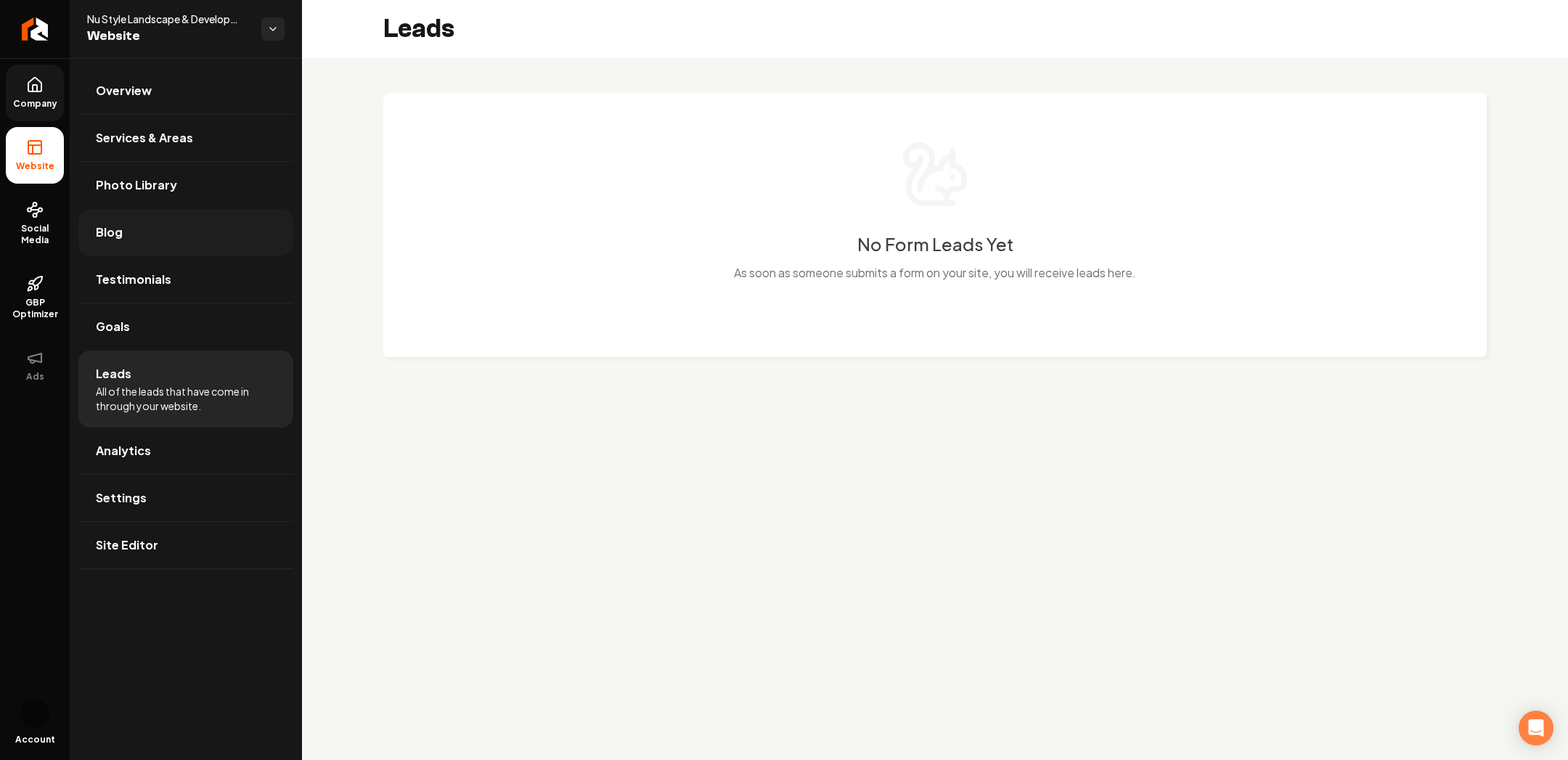
click at [146, 251] on link "Blog" at bounding box center [186, 232] width 215 height 46
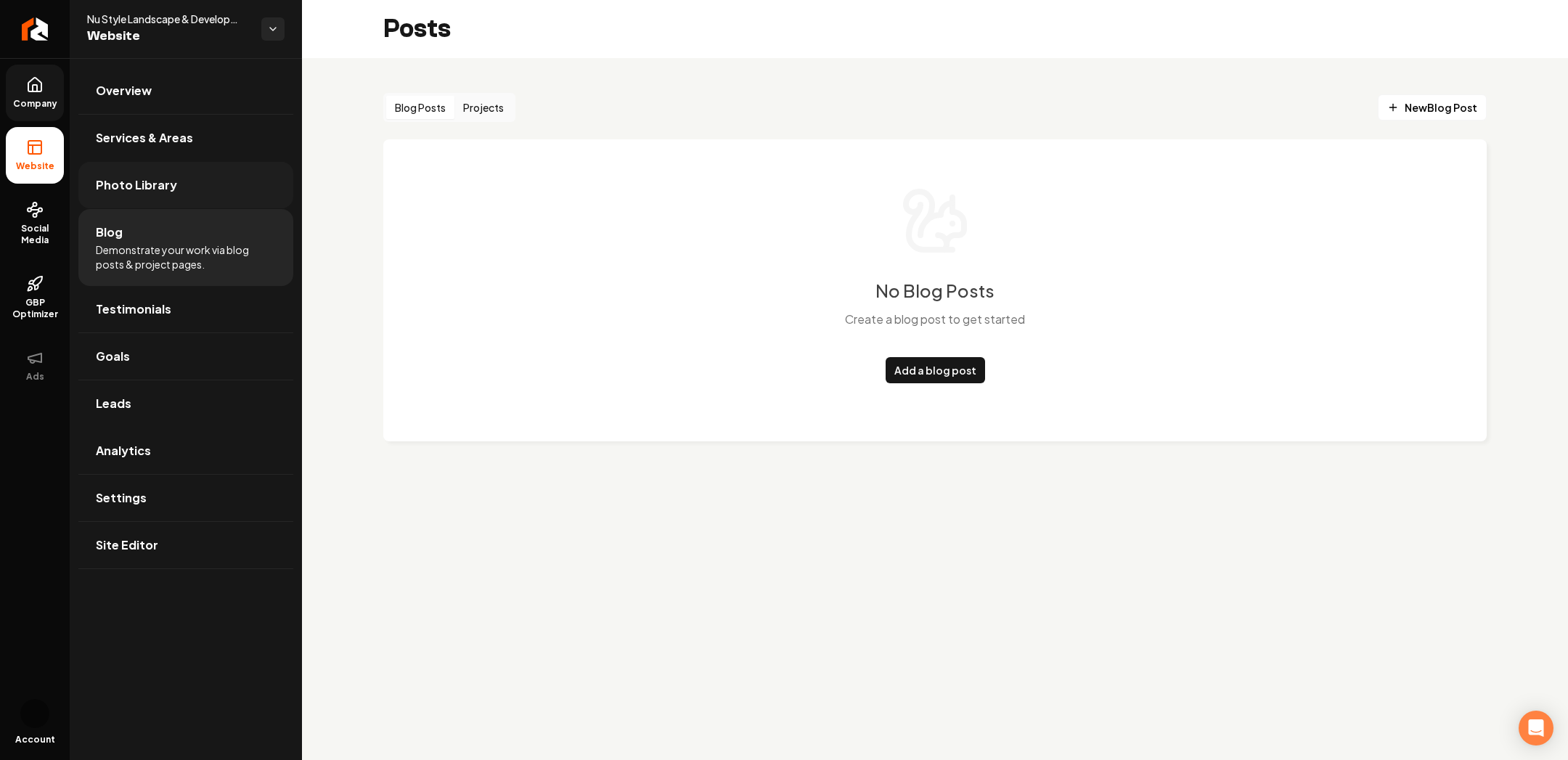
click at [141, 185] on span "Photo Library" at bounding box center [137, 186] width 82 height 18
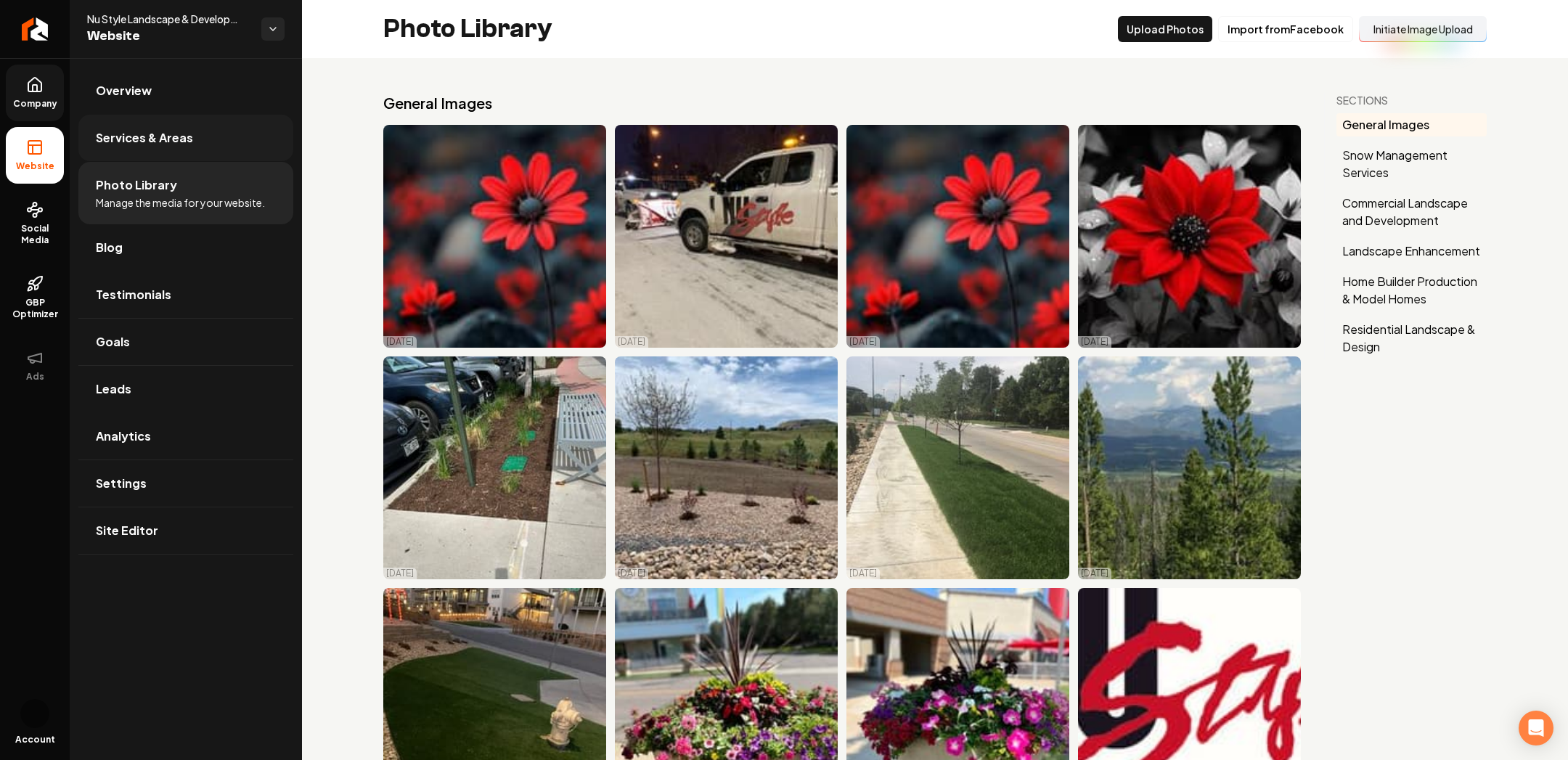
click at [127, 128] on link "Services & Areas" at bounding box center [186, 138] width 215 height 46
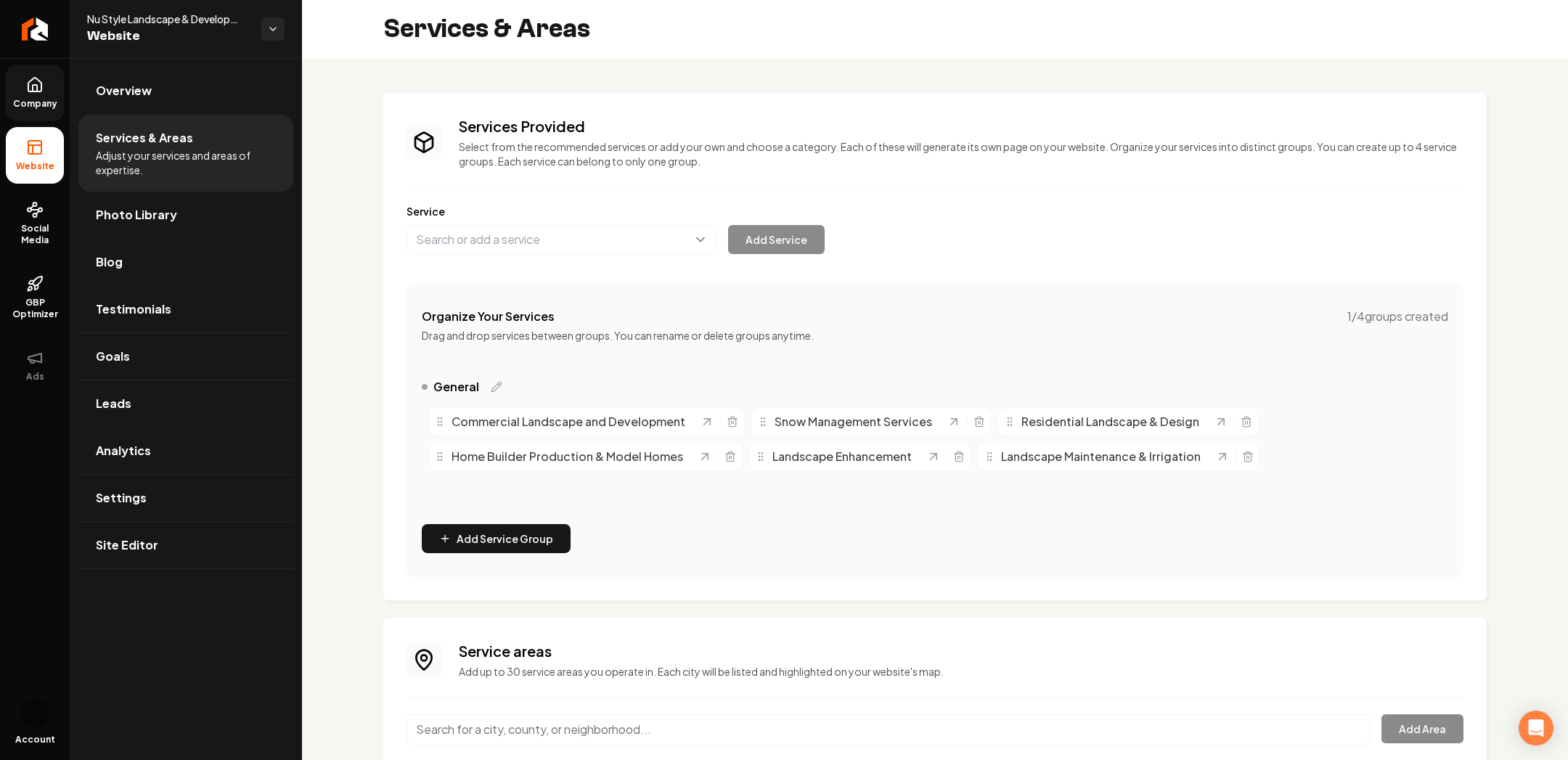
scroll to position [170, 0]
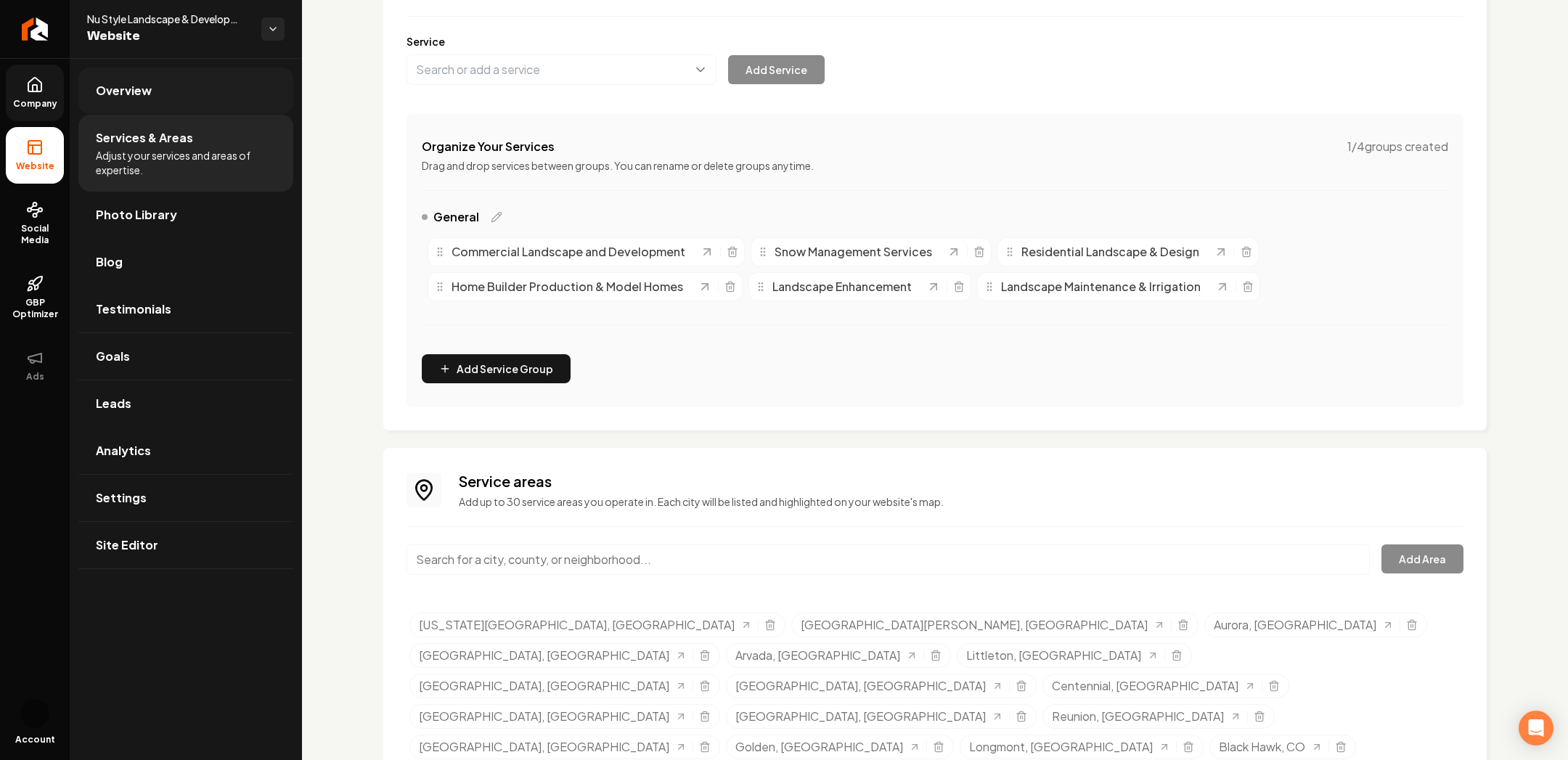
click at [161, 93] on link "Overview" at bounding box center [186, 91] width 215 height 46
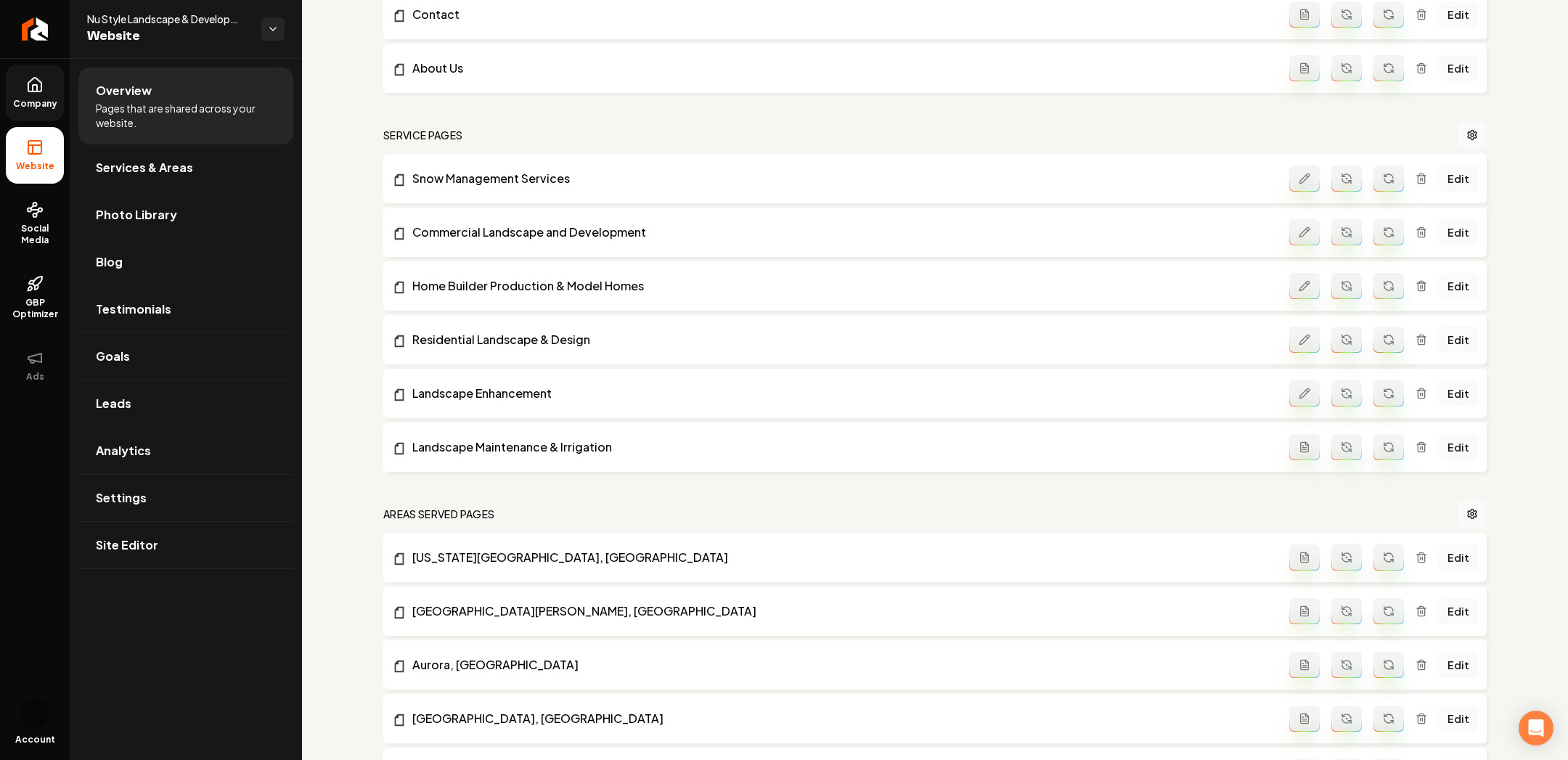
scroll to position [192, 0]
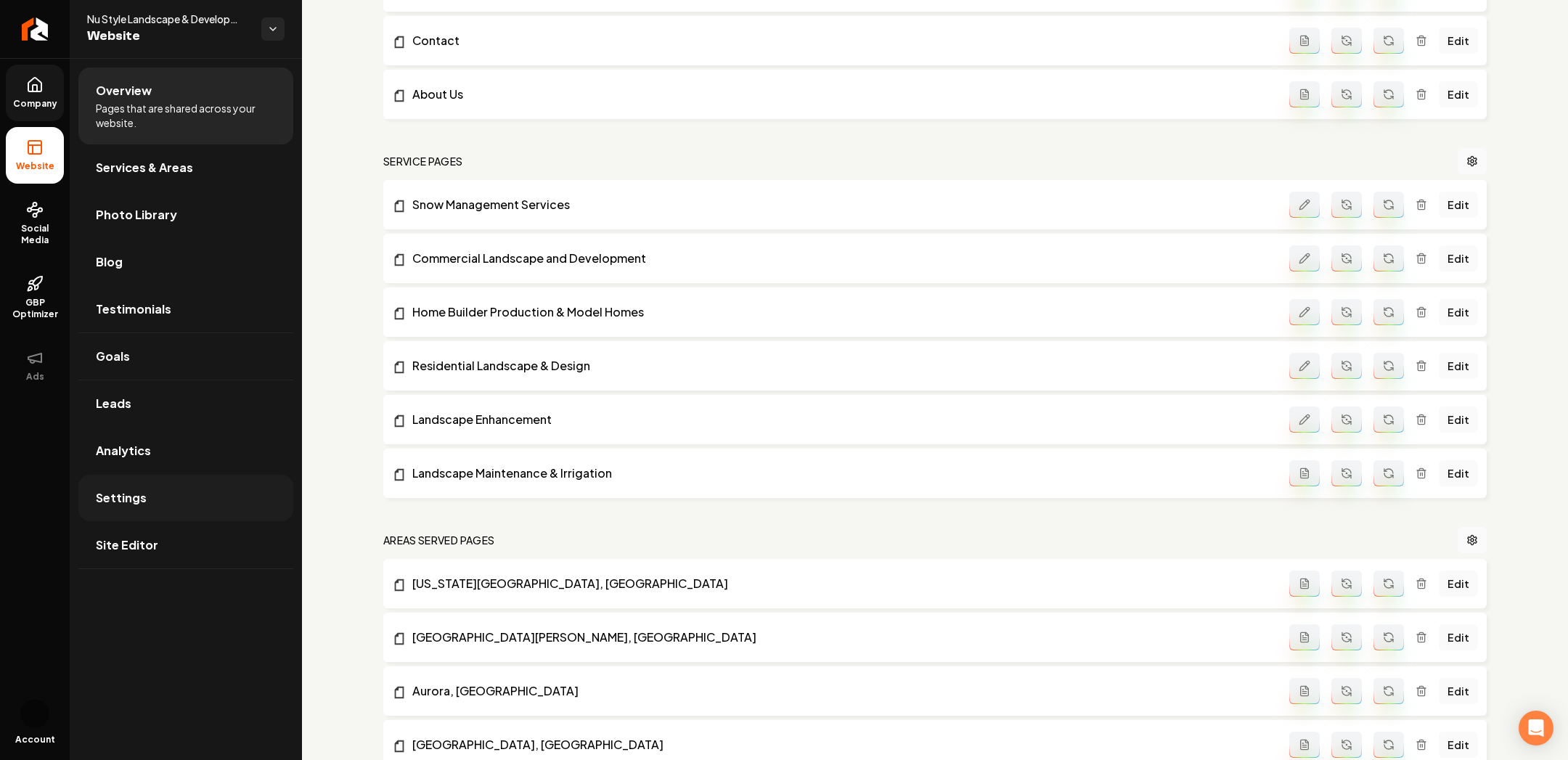
click at [138, 494] on span "Settings" at bounding box center [121, 499] width 51 height 18
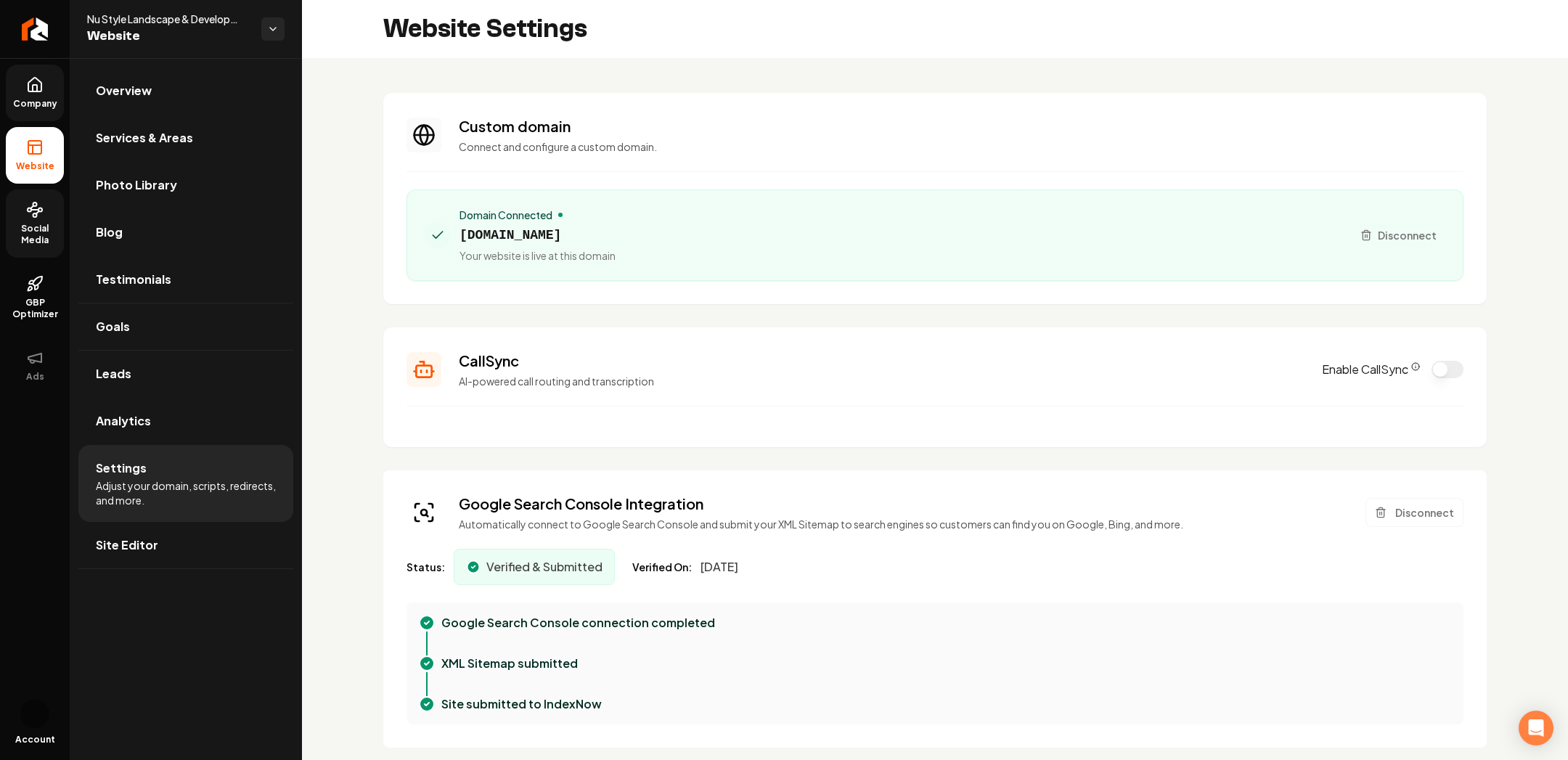
click at [29, 224] on span "Social Media" at bounding box center [35, 235] width 58 height 23
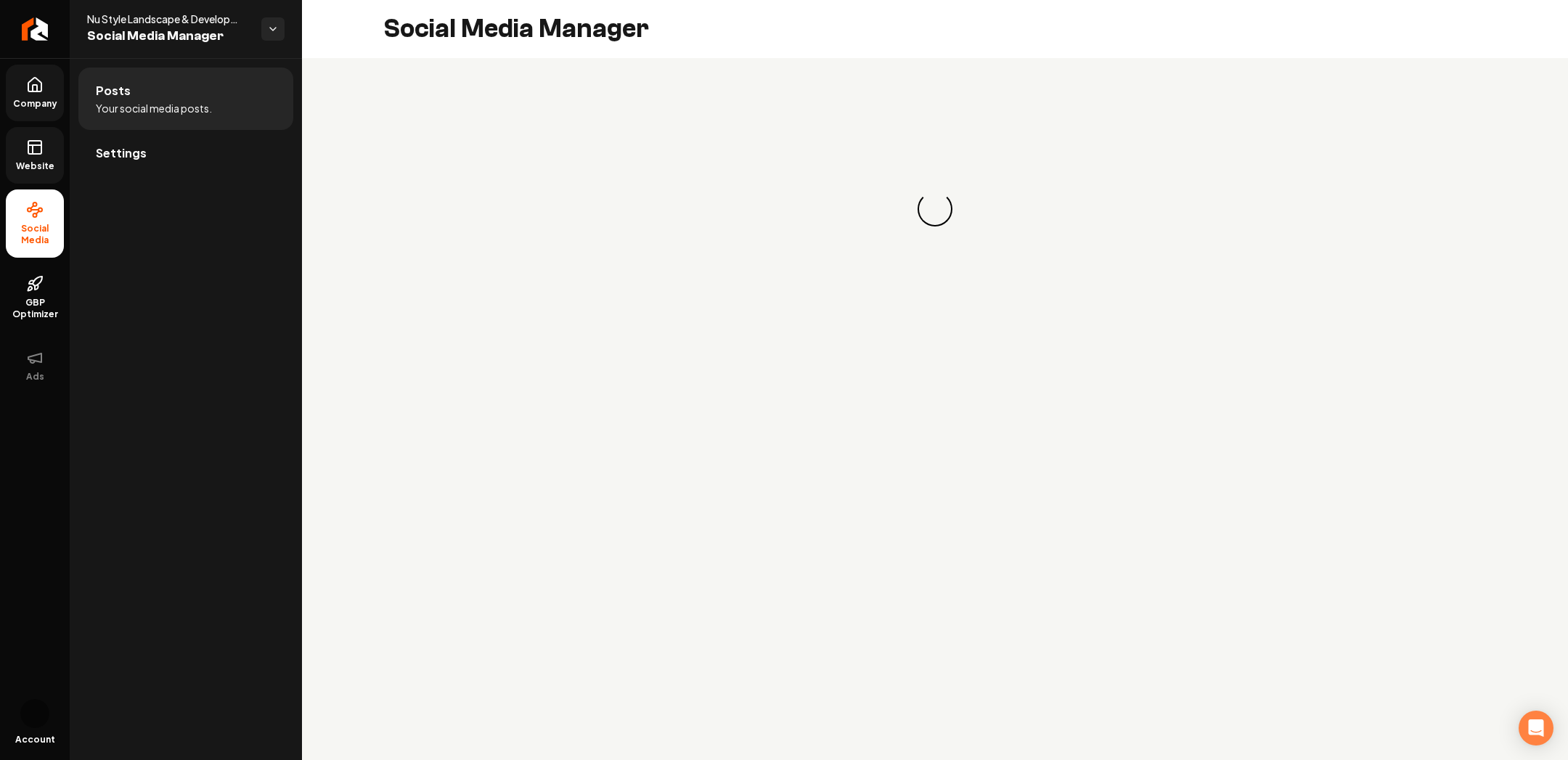
click at [34, 113] on link "Company" at bounding box center [35, 93] width 58 height 57
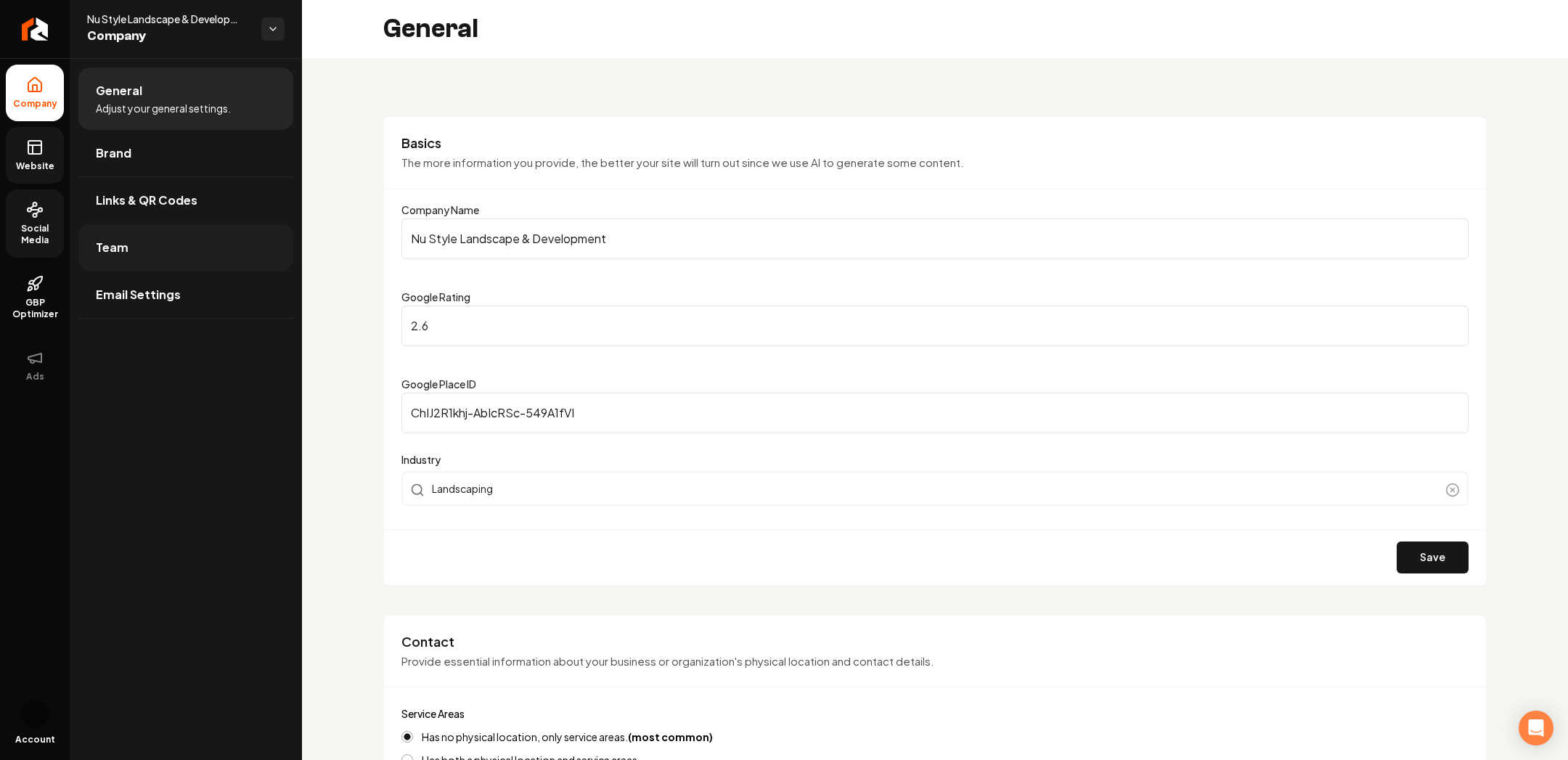
click at [137, 242] on link "Team" at bounding box center [186, 247] width 215 height 46
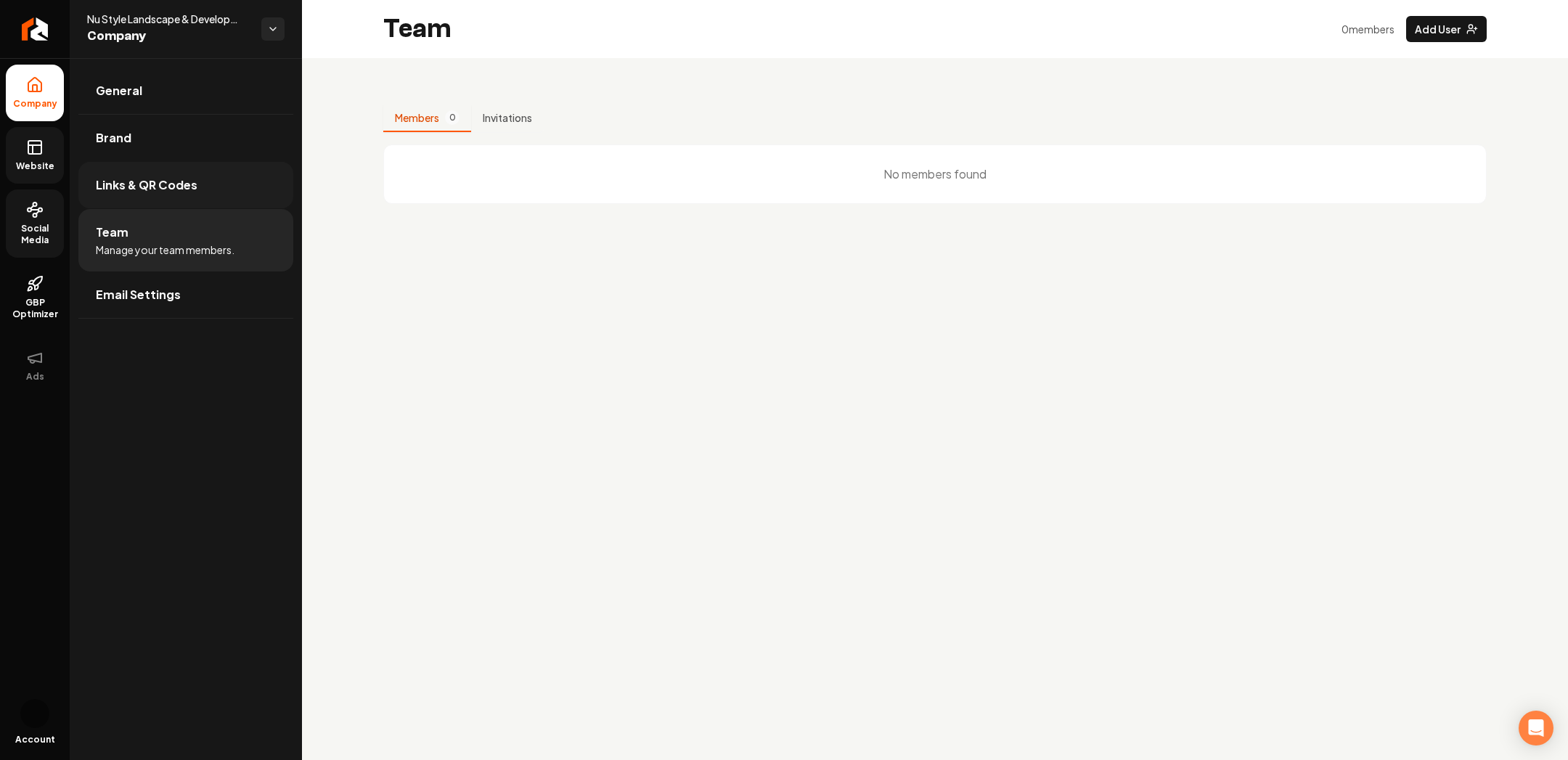
click at [189, 178] on span "Links & QR Codes" at bounding box center [147, 186] width 101 height 18
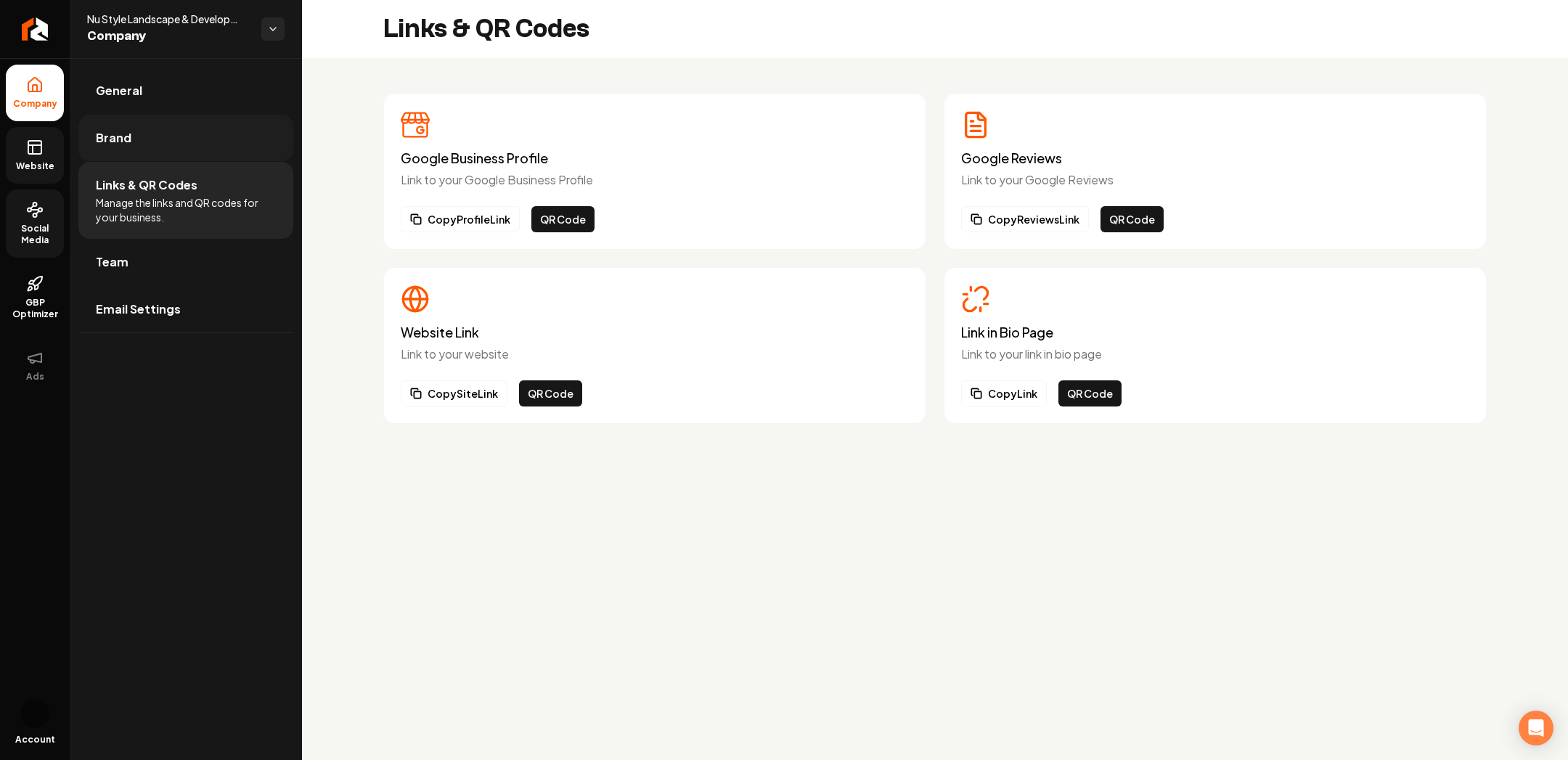
click at [139, 137] on link "Brand" at bounding box center [186, 138] width 215 height 46
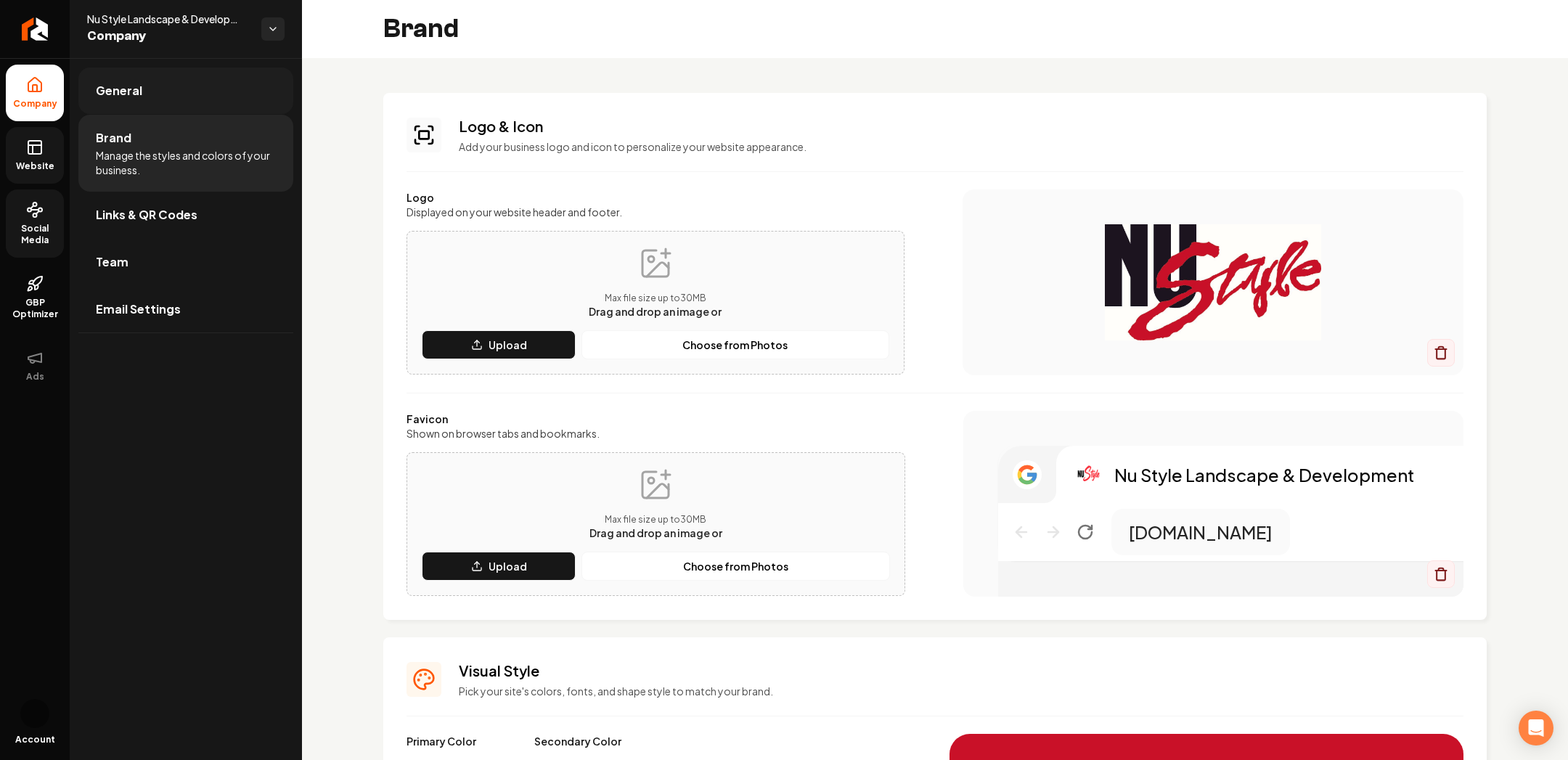
click at [132, 84] on span "General" at bounding box center [119, 91] width 46 height 18
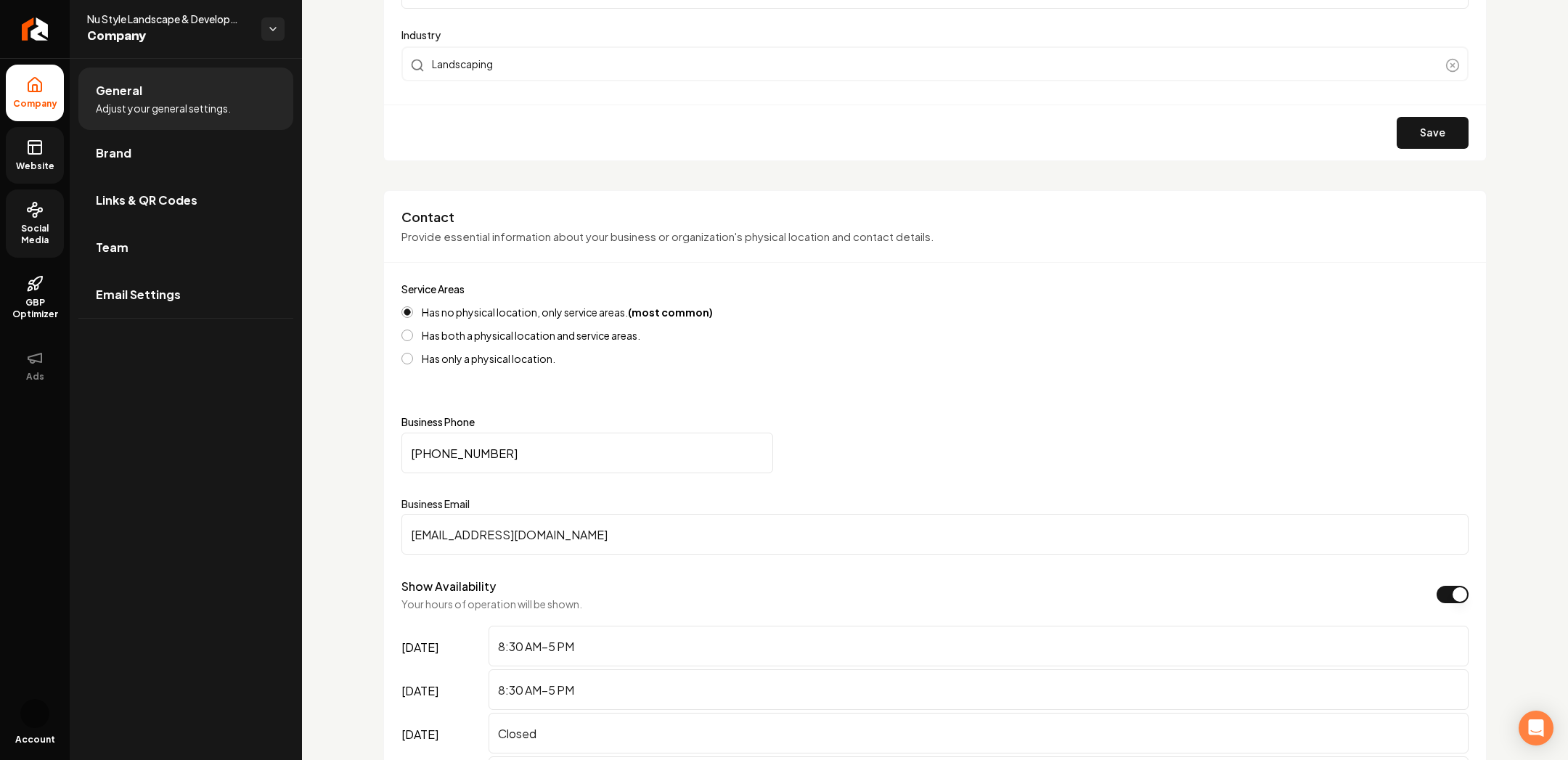
scroll to position [86, 0]
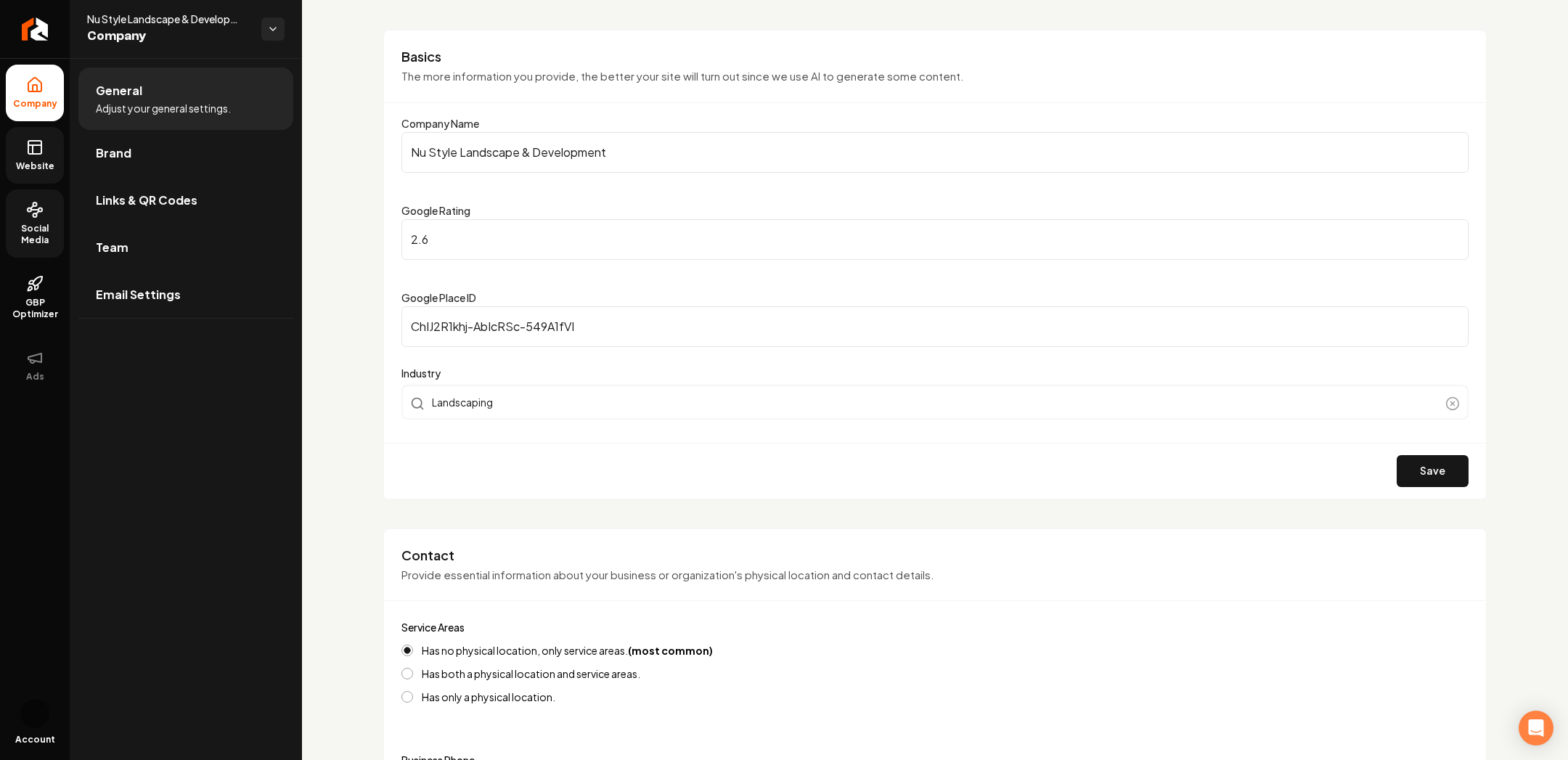
click at [12, 145] on link "Website" at bounding box center [35, 156] width 58 height 57
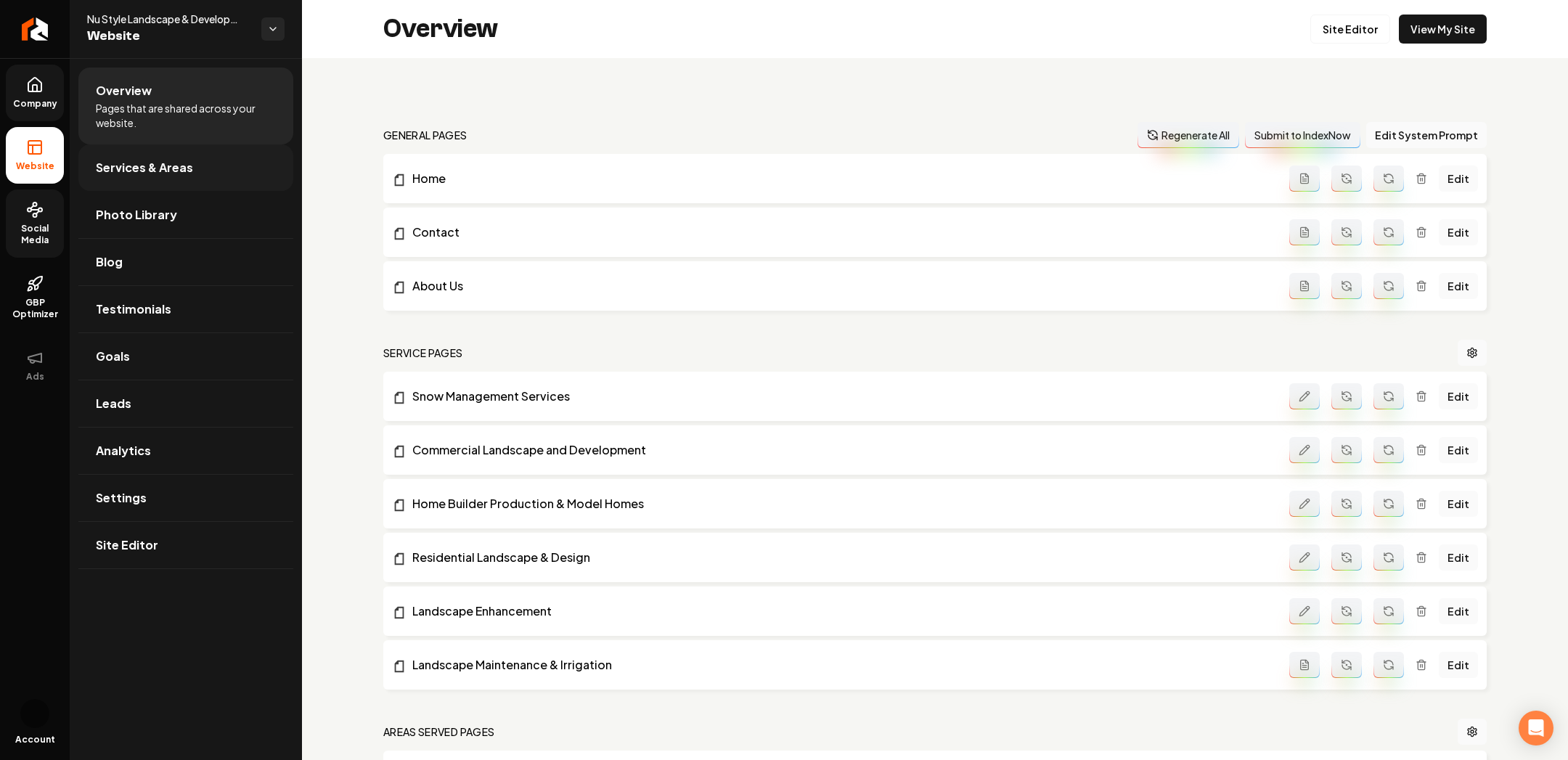
click at [172, 164] on span "Services & Areas" at bounding box center [144, 168] width 97 height 18
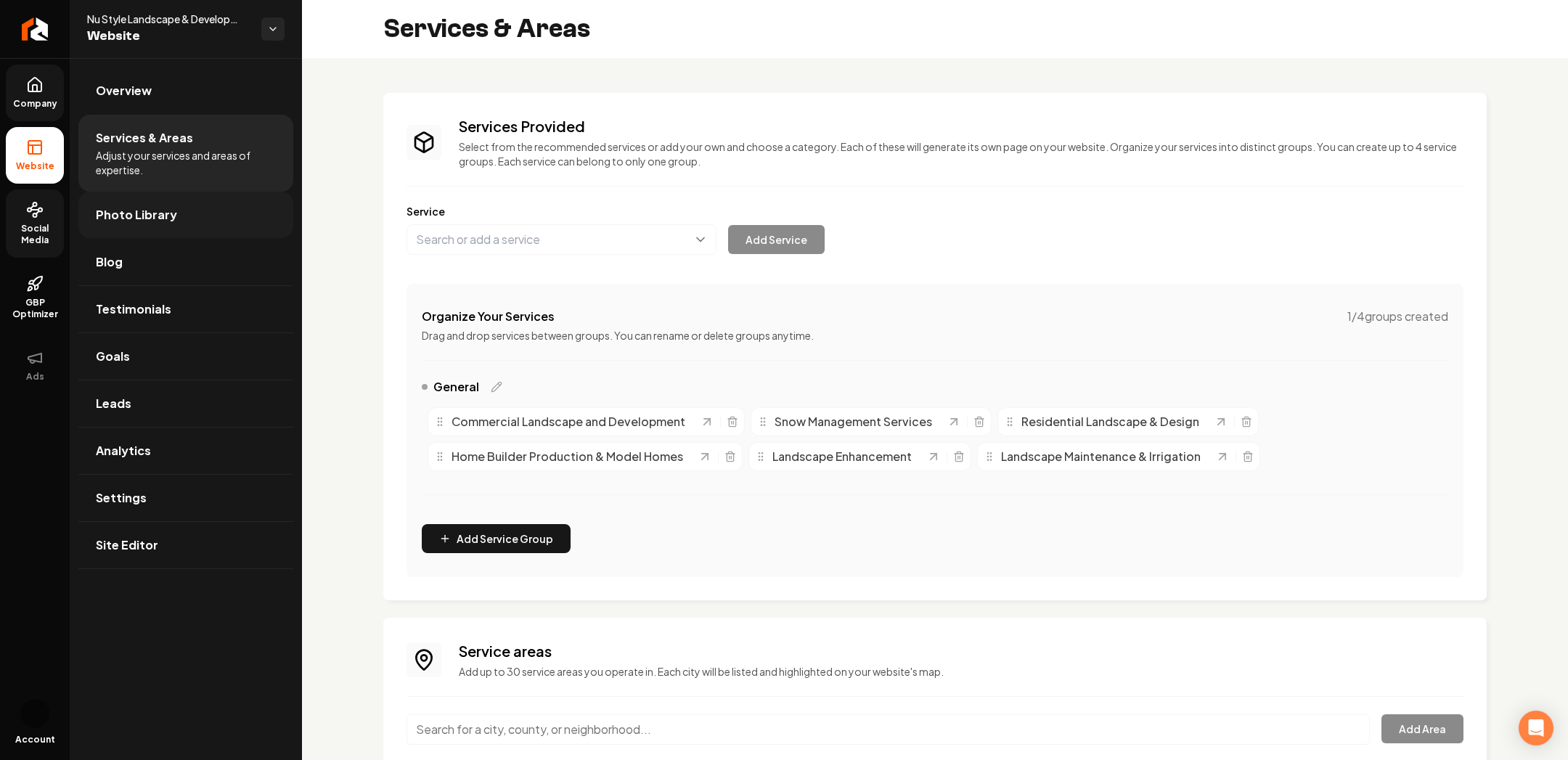
click at [125, 218] on span "Photo Library" at bounding box center [137, 215] width 82 height 18
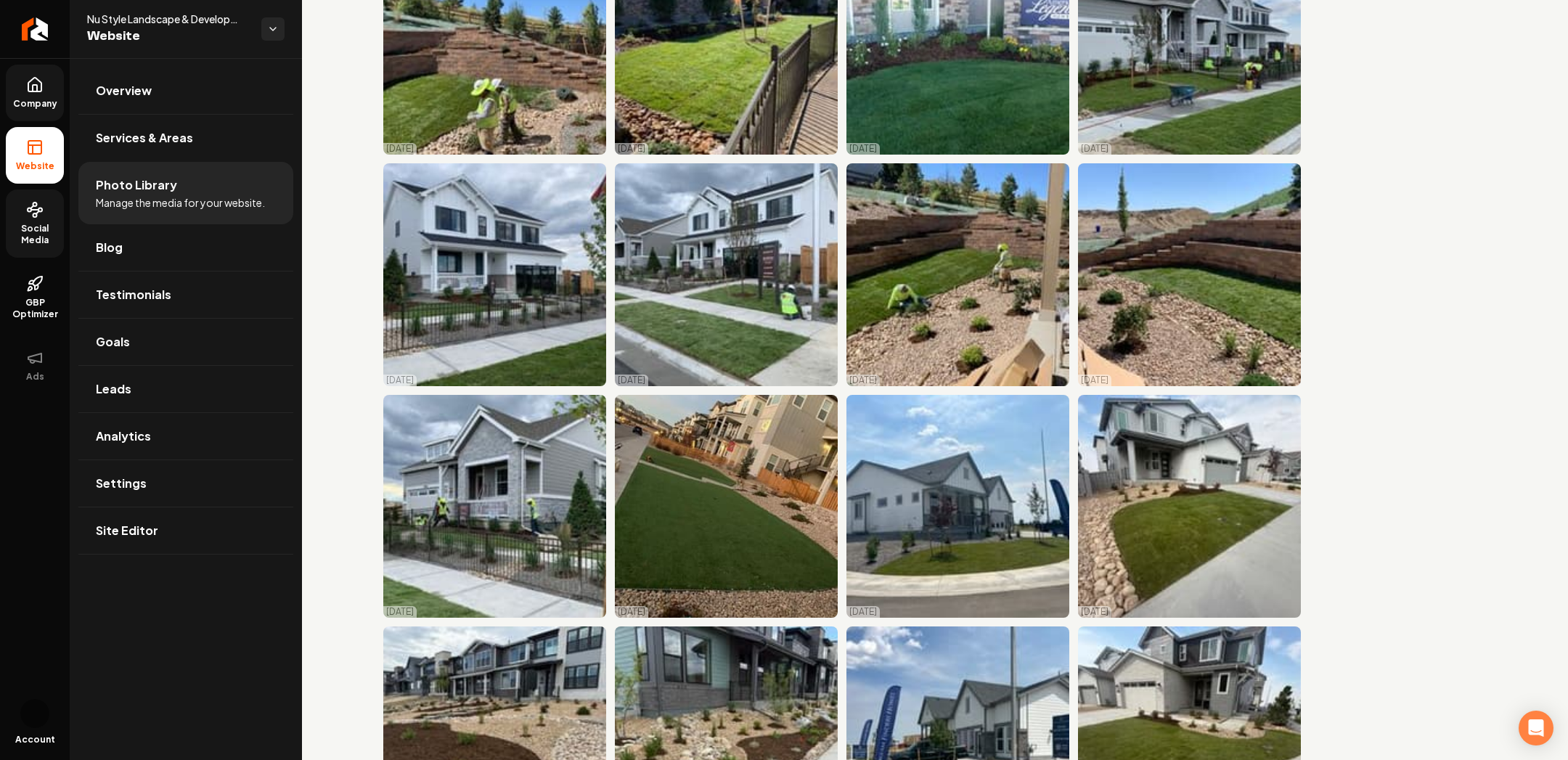
scroll to position [4309, 0]
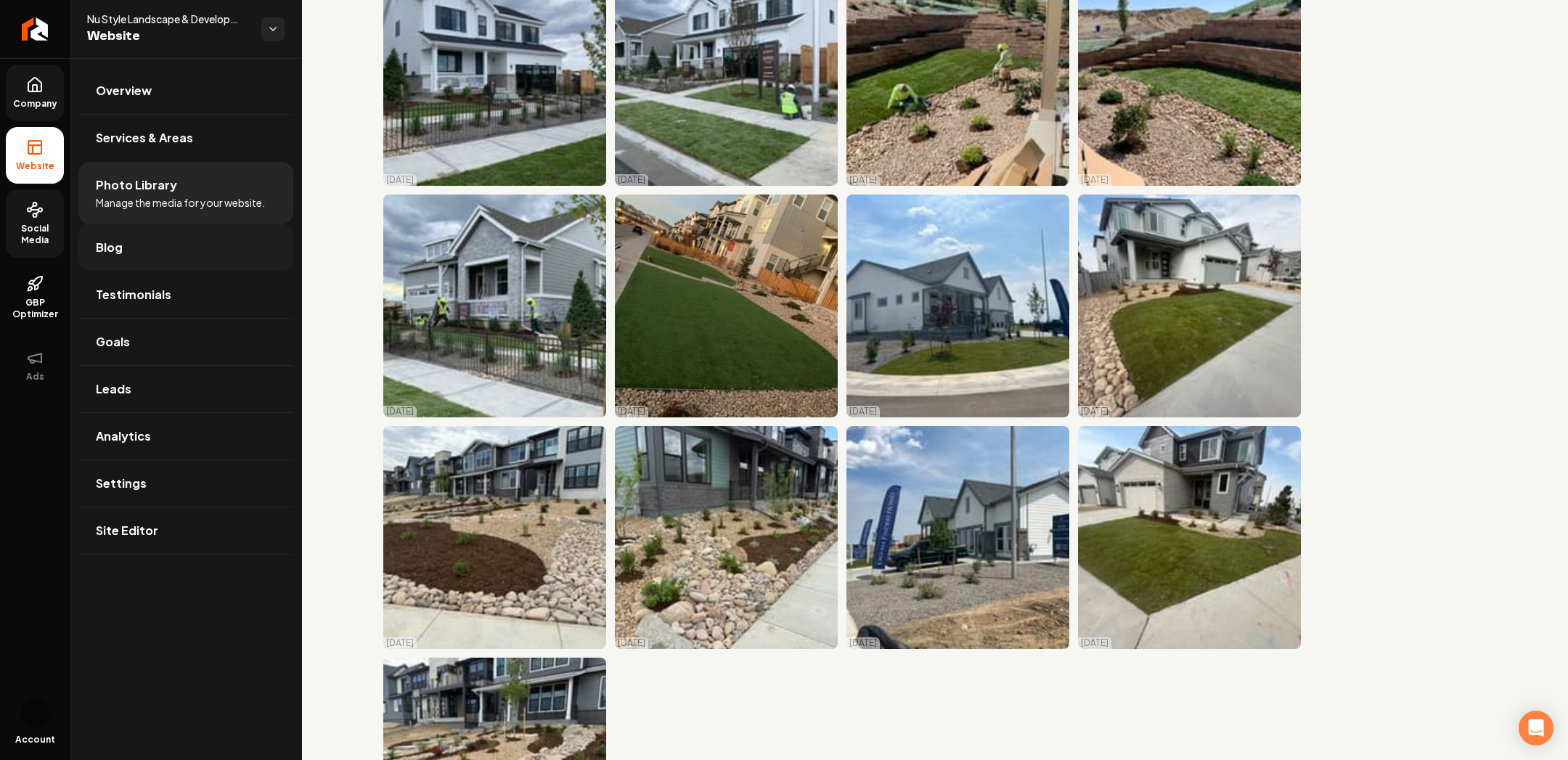
click at [117, 248] on span "Blog" at bounding box center [109, 248] width 27 height 18
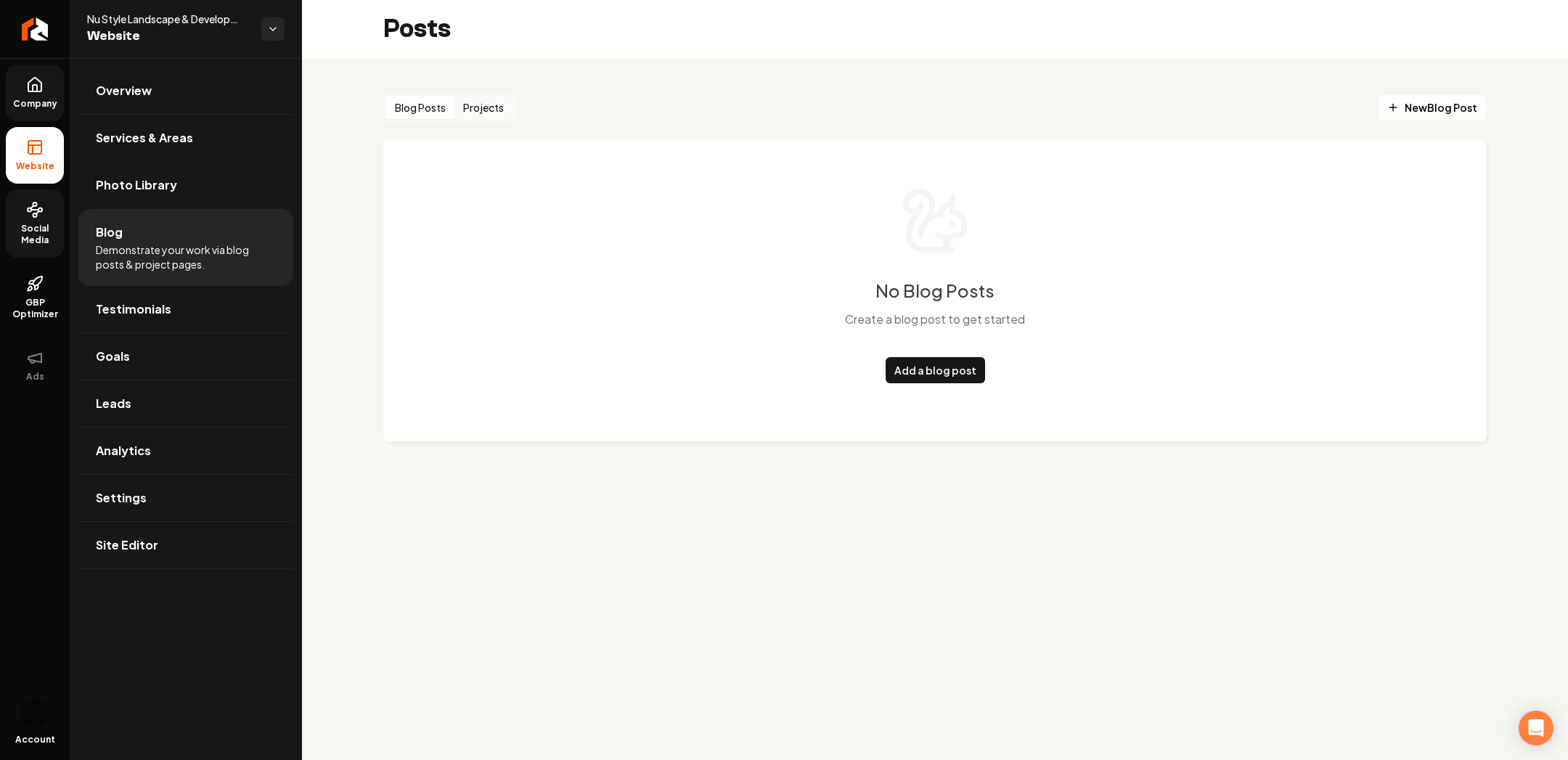
click at [513, 101] on div "Blog Posts Projects" at bounding box center [449, 108] width 132 height 29
click at [490, 101] on button "Projects" at bounding box center [482, 108] width 58 height 23
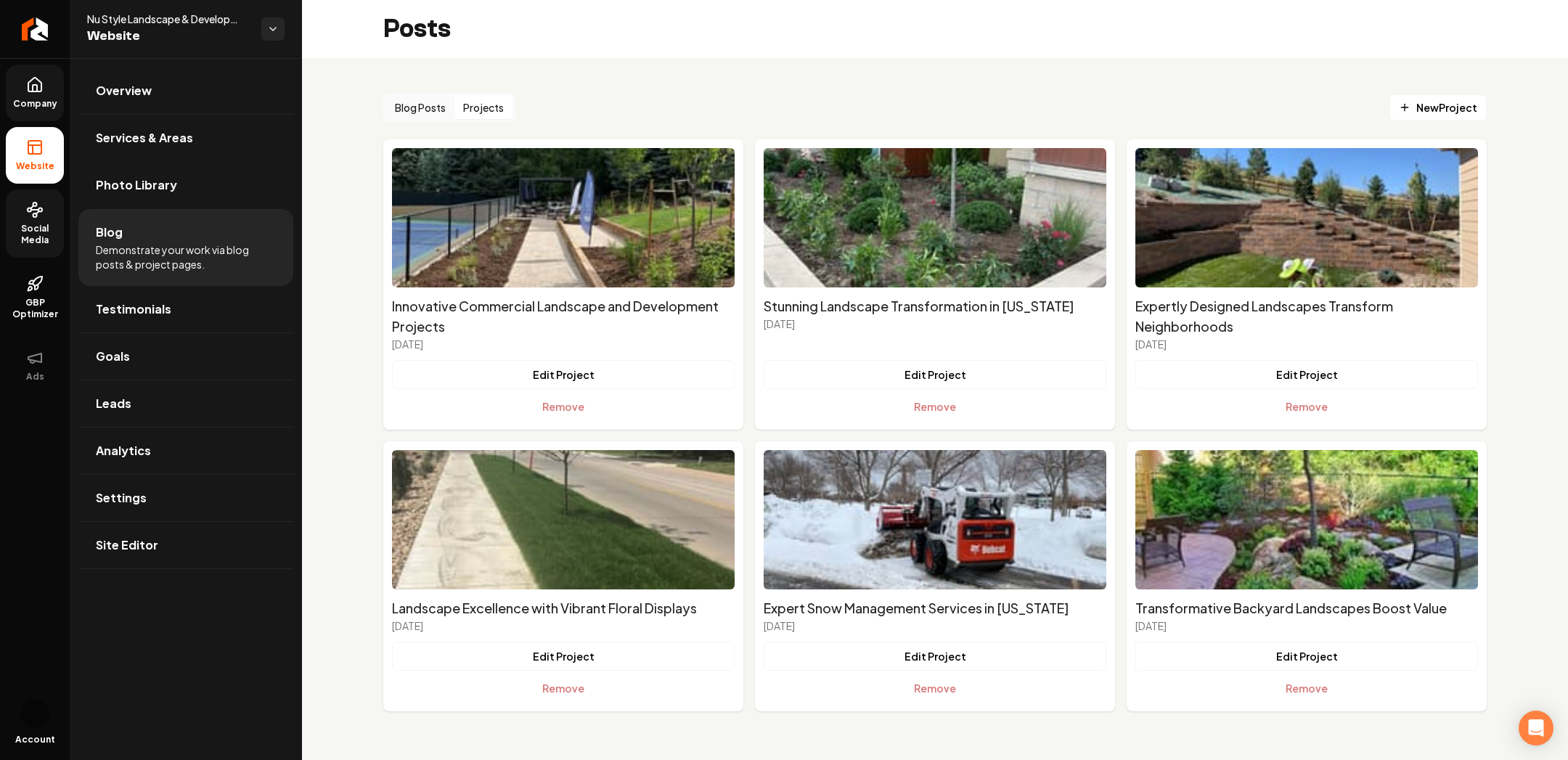
click at [481, 112] on button "Projects" at bounding box center [482, 108] width 58 height 23
click at [907, 656] on button "Edit Project" at bounding box center [935, 656] width 343 height 29
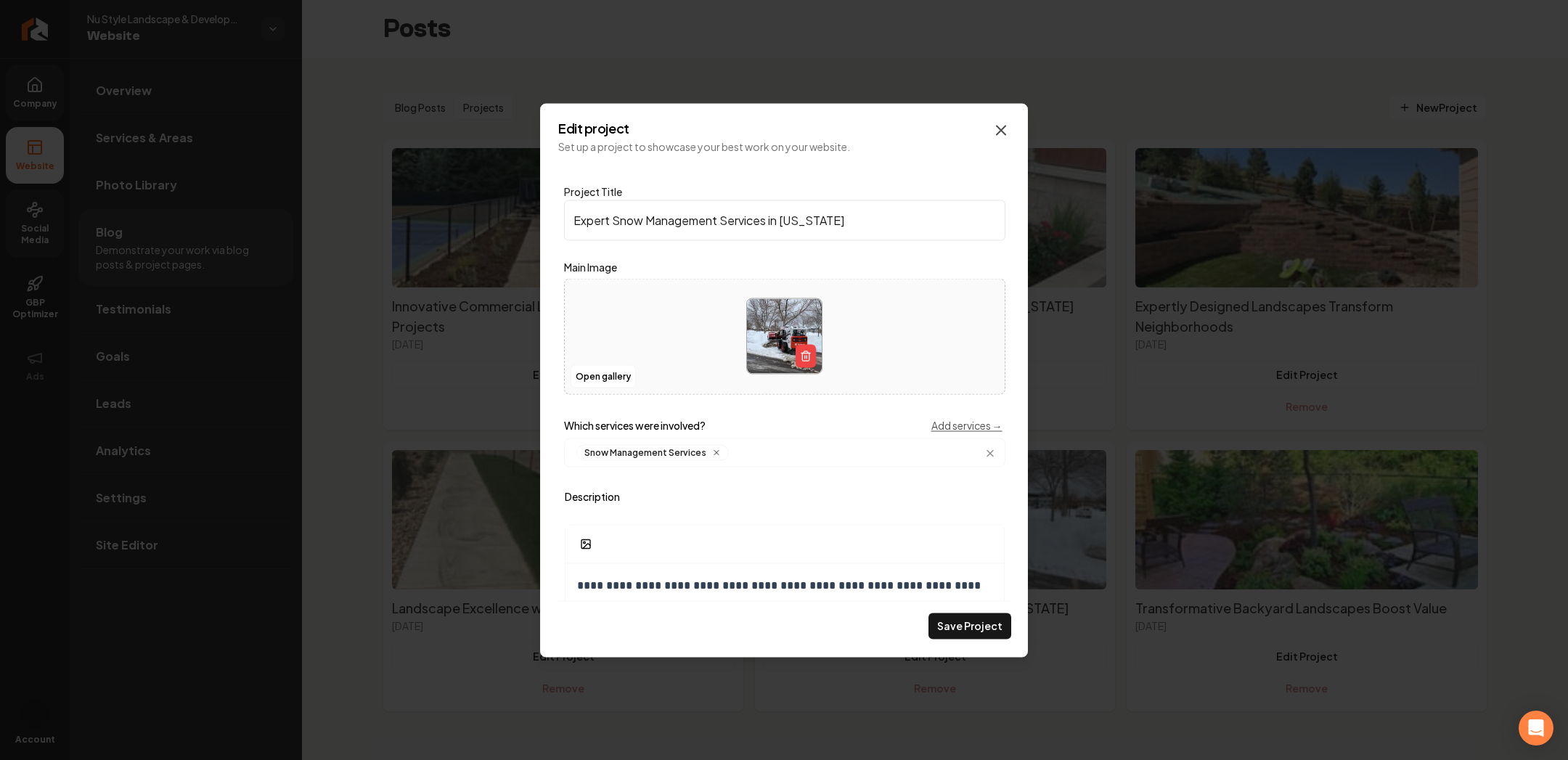
click at [998, 133] on icon "Main content area" at bounding box center [1001, 130] width 18 height 18
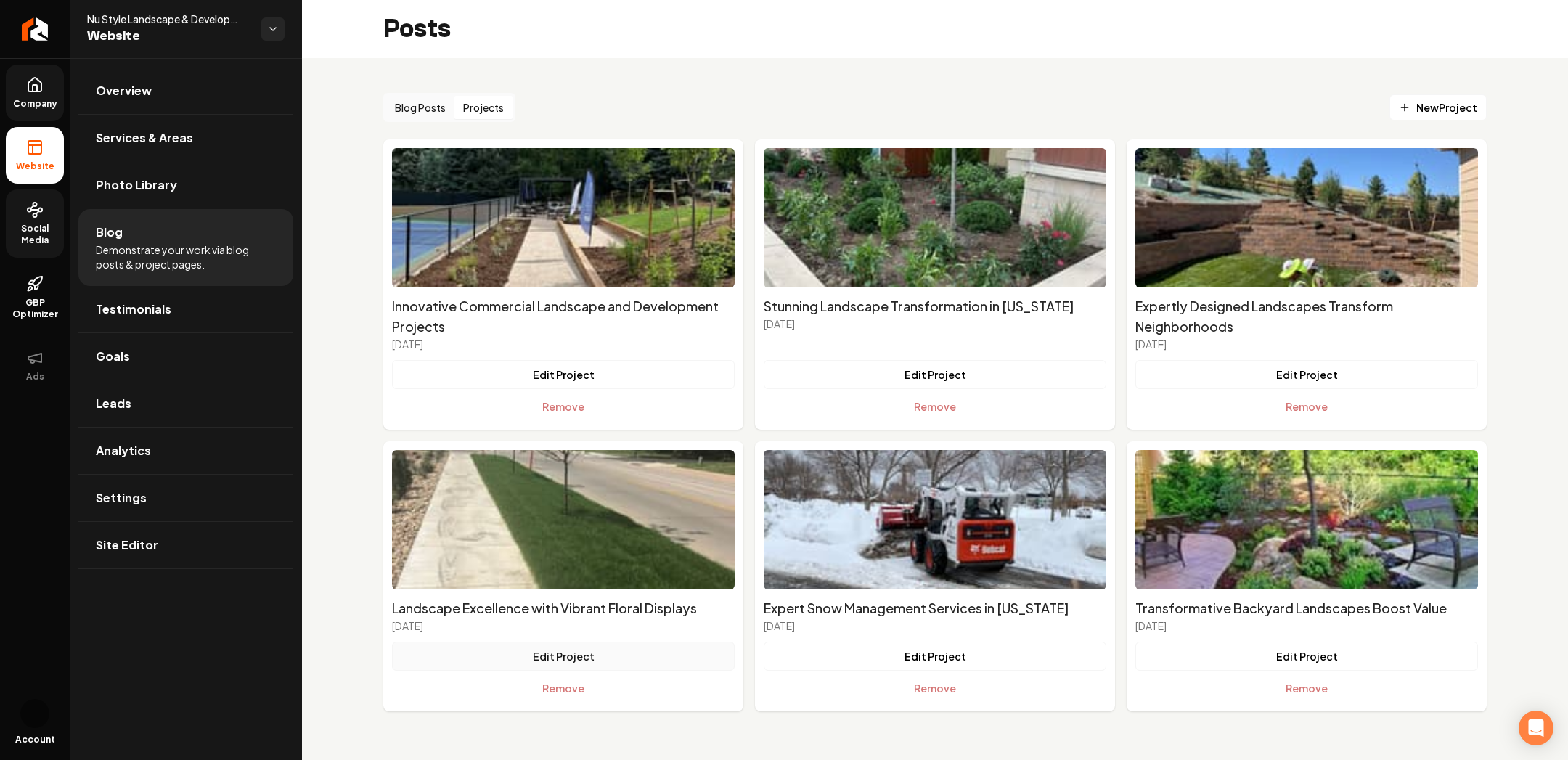
click at [581, 645] on button "Edit Project" at bounding box center [563, 656] width 343 height 29
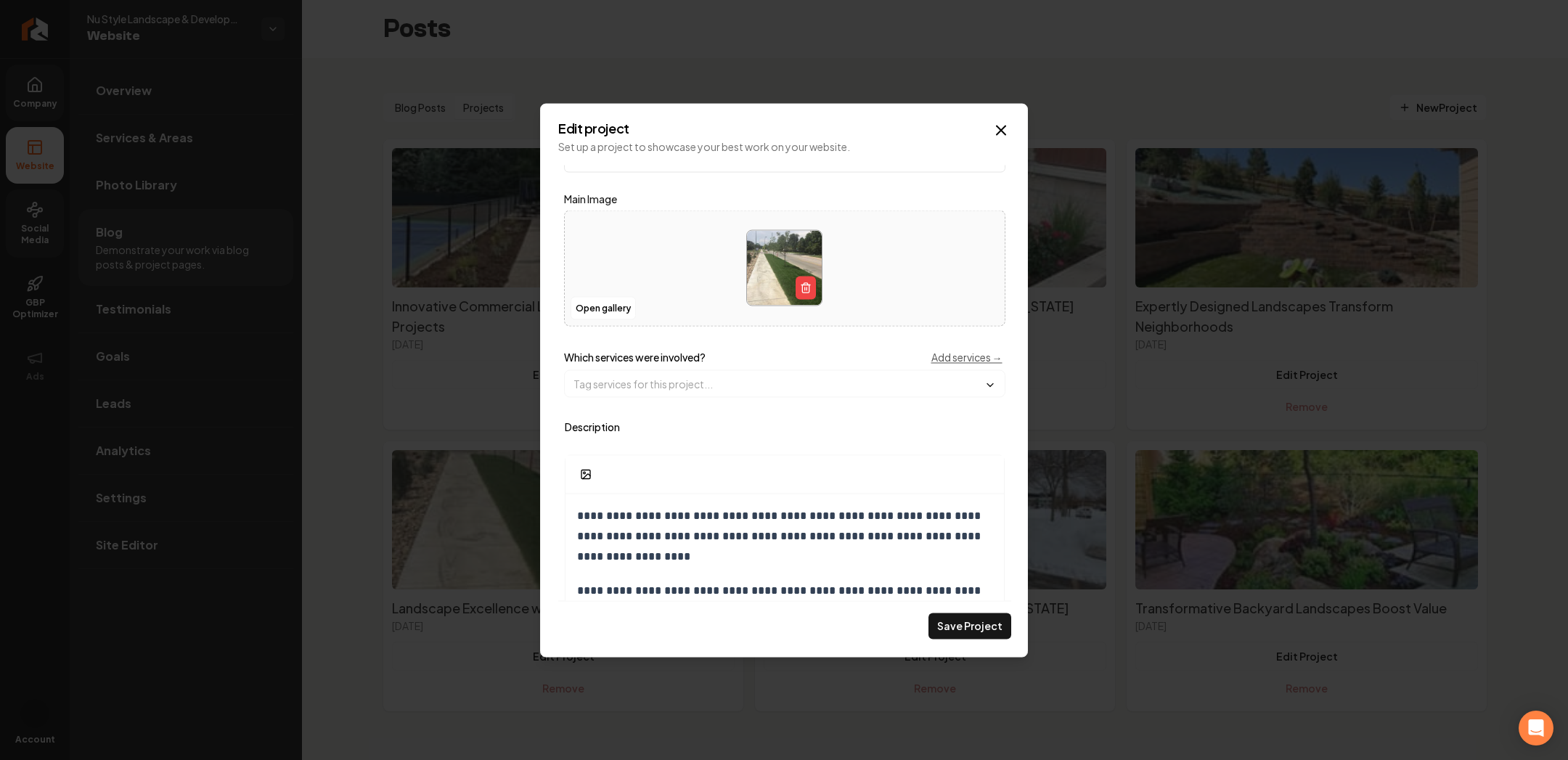
scroll to position [63, 0]
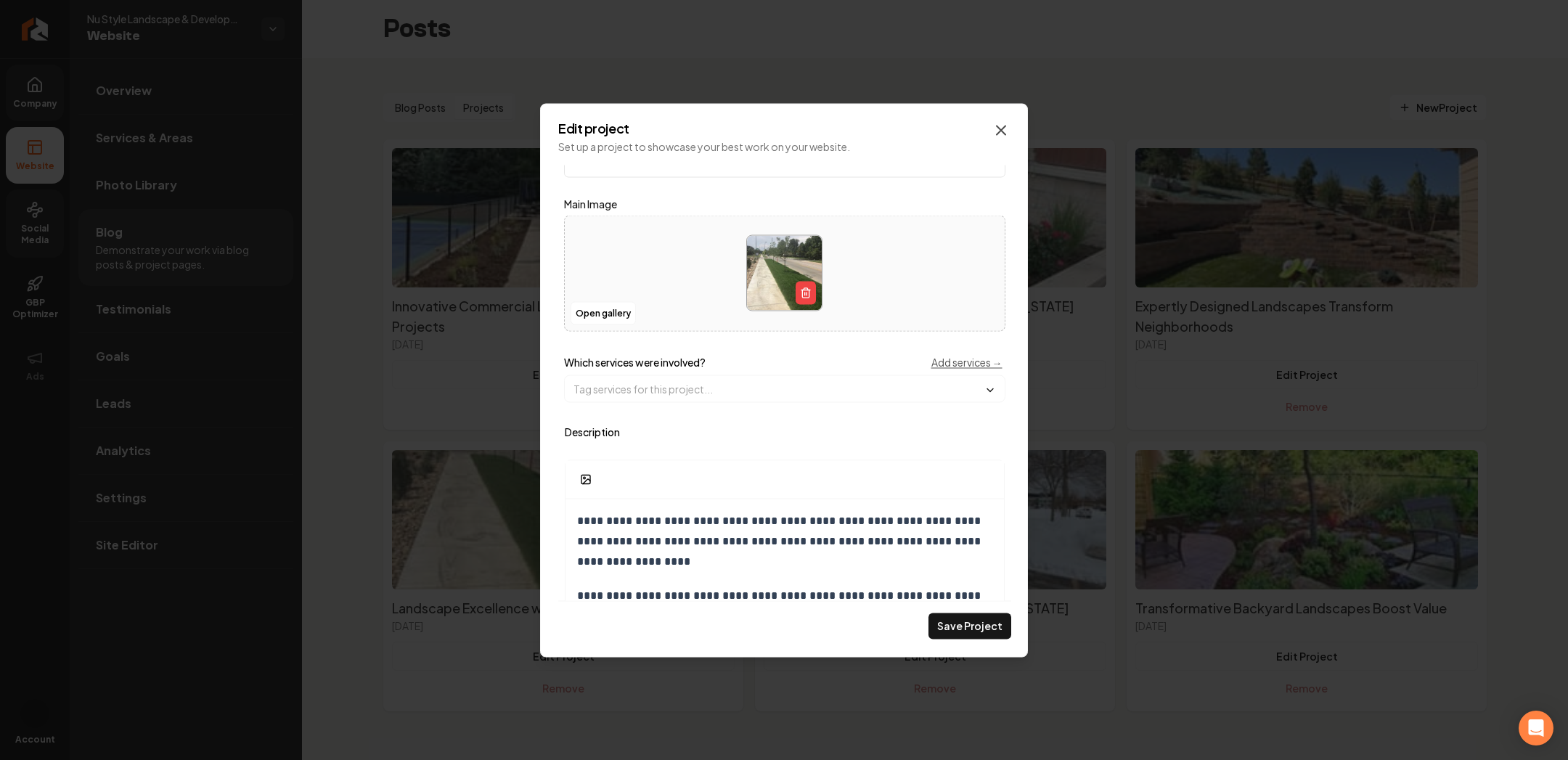
click at [999, 131] on icon "Main content area" at bounding box center [1001, 130] width 9 height 9
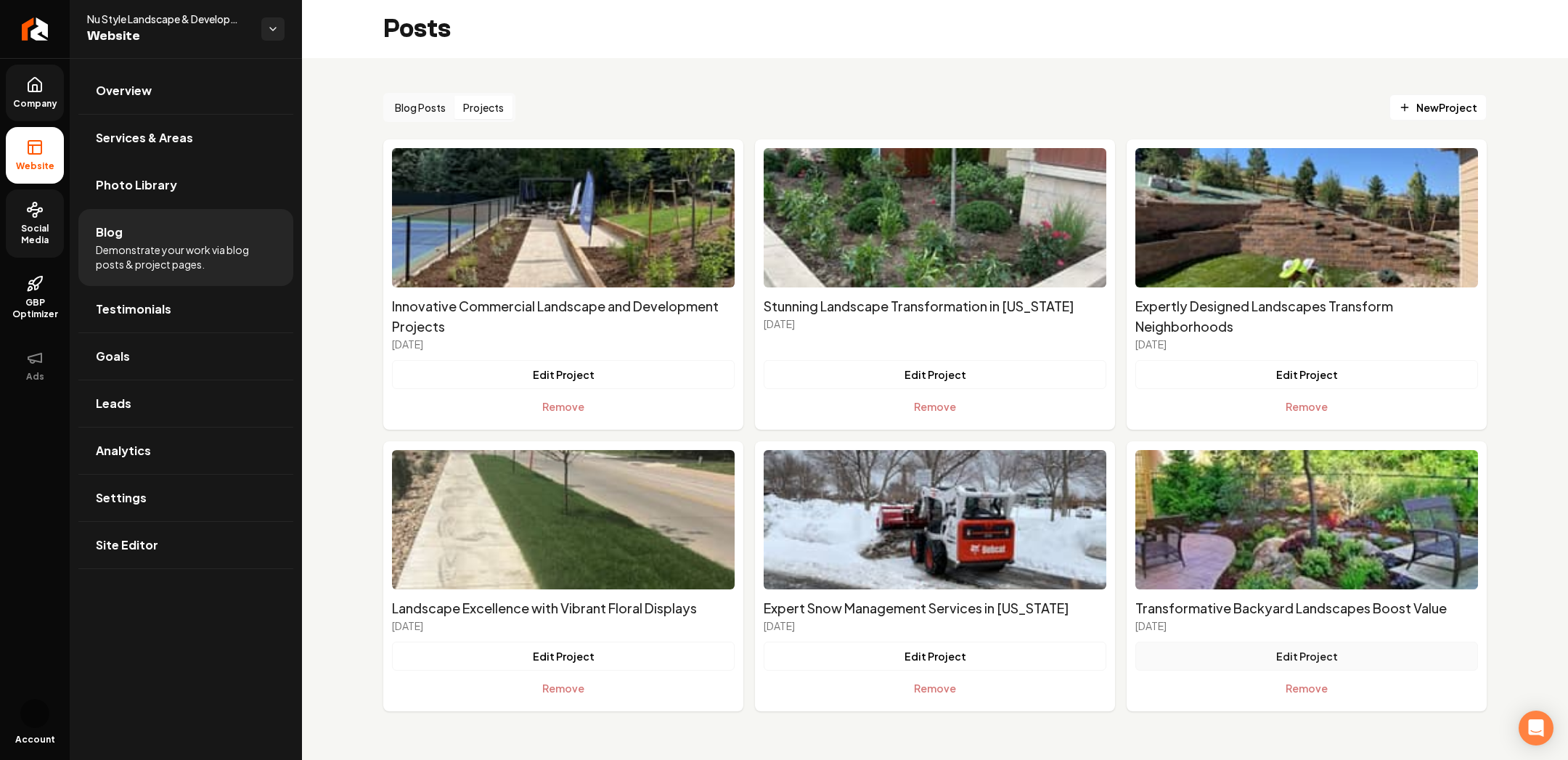
click at [1262, 668] on button "Edit Project" at bounding box center [1307, 656] width 343 height 29
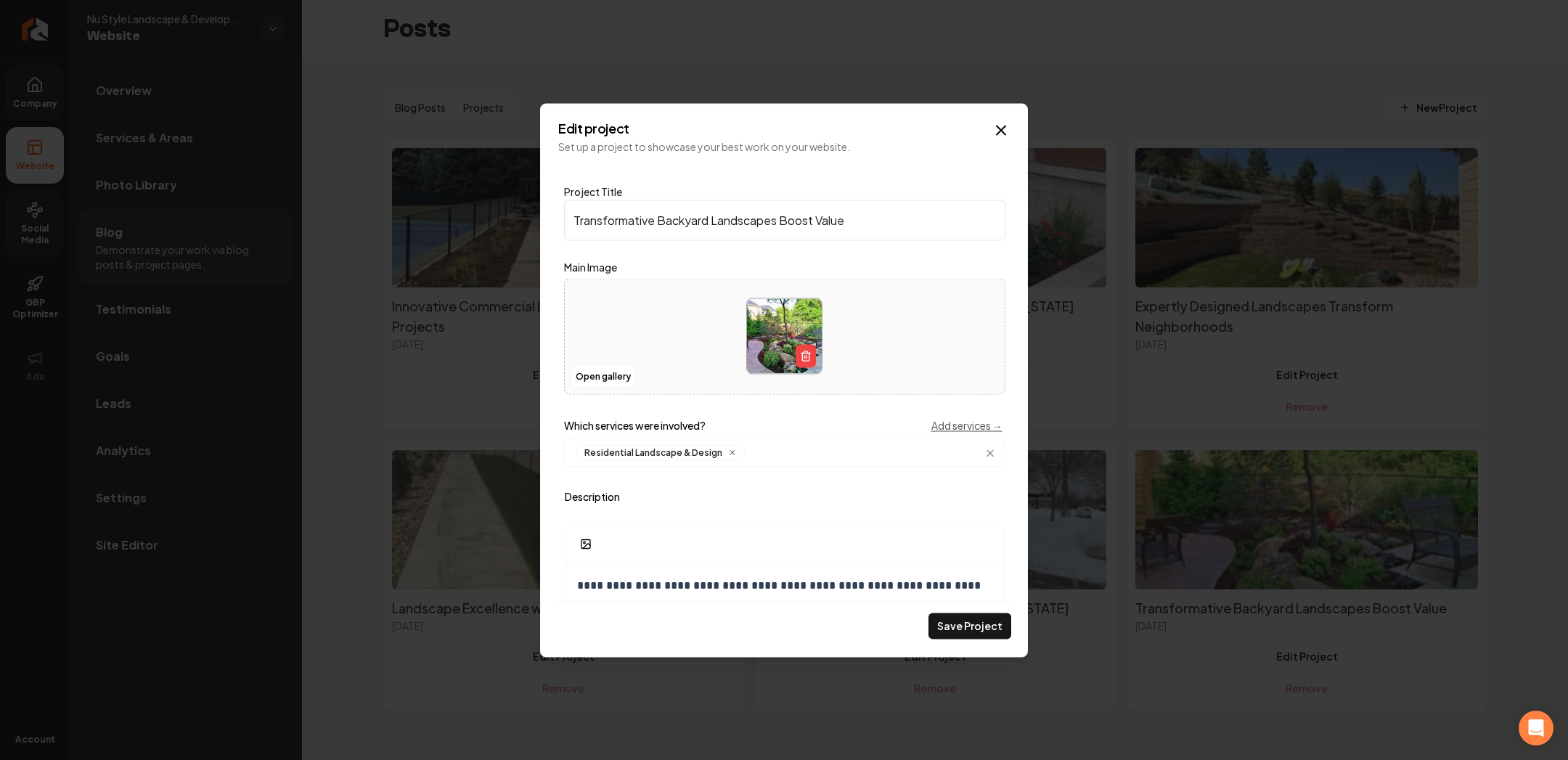
scroll to position [48, 0]
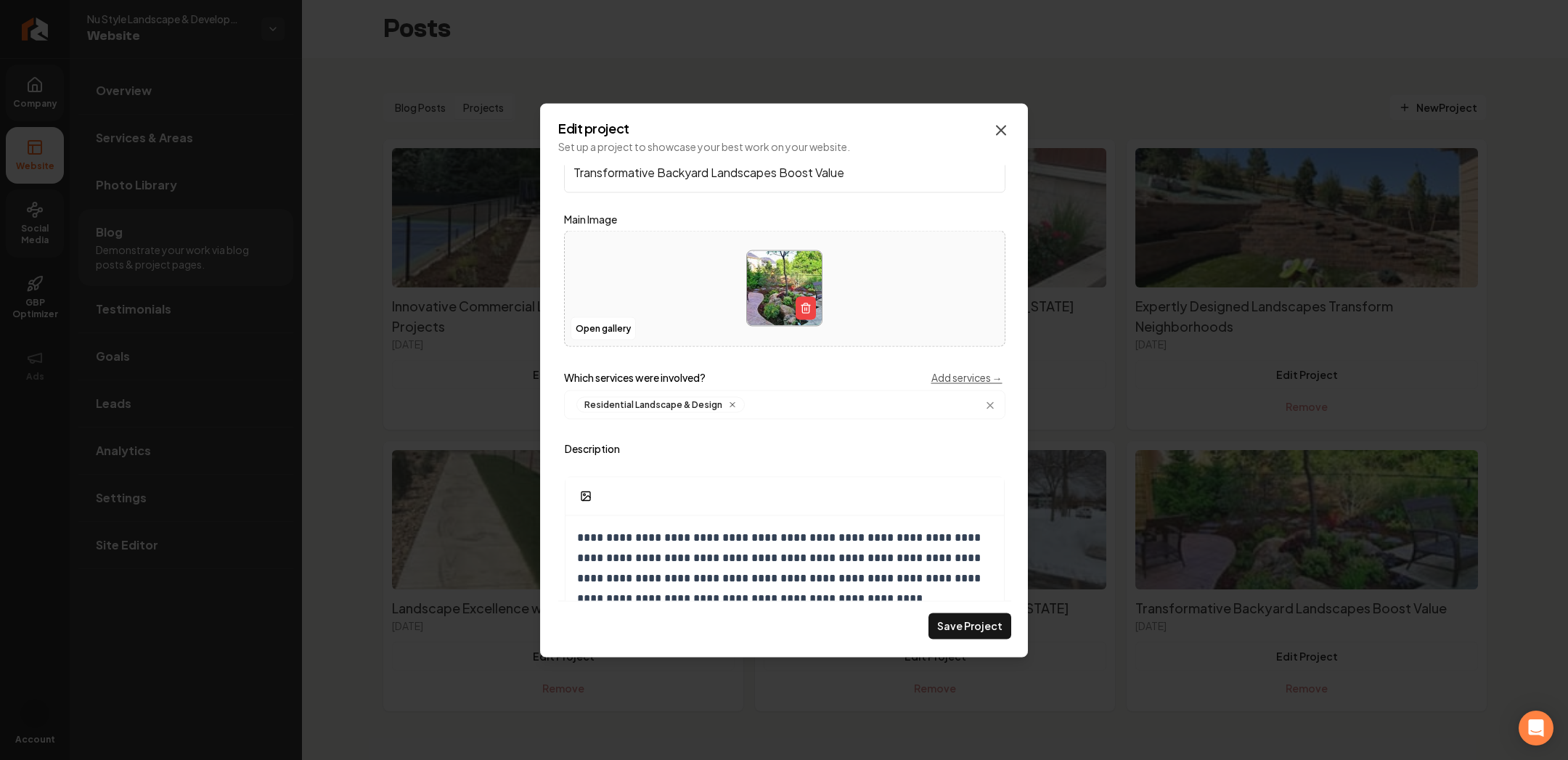
click at [1002, 127] on icon "Main content area" at bounding box center [1001, 130] width 9 height 9
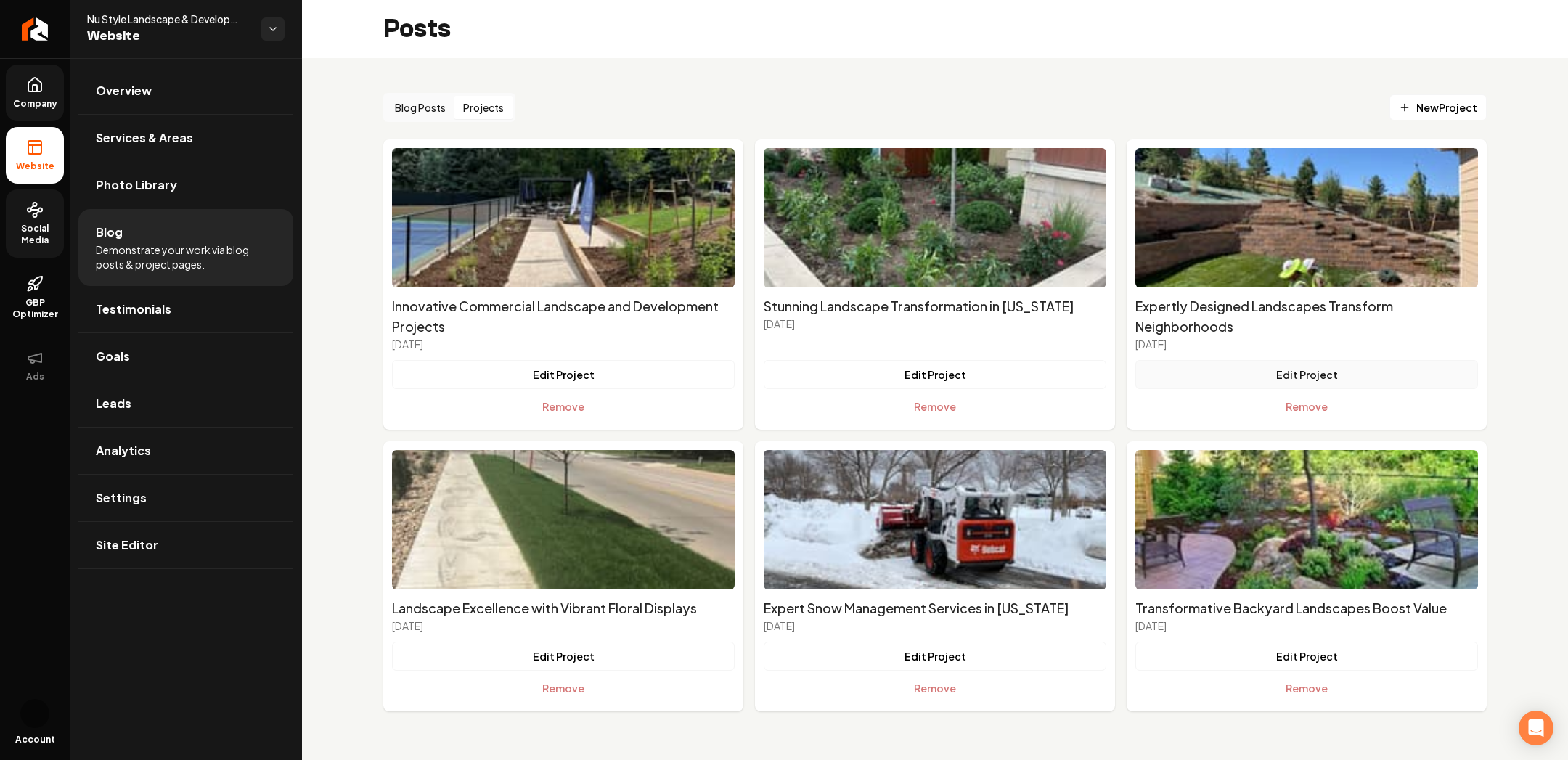
click at [1292, 377] on button "Edit Project" at bounding box center [1307, 374] width 343 height 29
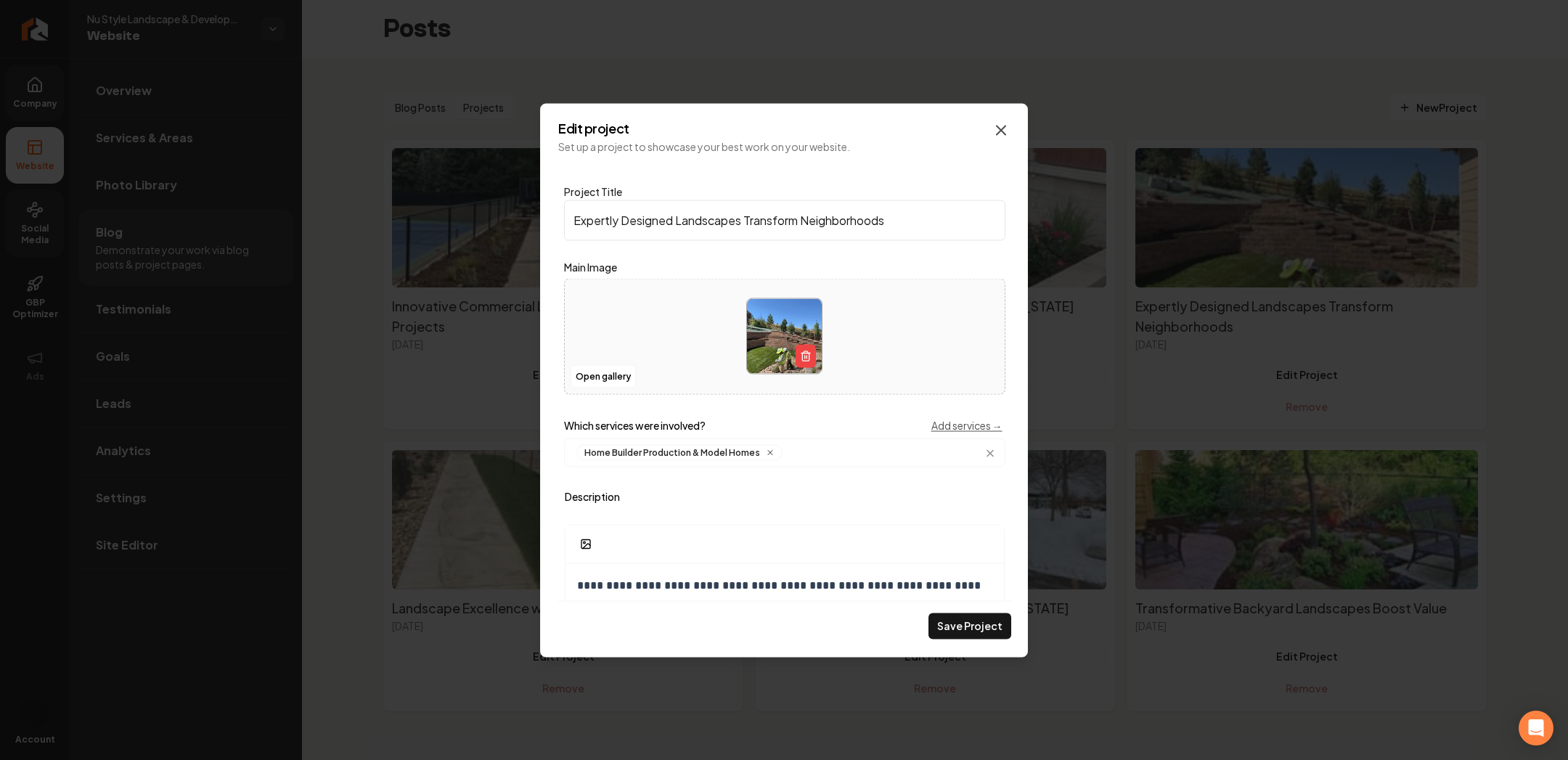
click at [1004, 133] on icon "Main content area" at bounding box center [1001, 130] width 9 height 9
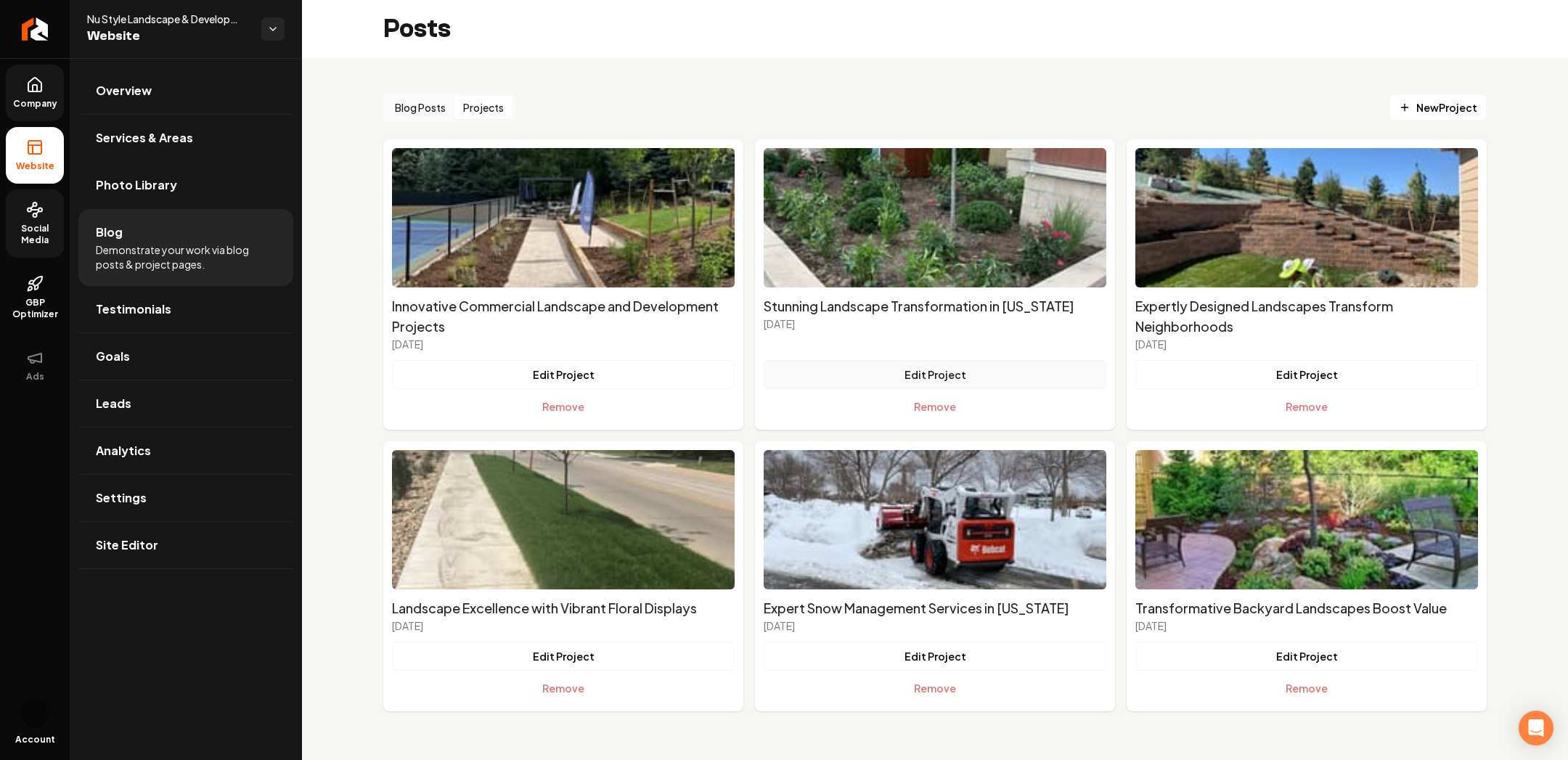
click at [958, 379] on button "Edit Project" at bounding box center [935, 374] width 343 height 29
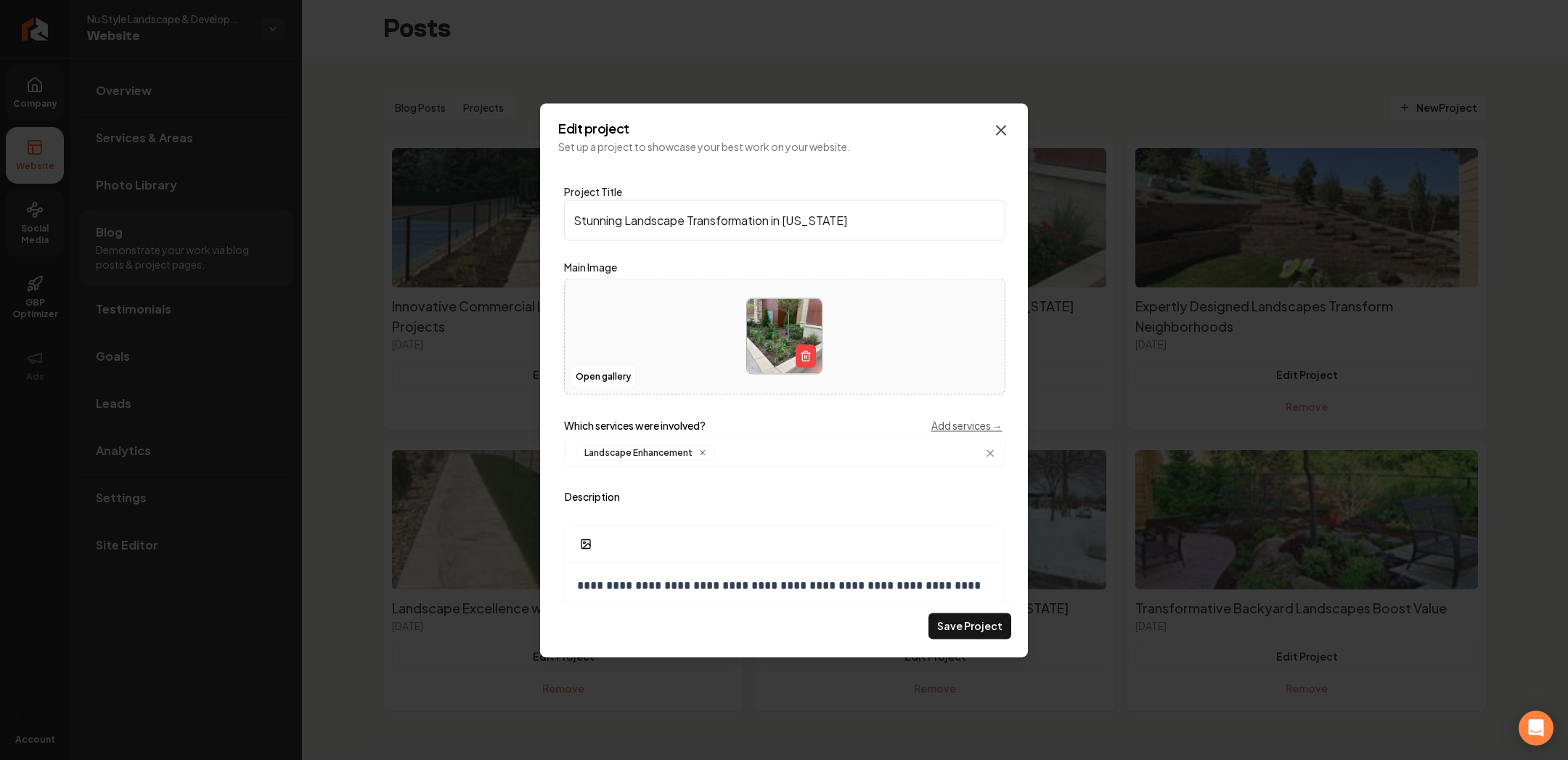
click at [1004, 134] on icon "Main content area" at bounding box center [1001, 130] width 18 height 18
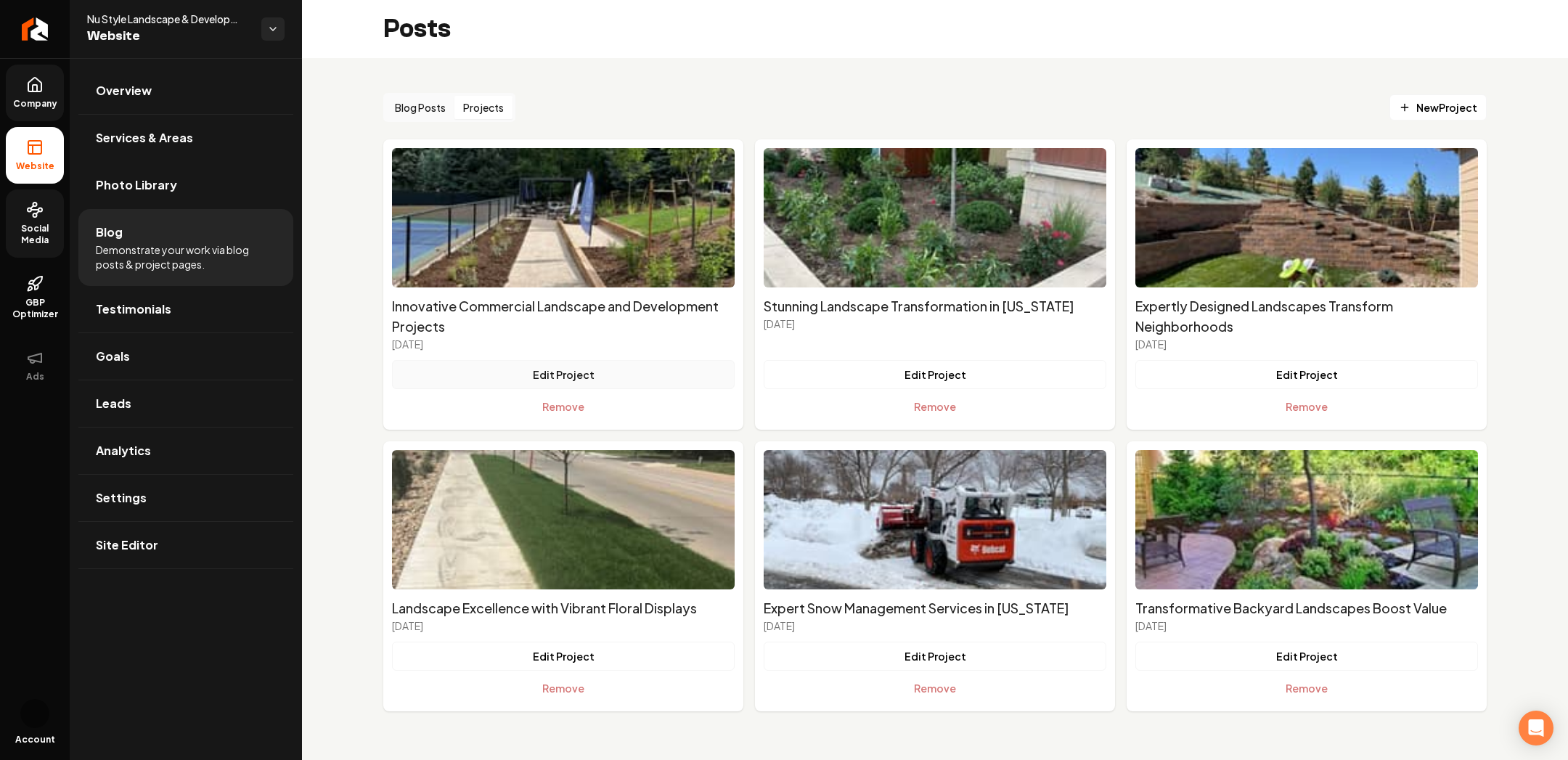
click at [505, 363] on button "Edit Project" at bounding box center [563, 374] width 343 height 29
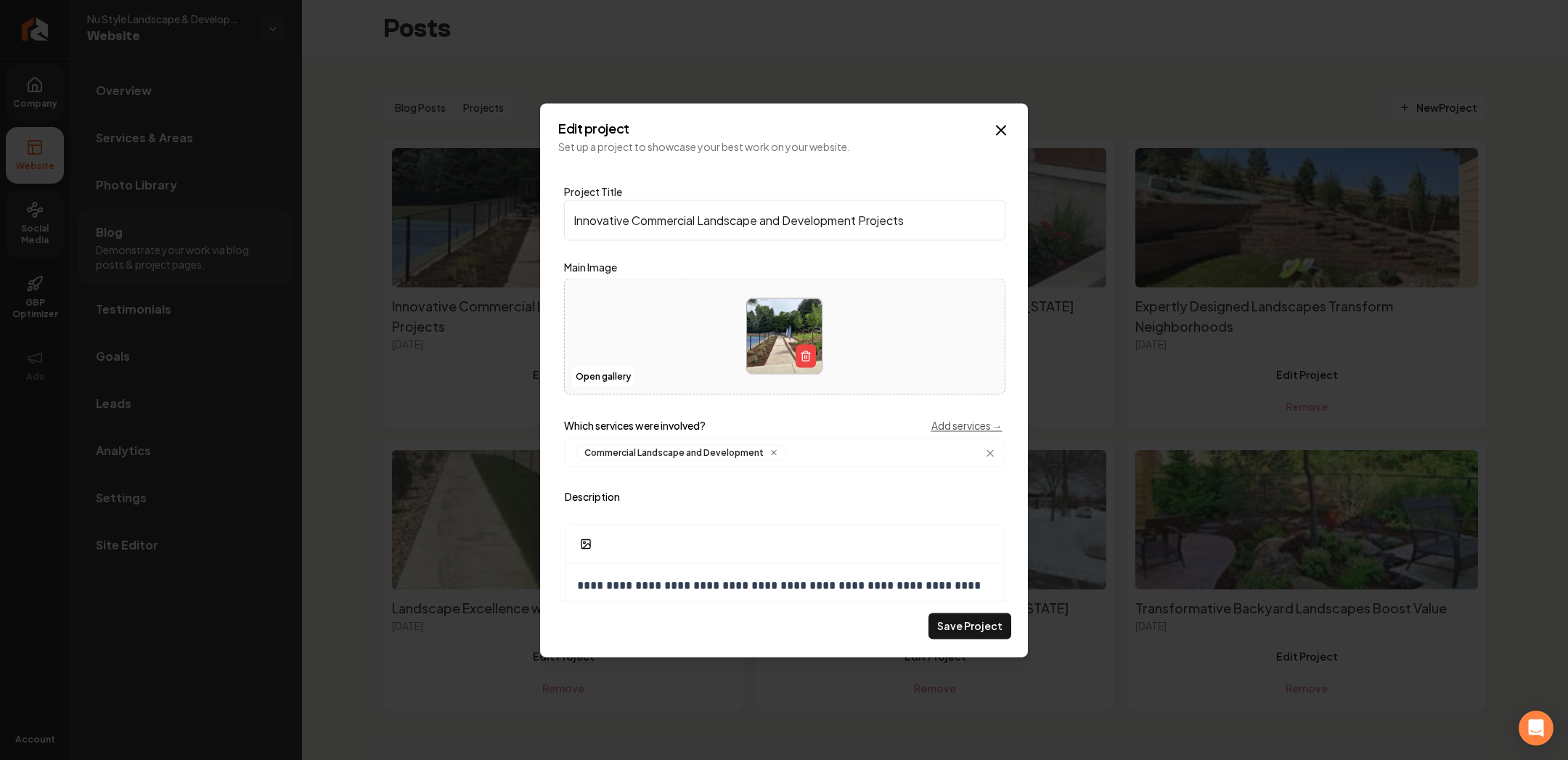
click at [1014, 132] on div "**********" at bounding box center [784, 380] width 488 height 554
click at [1010, 133] on div "**********" at bounding box center [784, 380] width 488 height 554
click at [993, 128] on icon "Main content area" at bounding box center [1001, 130] width 18 height 18
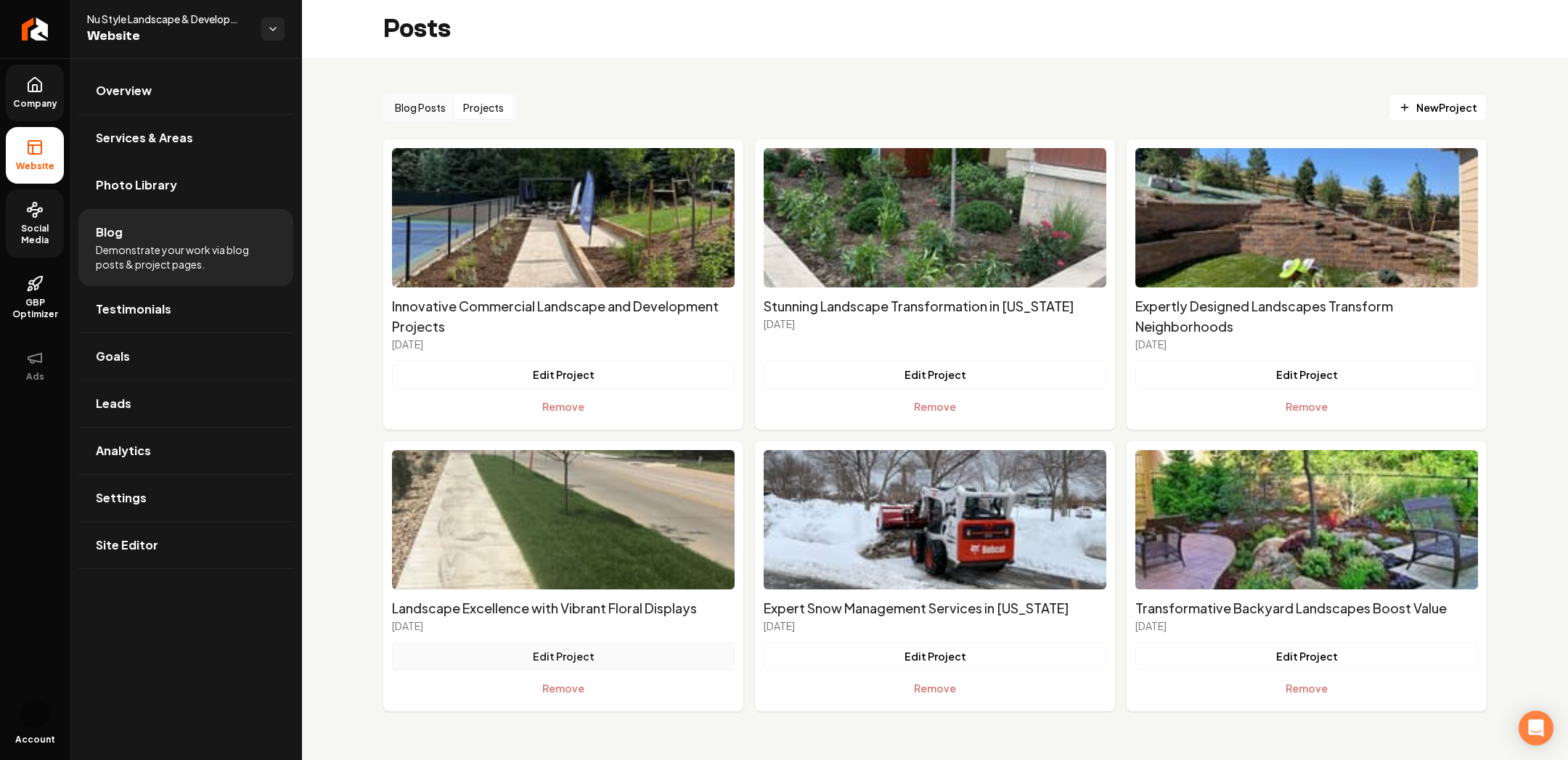
click at [550, 660] on button "Edit Project" at bounding box center [563, 656] width 343 height 29
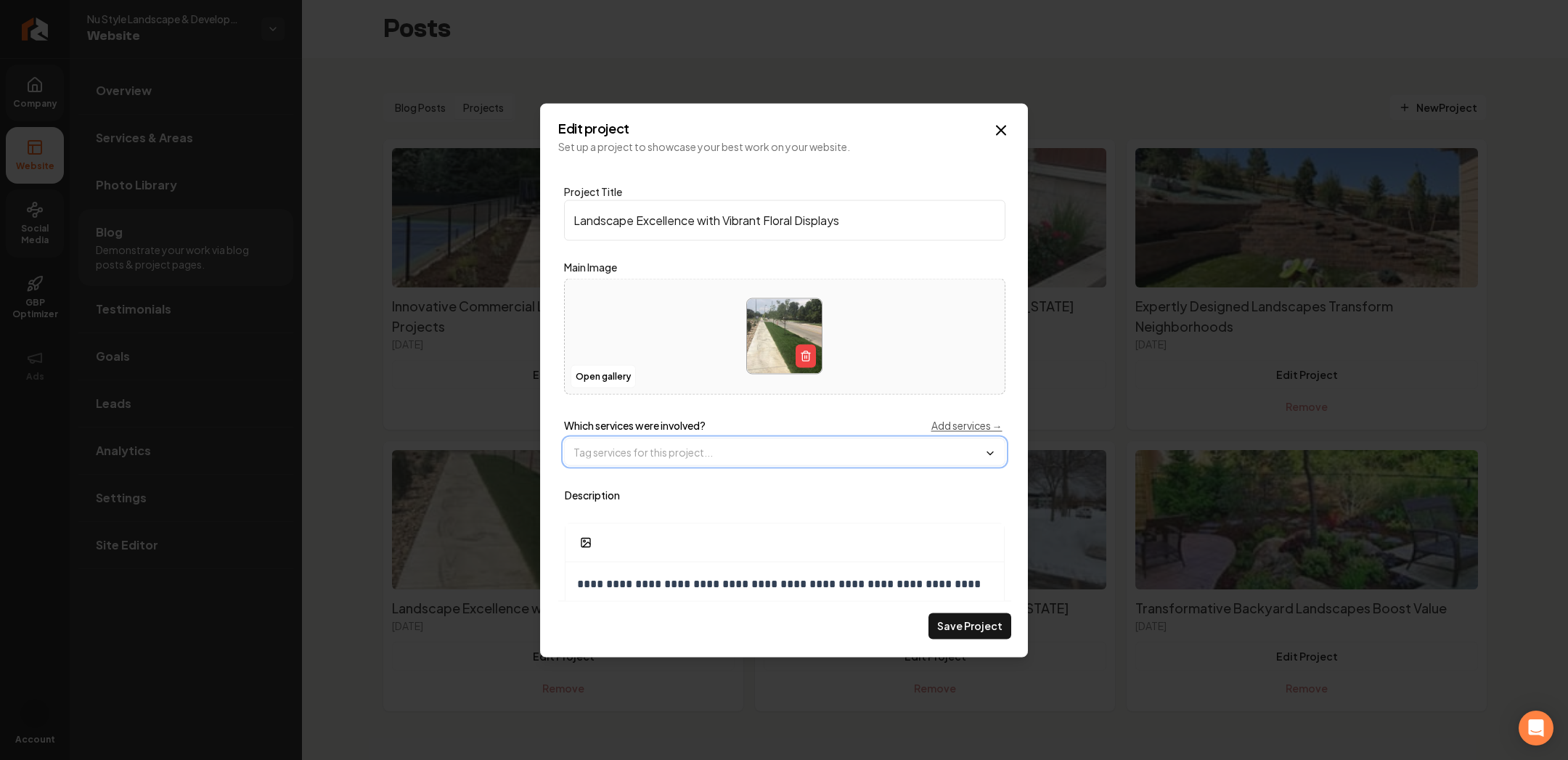
click at [661, 457] on input "Main content area" at bounding box center [784, 452] width 440 height 26
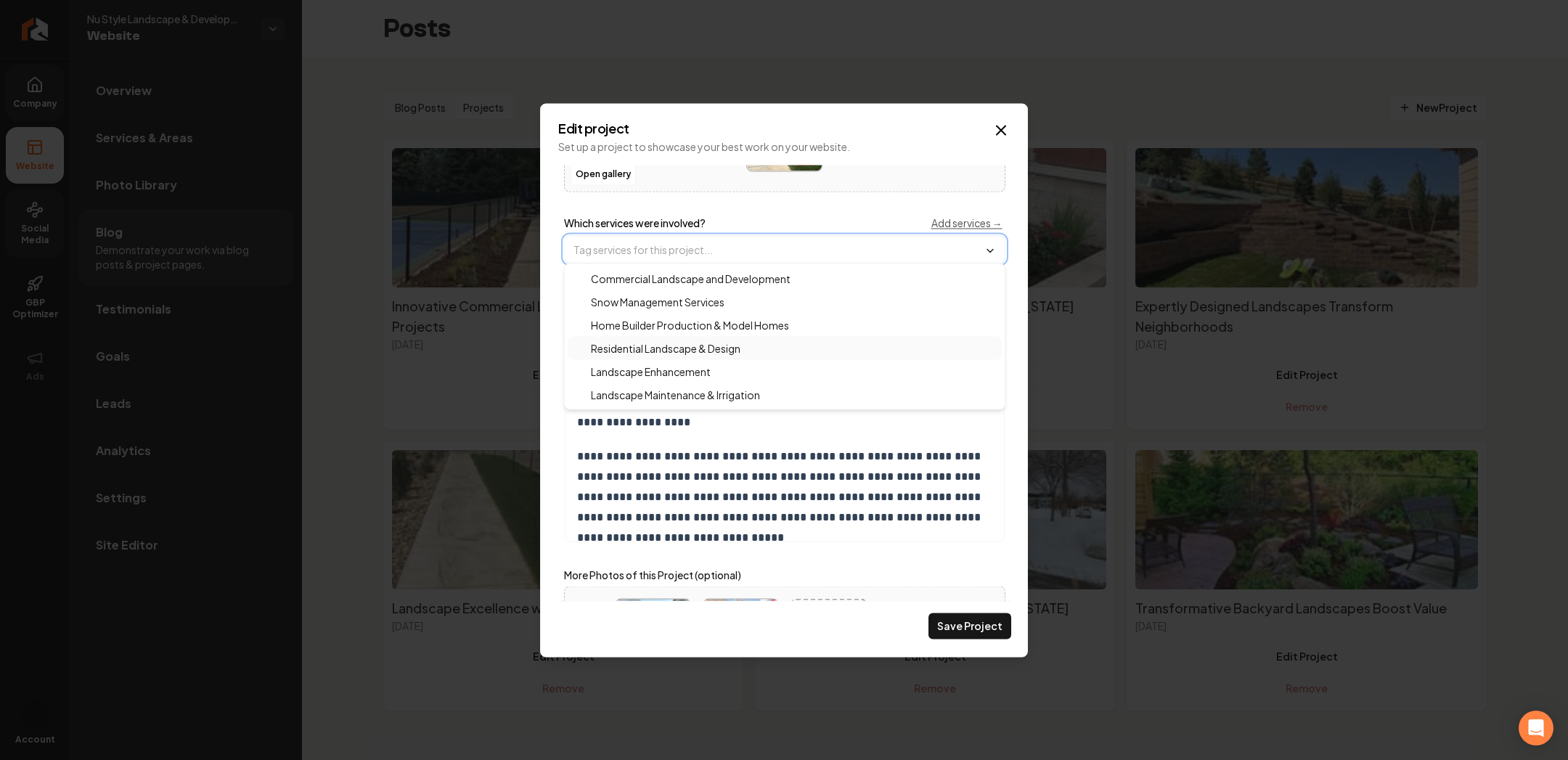
scroll to position [195, 0]
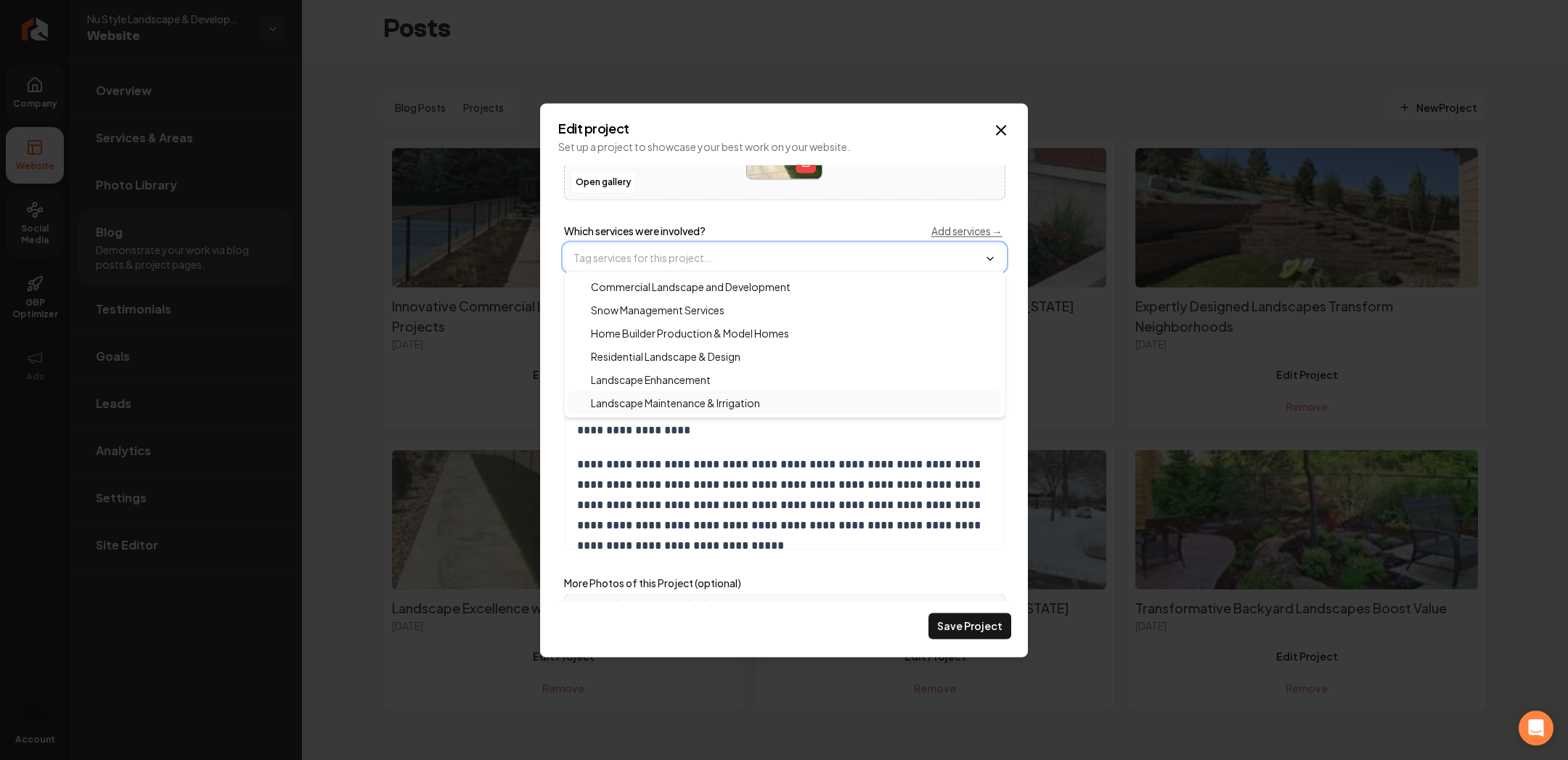
click at [692, 409] on div "Landscape Maintenance & Irrigation" at bounding box center [784, 403] width 434 height 23
click at [963, 636] on button "Save Project" at bounding box center [969, 626] width 83 height 26
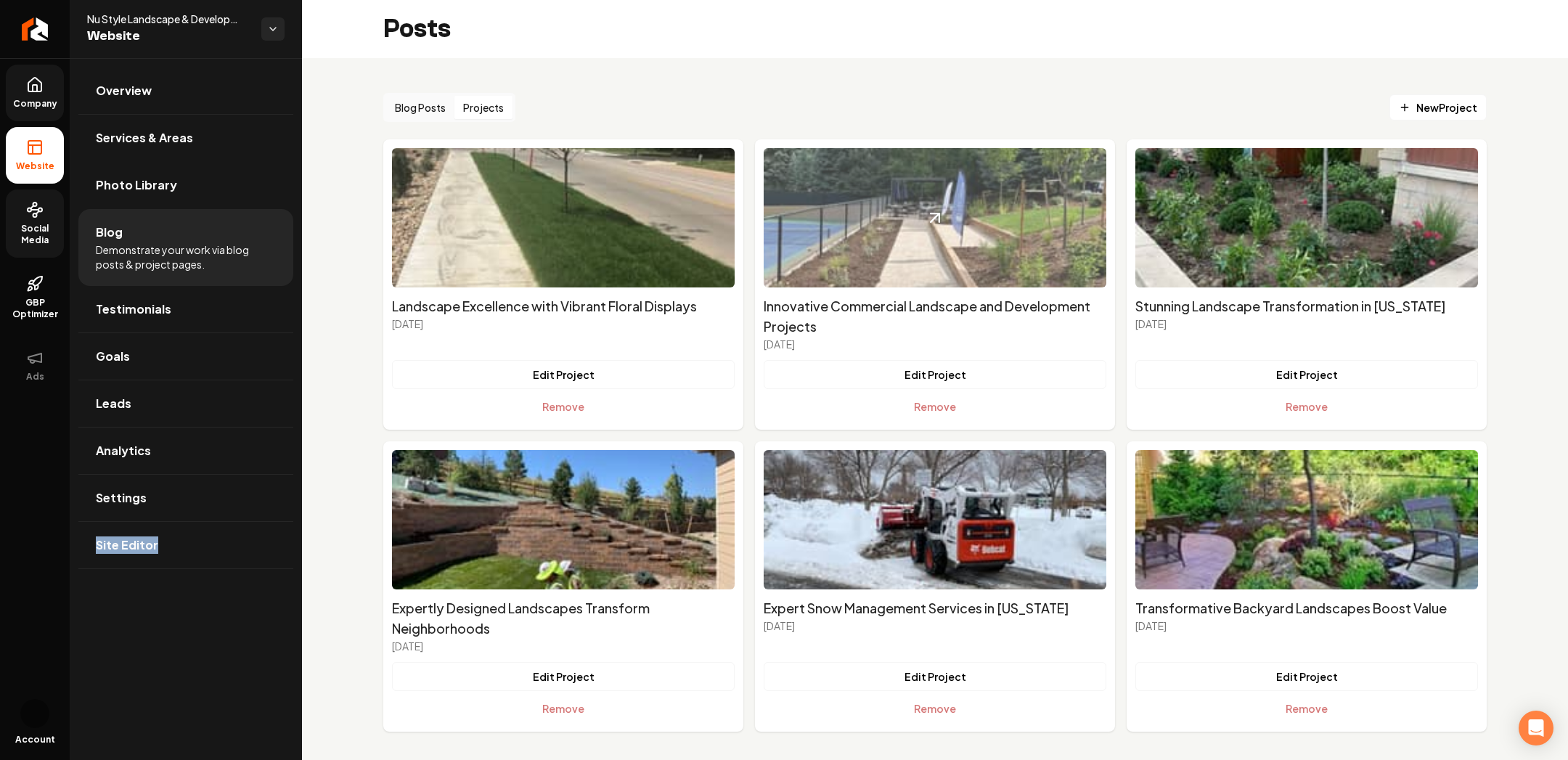
scroll to position [6, 0]
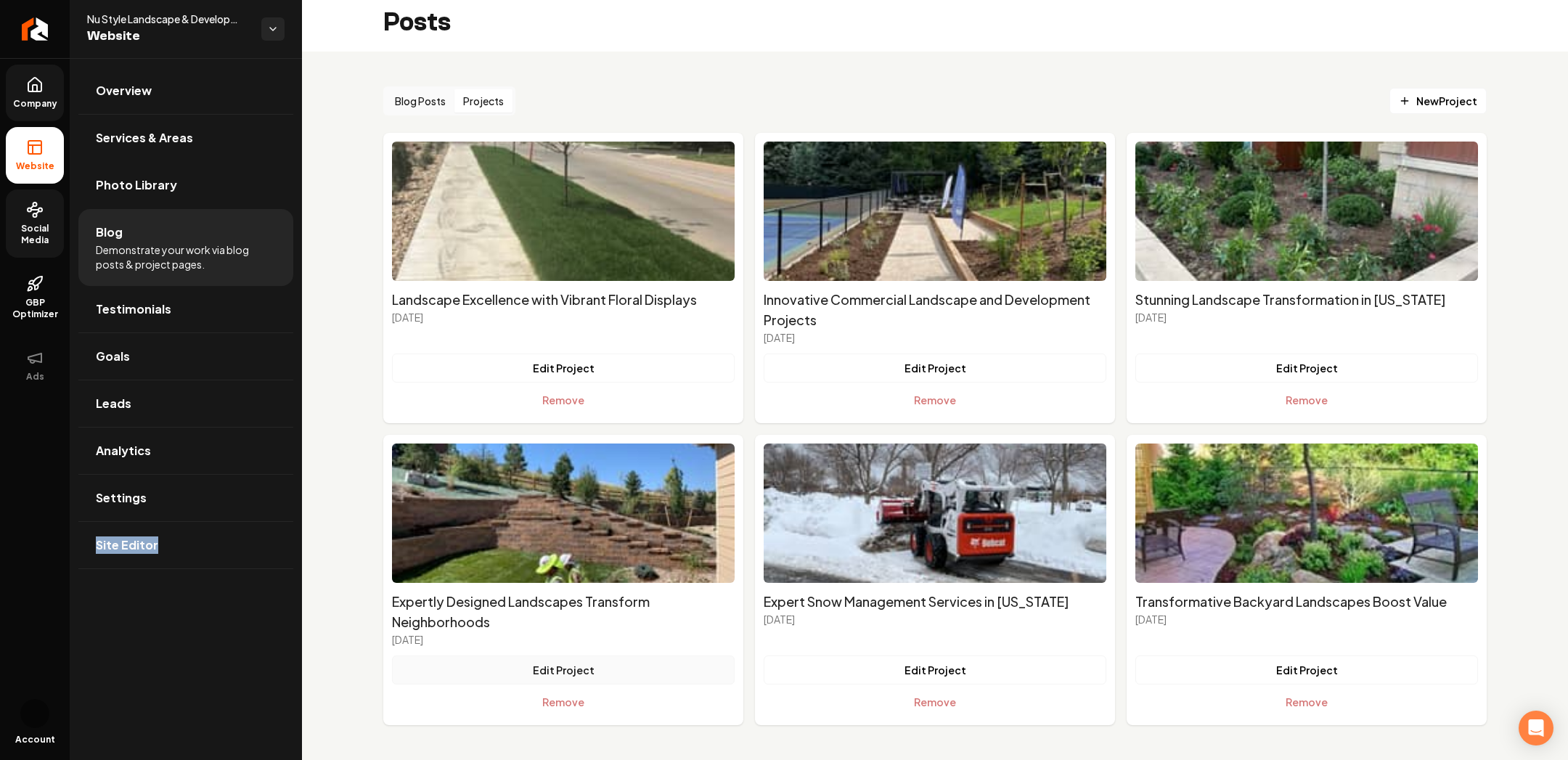
click at [573, 665] on button "Edit Project" at bounding box center [563, 670] width 343 height 29
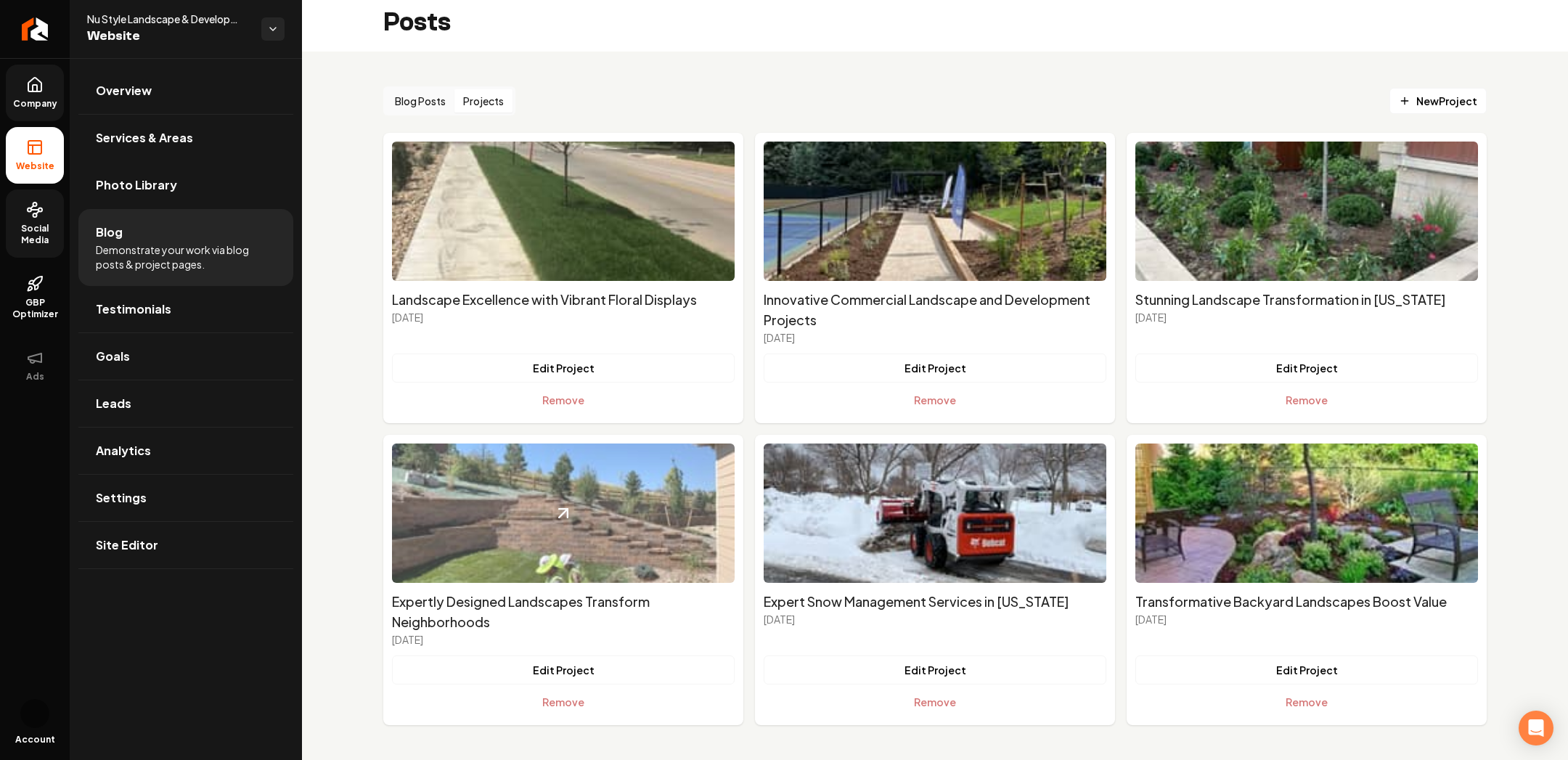
click at [551, 549] on img "Main content area" at bounding box center [563, 513] width 343 height 140
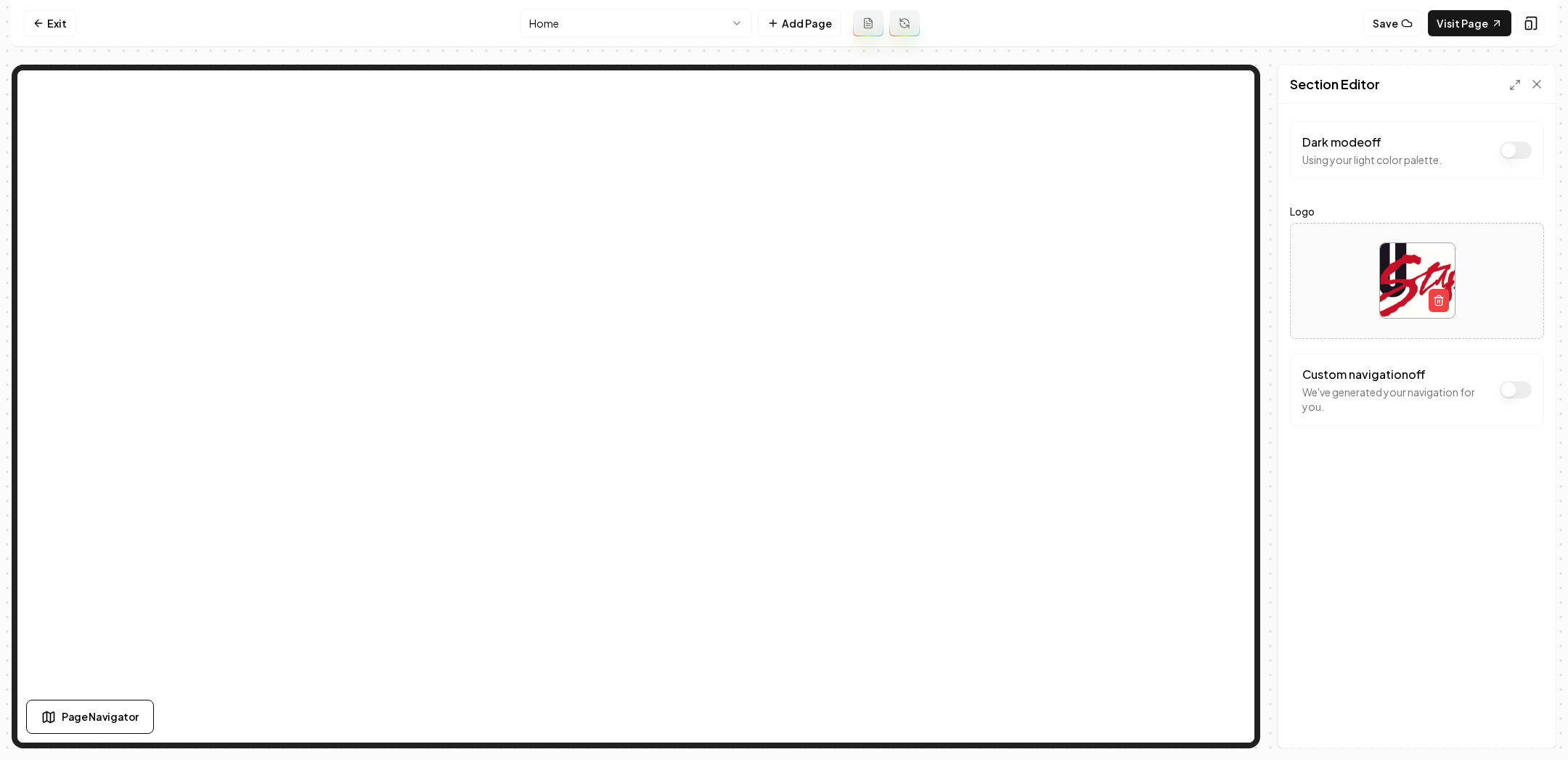
click at [670, 24] on html "Computer Required This feature is only available on a computer. Please switch t…" at bounding box center [784, 380] width 1568 height 760
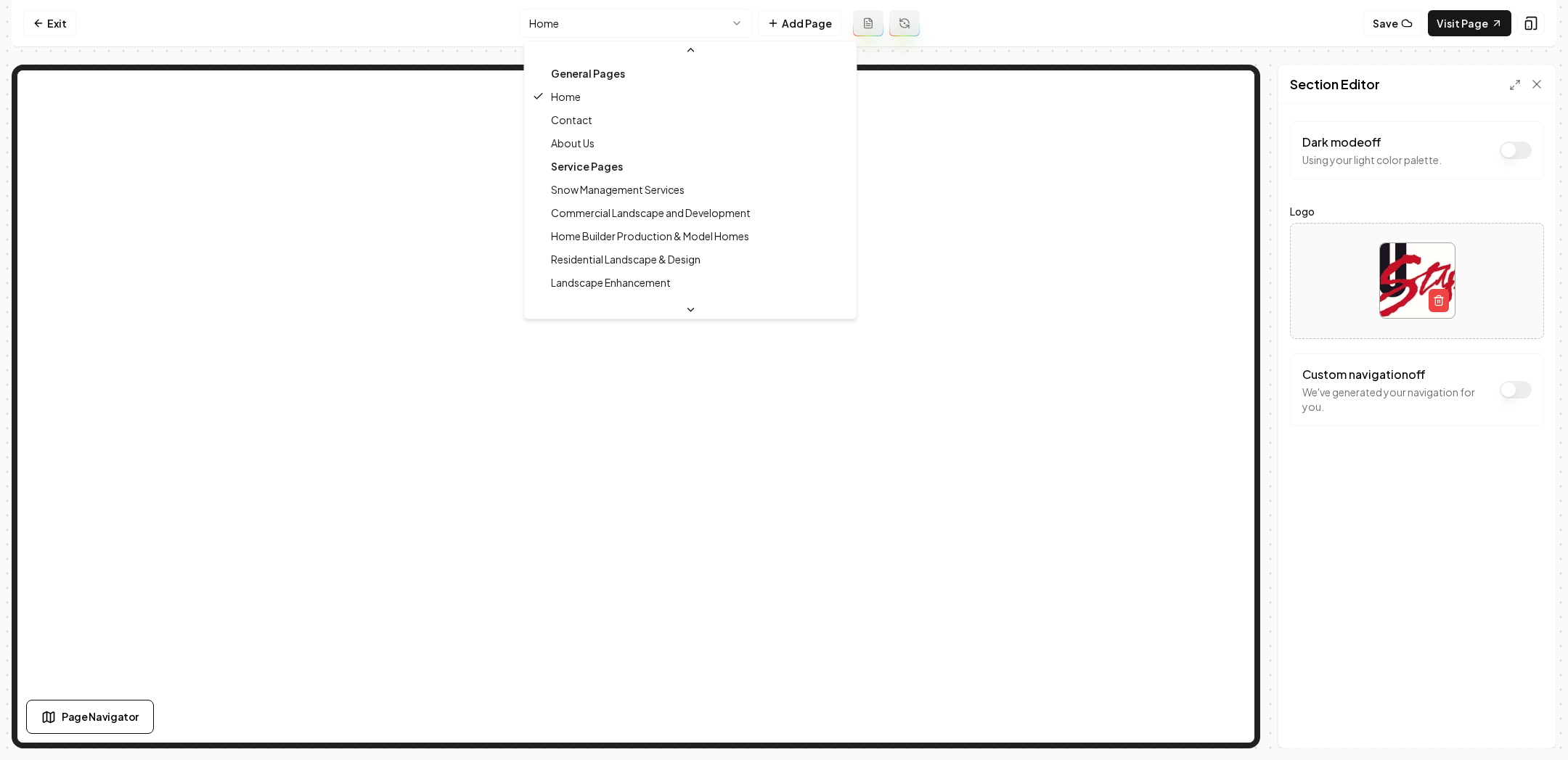
scroll to position [57, 0]
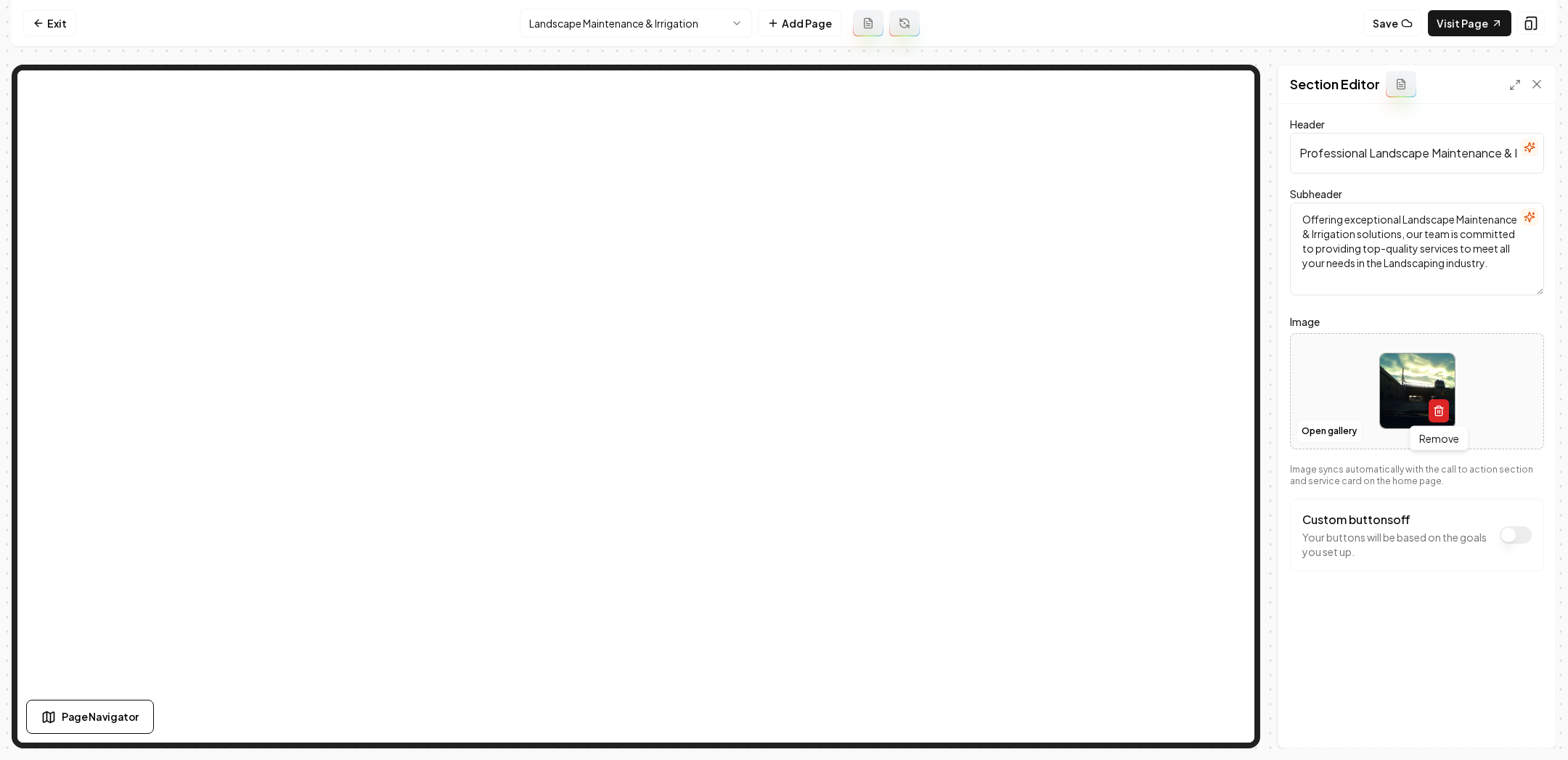
click at [1435, 407] on icon "button" at bounding box center [1438, 411] width 12 height 12
click at [1345, 428] on button "Open gallery" at bounding box center [1329, 431] width 66 height 23
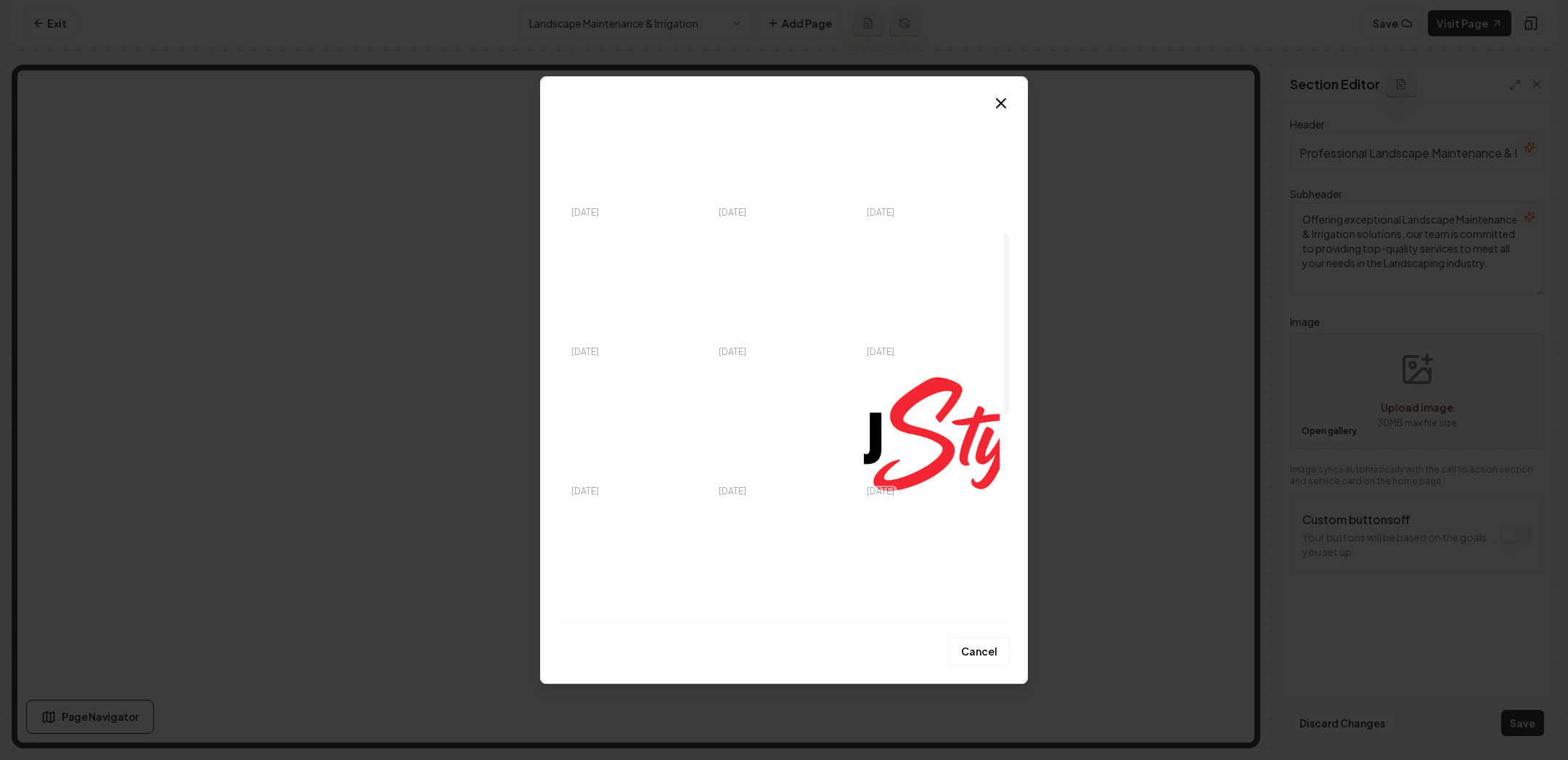
scroll to position [384, 0]
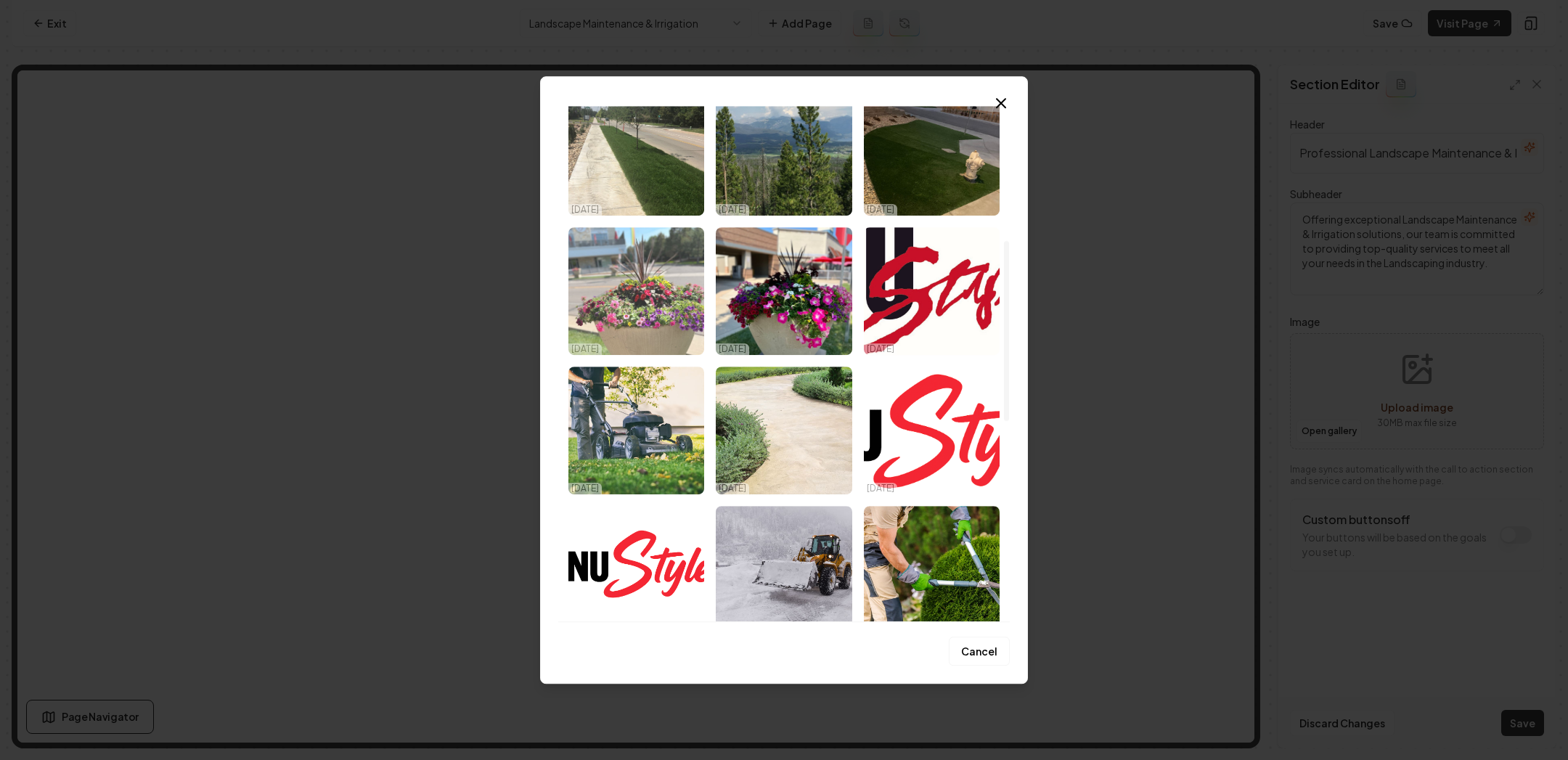
click at [681, 296] on img "Select image image_68c5e5fc5c7cd75eb8989e41.webp" at bounding box center [636, 292] width 136 height 128
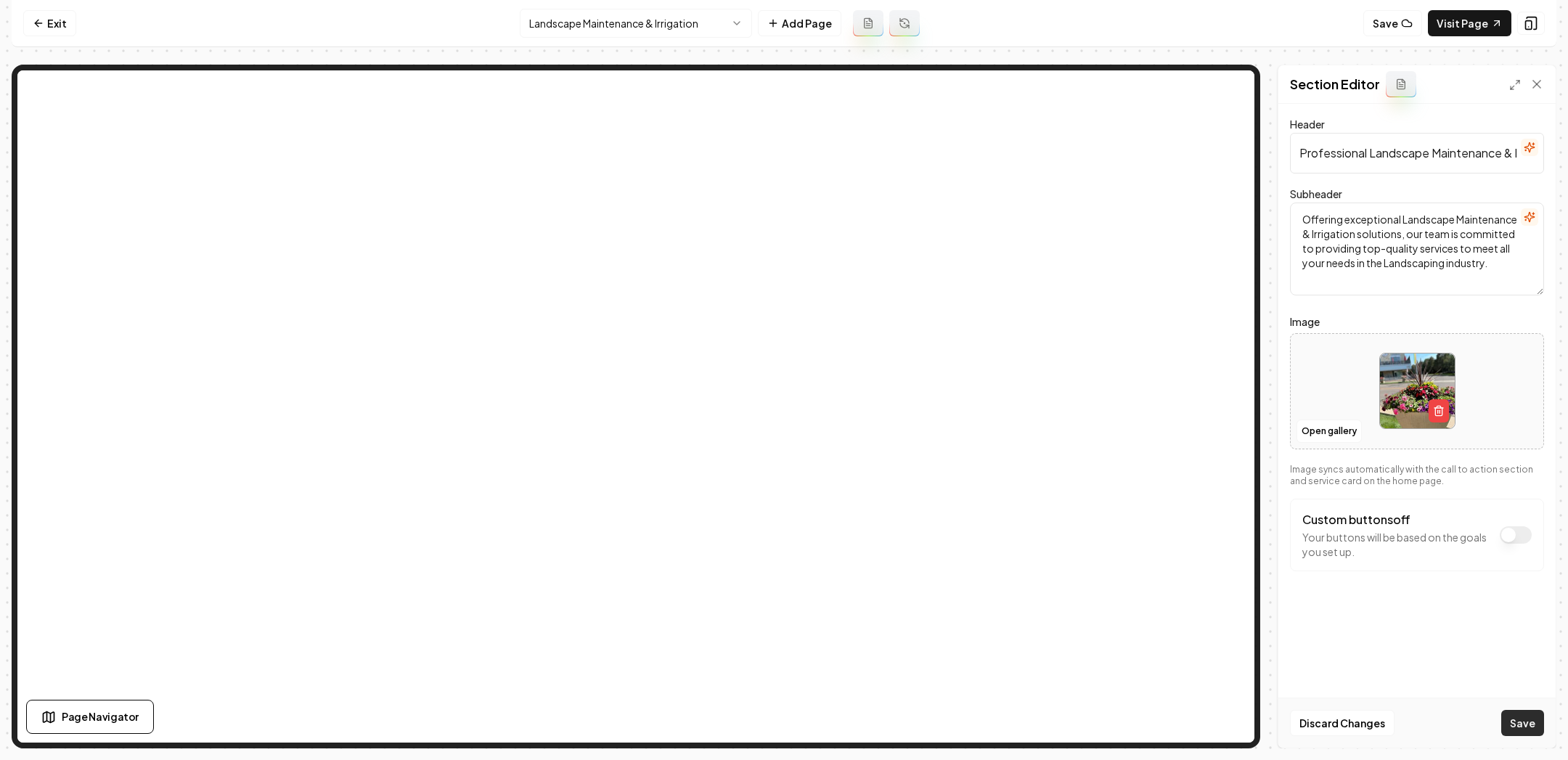
click at [1532, 726] on button "Save" at bounding box center [1523, 723] width 43 height 26
click at [587, 28] on html "Computer Required This feature is only available on a computer. Please switch t…" at bounding box center [784, 380] width 1568 height 760
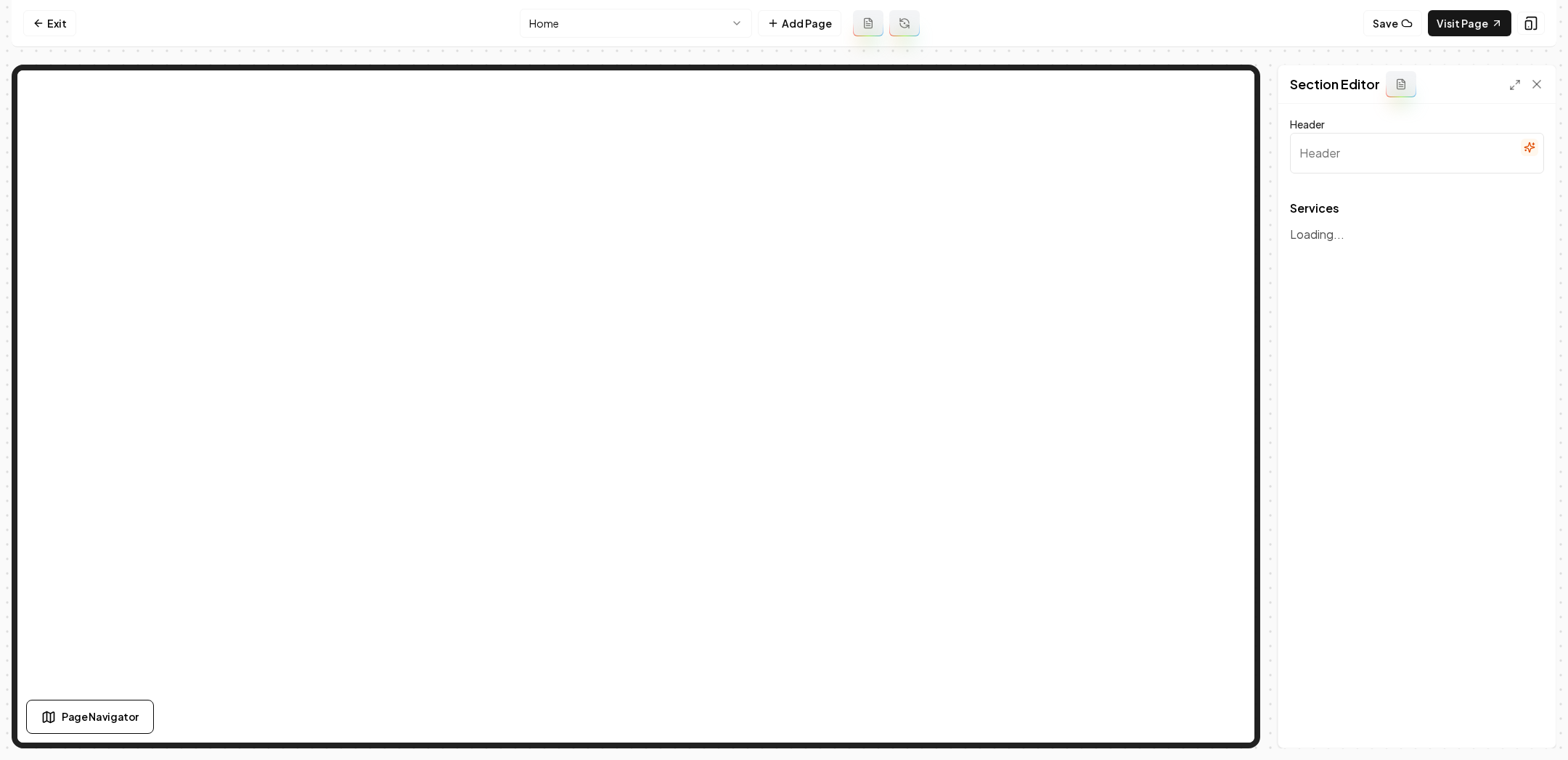
type input "Our Landscaping Services"
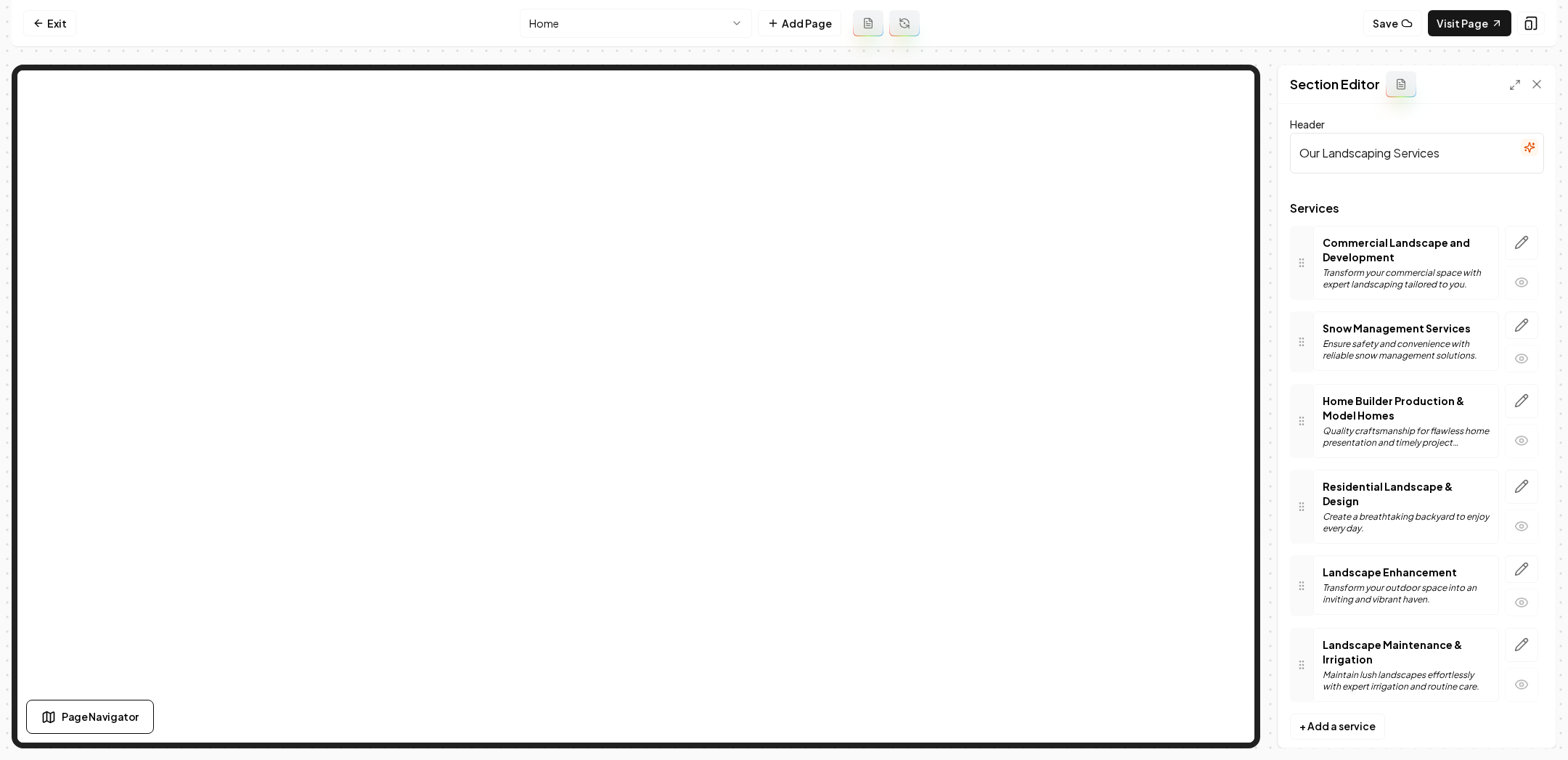
scroll to position [4, 0]
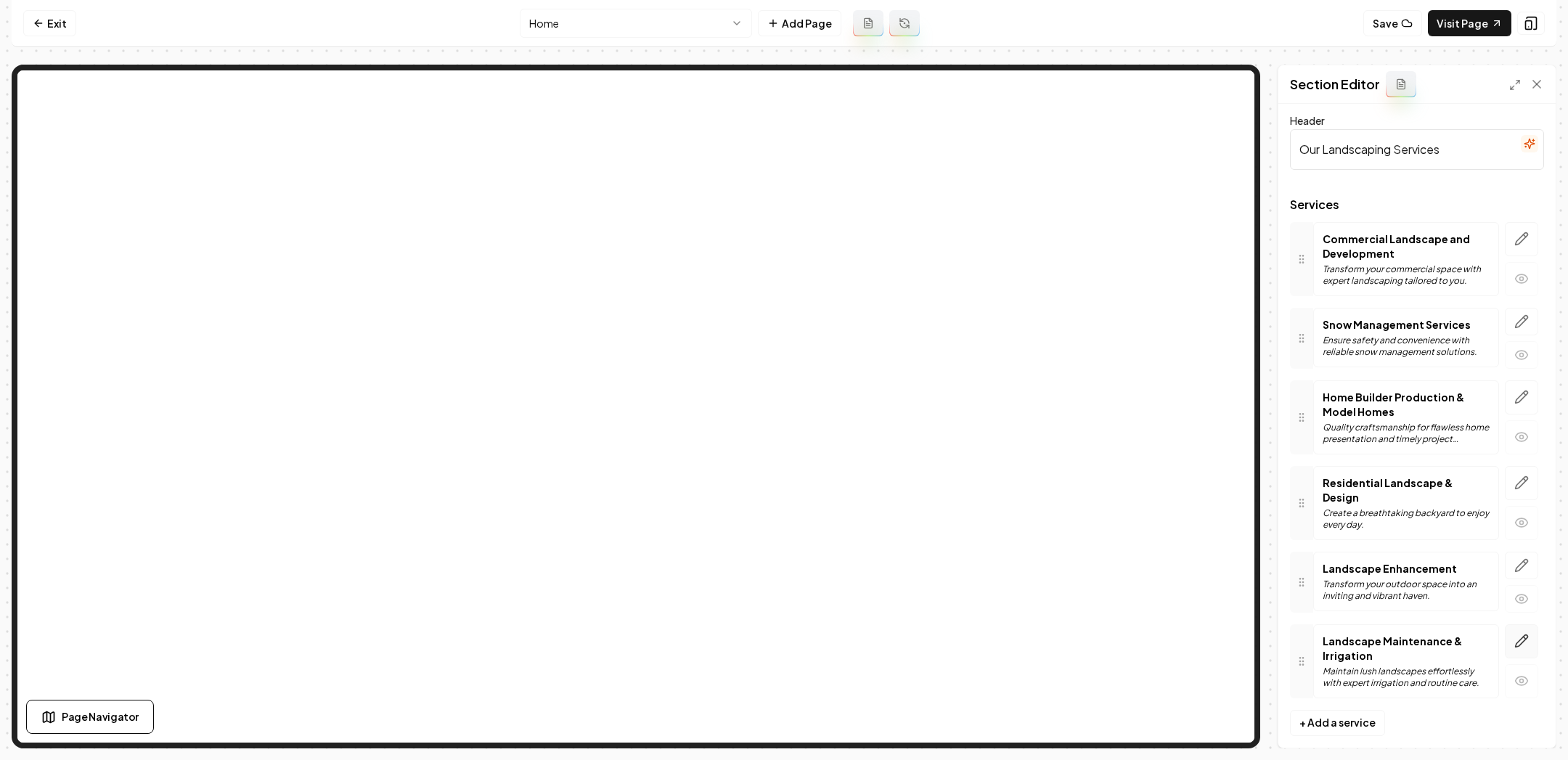
click at [1529, 625] on button "button" at bounding box center [1522, 642] width 34 height 34
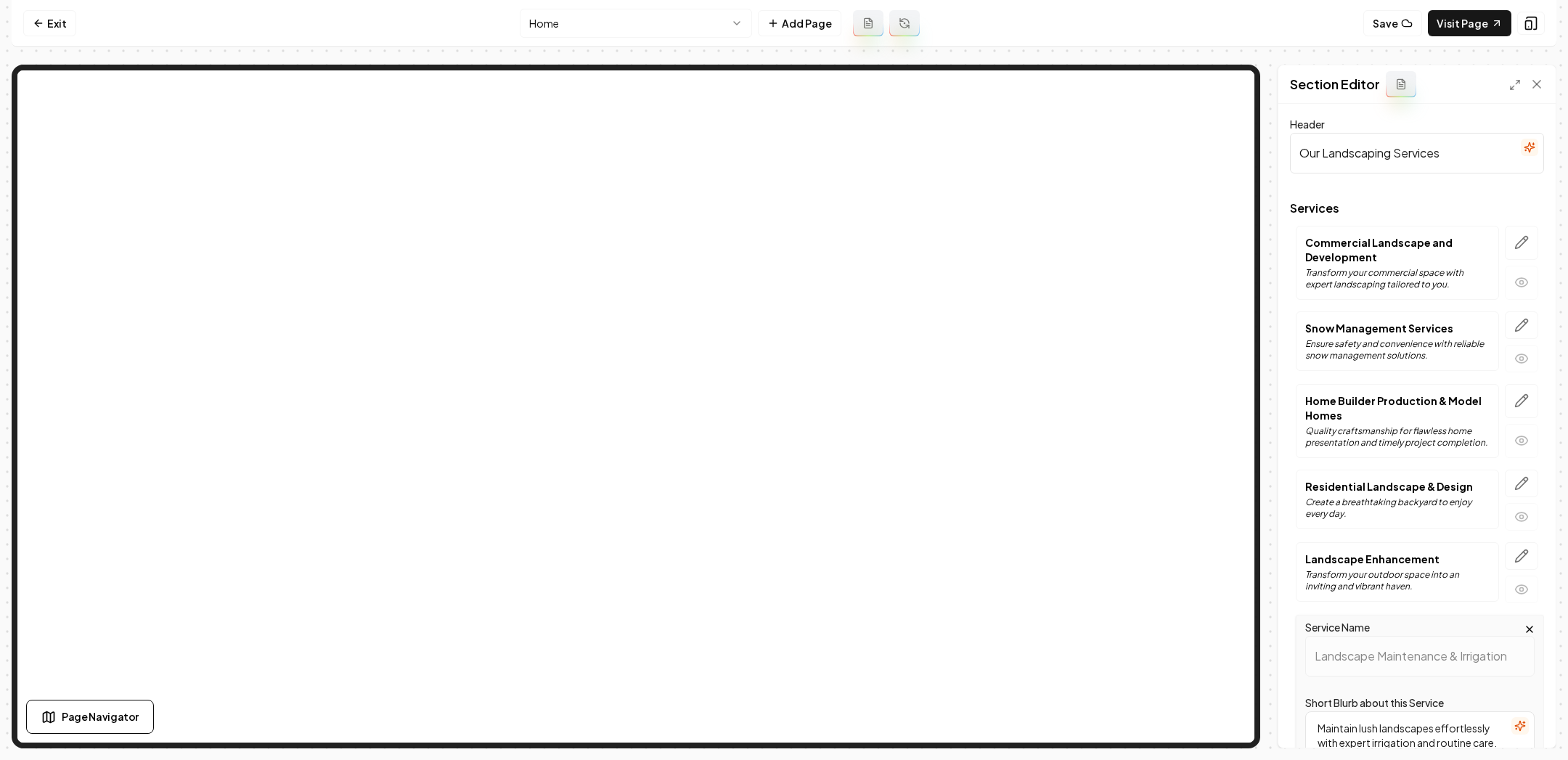
scroll to position [347, 0]
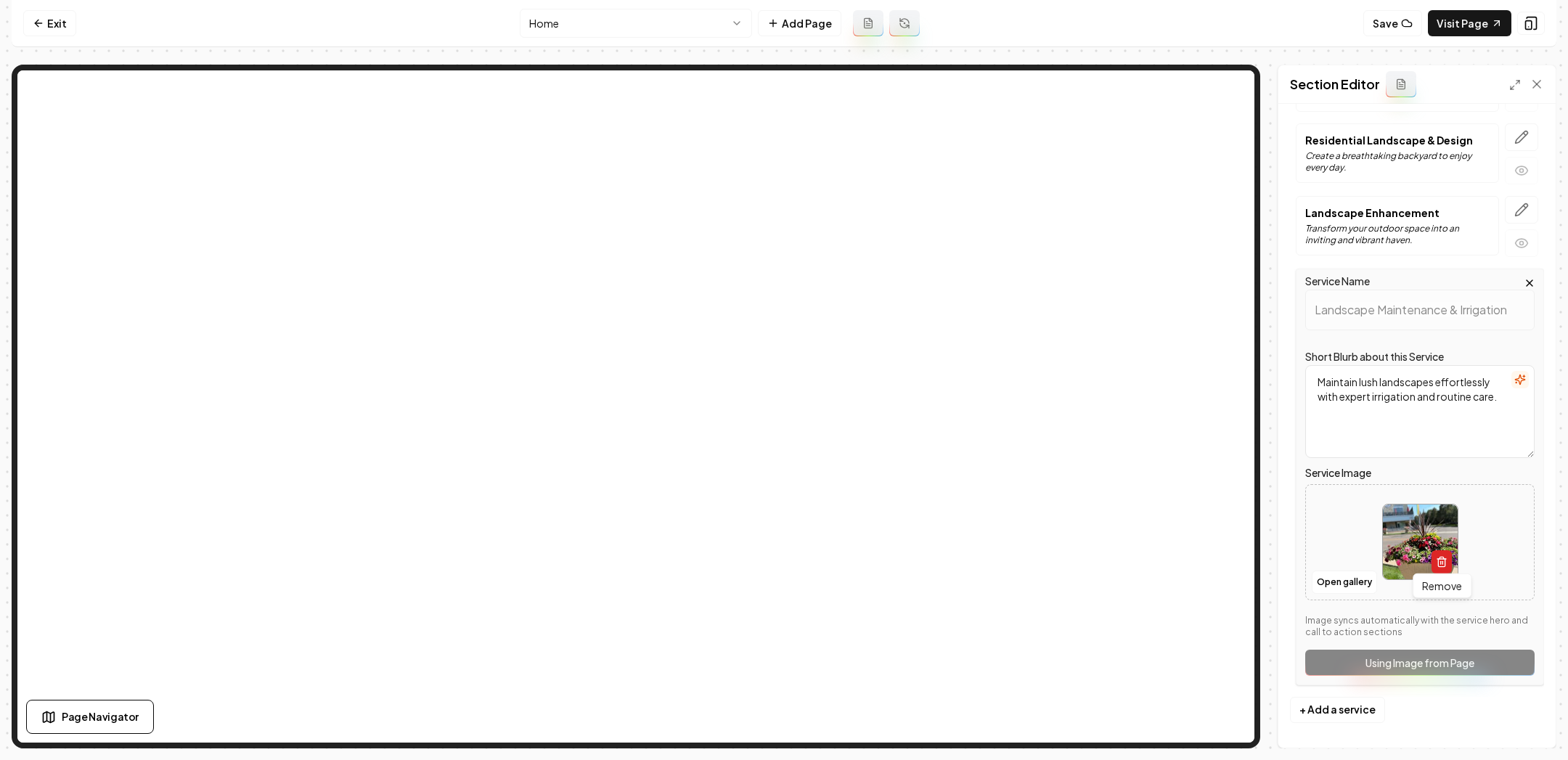
click at [1449, 556] on button "button" at bounding box center [1441, 562] width 20 height 23
click at [1340, 574] on button "Open gallery" at bounding box center [1344, 582] width 66 height 23
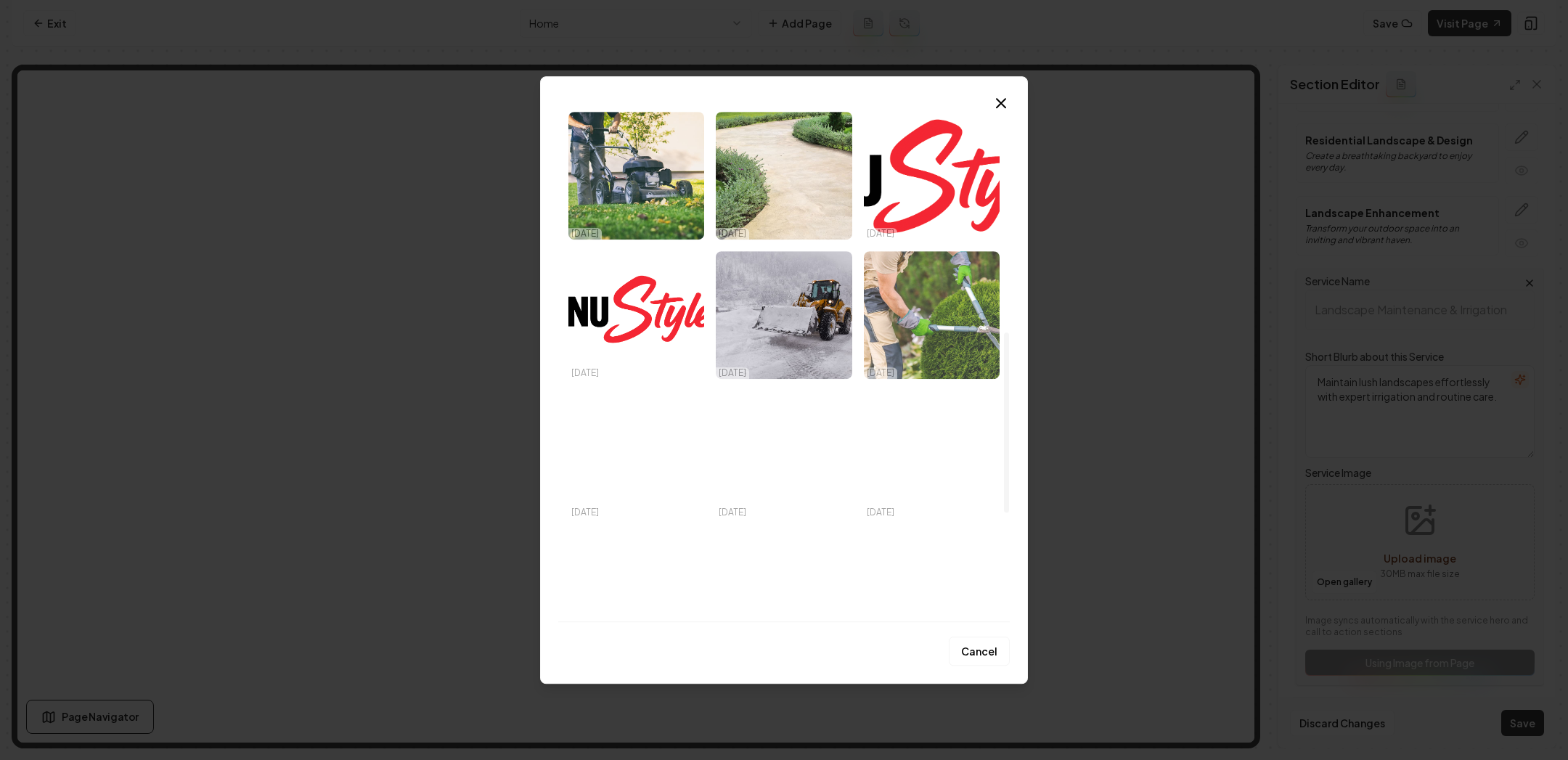
scroll to position [647, 0]
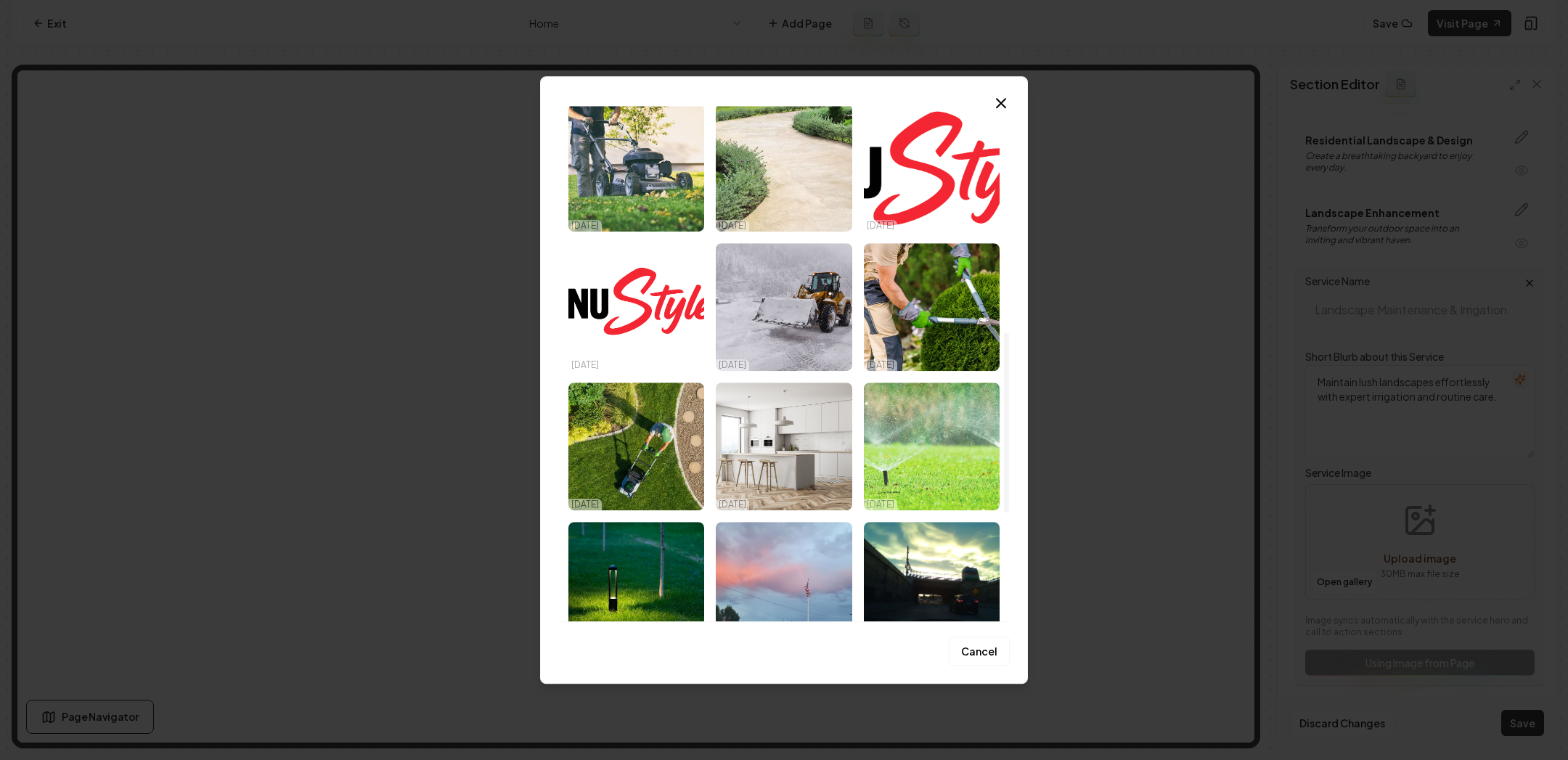
click at [929, 443] on img "Select image image_68c2c1bc5c7cd75eb8f7648c.jpeg" at bounding box center [931, 447] width 136 height 128
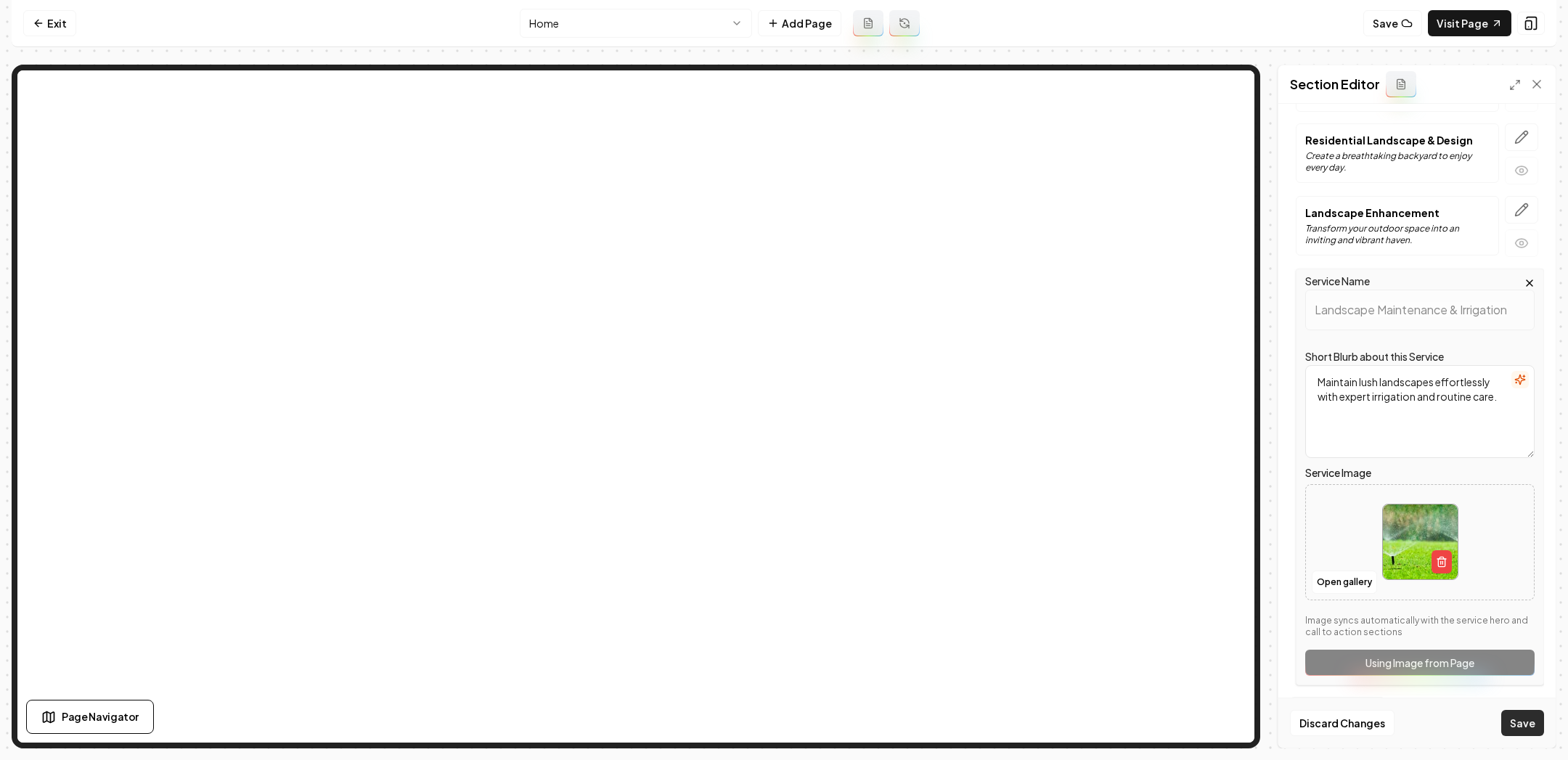
click at [1533, 728] on button "Save" at bounding box center [1523, 723] width 43 height 26
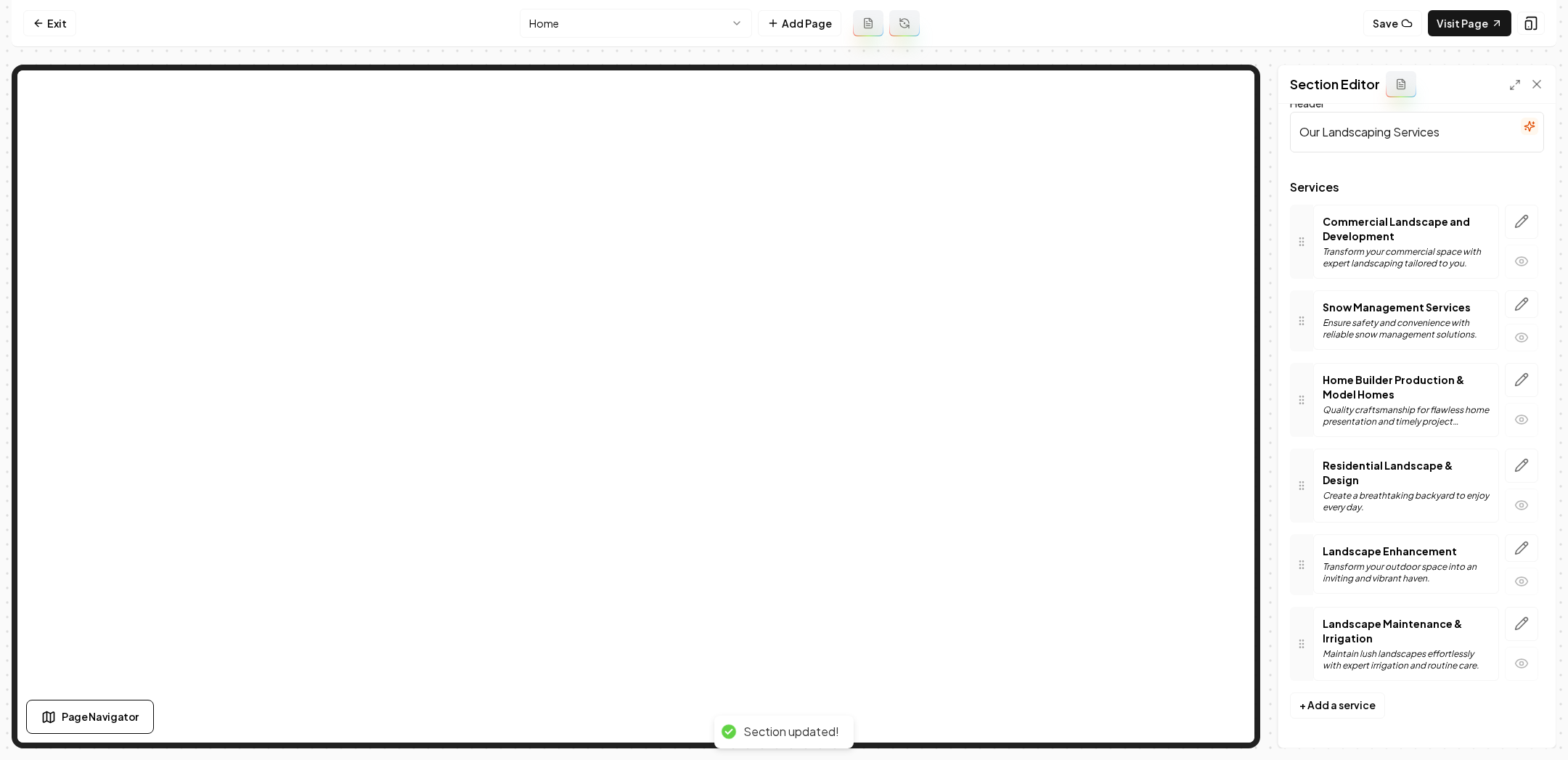
scroll to position [4, 0]
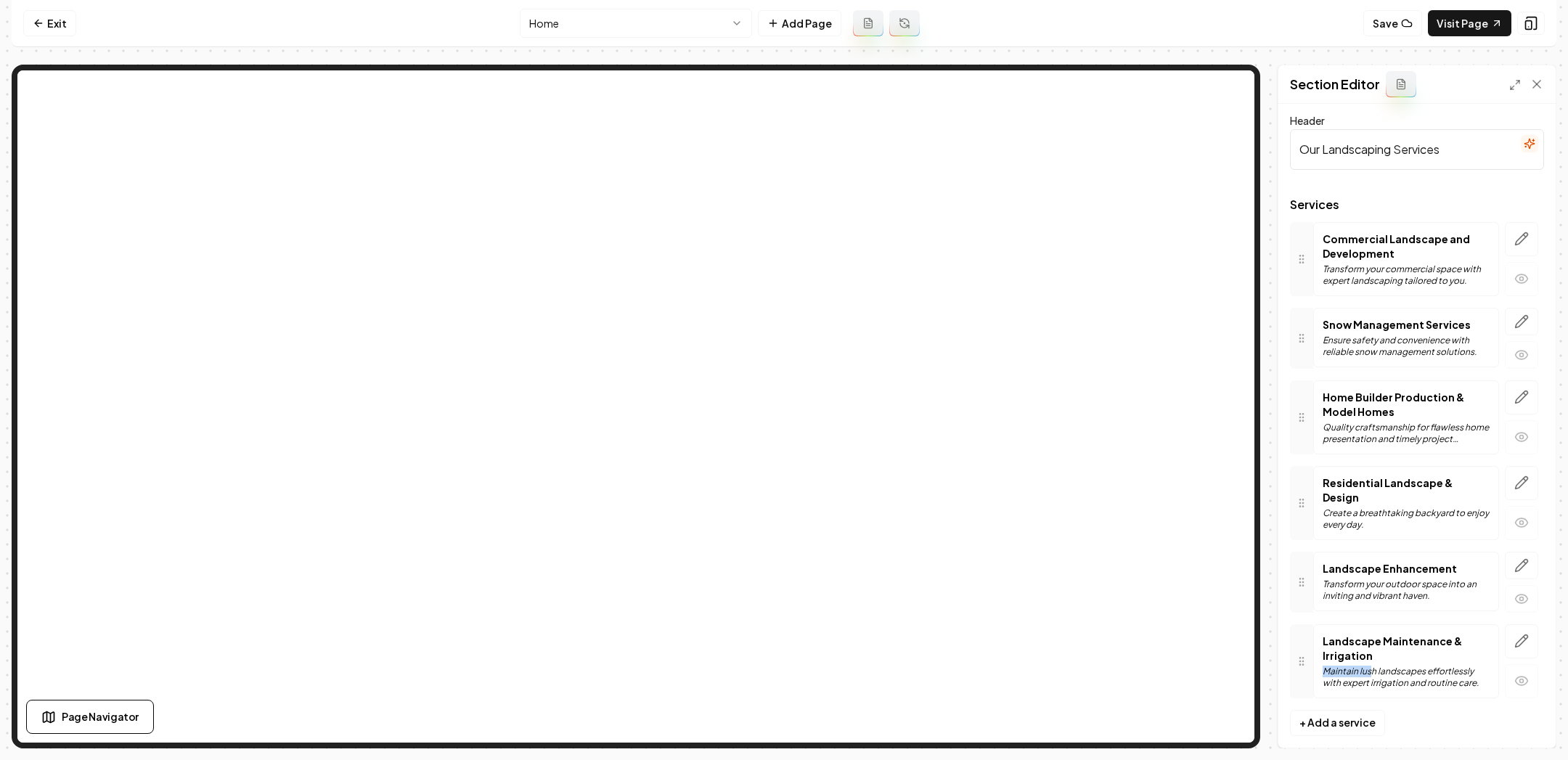
drag, startPoint x: 1370, startPoint y: 657, endPoint x: 1369, endPoint y: 637, distance: 20.0
click at [1370, 636] on div "Landscape Maintenance & Irrigation Maintain lush landscapes effortlessly with e…" at bounding box center [1406, 661] width 167 height 55
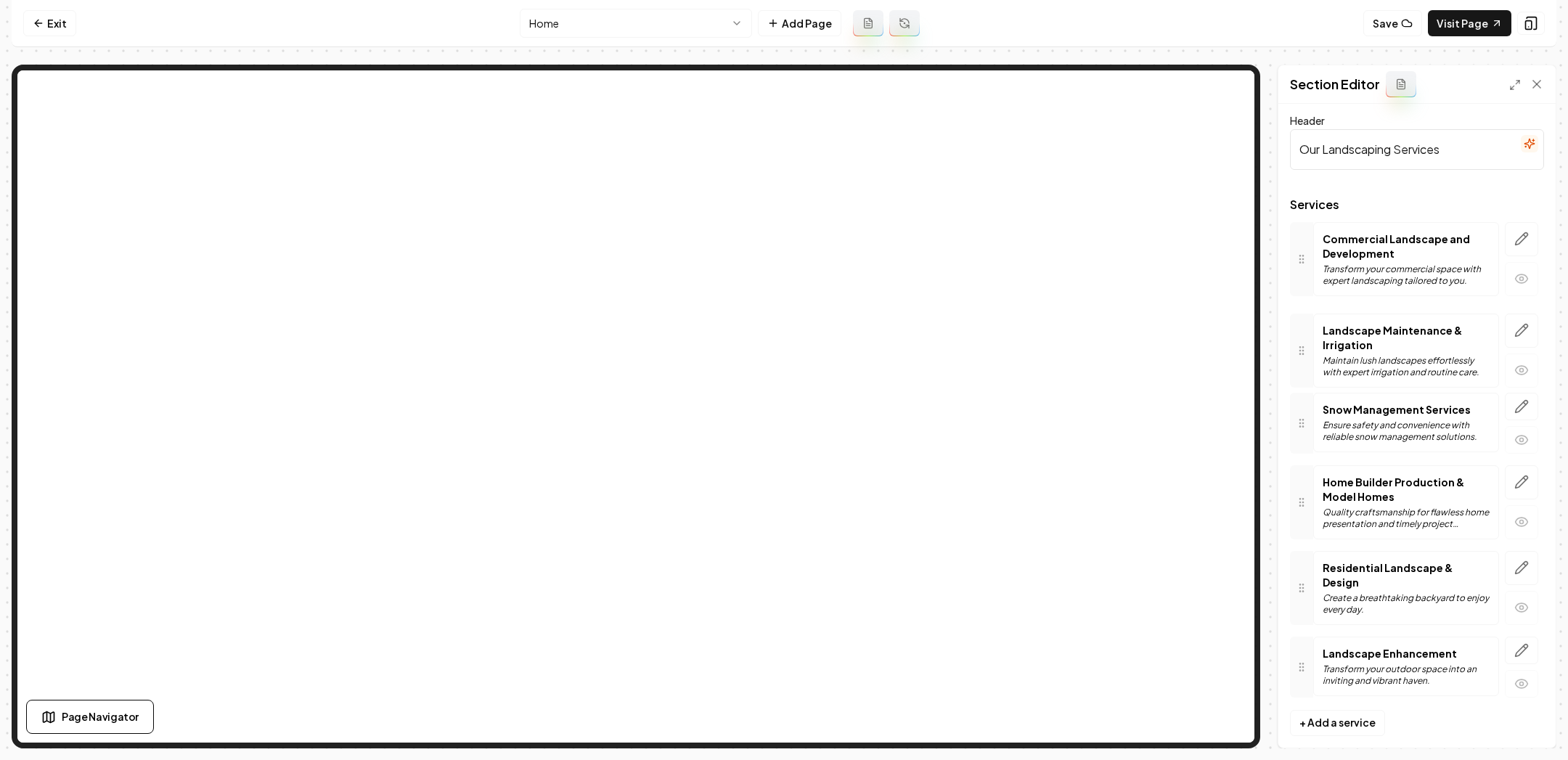
drag, startPoint x: 1303, startPoint y: 643, endPoint x: 1293, endPoint y: 324, distance: 319.2
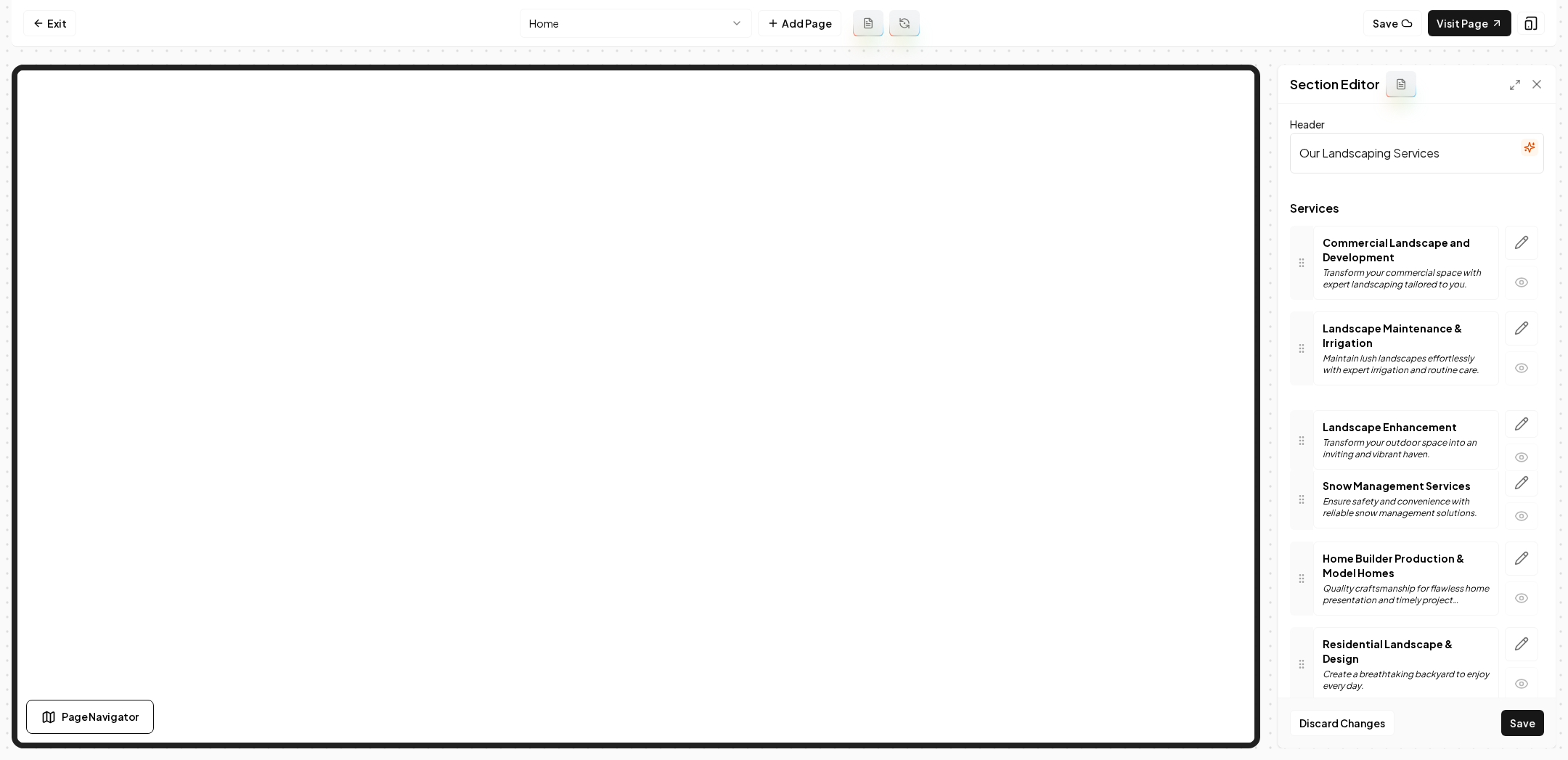
drag, startPoint x: 1310, startPoint y: 650, endPoint x: 1322, endPoint y: 418, distance: 232.3
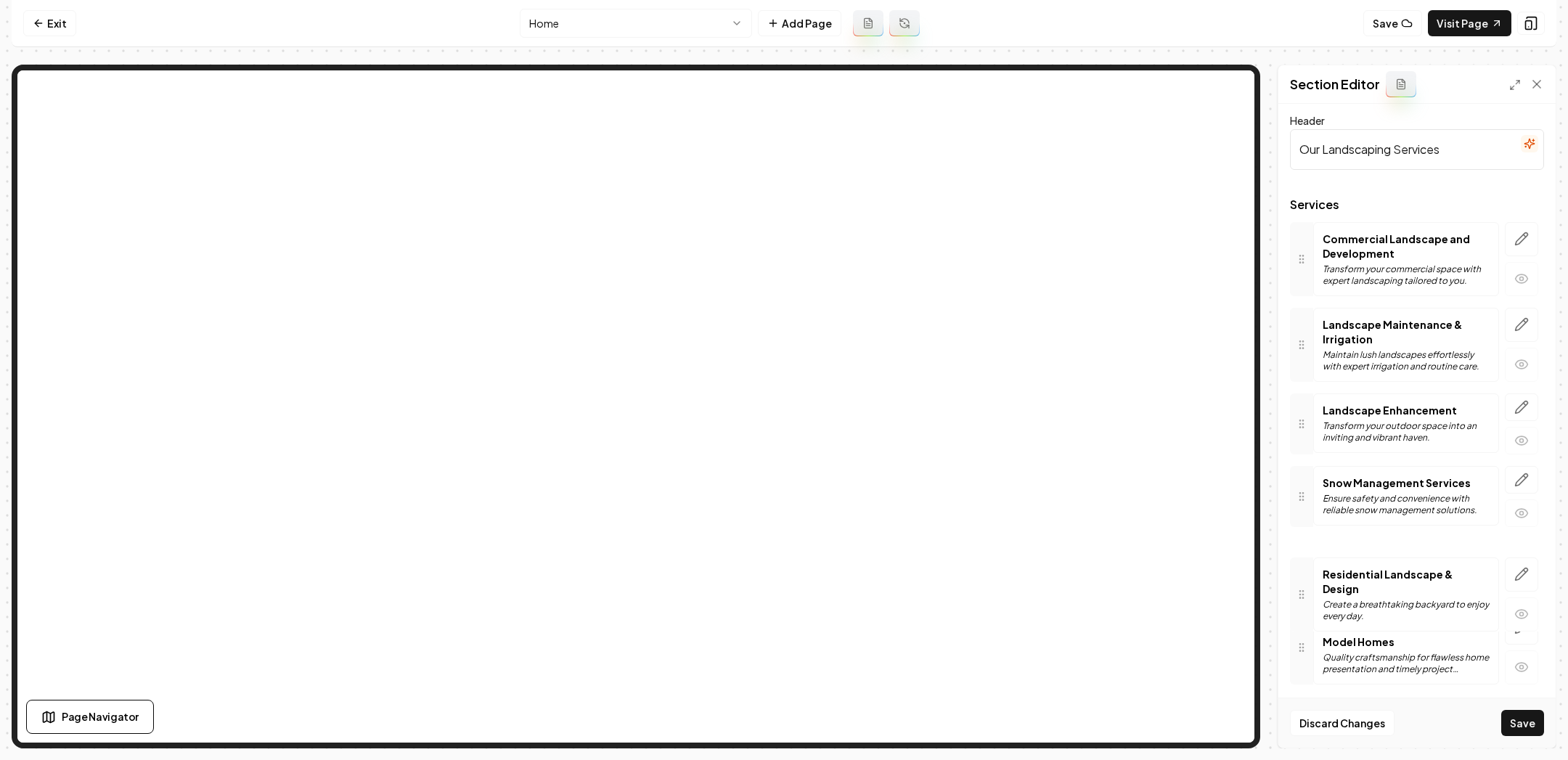
drag, startPoint x: 1303, startPoint y: 652, endPoint x: 1304, endPoint y: 580, distance: 72.0
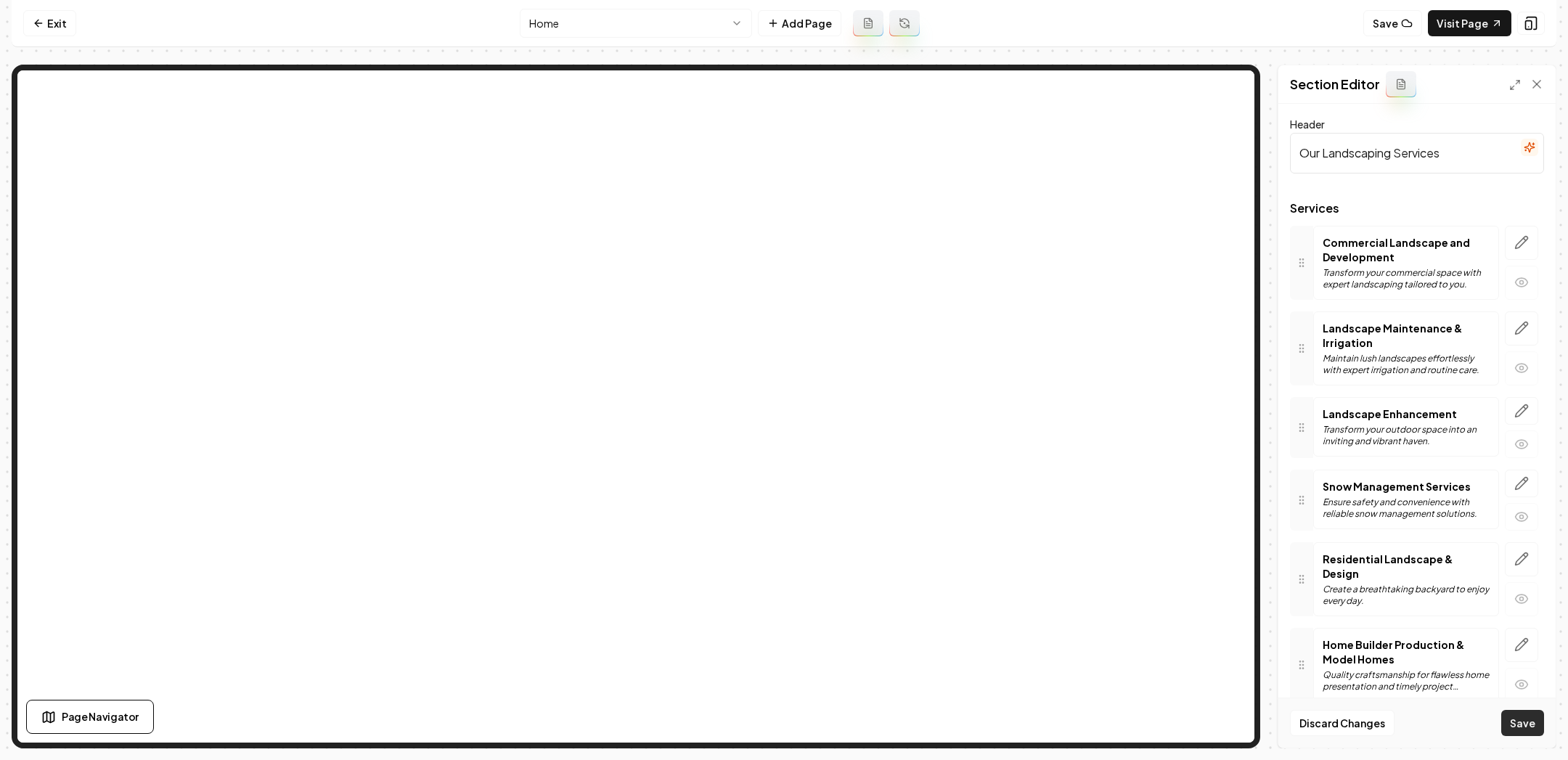
click at [1511, 724] on button "Save" at bounding box center [1523, 723] width 43 height 26
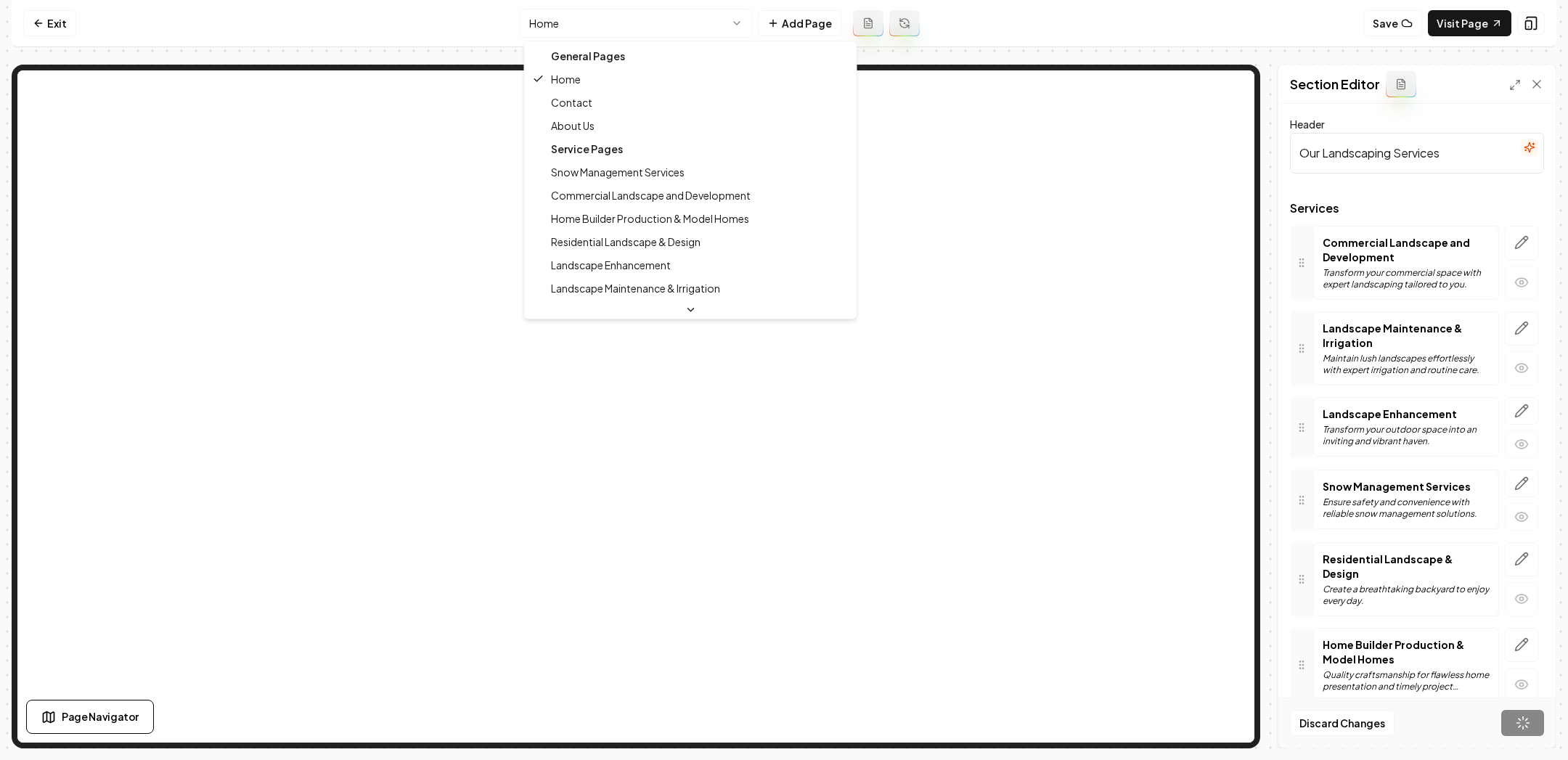
click at [646, 23] on html "Computer Required This feature is only available on a computer. Please switch t…" at bounding box center [784, 380] width 1568 height 760
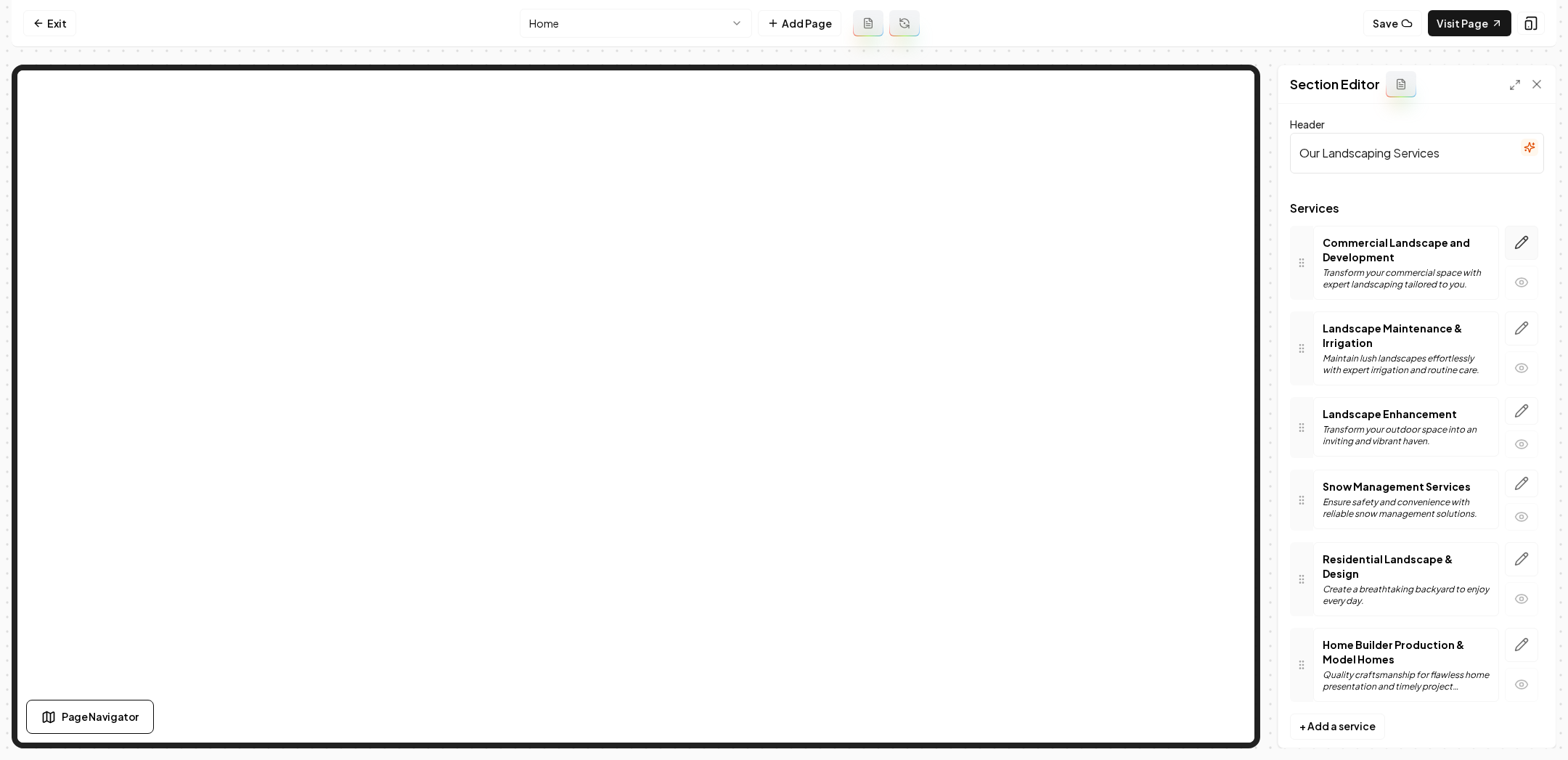
click at [1527, 236] on icon "button" at bounding box center [1522, 243] width 12 height 12
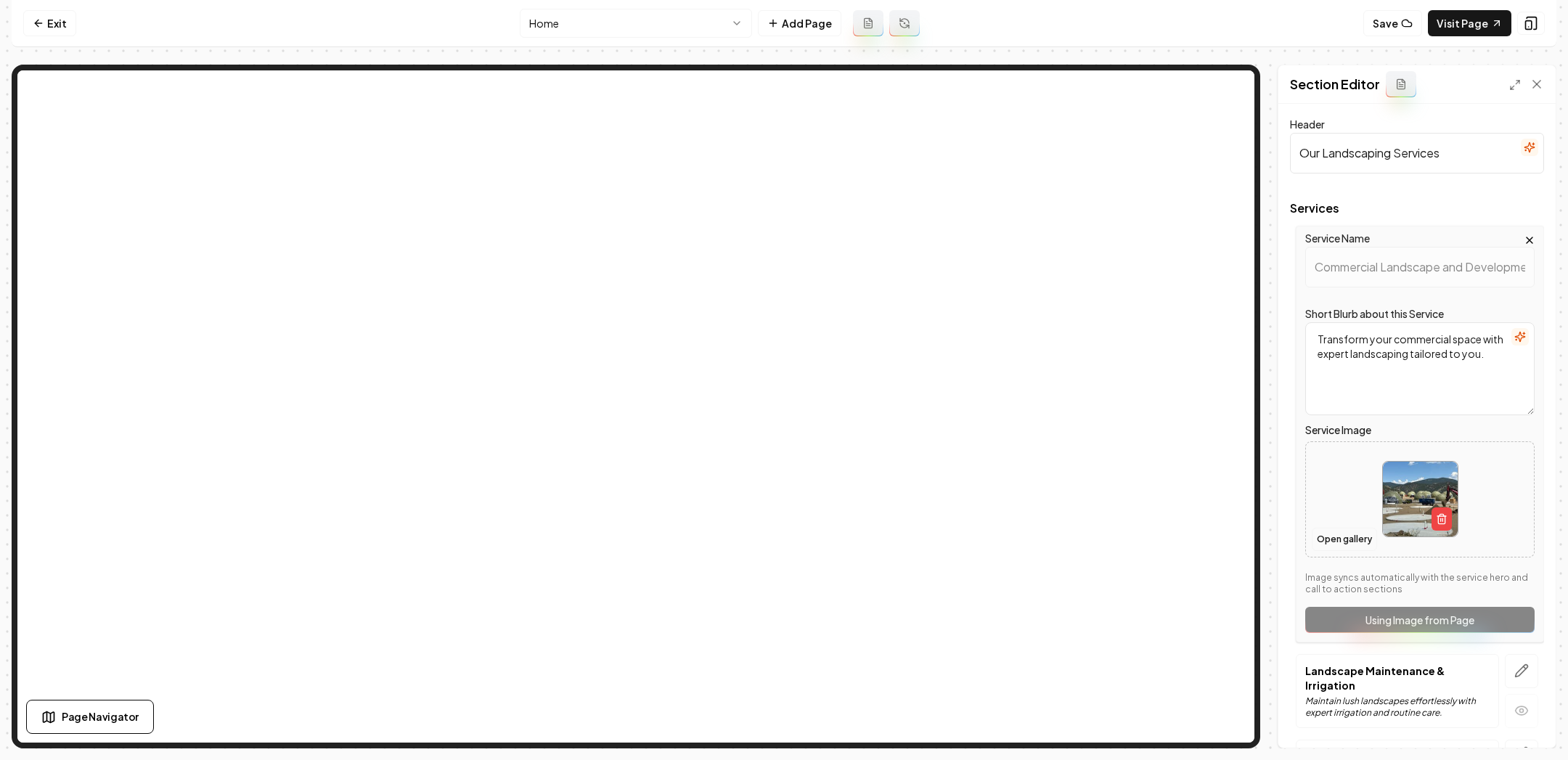
click at [1355, 541] on button "Open gallery" at bounding box center [1344, 540] width 66 height 23
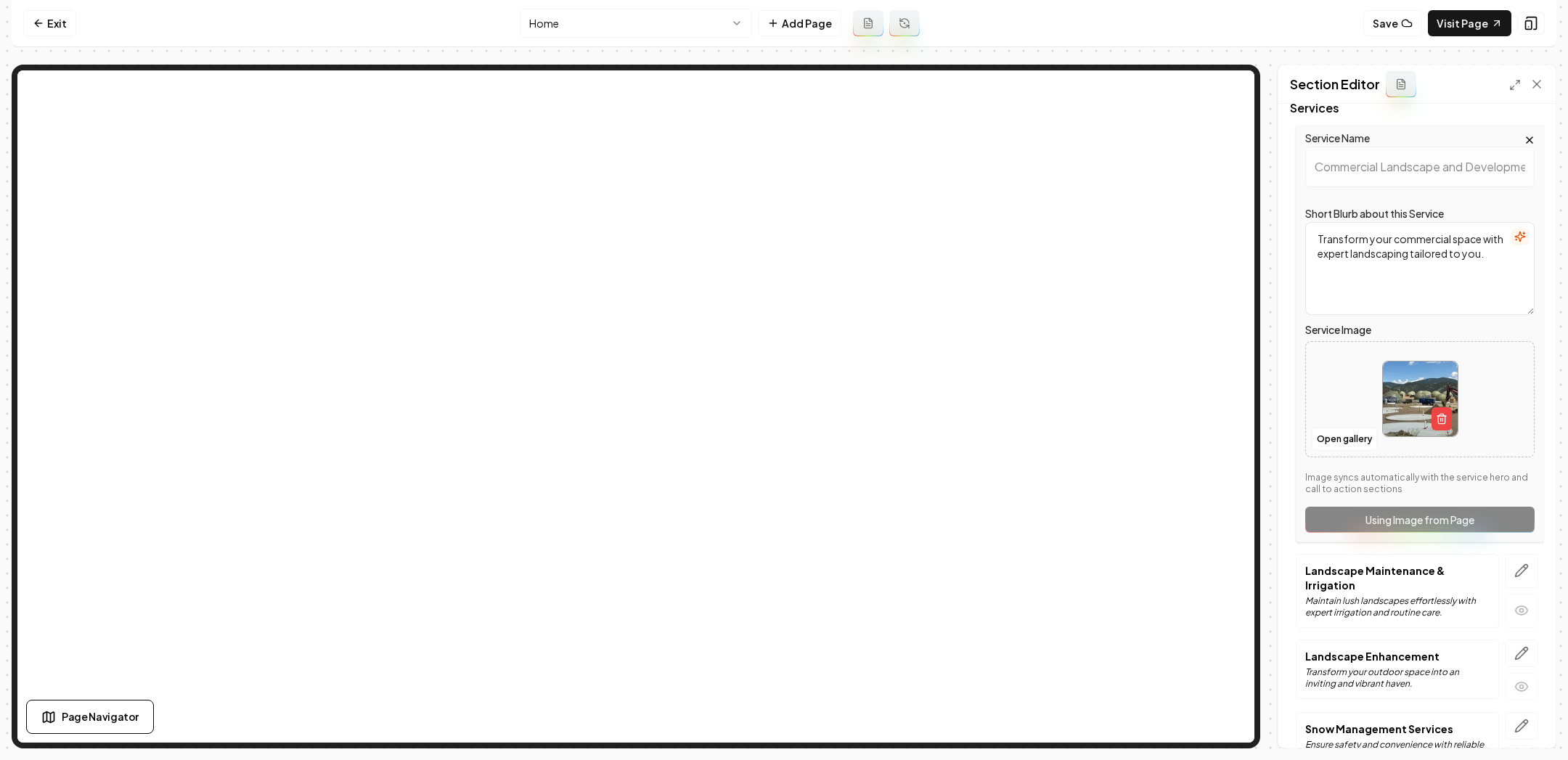
scroll to position [136, 0]
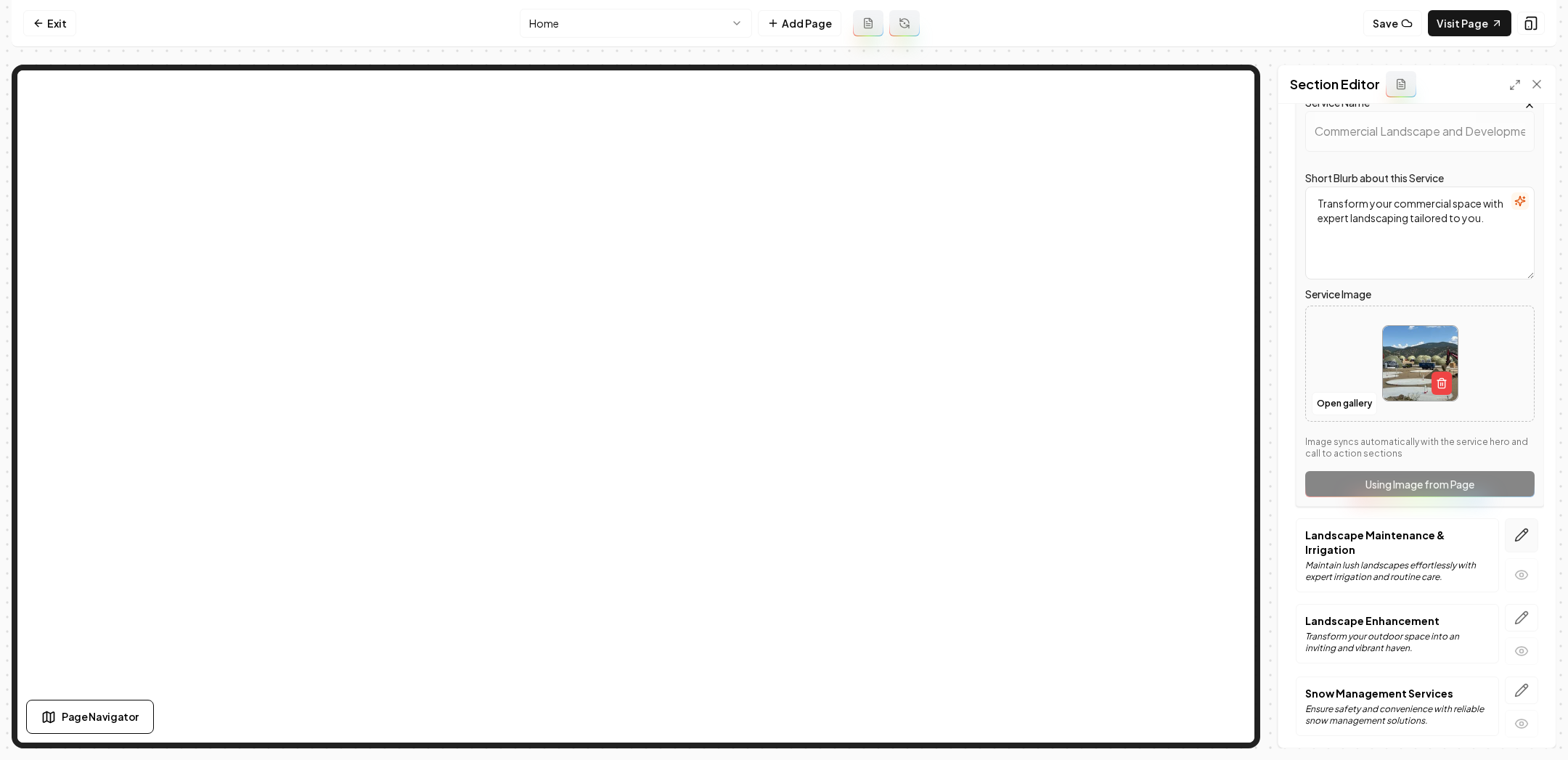
click at [1526, 530] on icon "button" at bounding box center [1521, 535] width 14 height 14
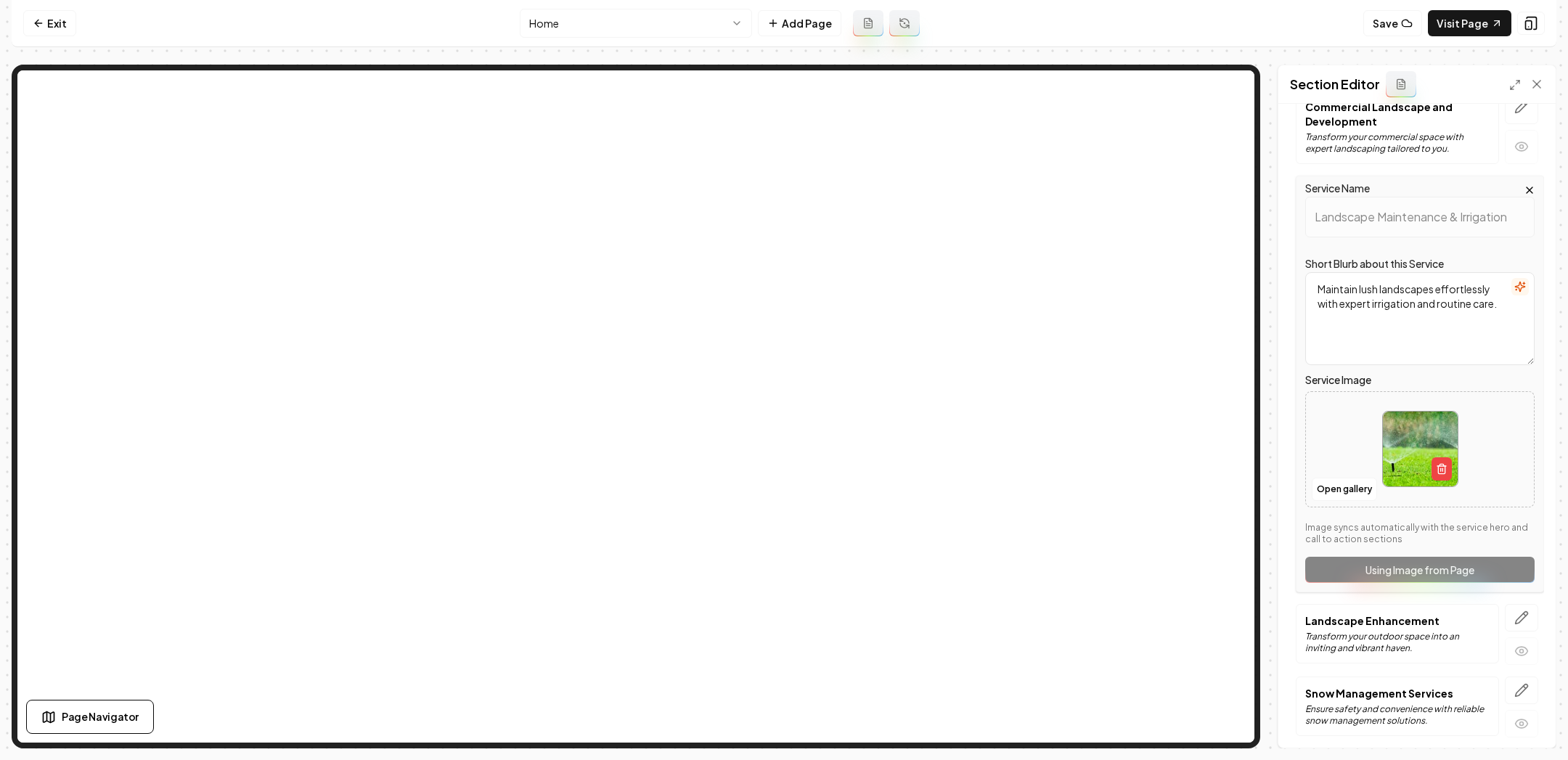
scroll to position [0, 0]
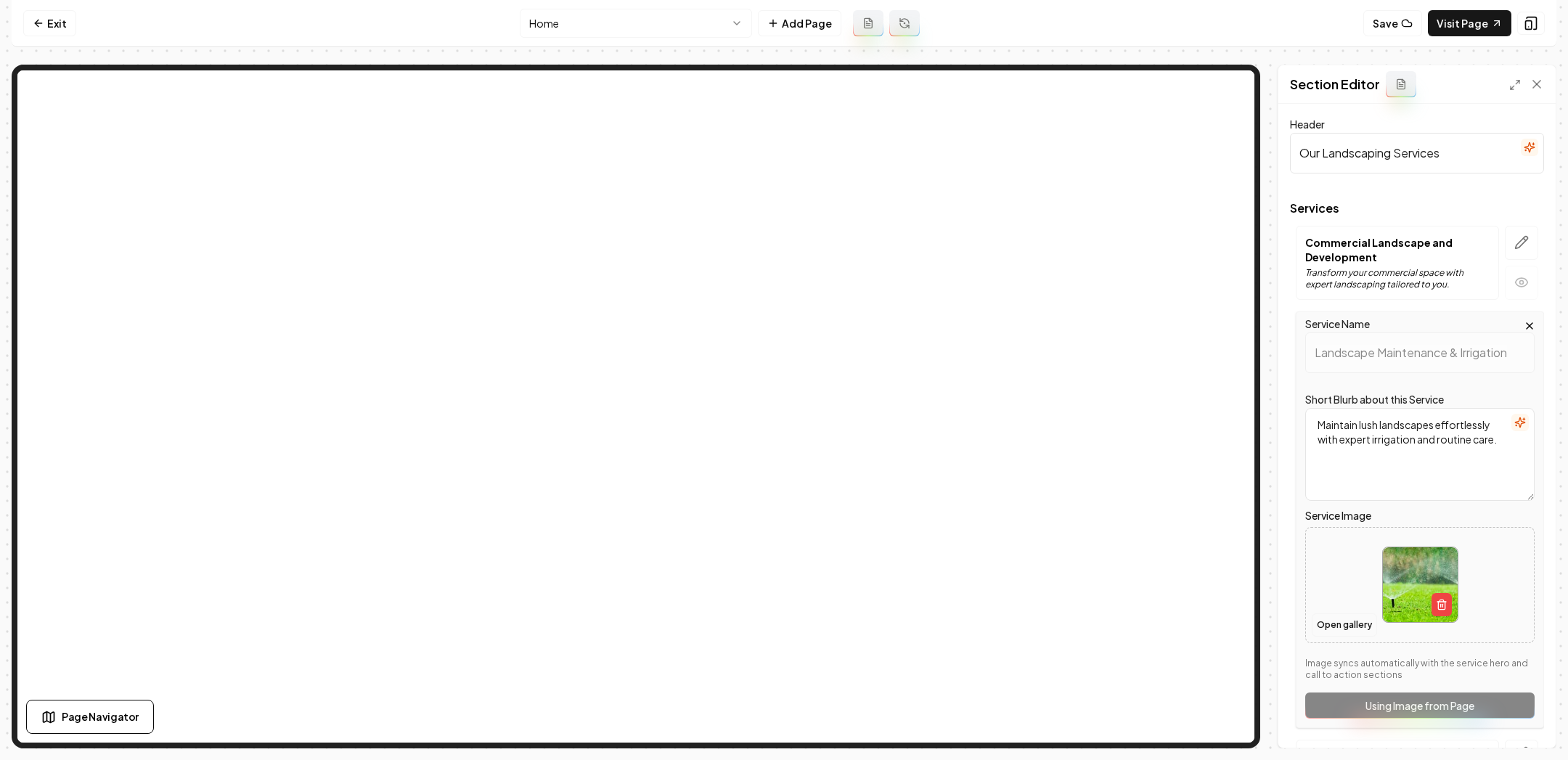
click at [1355, 622] on button "Open gallery" at bounding box center [1344, 625] width 66 height 23
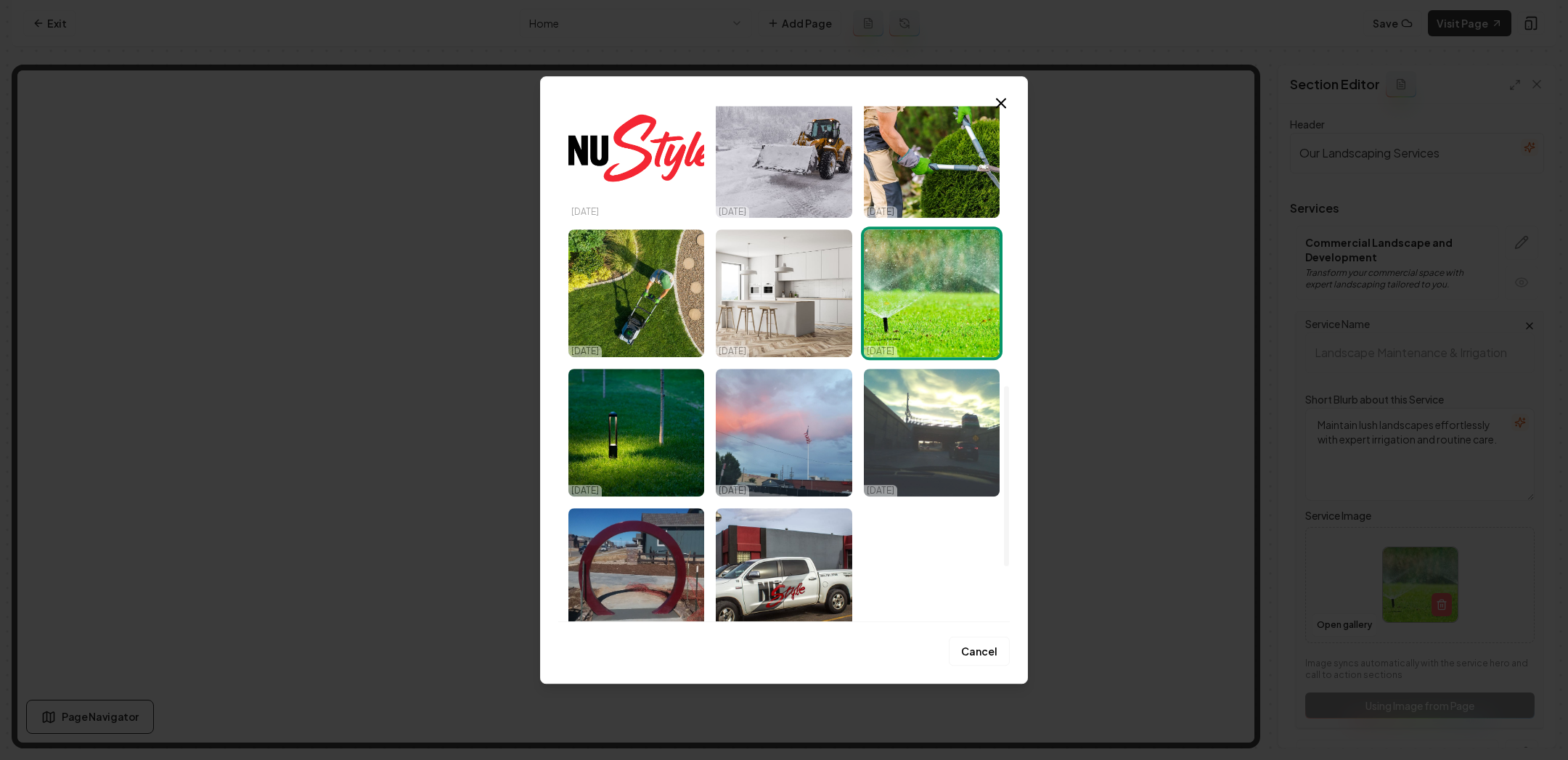
scroll to position [959, 0]
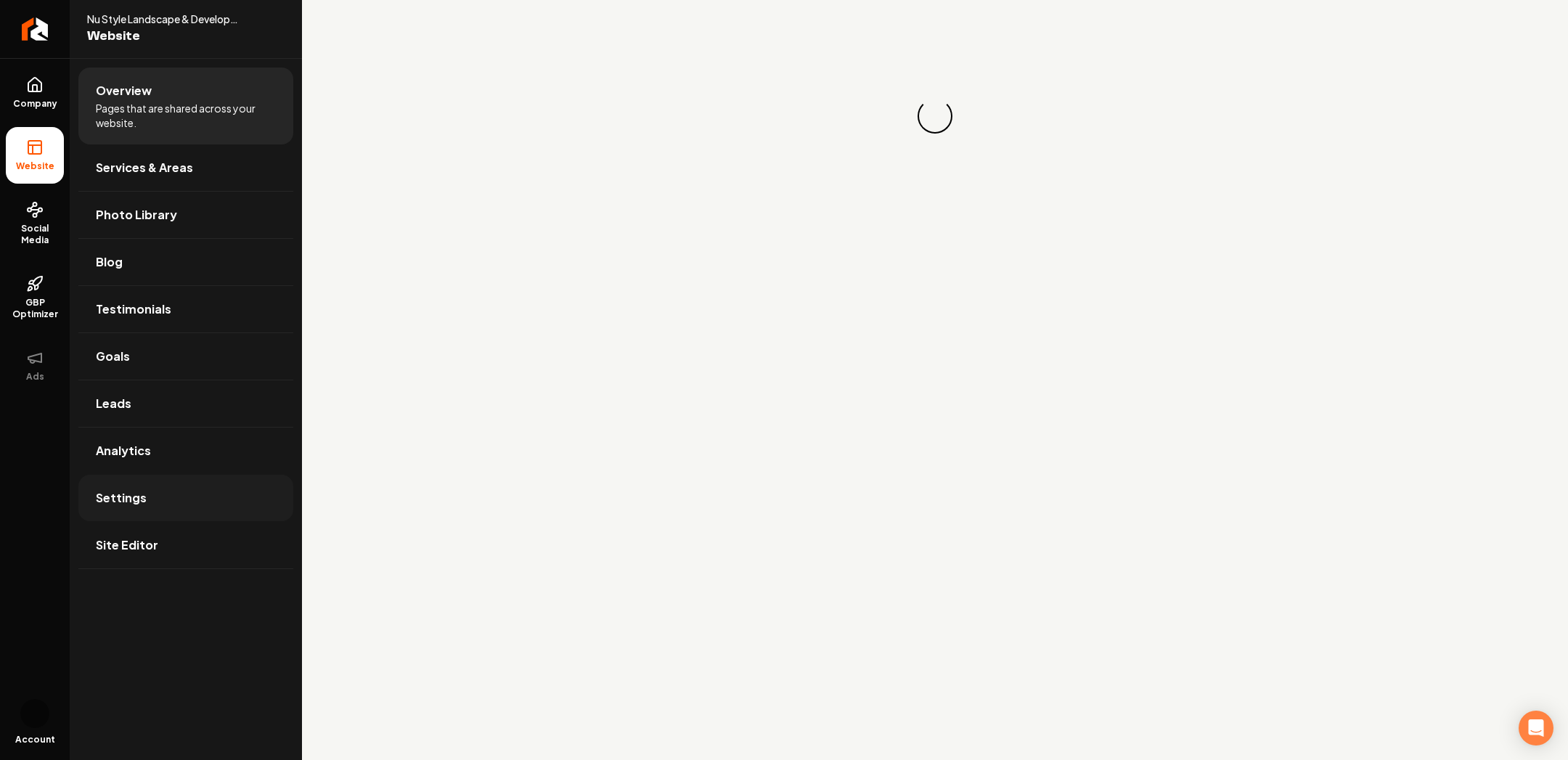
click at [139, 512] on link "Settings" at bounding box center [186, 498] width 215 height 46
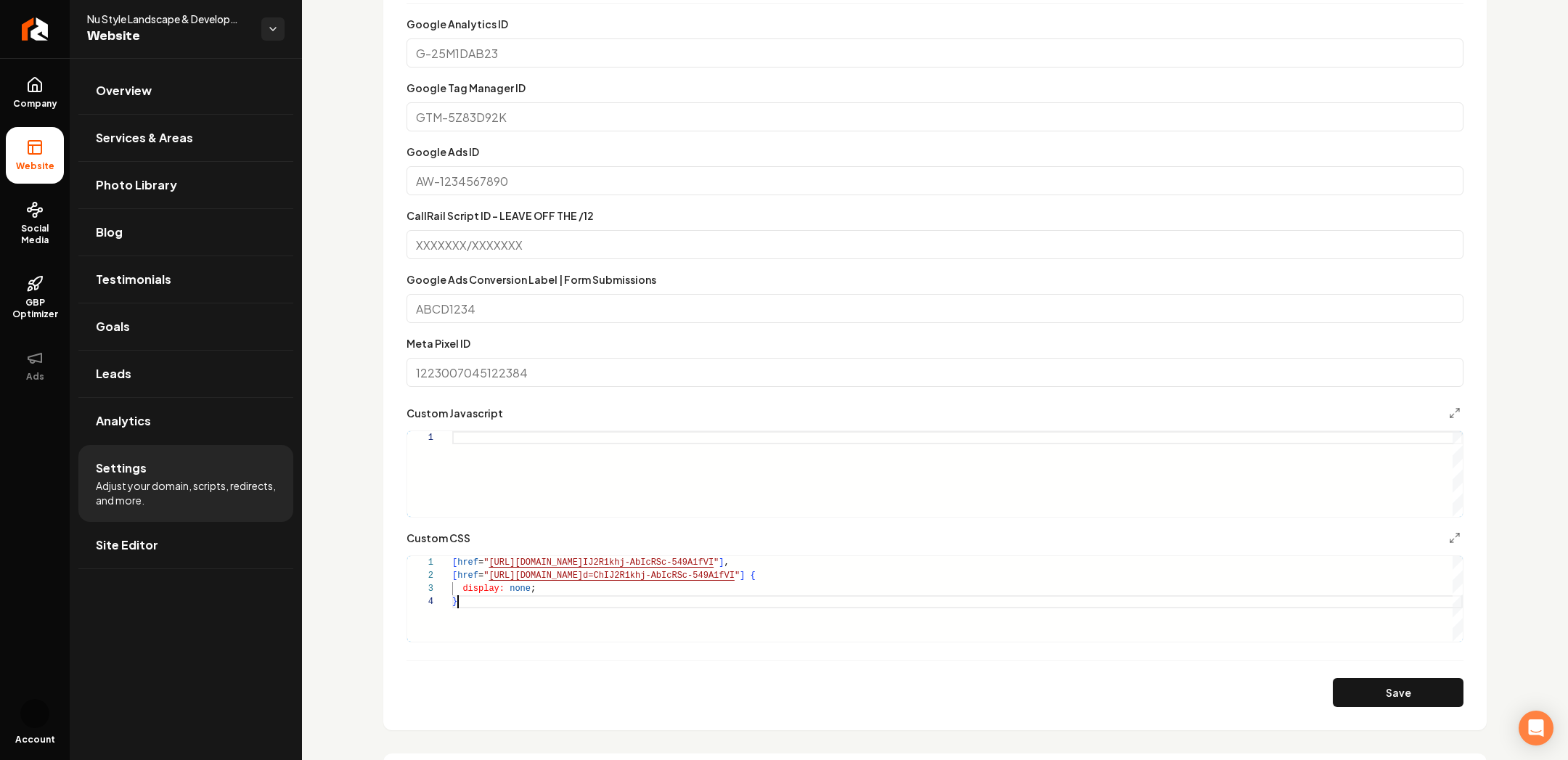
scroll to position [39, 4]
click at [514, 596] on div "[ href = " [URL][DOMAIN_NAME] IJ2R1khj-AbIcRSc-549A1fVI " ] , [ href = " [URL][…" at bounding box center [957, 599] width 1010 height 85
click at [509, 605] on div "display: none ; } .grab-navbar-variant-2-logo img { height: 8rem ; max-height: …" at bounding box center [957, 583] width 1010 height 117
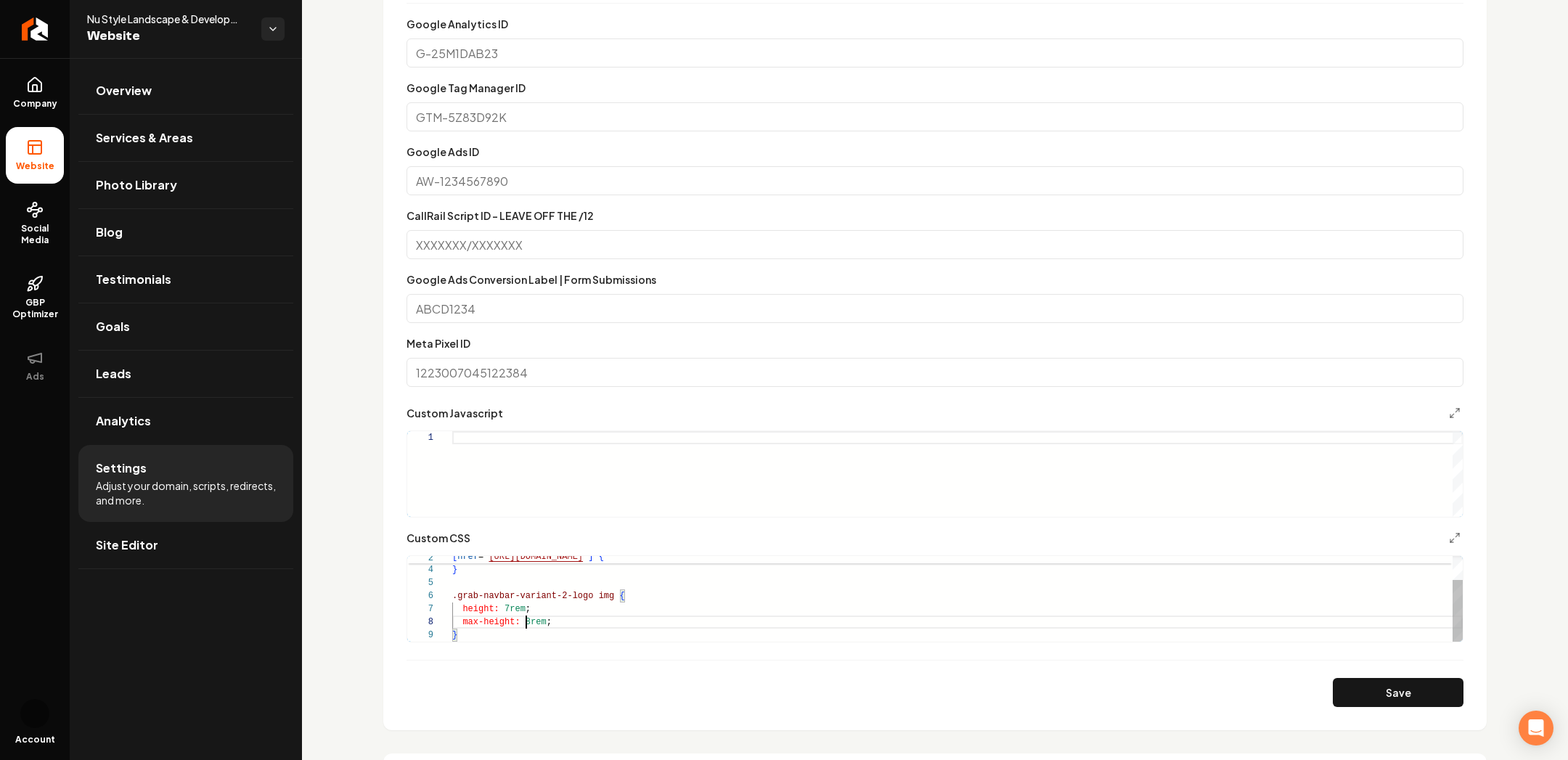
click at [526, 623] on div "display: none ; } .grab-navbar-variant-2-logo img { height: 7rem ; max-height: …" at bounding box center [957, 583] width 1010 height 117
type textarea "**********"
click at [1359, 684] on button "Save" at bounding box center [1397, 692] width 131 height 29
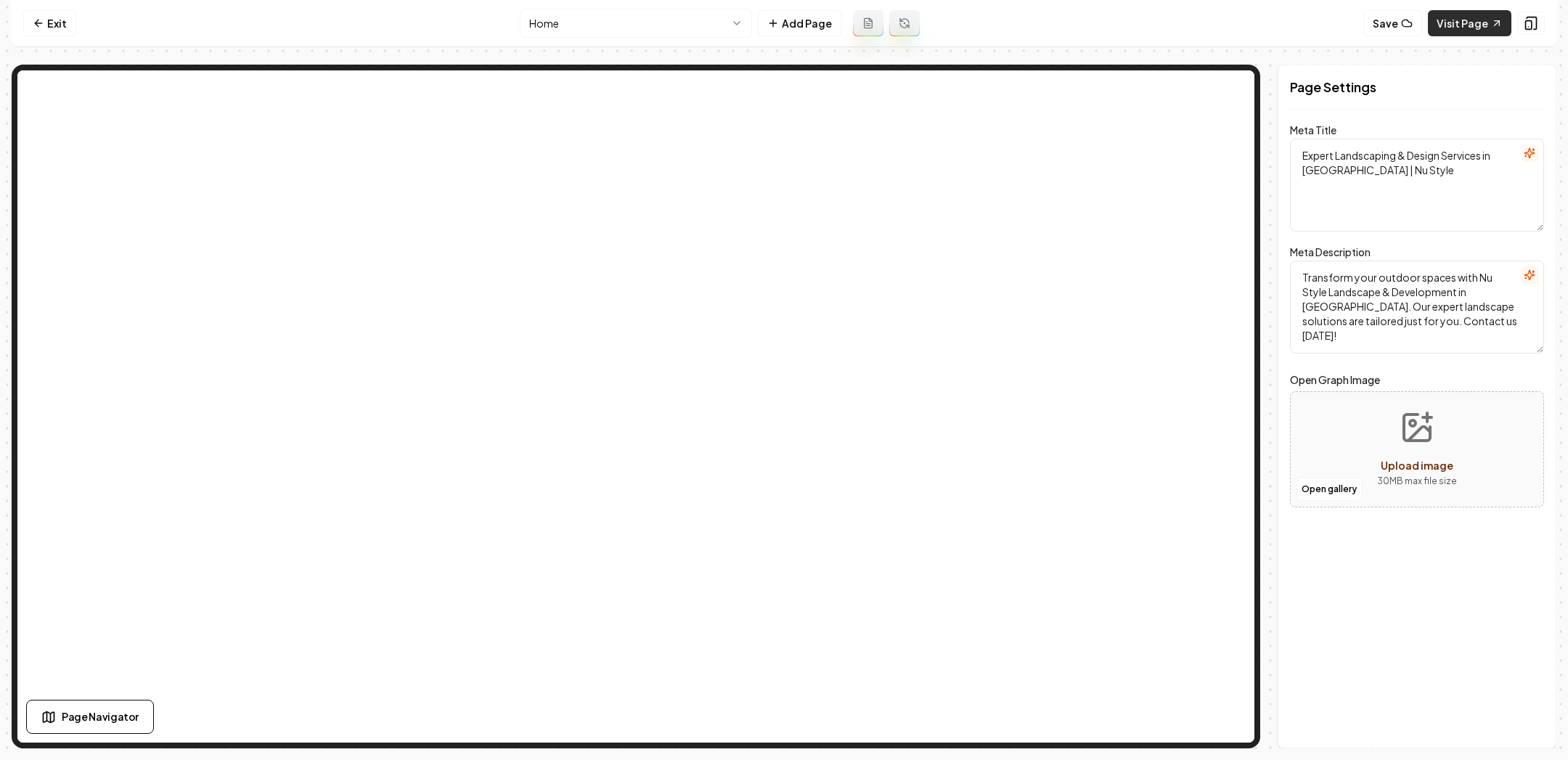
click at [1446, 23] on link "Visit Page" at bounding box center [1469, 22] width 84 height 26
click at [1471, 29] on link "Visit Page" at bounding box center [1469, 22] width 84 height 26
